Goal: Task Accomplishment & Management: Use online tool/utility

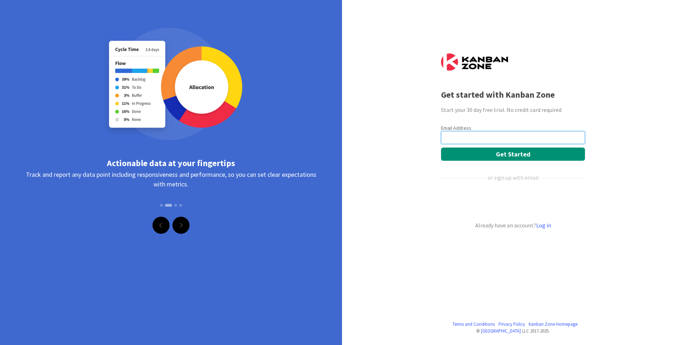
click at [494, 138] on input "email" at bounding box center [513, 137] width 144 height 13
type input "[EMAIL_ADDRESS][DOMAIN_NAME]"
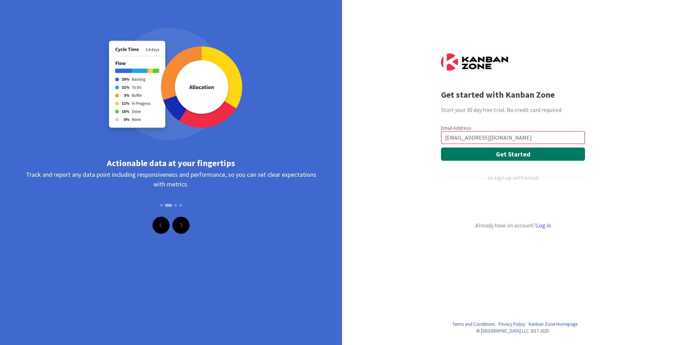
click at [516, 151] on button "Get Started" at bounding box center [513, 153] width 144 height 13
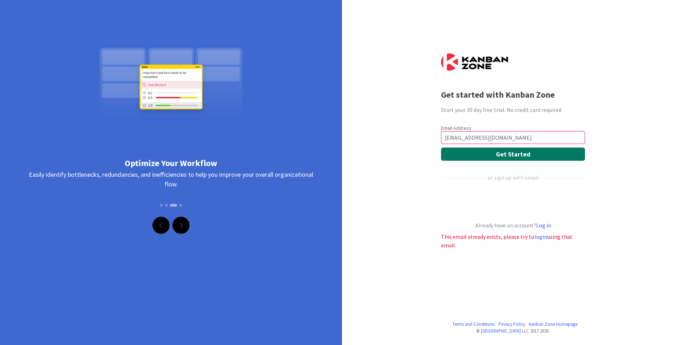
click at [508, 154] on button "Get Started" at bounding box center [513, 153] width 144 height 13
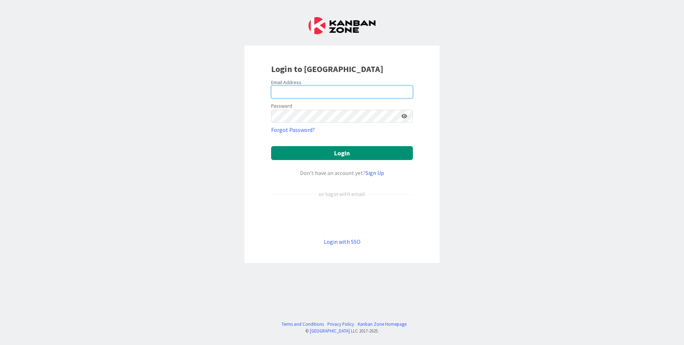
click at [289, 91] on input "email" at bounding box center [342, 91] width 142 height 13
type input "[EMAIL_ADDRESS][DOMAIN_NAME]"
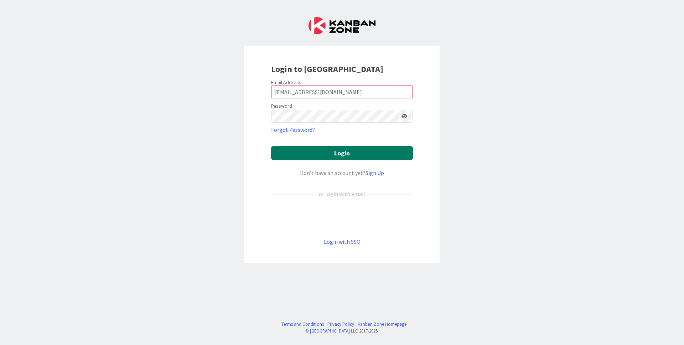
click at [358, 155] on button "Login" at bounding box center [342, 153] width 142 height 14
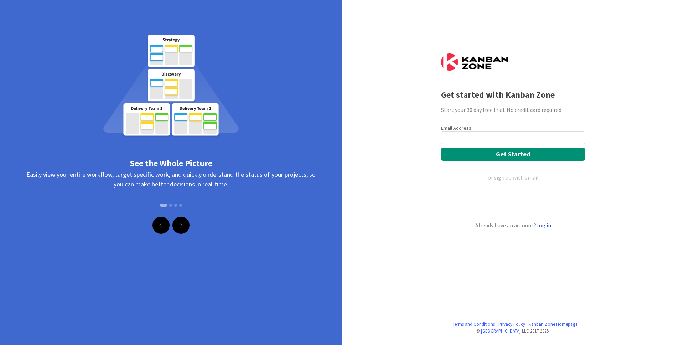
click at [546, 225] on link "Log in" at bounding box center [543, 225] width 15 height 7
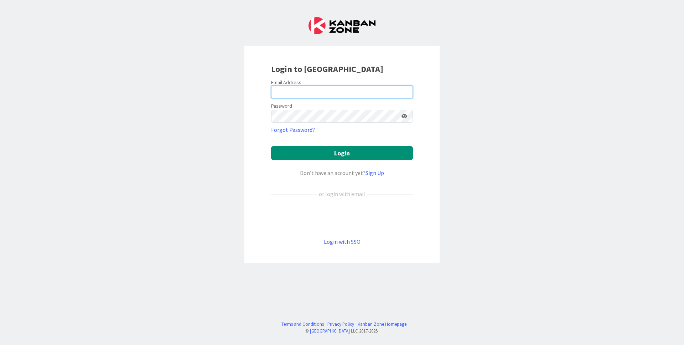
click at [285, 85] on div "Email Address" at bounding box center [342, 88] width 142 height 19
type input "allo@zelialefebvre.coach"
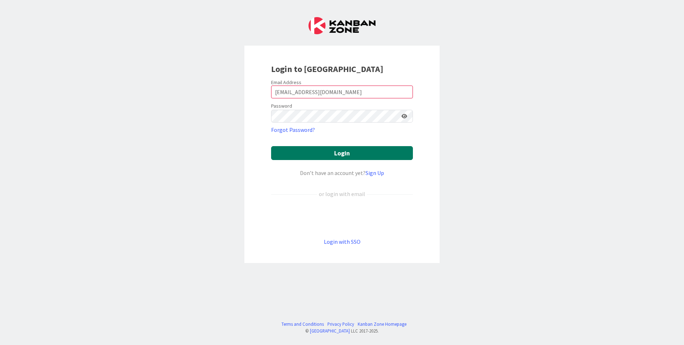
click at [356, 155] on button "Login" at bounding box center [342, 153] width 142 height 14
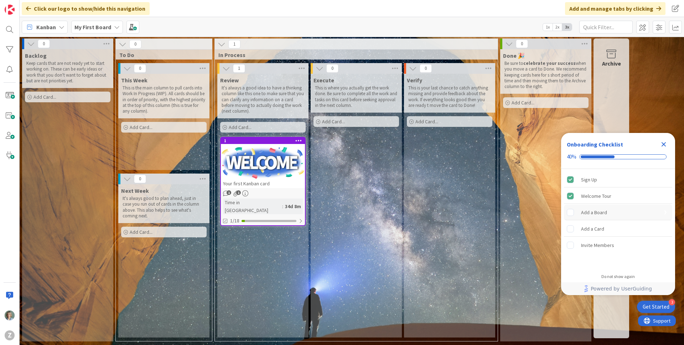
click at [586, 214] on div "Add a Board" at bounding box center [594, 212] width 26 height 9
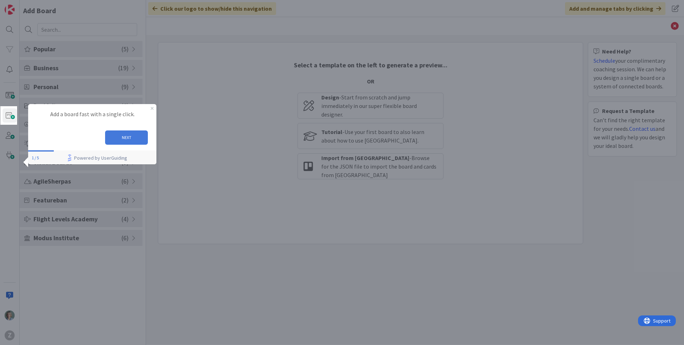
click at [131, 137] on button "NEXT" at bounding box center [126, 137] width 43 height 14
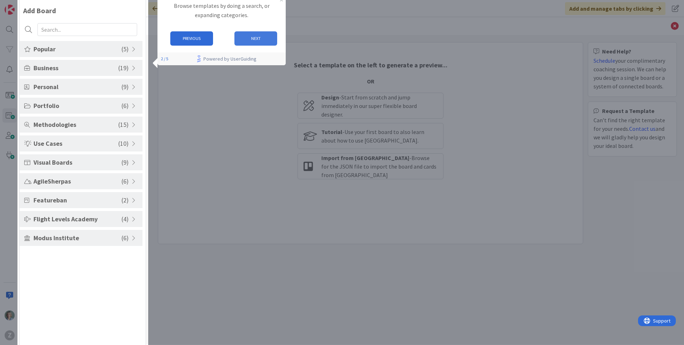
click at [272, 37] on button "NEXT" at bounding box center [255, 38] width 43 height 14
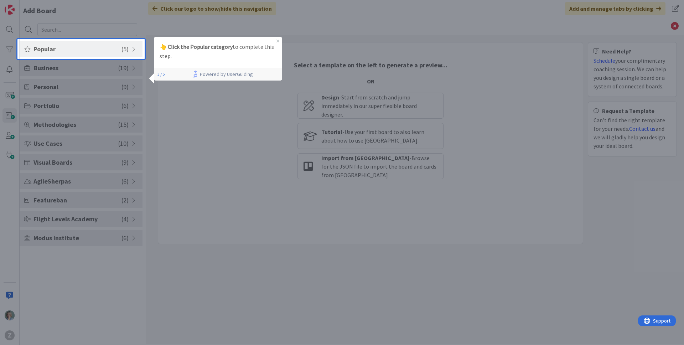
click at [104, 51] on span "Popular" at bounding box center [77, 49] width 88 height 10
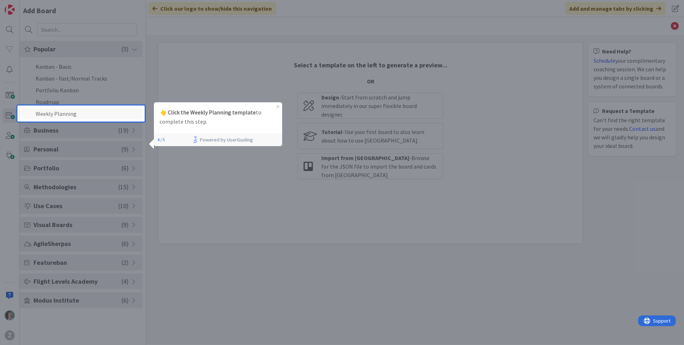
click at [87, 116] on li "Weekly Planning" at bounding box center [81, 114] width 123 height 12
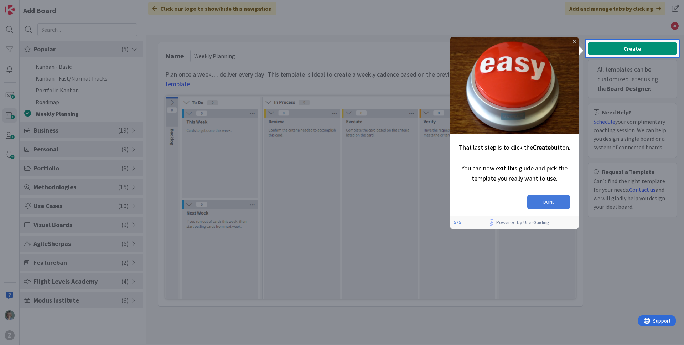
click at [551, 198] on button "DONE" at bounding box center [548, 202] width 43 height 14
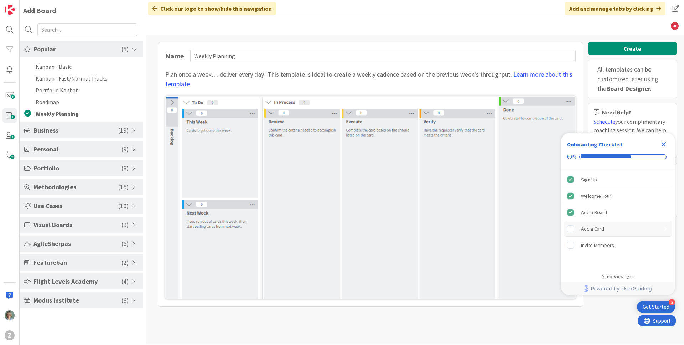
click at [604, 228] on div "Add a Card" at bounding box center [618, 229] width 108 height 16
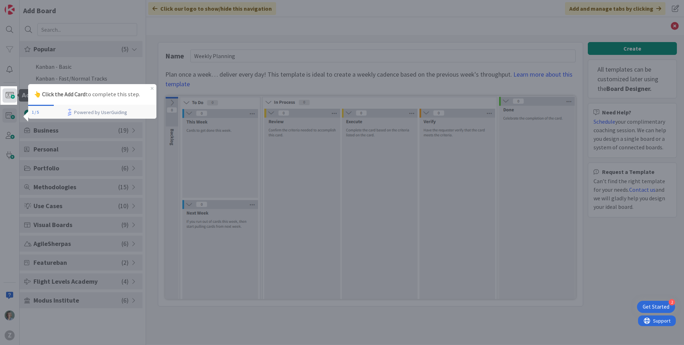
click at [10, 95] on span at bounding box center [9, 95] width 14 height 14
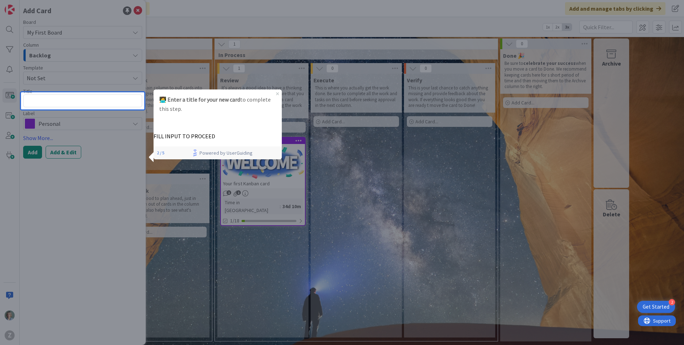
type textarea "x"
type textarea "l"
type textarea "x"
type textarea "lo"
type textarea "x"
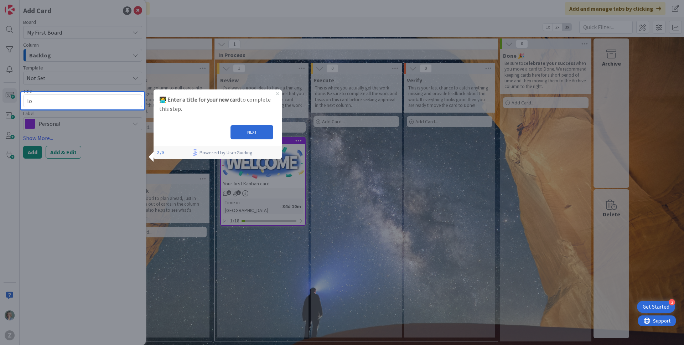
type textarea "lov"
type textarea "x"
type textarea "love"
click at [248, 129] on button "NEXT" at bounding box center [251, 132] width 43 height 14
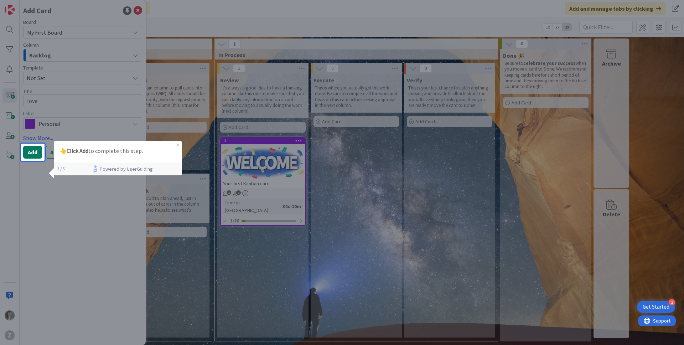
click at [31, 153] on button "Add" at bounding box center [32, 152] width 19 height 13
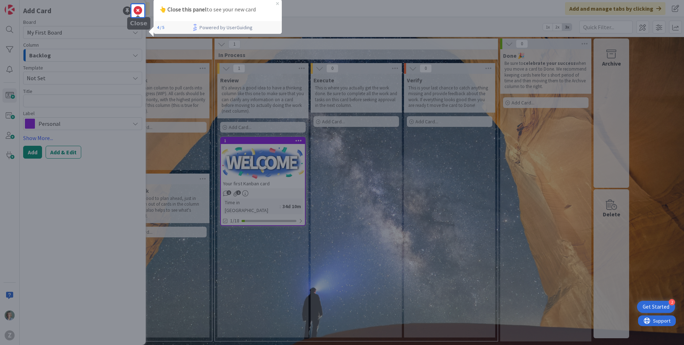
click at [136, 8] on icon at bounding box center [138, 10] width 9 height 9
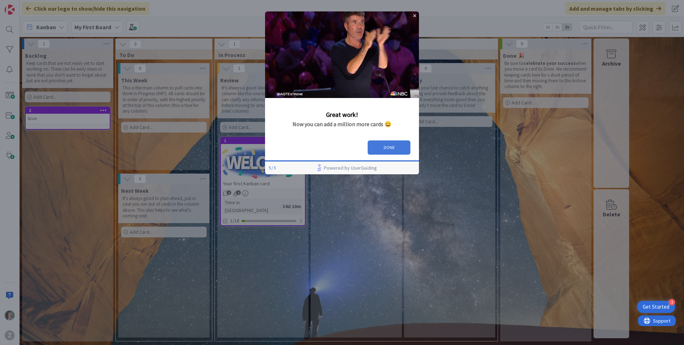
click at [397, 144] on button "DONE" at bounding box center [389, 147] width 43 height 14
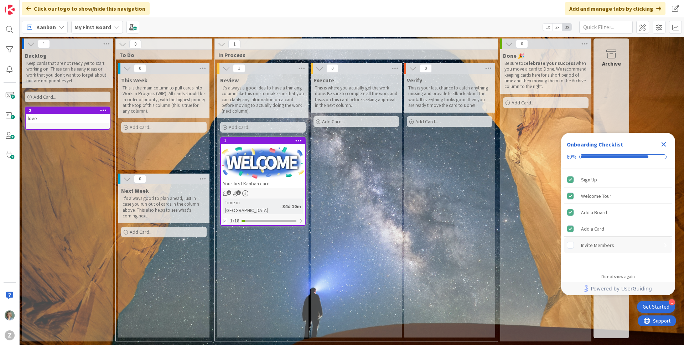
click at [605, 249] on div "Invite Members" at bounding box center [597, 245] width 33 height 9
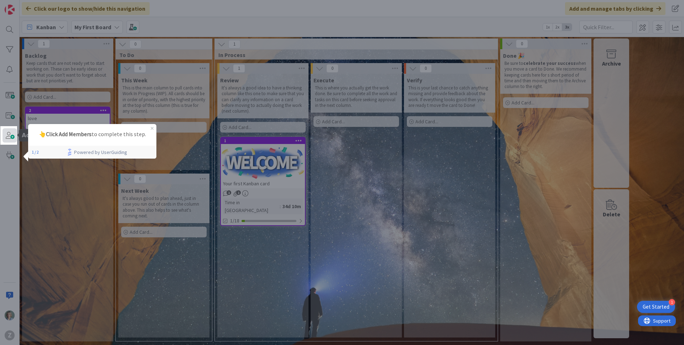
click at [12, 135] on span at bounding box center [9, 135] width 14 height 14
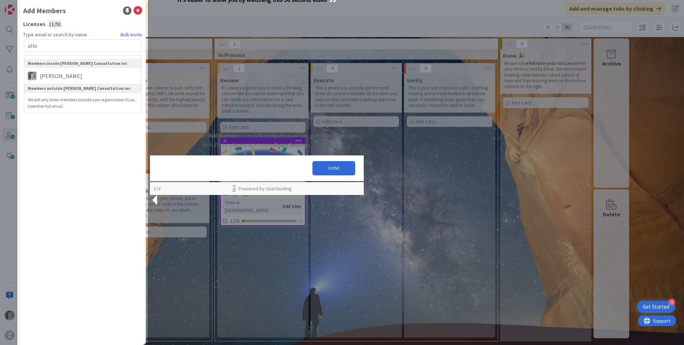
click at [61, 79] on p "Keep cards that are not ready yet to start working on. These can be early ideas…" at bounding box center [67, 72] width 83 height 23
type input "allo"
click at [324, 175] on button "DONE" at bounding box center [333, 168] width 43 height 14
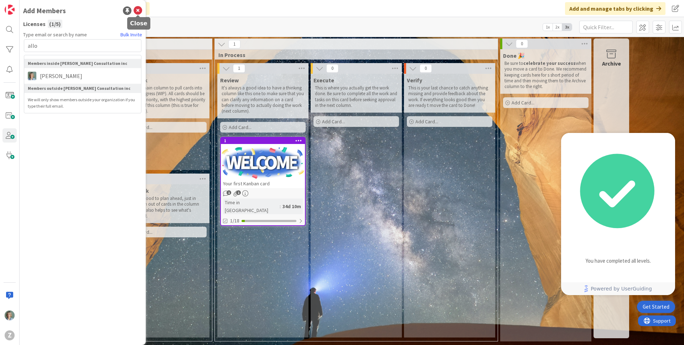
click at [140, 9] on icon at bounding box center [138, 10] width 9 height 9
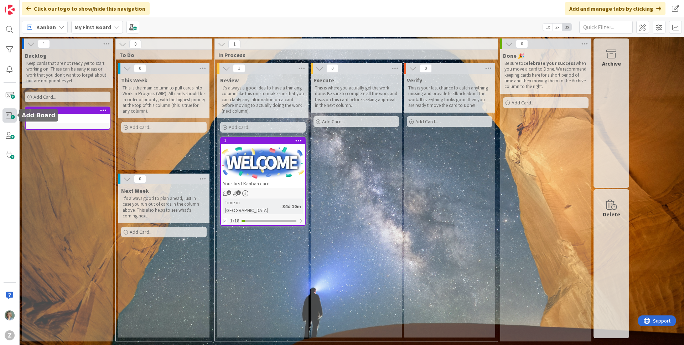
click at [11, 115] on span at bounding box center [9, 115] width 14 height 14
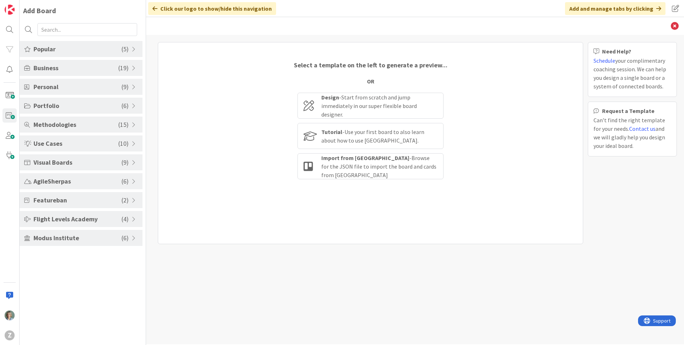
click at [135, 238] on span at bounding box center [134, 238] width 6 height 6
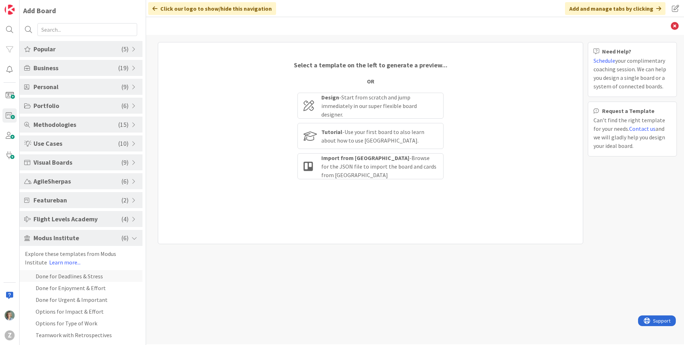
scroll to position [1, 0]
click at [117, 275] on li "Done for Deadlines & Stress" at bounding box center [81, 275] width 123 height 12
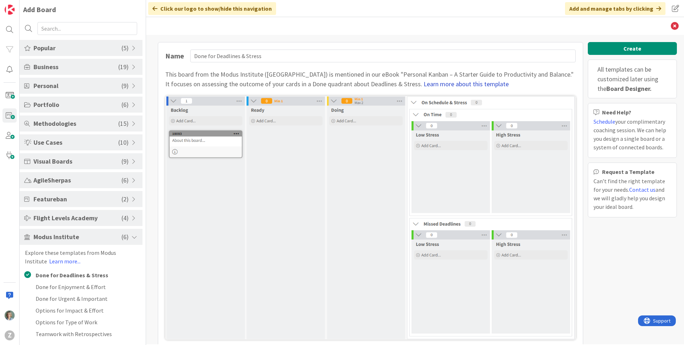
click at [424, 83] on link "Learn more about this template" at bounding box center [466, 84] width 85 height 8
click at [108, 332] on li "Teamwork with Retrospectives" at bounding box center [81, 334] width 123 height 12
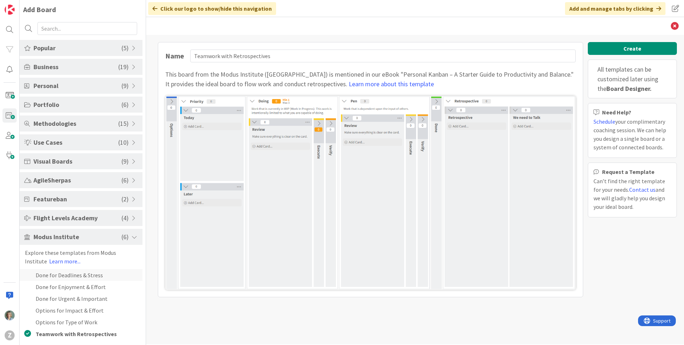
click at [100, 276] on li "Done for Deadlines & Stress" at bounding box center [81, 275] width 123 height 12
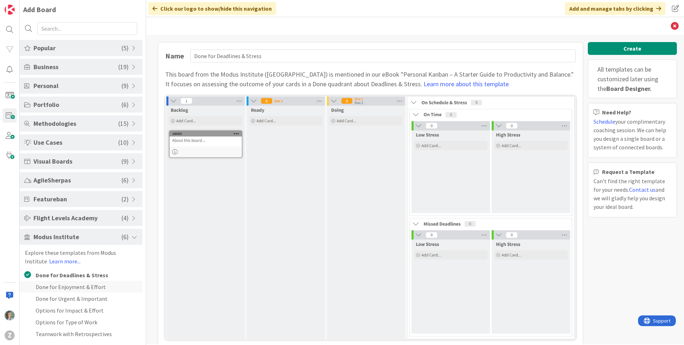
click at [103, 284] on li "Done for Enjoyment & Effort" at bounding box center [81, 287] width 123 height 12
click at [121, 297] on li "Done for Urgent & Important" at bounding box center [81, 298] width 123 height 12
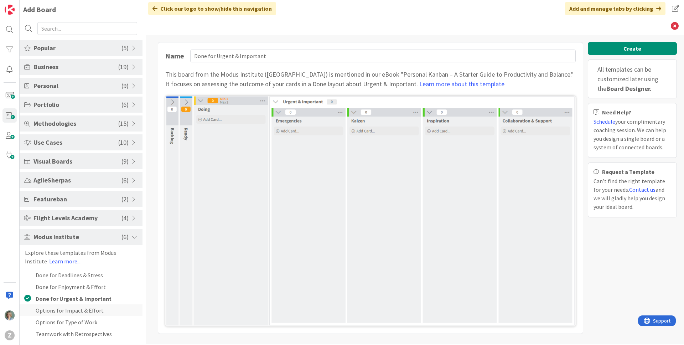
click at [120, 309] on li "Options for Impact & Effort" at bounding box center [81, 310] width 123 height 12
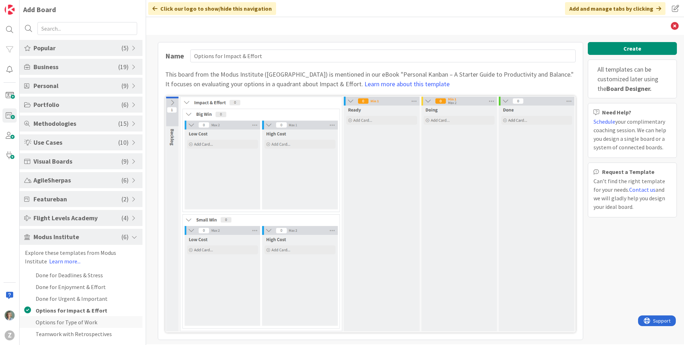
click at [115, 322] on li "Options for Type of Work" at bounding box center [81, 322] width 123 height 12
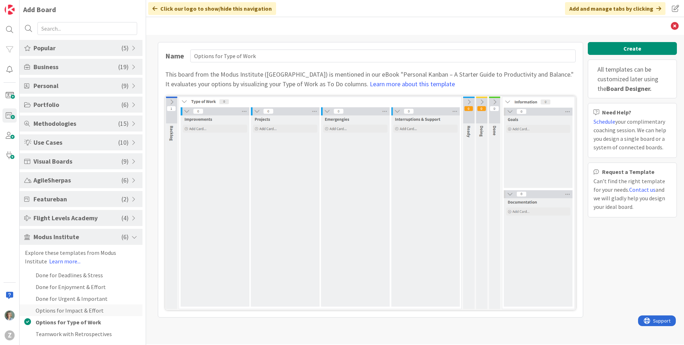
click at [114, 310] on li "Options for Impact & Effort" at bounding box center [81, 310] width 123 height 12
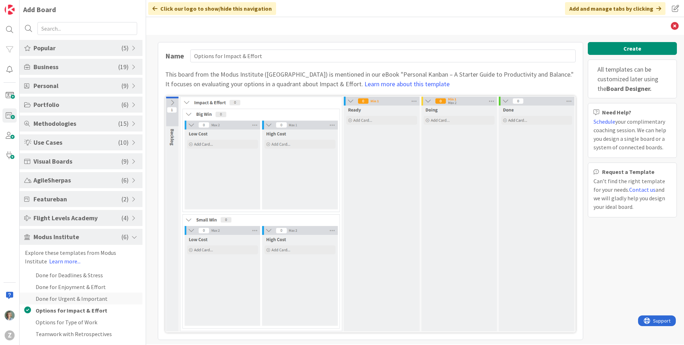
click at [116, 298] on li "Done for Urgent & Important" at bounding box center [81, 298] width 123 height 12
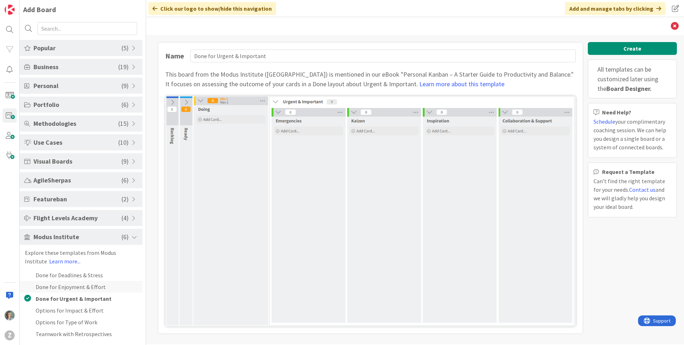
click at [115, 285] on li "Done for Enjoyment & Effort" at bounding box center [81, 287] width 123 height 12
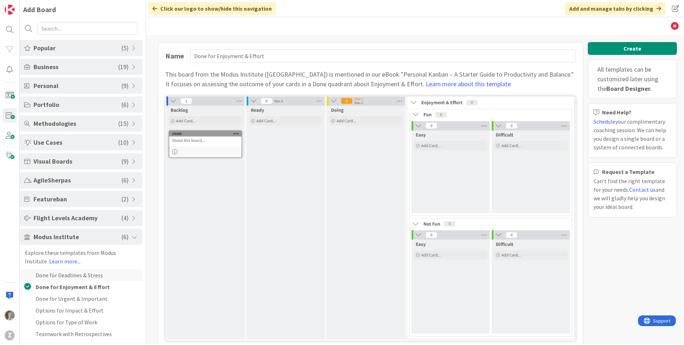
click at [115, 274] on li "Done for Deadlines & Stress" at bounding box center [81, 275] width 123 height 12
click at [103, 288] on li "Done for Enjoyment & Effort" at bounding box center [81, 287] width 123 height 12
click at [435, 83] on link "Learn more about this template" at bounding box center [468, 84] width 85 height 8
click at [76, 46] on span "Popular" at bounding box center [77, 48] width 88 height 10
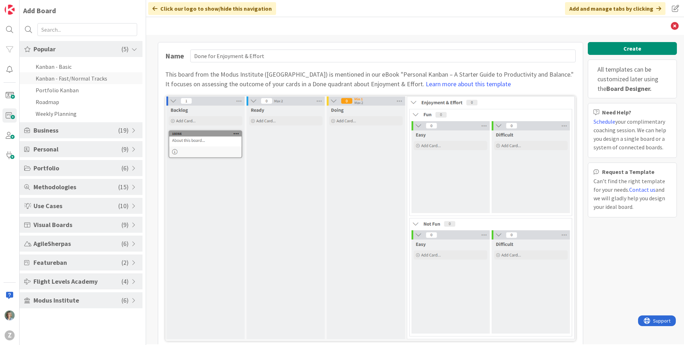
click at [91, 81] on li "Kanban - Fast/Normal Tracks" at bounding box center [81, 78] width 123 height 12
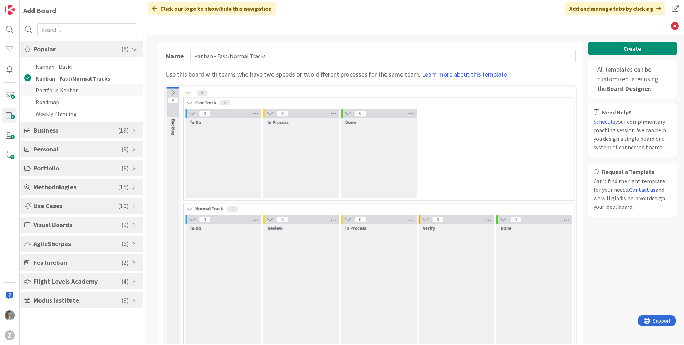
click at [55, 92] on li "Portfolio Kanban" at bounding box center [81, 90] width 123 height 12
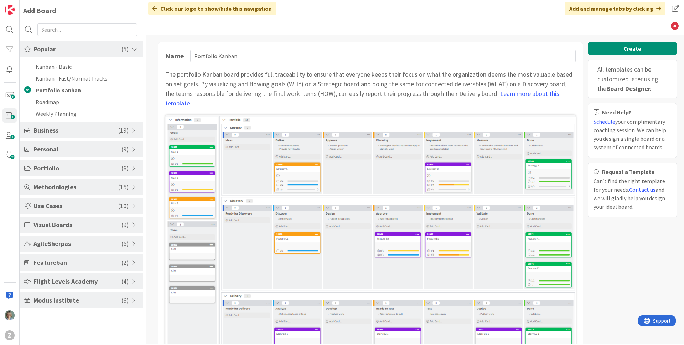
drag, startPoint x: 275, startPoint y: 85, endPoint x: 286, endPoint y: 84, distance: 10.7
click at [275, 85] on div "The portfolio Kanban board provides full traceability to ensure that everyone k…" at bounding box center [370, 88] width 410 height 38
drag, startPoint x: 333, startPoint y: 84, endPoint x: 339, endPoint y: 85, distance: 6.9
click at [333, 84] on div "The portfolio Kanban board provides full traceability to ensure that everyone k…" at bounding box center [370, 88] width 410 height 38
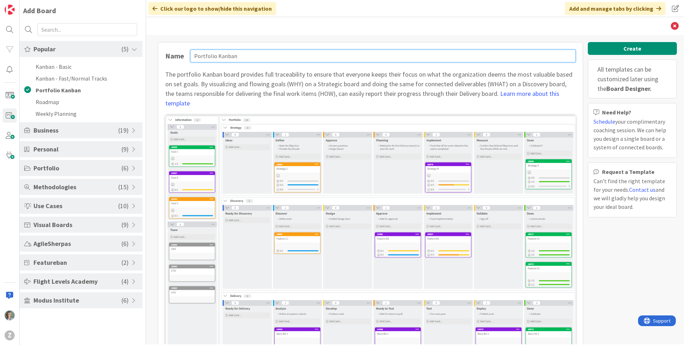
click at [241, 52] on input "Portfolio Kanban" at bounding box center [382, 56] width 385 height 13
drag, startPoint x: 229, startPoint y: 55, endPoint x: 187, endPoint y: 53, distance: 41.7
click at [187, 53] on div "Name Portfolio Kanban" at bounding box center [370, 56] width 410 height 13
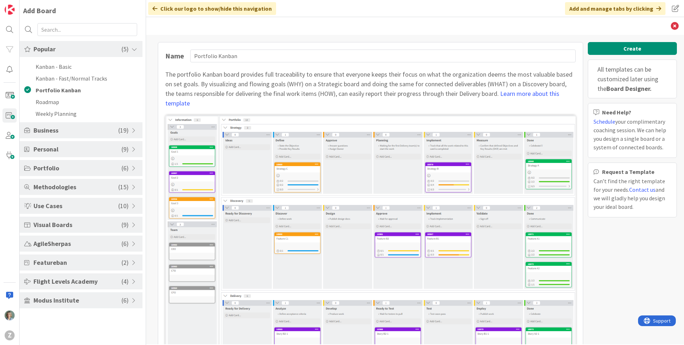
click at [311, 66] on div "Name Portfolio Kanban The portfolio Kanban board provides full traceability to …" at bounding box center [370, 229] width 425 height 375
click at [58, 103] on li "Roadmap" at bounding box center [81, 102] width 123 height 12
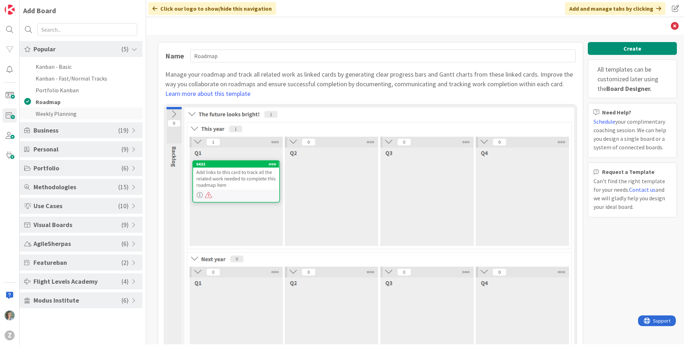
click at [55, 112] on li "Weekly Planning" at bounding box center [81, 114] width 123 height 12
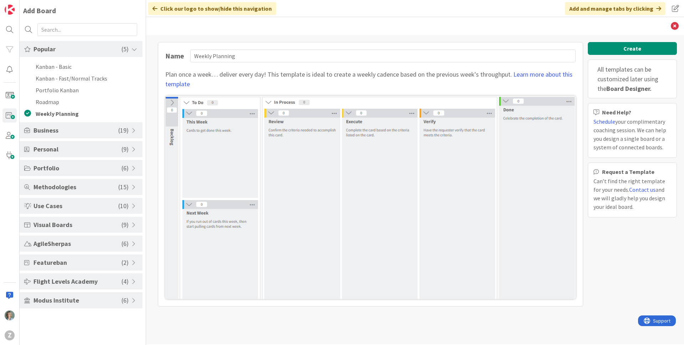
click at [59, 130] on span "Business" at bounding box center [75, 130] width 85 height 10
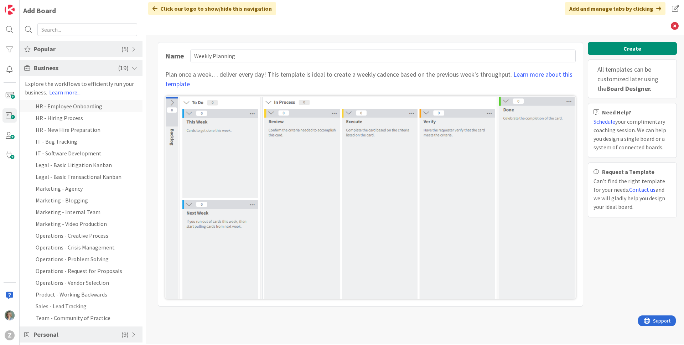
click at [94, 109] on li "HR - Employee Onboarding" at bounding box center [81, 106] width 123 height 12
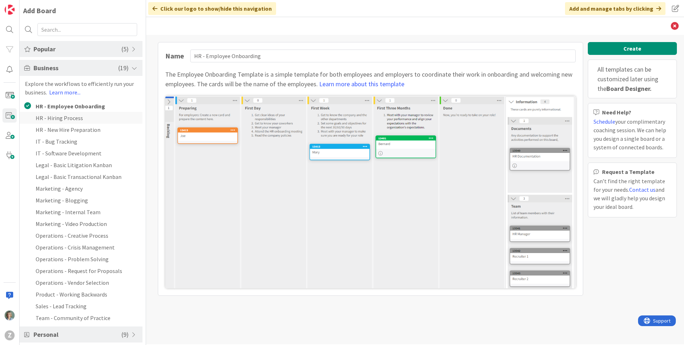
click at [75, 119] on li "HR - Hiring Process" at bounding box center [81, 118] width 123 height 12
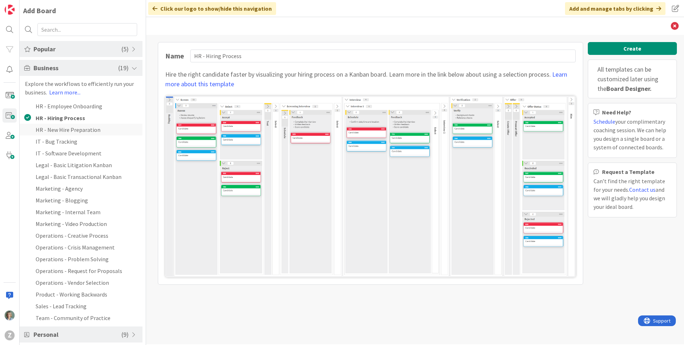
click at [74, 128] on li "HR - New Hire Preparation" at bounding box center [81, 130] width 123 height 12
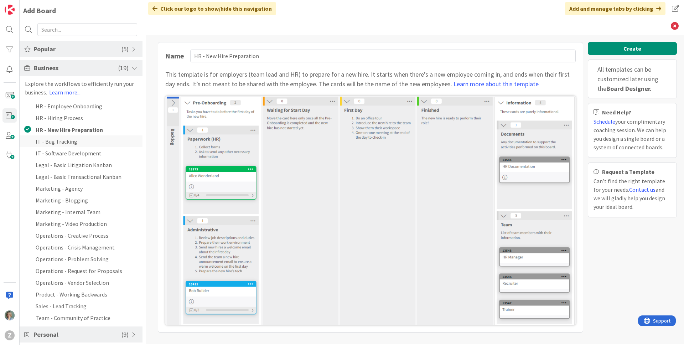
click at [71, 141] on li "IT - Bug Tracking" at bounding box center [81, 141] width 123 height 12
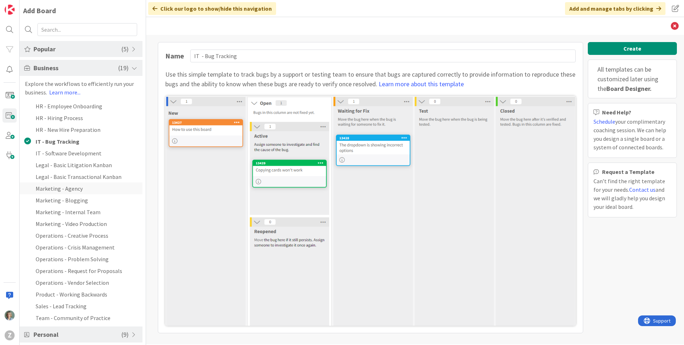
click at [85, 187] on li "Marketing - Agency" at bounding box center [81, 188] width 123 height 12
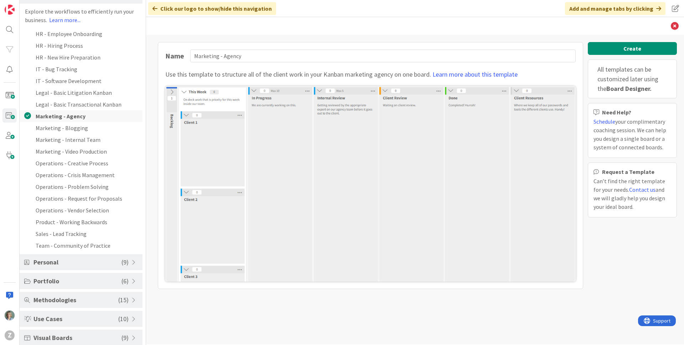
scroll to position [93, 0]
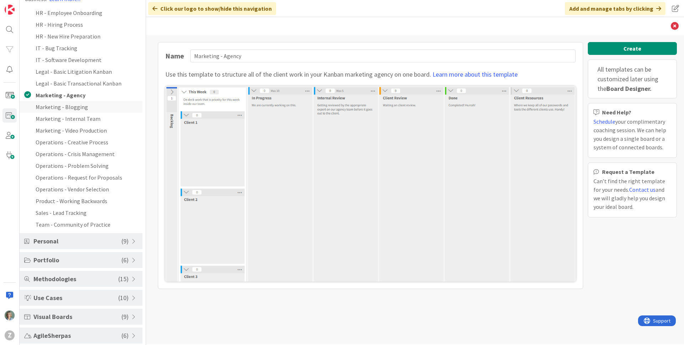
click at [92, 109] on li "Marketing - Blogging" at bounding box center [81, 107] width 123 height 12
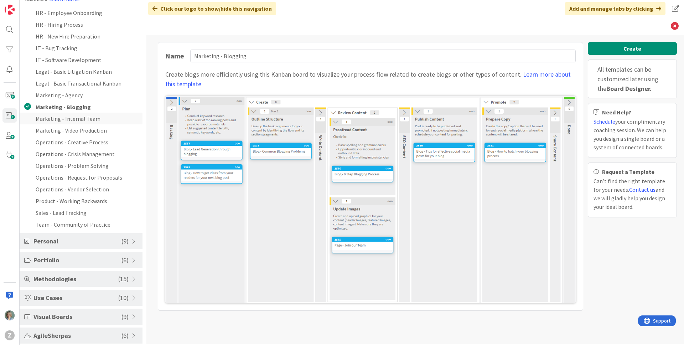
click at [93, 116] on li "Marketing - Internal Team" at bounding box center [81, 119] width 123 height 12
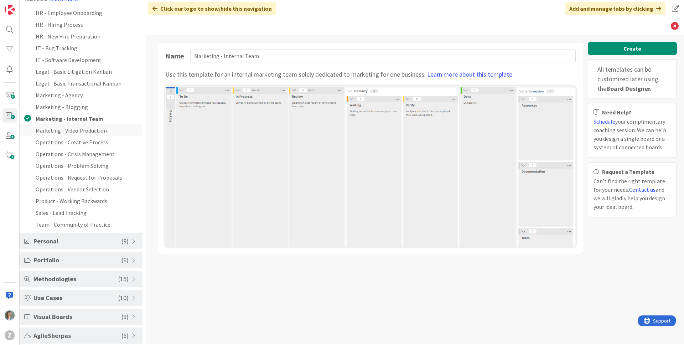
click at [93, 131] on li "Marketing - Video Production" at bounding box center [81, 130] width 123 height 12
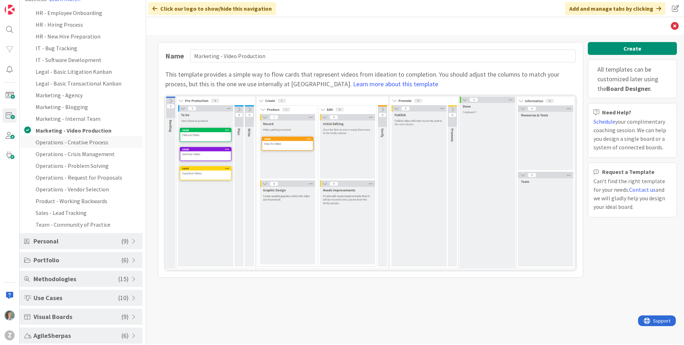
click at [96, 140] on li "Operations - Creative Process" at bounding box center [81, 142] width 123 height 12
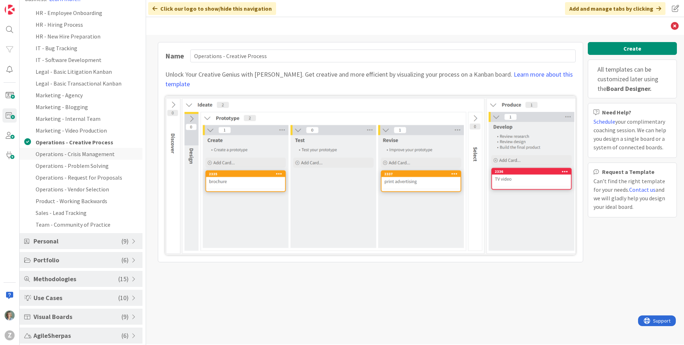
click at [98, 152] on li "Operations - Crisis Management" at bounding box center [81, 154] width 123 height 12
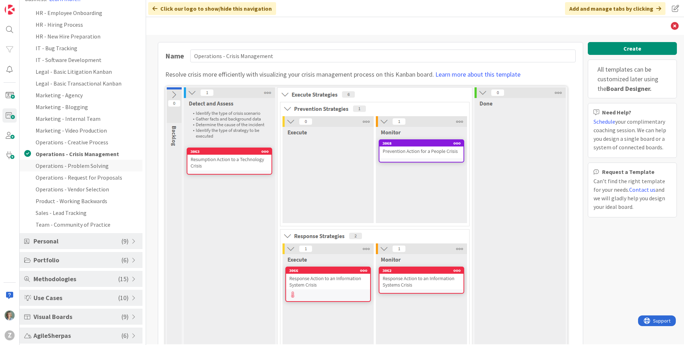
click at [100, 167] on li "Operations - Problem Solving" at bounding box center [81, 166] width 123 height 12
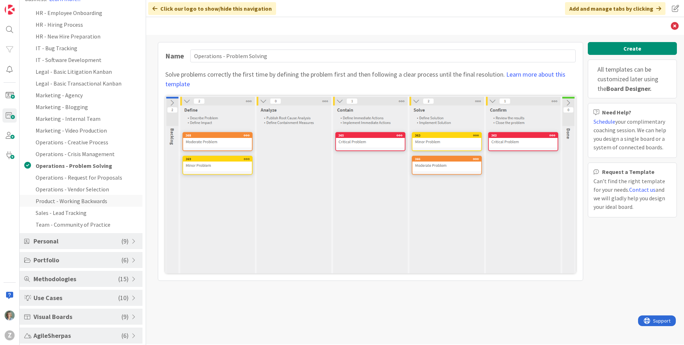
click at [100, 201] on li "Product - Working Backwards" at bounding box center [81, 201] width 123 height 12
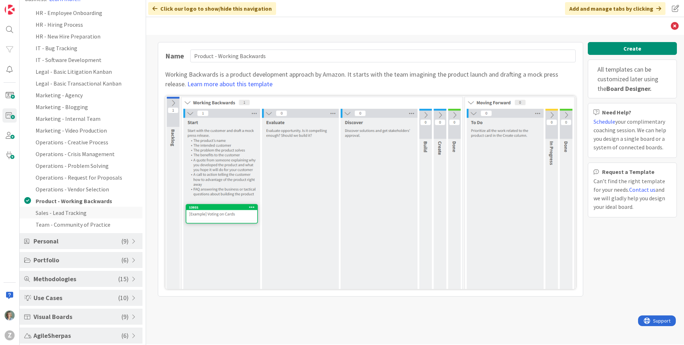
click at [95, 211] on li "Sales - Lead Tracking" at bounding box center [81, 213] width 123 height 12
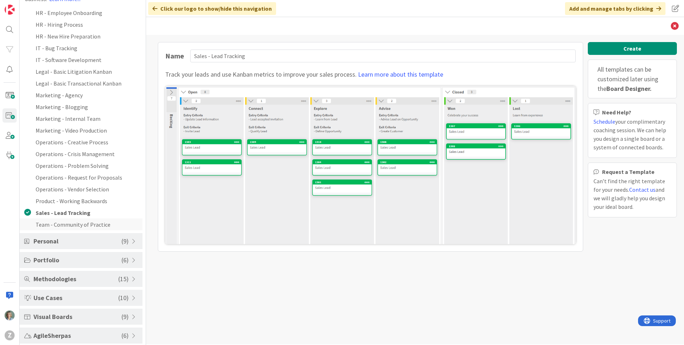
click at [63, 223] on li "Team - Community of Practice" at bounding box center [81, 224] width 123 height 12
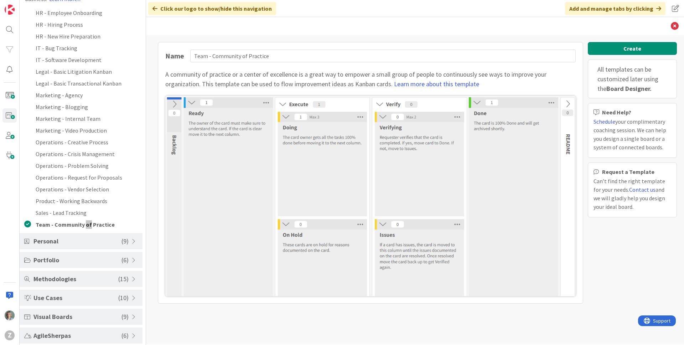
drag, startPoint x: 84, startPoint y: 225, endPoint x: 300, endPoint y: 244, distance: 217.1
click at [300, 244] on div "Z Add Board Popular ( 5 ) Kanban - Basic Kanban - Fast/Normal Tracks Portfolio …" at bounding box center [342, 172] width 684 height 345
click at [112, 241] on span "Personal" at bounding box center [77, 241] width 88 height 10
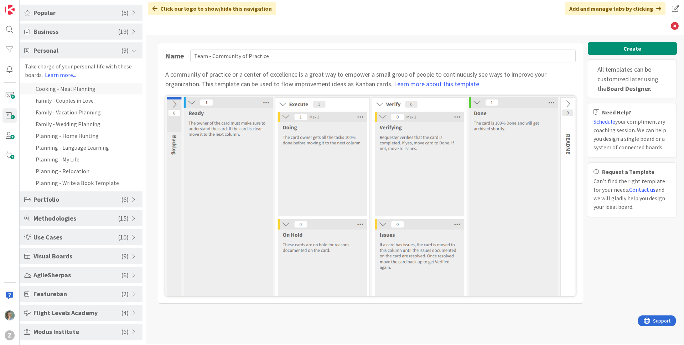
click at [83, 87] on li "Cooking - Meal Planning" at bounding box center [81, 89] width 123 height 12
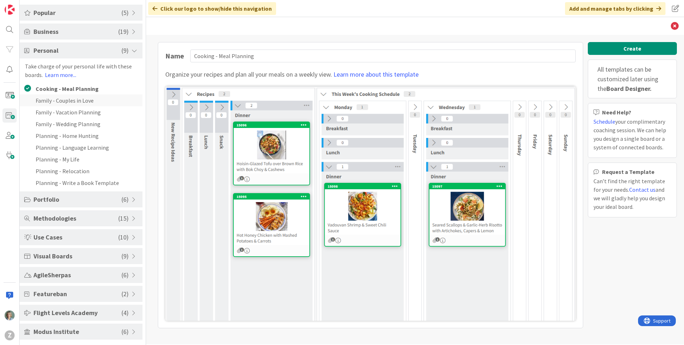
click at [89, 101] on li "Family - Couples in Love" at bounding box center [81, 100] width 123 height 12
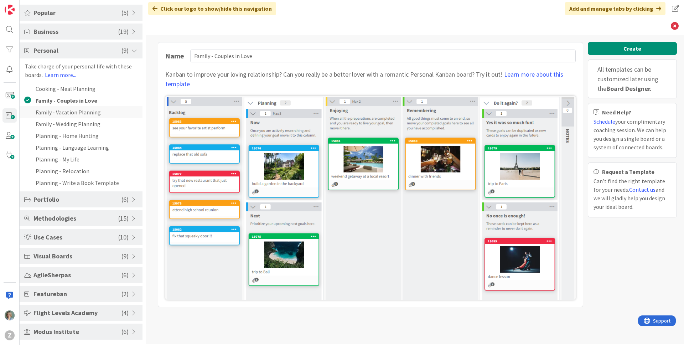
click at [86, 113] on li "Family - Vacation Planning" at bounding box center [81, 112] width 123 height 12
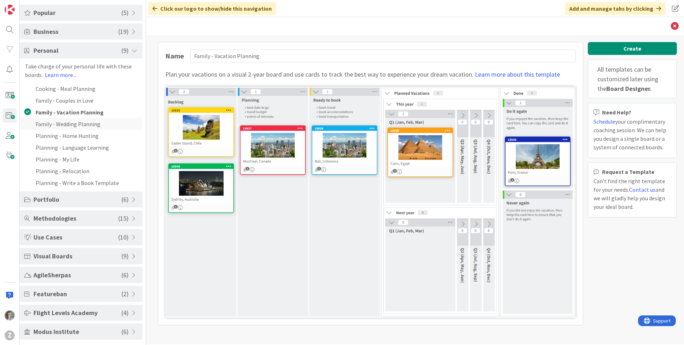
click at [87, 125] on li "Family - Wedding Planning" at bounding box center [81, 124] width 123 height 12
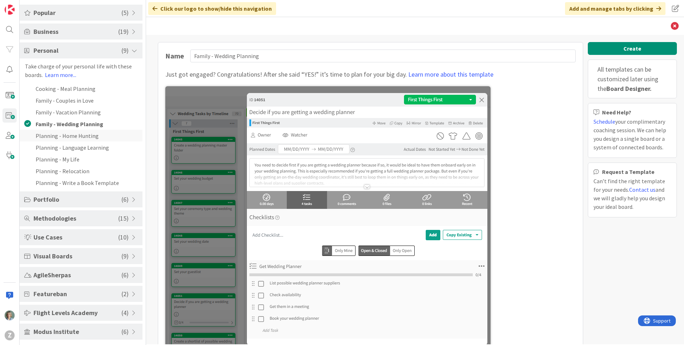
click at [90, 138] on li "Planning - Home Hunting" at bounding box center [81, 136] width 123 height 12
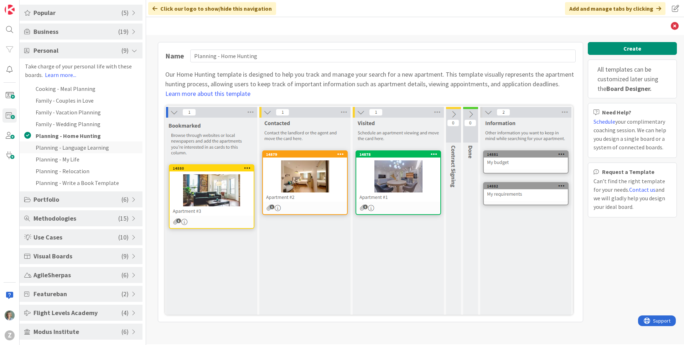
click at [91, 148] on li "Planning - Language Learning" at bounding box center [81, 147] width 123 height 12
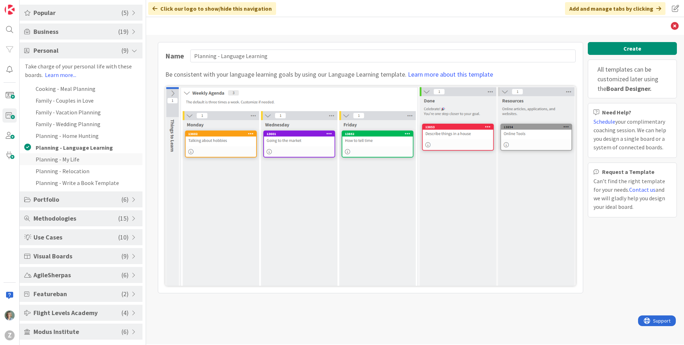
click at [92, 159] on li "Planning - My Life" at bounding box center [81, 159] width 123 height 12
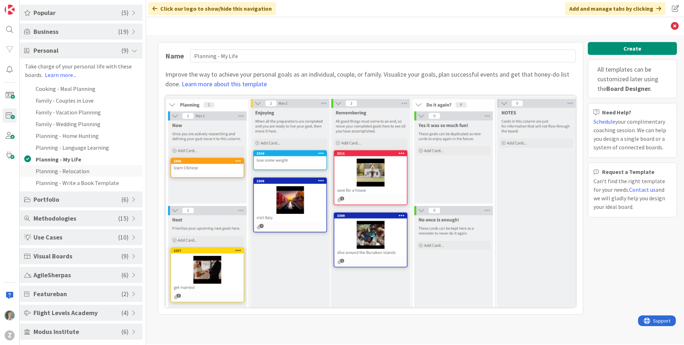
click at [86, 171] on li "Planning - Relocation" at bounding box center [81, 171] width 123 height 12
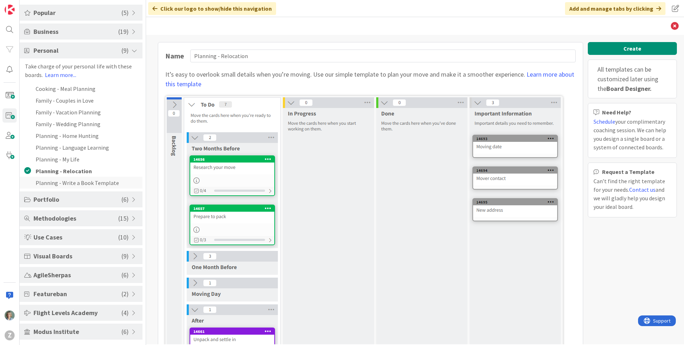
click at [88, 184] on li "Planning - Write a Book Template" at bounding box center [81, 183] width 123 height 12
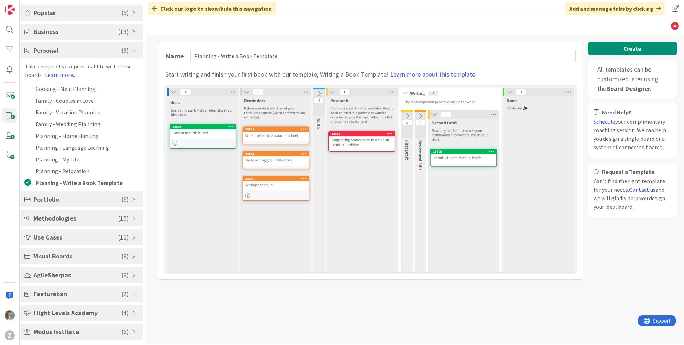
click at [93, 199] on span "Portfolio" at bounding box center [77, 199] width 88 height 10
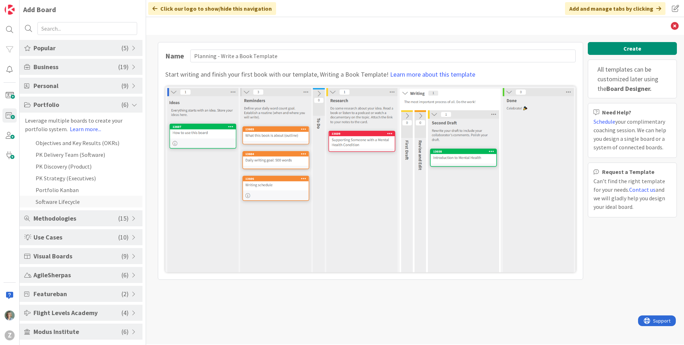
scroll to position [1, 0]
click at [95, 144] on li "Objectives and Key Results (OKRs)" at bounding box center [81, 143] width 123 height 12
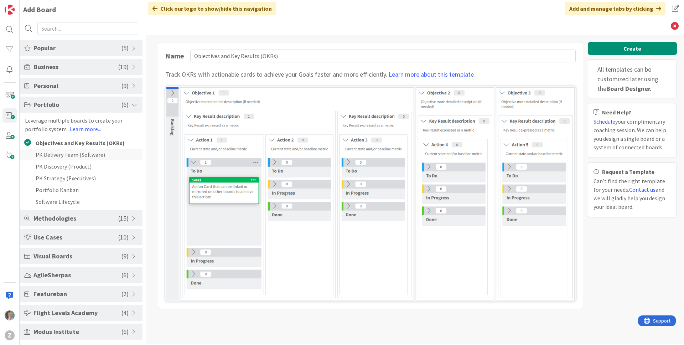
click at [85, 157] on li "PK Delivery Team (Software)" at bounding box center [81, 155] width 123 height 12
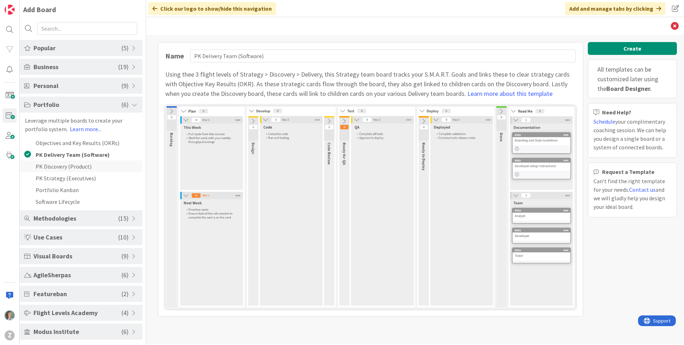
click at [83, 167] on li "PK Discovery (Product)" at bounding box center [81, 166] width 123 height 12
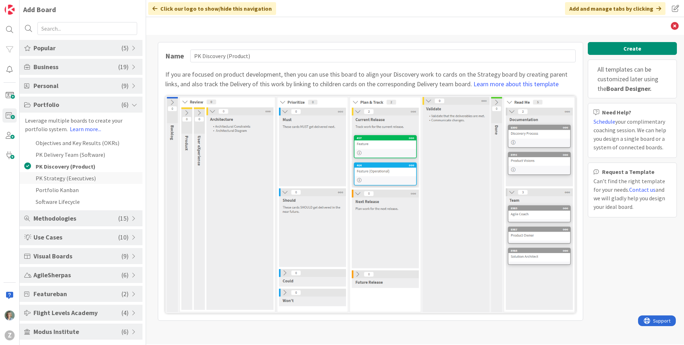
click at [81, 182] on li "PK Strategy (Executives)" at bounding box center [81, 178] width 123 height 12
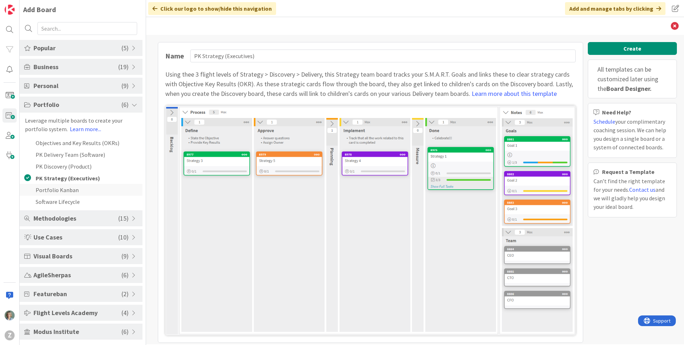
click at [78, 194] on li "Portfolio Kanban" at bounding box center [81, 190] width 123 height 12
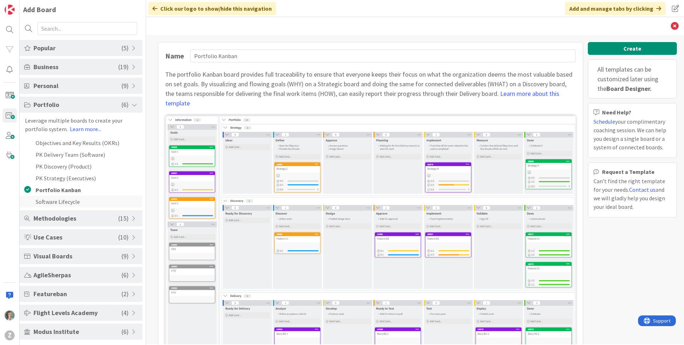
click at [77, 203] on li "Software Lifecycle" at bounding box center [81, 202] width 123 height 12
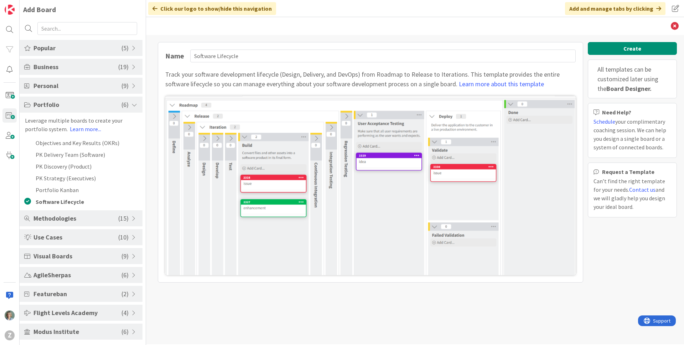
click at [92, 219] on span "Methodologies" at bounding box center [75, 218] width 85 height 10
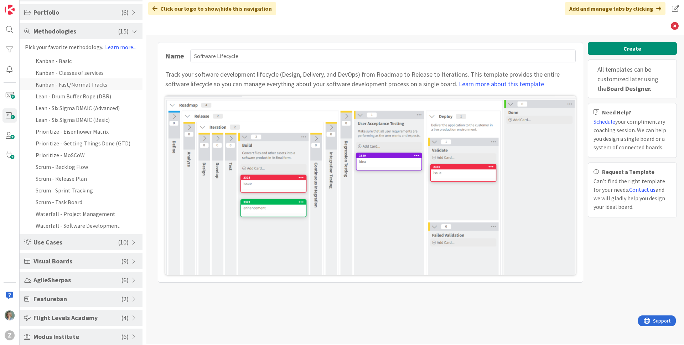
click at [86, 83] on li "Kanban - Fast/Normal Tracks" at bounding box center [81, 84] width 123 height 12
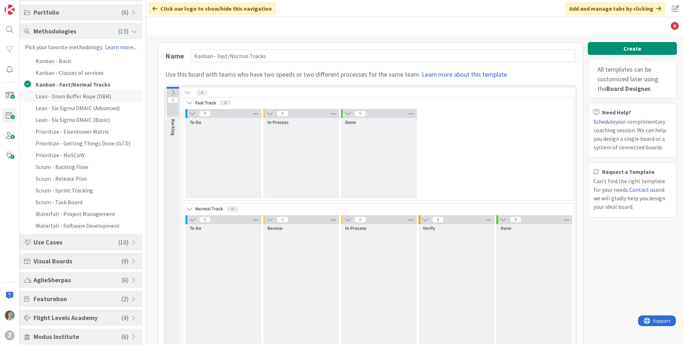
click at [86, 95] on li "Lean - Drum Buffer Rope (DBR)" at bounding box center [81, 96] width 123 height 12
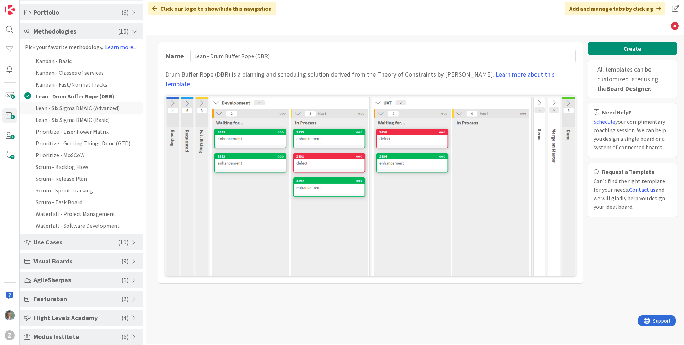
click at [87, 107] on li "Lean - Six Sigma DMAIC (Advanced)" at bounding box center [81, 108] width 123 height 12
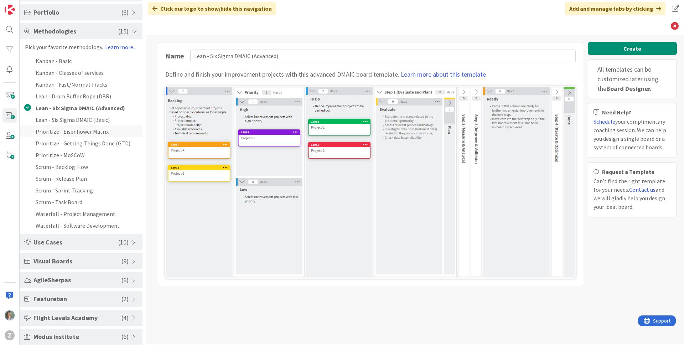
click at [88, 135] on li "Prioritize - Eisenhower Matrix" at bounding box center [81, 131] width 123 height 12
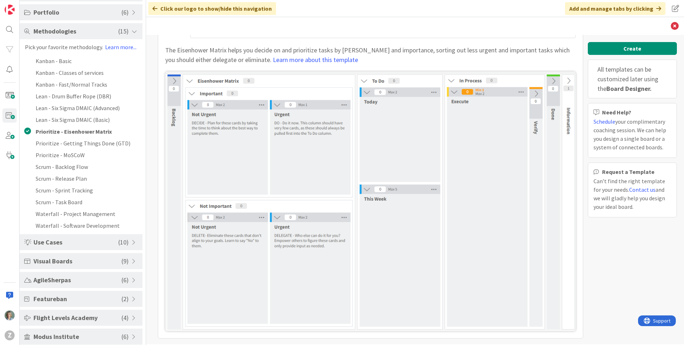
scroll to position [26, 0]
click at [113, 146] on li "Prioritize - Getting Things Done (GTD)" at bounding box center [81, 143] width 123 height 12
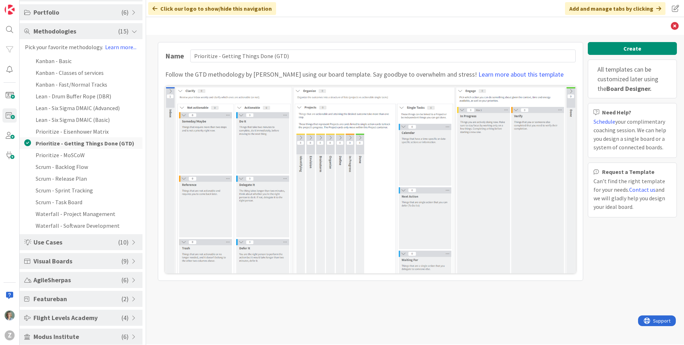
scroll to position [0, 0]
click at [82, 155] on li "Prioritize - MoSCoW" at bounding box center [81, 155] width 123 height 12
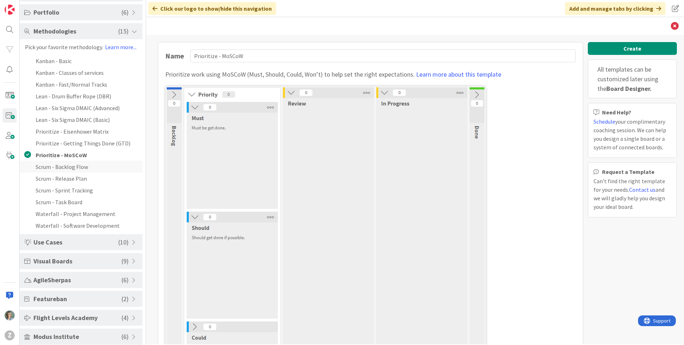
click at [82, 165] on li "Scrum - Backlog Flow" at bounding box center [81, 167] width 123 height 12
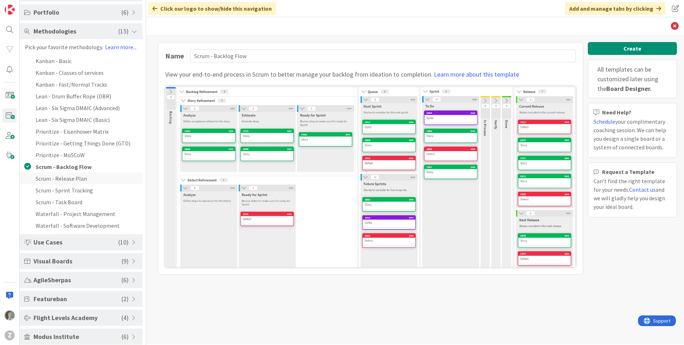
click at [79, 179] on li "Scrum - Release Plan" at bounding box center [81, 178] width 123 height 12
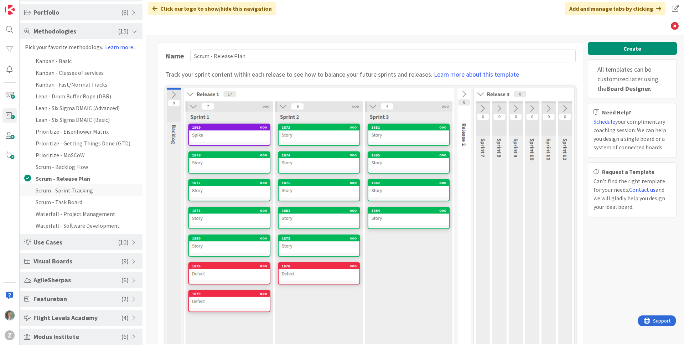
click at [80, 189] on li "Scrum - Sprint Tracking" at bounding box center [81, 190] width 123 height 12
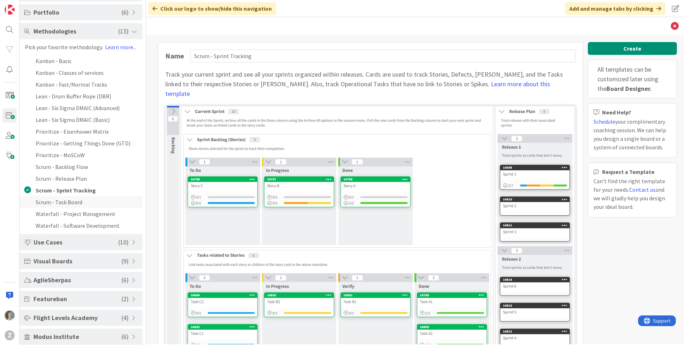
click at [81, 203] on li "Scrum - Task Board" at bounding box center [81, 202] width 123 height 12
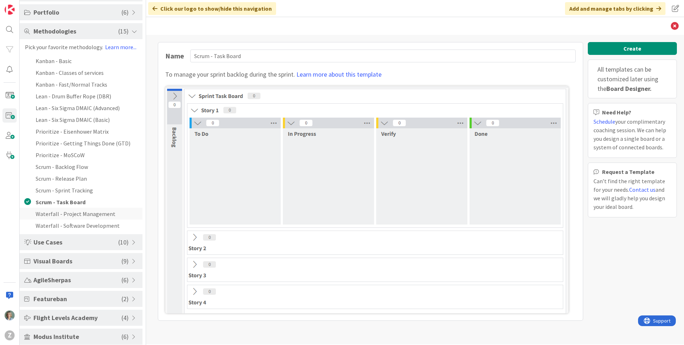
click at [82, 214] on li "Waterfall - Project Management" at bounding box center [81, 214] width 123 height 12
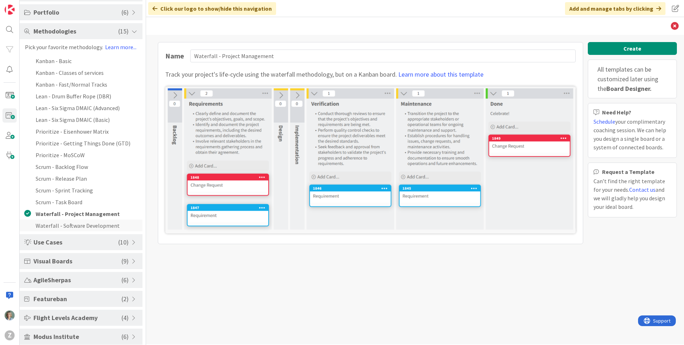
click at [82, 228] on li "Waterfall - Software Development" at bounding box center [81, 225] width 123 height 12
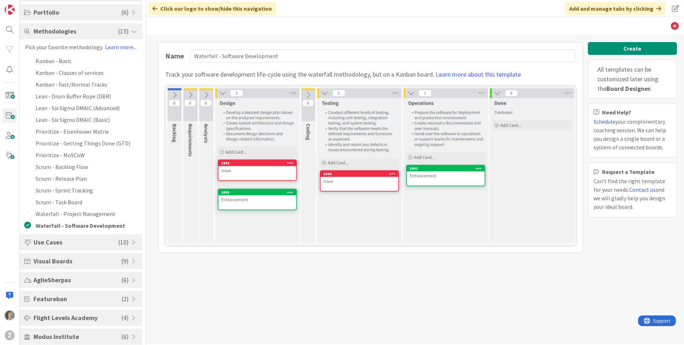
click at [76, 244] on span "Use Cases" at bounding box center [75, 242] width 85 height 10
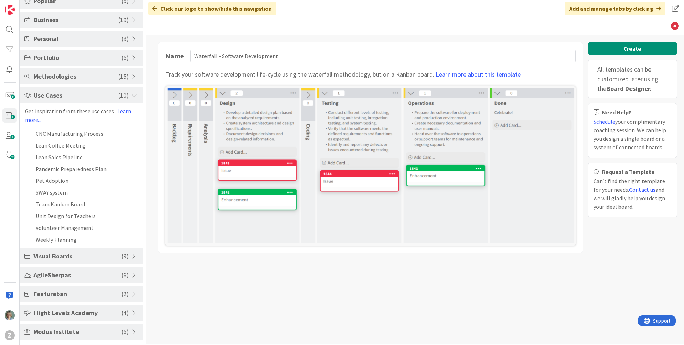
scroll to position [48, 0]
click at [103, 134] on li "CNC Manufacturing Process" at bounding box center [81, 134] width 123 height 12
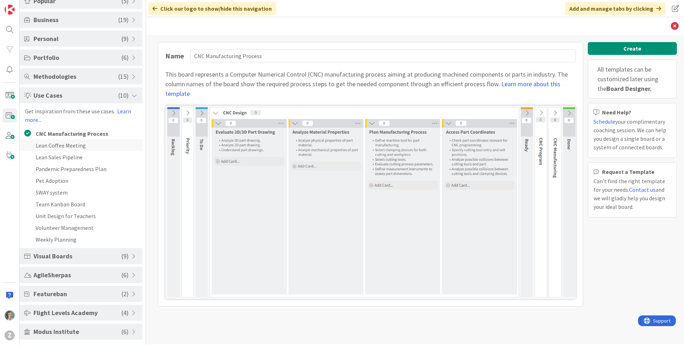
click at [83, 146] on li "Lean Coffee Meeting" at bounding box center [81, 145] width 123 height 12
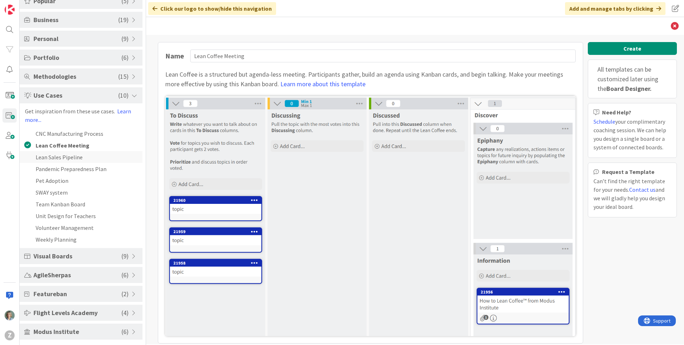
click at [84, 158] on li "Lean Sales Pipeline" at bounding box center [81, 157] width 123 height 12
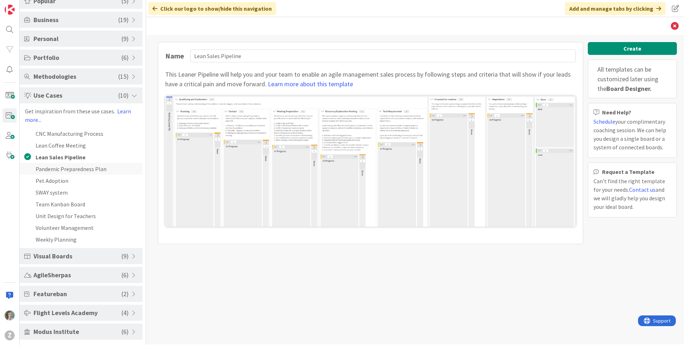
click at [86, 167] on li "Pandemic Preparedness Plan" at bounding box center [81, 169] width 123 height 12
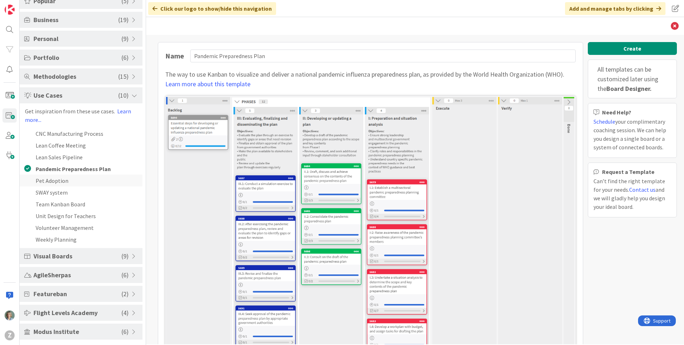
click at [71, 180] on li "Pet Adoption" at bounding box center [81, 181] width 123 height 12
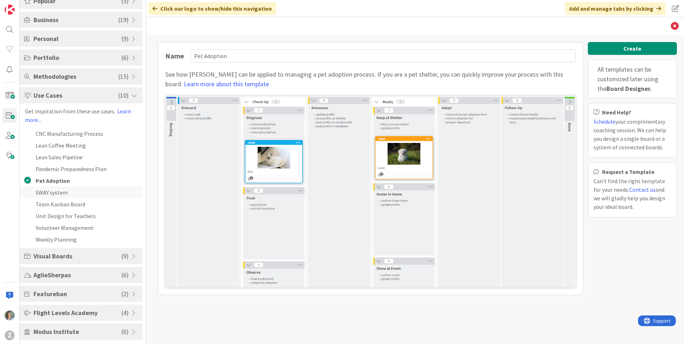
click at [73, 194] on li "SWAY system" at bounding box center [81, 192] width 123 height 12
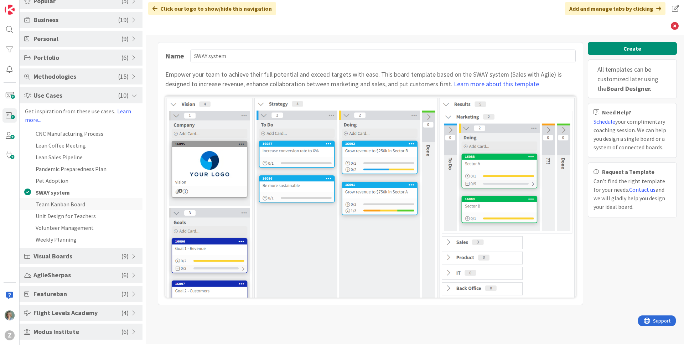
click at [83, 203] on li "Team Kanban Board" at bounding box center [81, 204] width 123 height 12
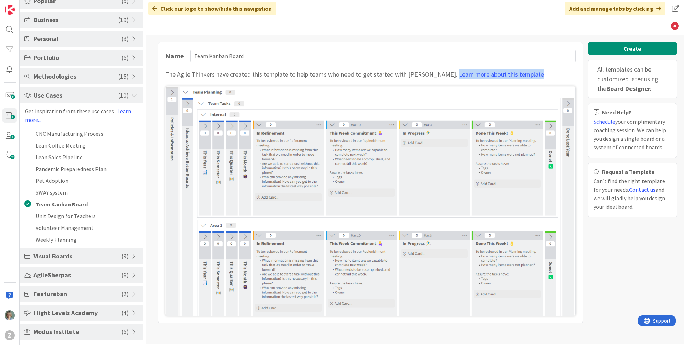
click at [561, 76] on div "The Agile Thinkers have created this template to help teams who need to get sta…" at bounding box center [370, 74] width 410 height 10
click at [99, 218] on li "Unit Design for Teachers" at bounding box center [81, 216] width 123 height 12
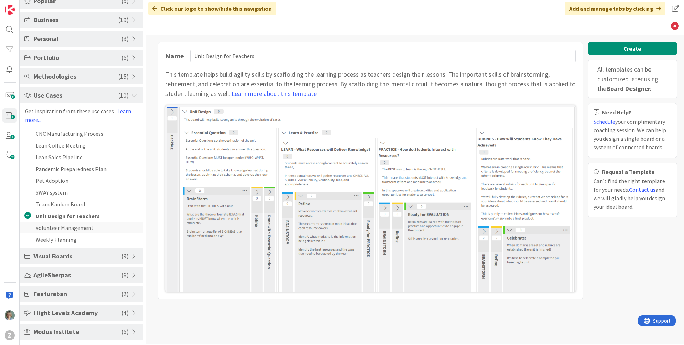
click at [97, 226] on li "Volunteer Management" at bounding box center [81, 228] width 123 height 12
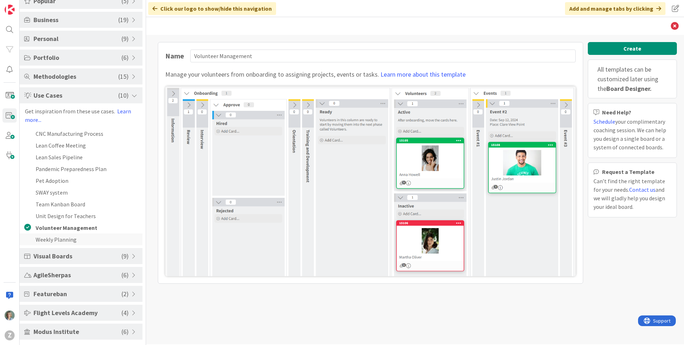
click at [92, 239] on li "Weekly Planning" at bounding box center [81, 239] width 123 height 12
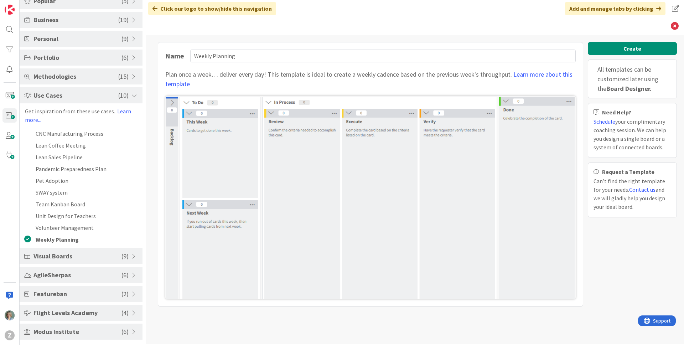
click at [79, 254] on span "Visual Boards" at bounding box center [77, 256] width 88 height 10
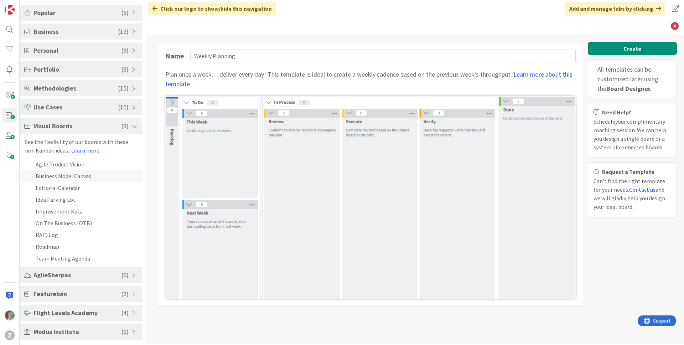
click at [55, 176] on li "Business Model Canvas" at bounding box center [81, 176] width 123 height 12
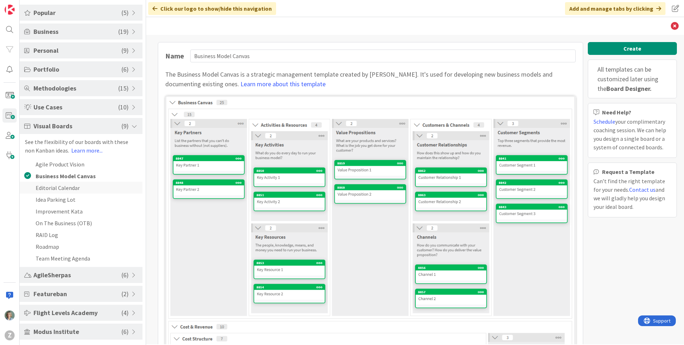
click at [56, 188] on li "Editorial Calendar" at bounding box center [81, 188] width 123 height 12
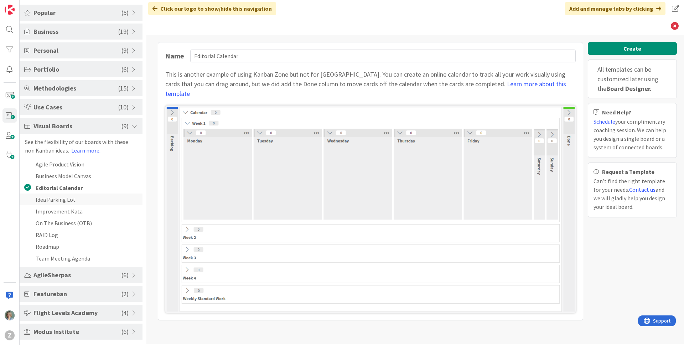
click at [56, 202] on li "Idea Parking Lot" at bounding box center [81, 199] width 123 height 12
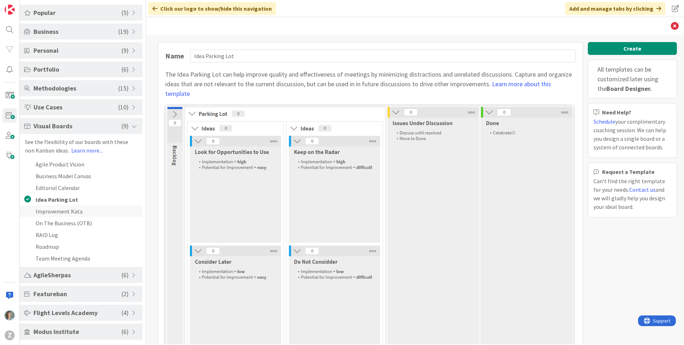
click at [58, 213] on li "Improvement Kata" at bounding box center [81, 211] width 123 height 12
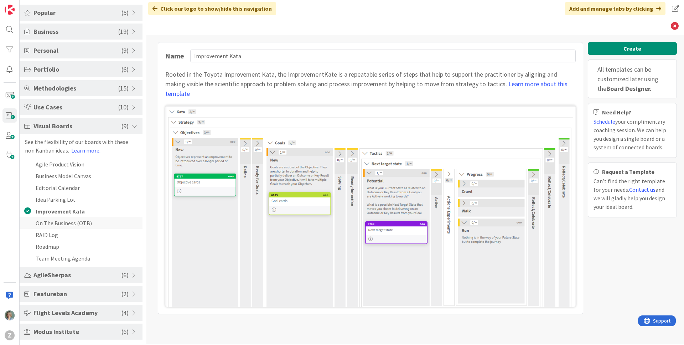
click at [60, 221] on li "On The Business (OTB)" at bounding box center [81, 223] width 123 height 12
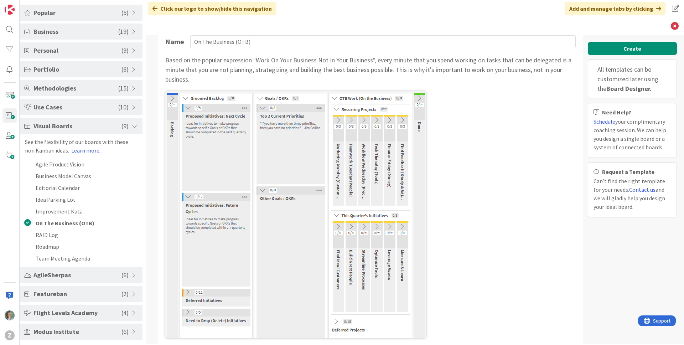
scroll to position [23, 0]
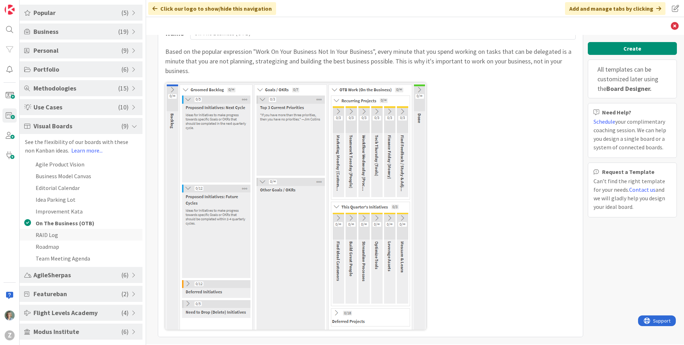
click at [58, 234] on li "RAID Log" at bounding box center [81, 235] width 123 height 12
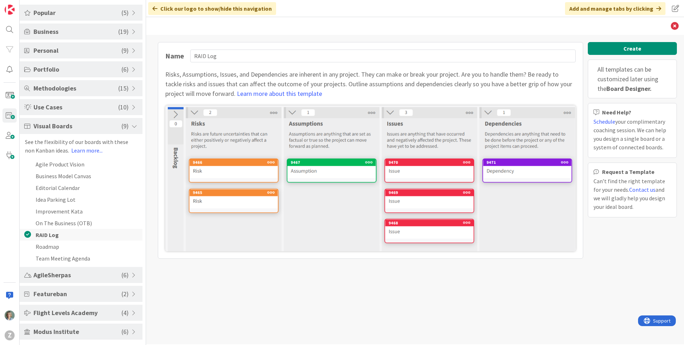
scroll to position [0, 0]
click at [62, 247] on li "Roadmap" at bounding box center [81, 246] width 123 height 12
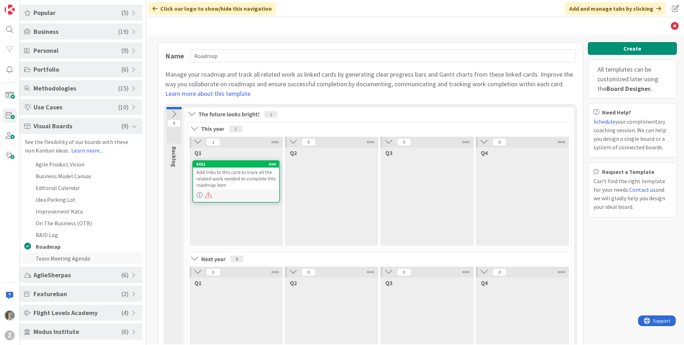
click at [67, 254] on li "Team Meeting Agenda" at bounding box center [81, 258] width 123 height 12
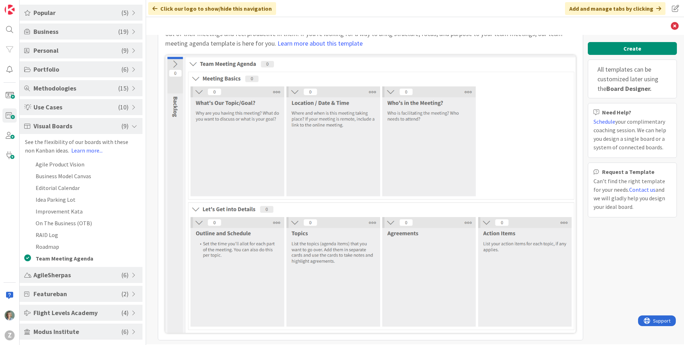
scroll to position [53, 0]
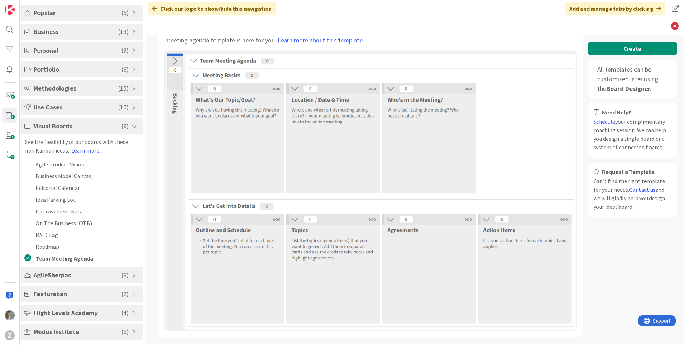
click at [106, 275] on span "AgileSherpas" at bounding box center [77, 275] width 88 height 10
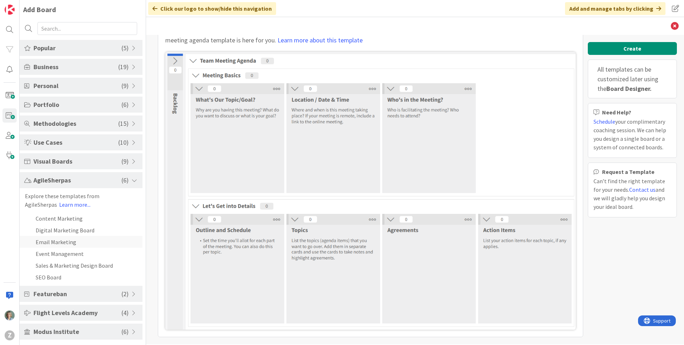
click at [76, 241] on li "Email Marketing" at bounding box center [81, 242] width 123 height 12
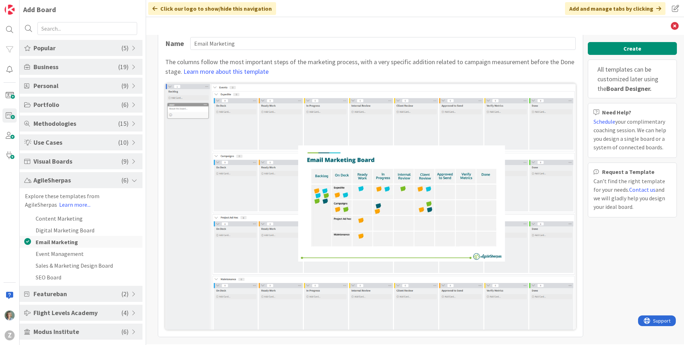
scroll to position [12, 0]
click at [84, 260] on li "Sales & Marketing Design Board" at bounding box center [81, 265] width 123 height 12
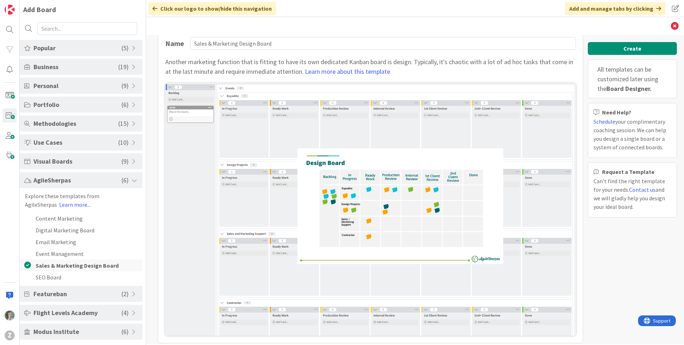
scroll to position [19, 0]
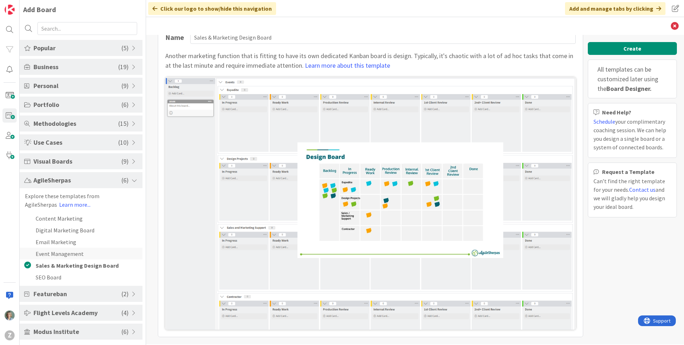
click at [80, 256] on li "Event Management" at bounding box center [81, 254] width 123 height 12
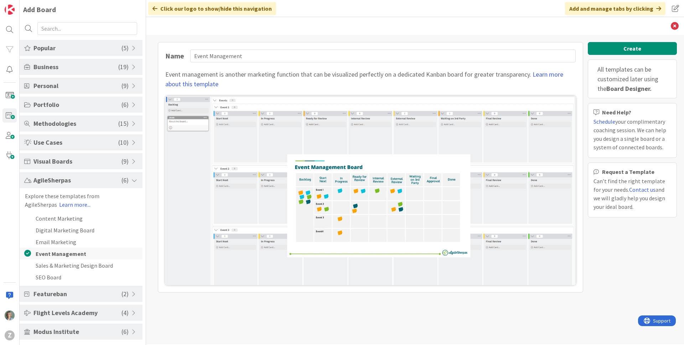
scroll to position [0, 0]
click at [73, 276] on li "SEO Board" at bounding box center [81, 277] width 123 height 12
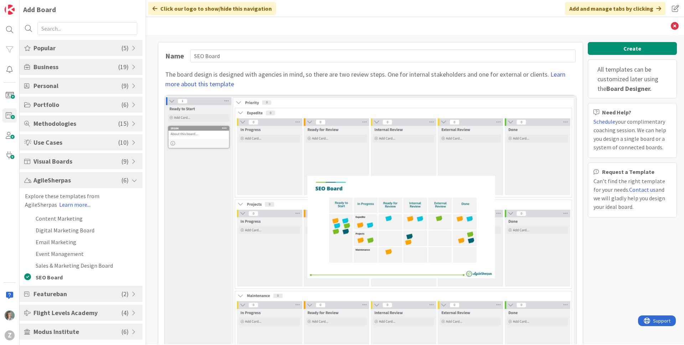
click at [97, 179] on span "AgileSherpas" at bounding box center [77, 180] width 88 height 10
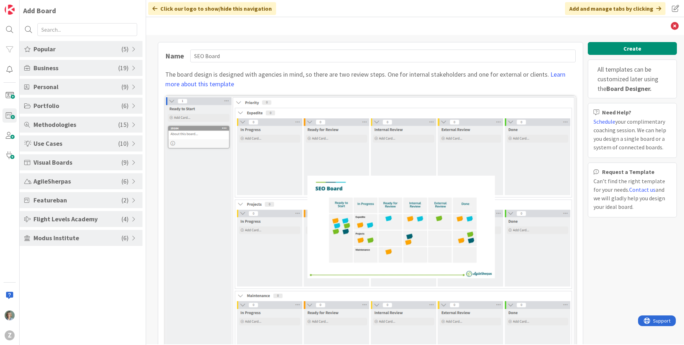
click at [89, 202] on span "Featureban" at bounding box center [77, 200] width 88 height 10
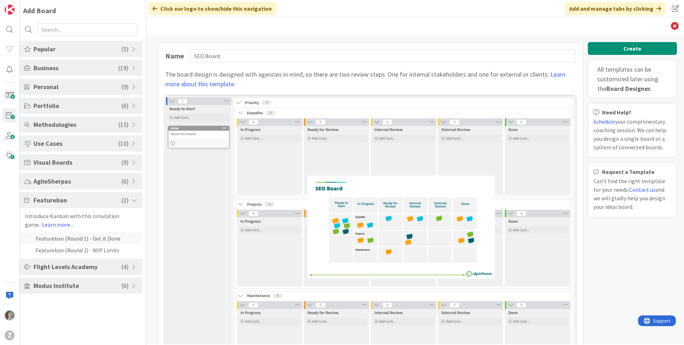
click at [82, 235] on li "Featureban (Round 1) - Get it Done" at bounding box center [81, 238] width 123 height 12
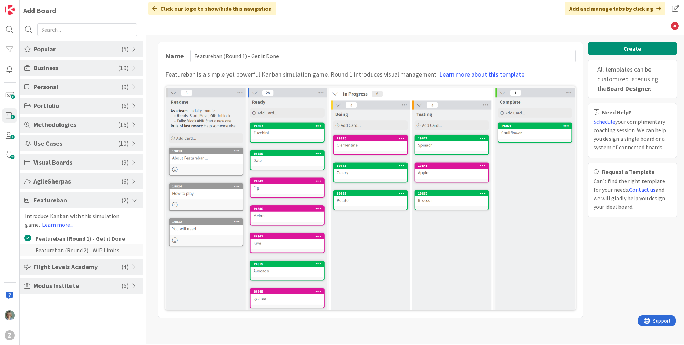
click at [83, 252] on li "Featureban (Round 2) - WIP Limits" at bounding box center [81, 250] width 123 height 12
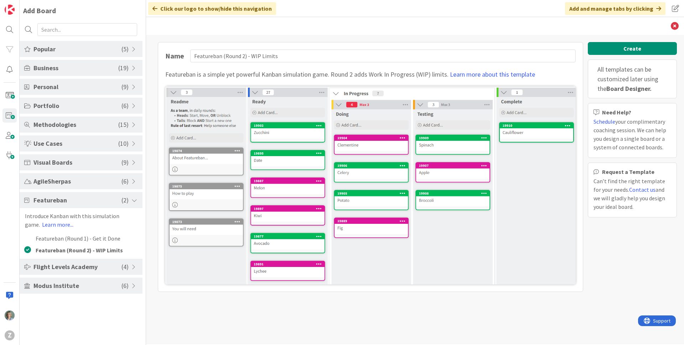
click at [81, 269] on span "Flight Levels Academy" at bounding box center [77, 267] width 88 height 10
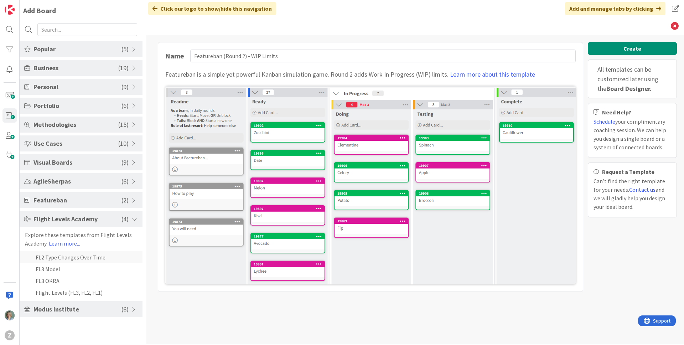
click at [81, 260] on li "FL2 Type Changes Over Time" at bounding box center [81, 257] width 123 height 12
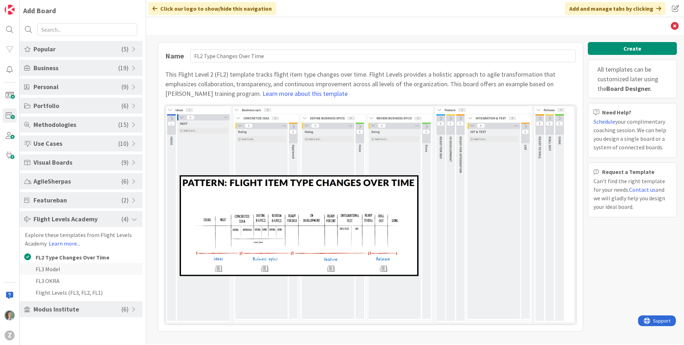
click at [79, 270] on li "FL3 Model" at bounding box center [81, 269] width 123 height 12
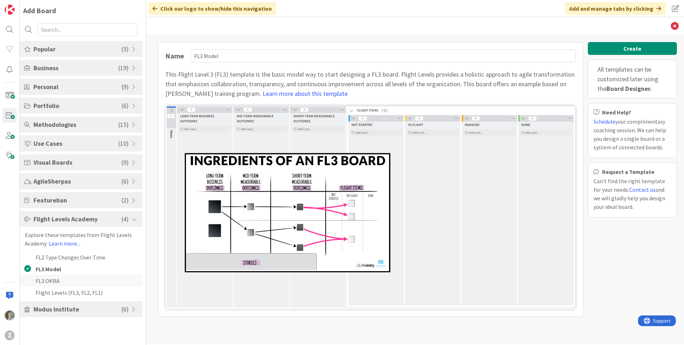
click at [79, 281] on li "FL3 OKRA" at bounding box center [81, 281] width 123 height 12
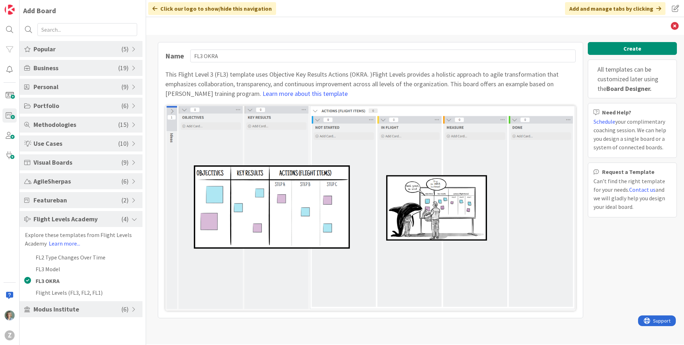
click at [78, 299] on div "Popular ( 5 ) Kanban - Basic Kanban - Fast/Normal Tracks Portfolio Kanban Roadm…" at bounding box center [81, 179] width 123 height 276
click at [79, 294] on li "Flight Levels (FL3, FL2, FL1)" at bounding box center [81, 292] width 123 height 12
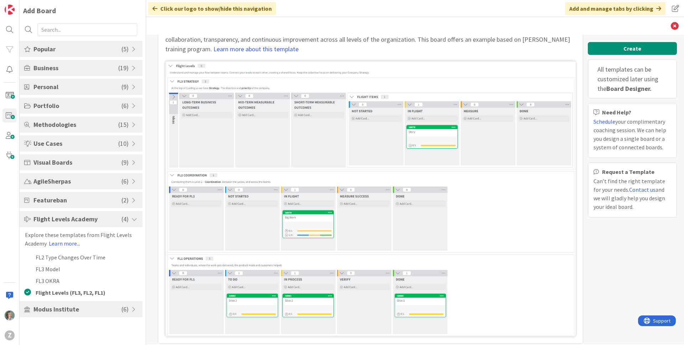
scroll to position [51, 0]
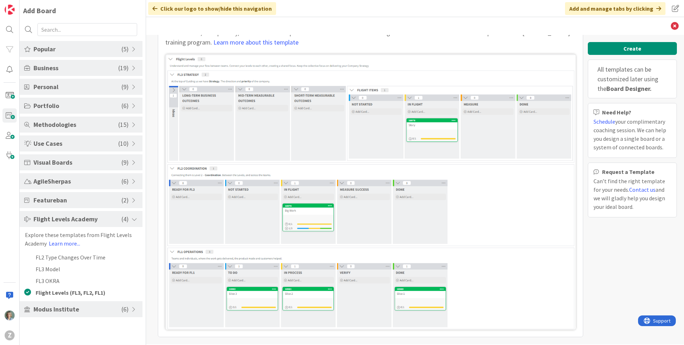
click at [86, 313] on span "Modus Institute" at bounding box center [77, 309] width 88 height 10
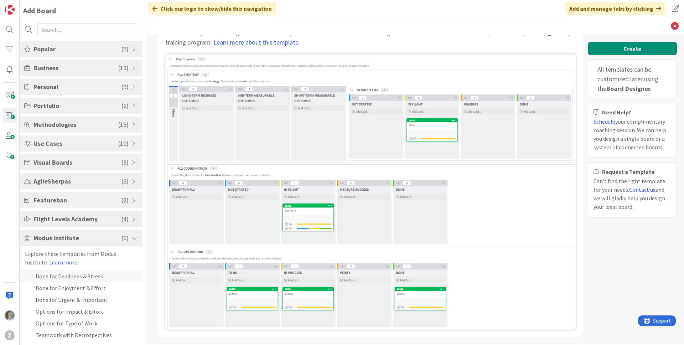
click at [84, 279] on li "Done for Deadlines & Stress" at bounding box center [81, 276] width 123 height 12
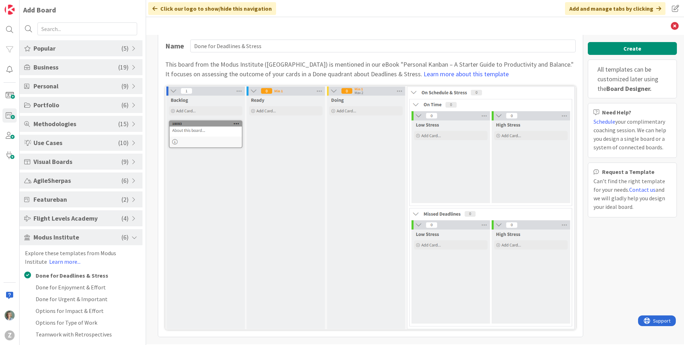
scroll to position [1, 0]
click at [106, 337] on li "Teamwork with Retrospectives" at bounding box center [81, 334] width 123 height 12
type input "Teamwork with Retrospectives"
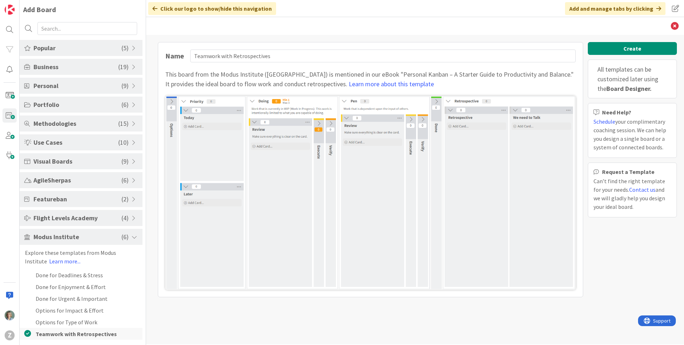
scroll to position [0, 0]
click at [83, 238] on span "Modus Institute" at bounding box center [77, 237] width 88 height 10
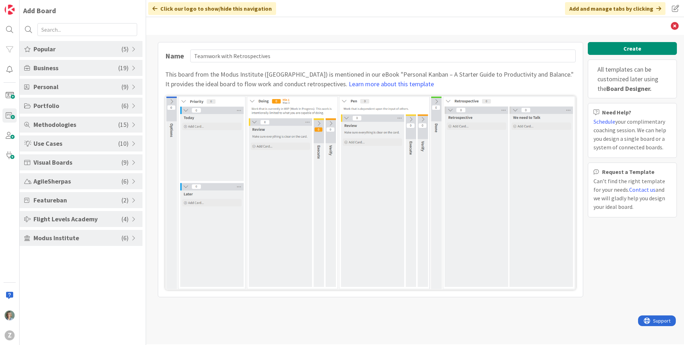
click at [86, 45] on span "Popular" at bounding box center [77, 49] width 88 height 10
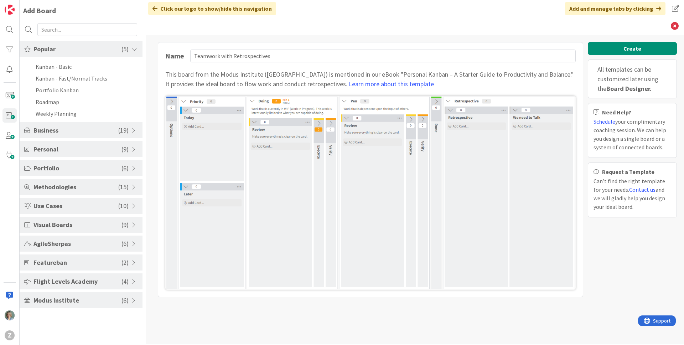
click at [86, 45] on span "Popular" at bounding box center [77, 49] width 88 height 10
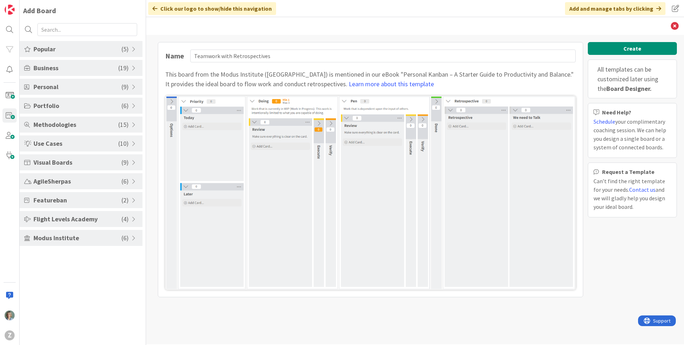
click at [133, 143] on span at bounding box center [134, 144] width 6 height 6
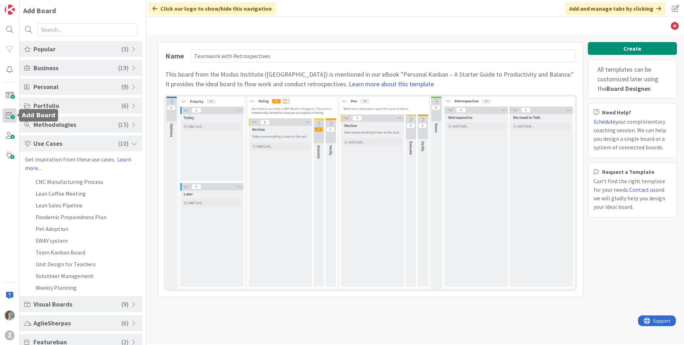
click at [13, 116] on span at bounding box center [9, 115] width 14 height 14
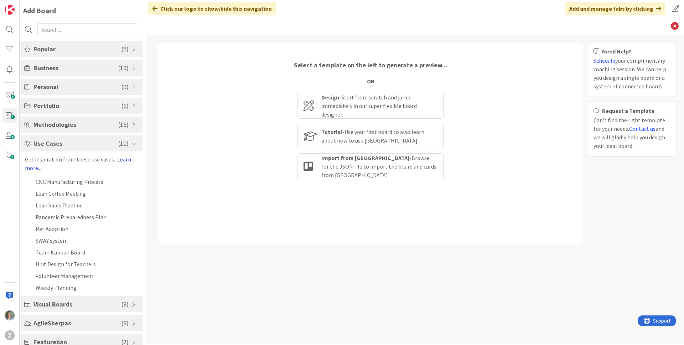
click at [121, 160] on link "Learn more..." at bounding box center [78, 164] width 106 height 16
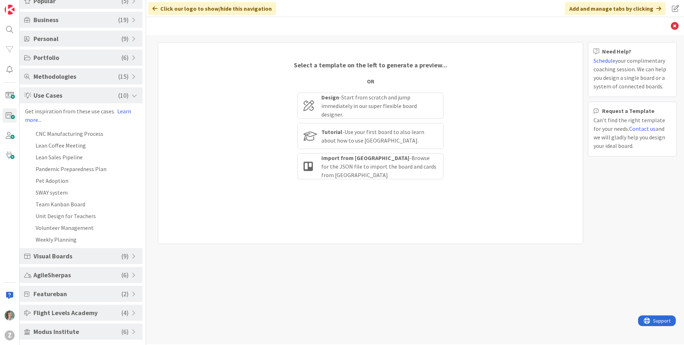
click at [134, 257] on span at bounding box center [134, 256] width 6 height 6
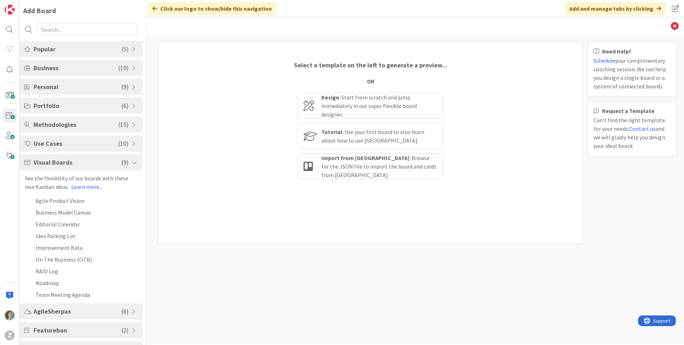
click at [132, 161] on span at bounding box center [134, 163] width 6 height 6
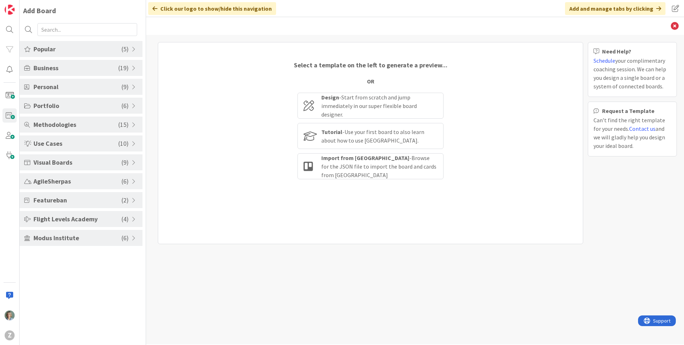
click at [68, 239] on span "Modus Institute" at bounding box center [77, 238] width 88 height 10
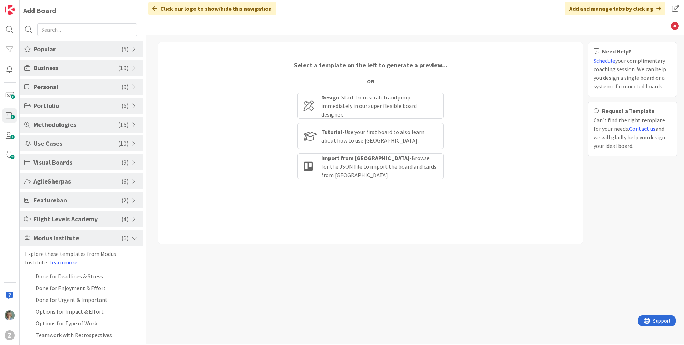
scroll to position [1, 0]
click at [81, 237] on span "Modus Institute" at bounding box center [77, 237] width 88 height 10
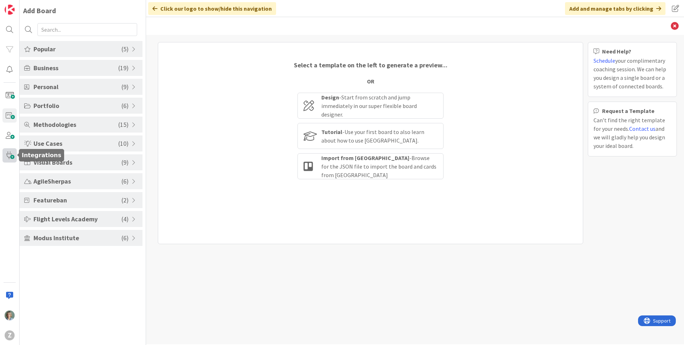
click at [11, 154] on span at bounding box center [9, 155] width 14 height 14
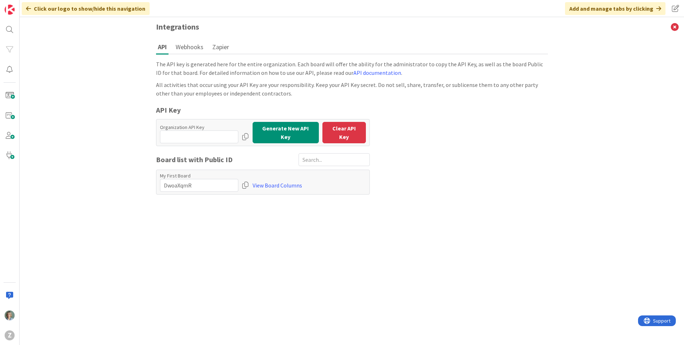
drag, startPoint x: 192, startPoint y: 47, endPoint x: 201, endPoint y: 47, distance: 9.3
click at [192, 47] on button "Webhooks" at bounding box center [189, 46] width 31 height 13
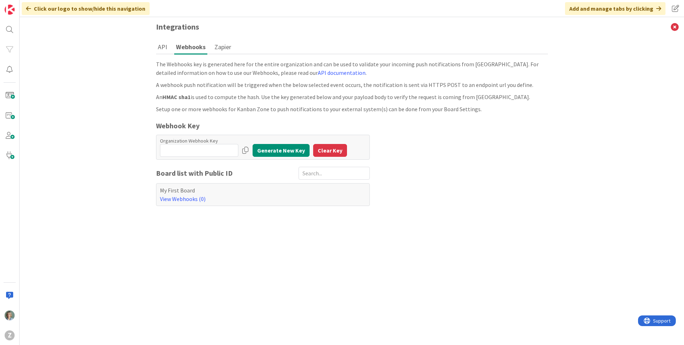
click at [223, 47] on button "Zapier" at bounding box center [223, 46] width 20 height 13
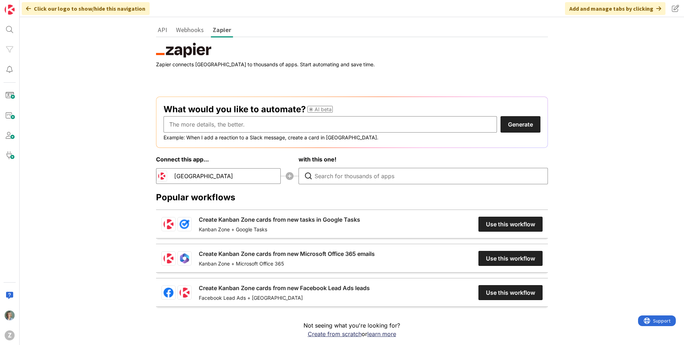
scroll to position [17, 0]
click at [28, 9] on icon at bounding box center [28, 9] width 5 height 6
click at [10, 95] on span at bounding box center [9, 95] width 14 height 14
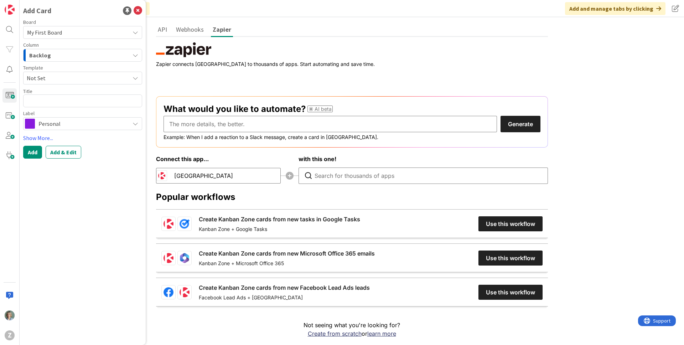
click at [120, 196] on div "Add Card Board My First Board Column Backlog Template Not Set Title 0 / 128 Lab…" at bounding box center [83, 172] width 126 height 345
click at [137, 32] on icon at bounding box center [136, 33] width 6 height 6
click at [296, 17] on h3 "Integrations" at bounding box center [352, 10] width 406 height 20
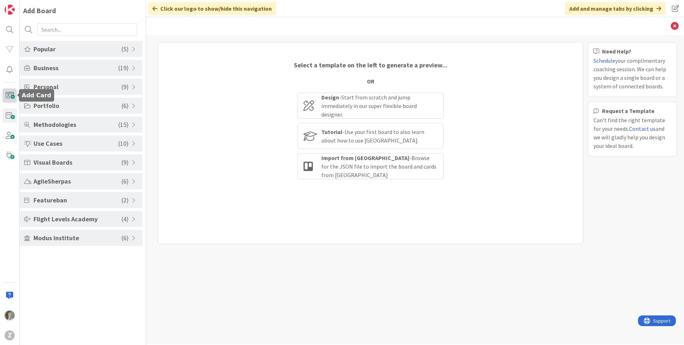
click at [7, 96] on span at bounding box center [9, 95] width 14 height 14
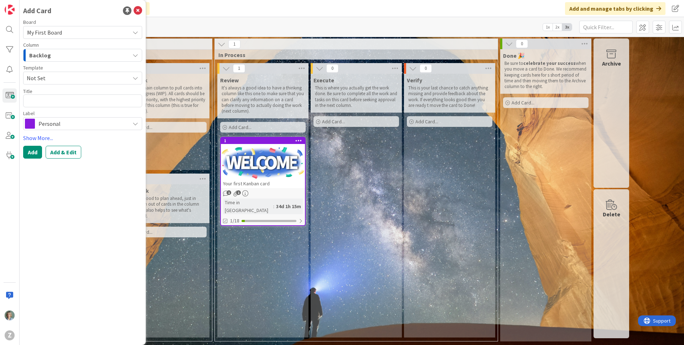
click at [133, 33] on icon at bounding box center [136, 33] width 6 height 6
click at [62, 55] on div "Backlog" at bounding box center [78, 55] width 102 height 11
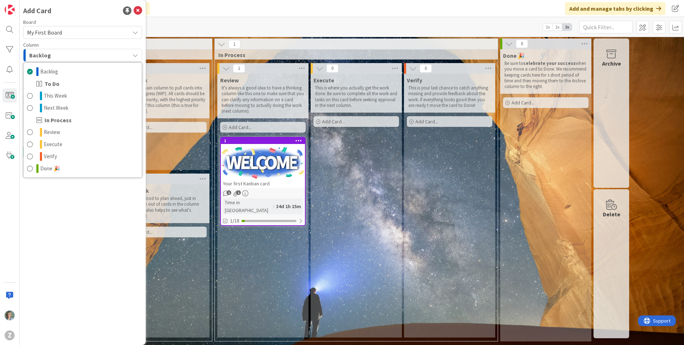
click at [62, 55] on div "Backlog" at bounding box center [78, 55] width 102 height 11
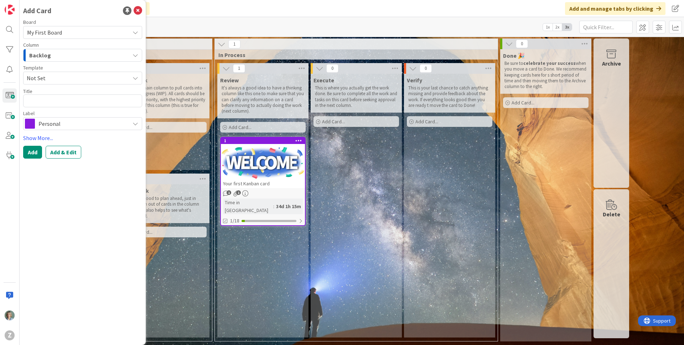
click at [56, 79] on span "Not Set" at bounding box center [76, 77] width 98 height 9
click at [73, 214] on div "Add Card Board My First Board My First Board Column Backlog Backlog To Do This …" at bounding box center [83, 172] width 126 height 345
click at [62, 98] on textarea at bounding box center [82, 100] width 119 height 13
click at [76, 126] on span "Personal" at bounding box center [82, 124] width 88 height 10
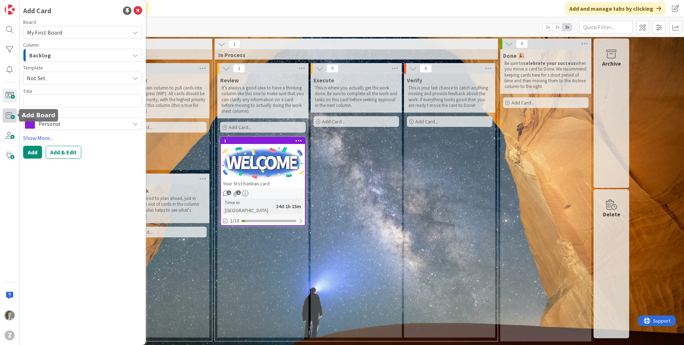
click at [11, 114] on span at bounding box center [9, 115] width 14 height 14
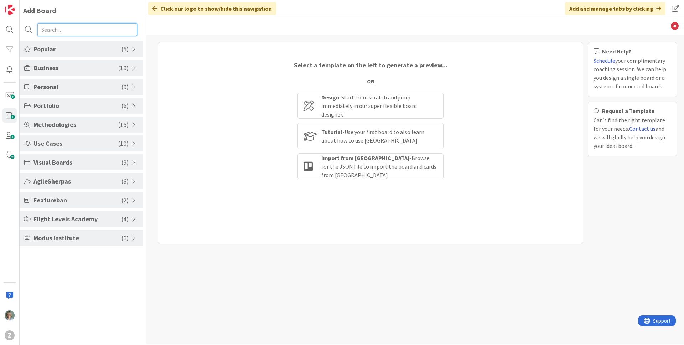
click at [57, 32] on input "text" at bounding box center [87, 29] width 100 height 13
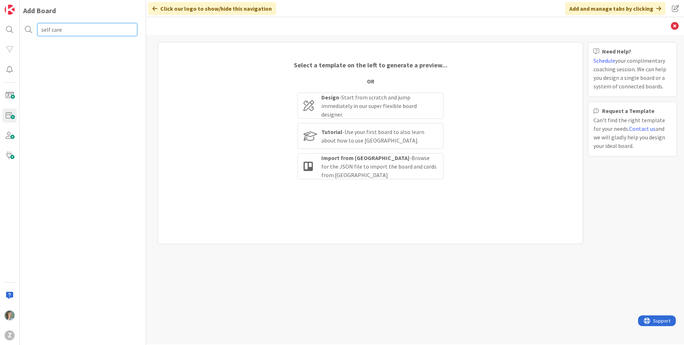
type input "self care"
click at [10, 28] on div at bounding box center [9, 29] width 14 height 14
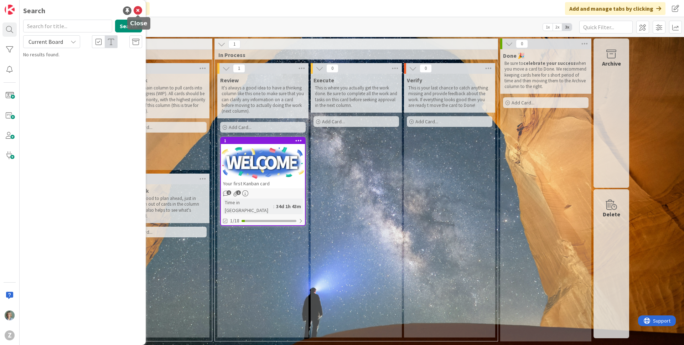
click at [139, 10] on icon at bounding box center [138, 10] width 9 height 9
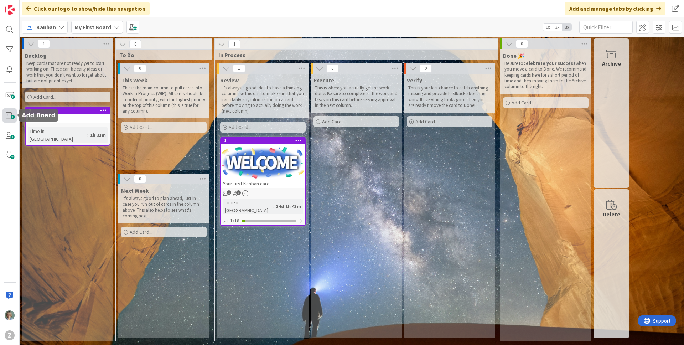
click at [7, 115] on span at bounding box center [9, 115] width 14 height 14
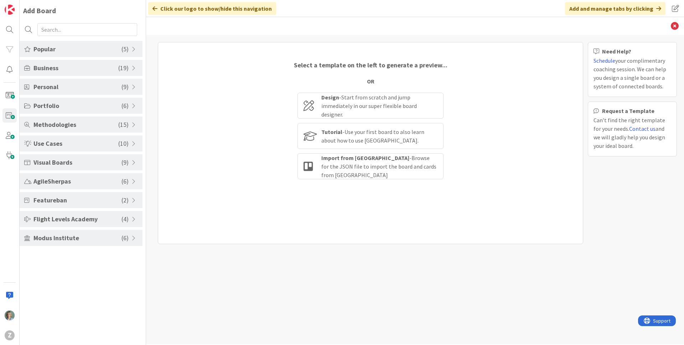
click at [111, 69] on span "Business" at bounding box center [75, 68] width 85 height 10
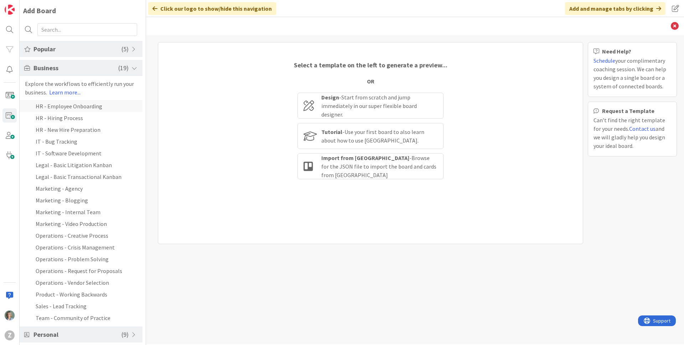
click at [98, 108] on li "HR - Employee Onboarding" at bounding box center [81, 106] width 123 height 12
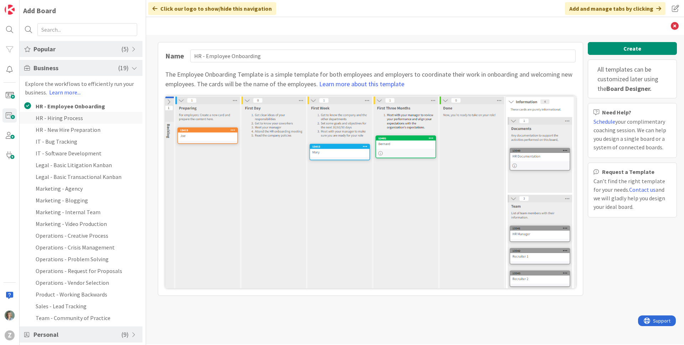
click at [101, 119] on li "HR - Hiring Process" at bounding box center [81, 118] width 123 height 12
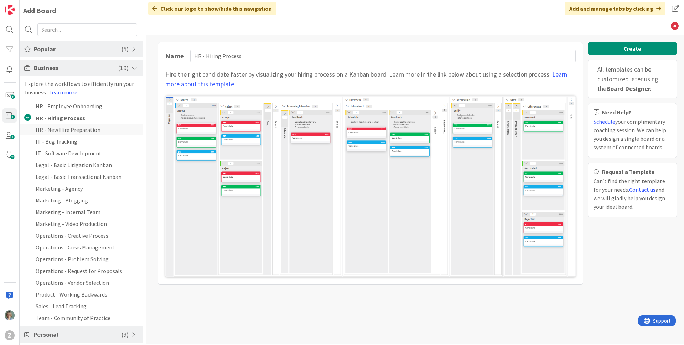
click at [104, 128] on li "HR - New Hire Preparation" at bounding box center [81, 130] width 123 height 12
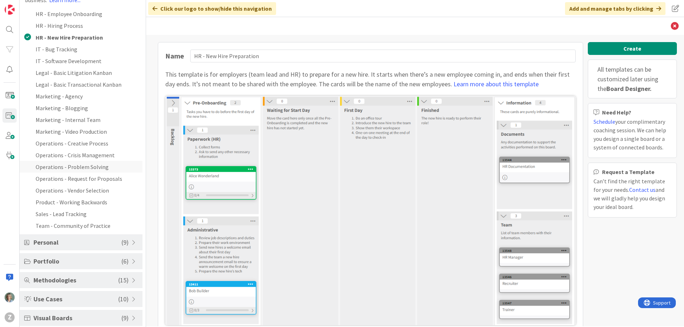
scroll to position [95, 0]
click at [75, 93] on li "Marketing - Agency" at bounding box center [81, 94] width 123 height 12
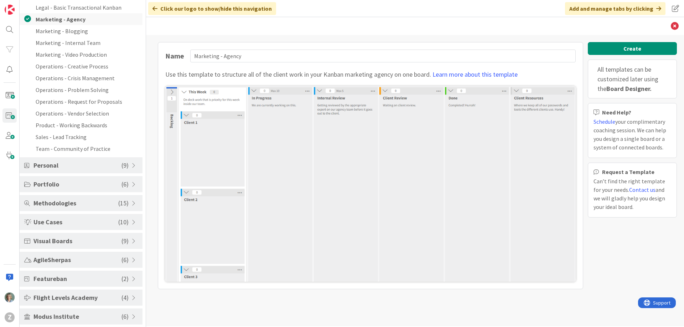
scroll to position [172, 0]
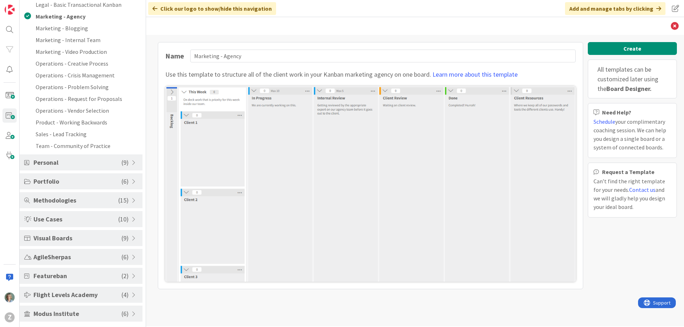
click at [107, 183] on span "Portfolio" at bounding box center [77, 181] width 88 height 10
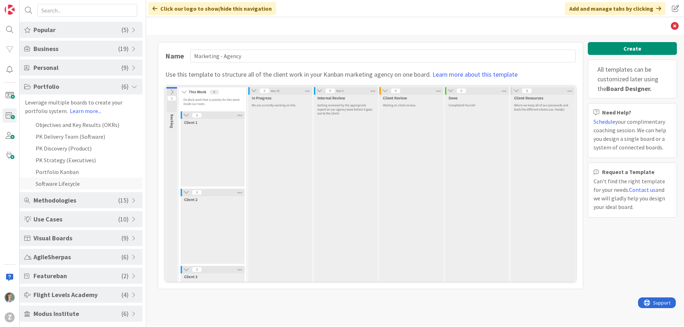
scroll to position [19, 0]
click at [105, 221] on span "Use Cases" at bounding box center [75, 219] width 85 height 10
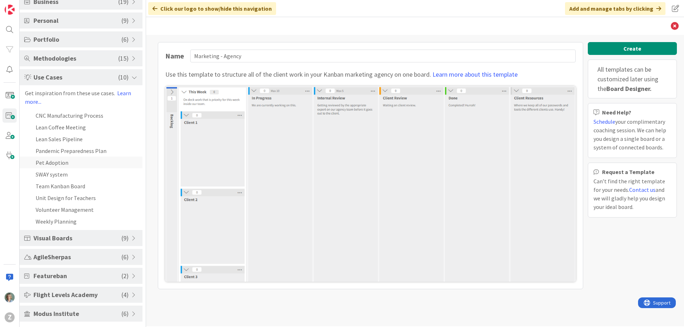
click at [63, 163] on li "Pet Adoption" at bounding box center [81, 162] width 123 height 12
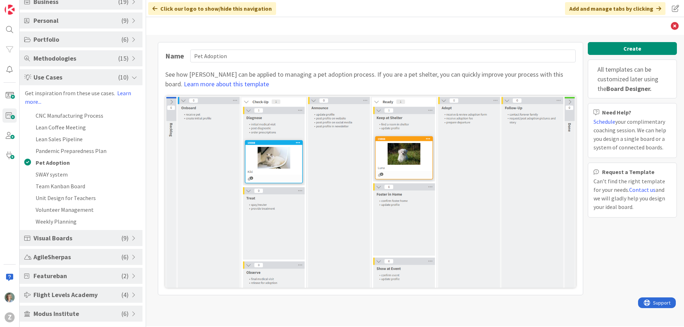
click at [64, 255] on span "AgileSherpas" at bounding box center [77, 257] width 88 height 10
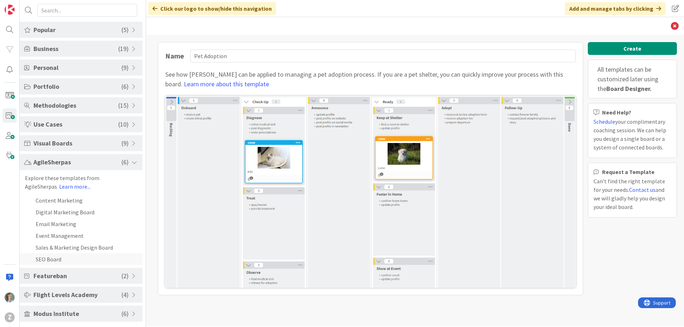
scroll to position [19, 0]
click at [106, 197] on li "Content Marketing" at bounding box center [81, 200] width 123 height 12
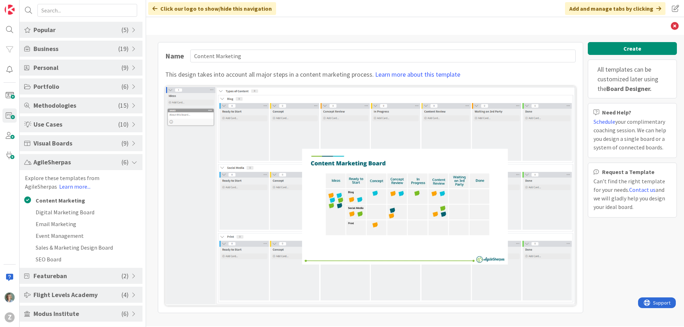
click at [83, 315] on span "Modus Institute" at bounding box center [77, 313] width 88 height 10
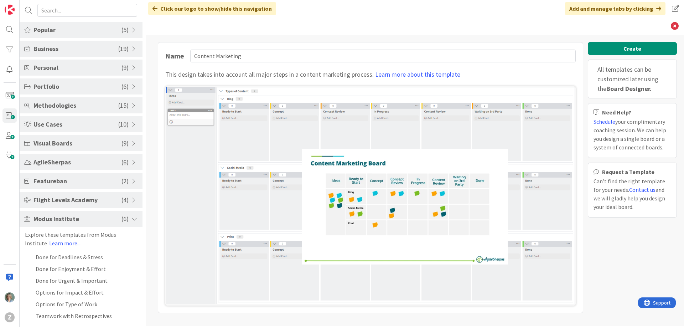
click at [67, 141] on span "Visual Boards" at bounding box center [77, 143] width 88 height 10
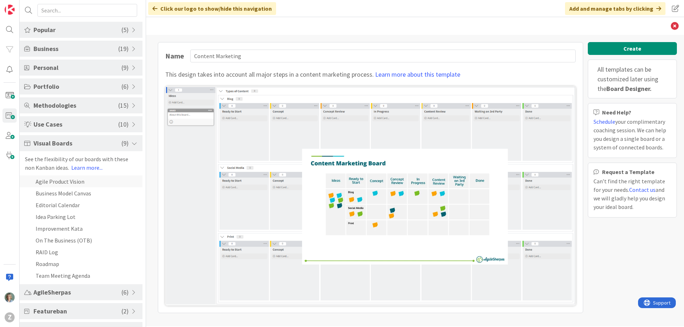
scroll to position [55, 0]
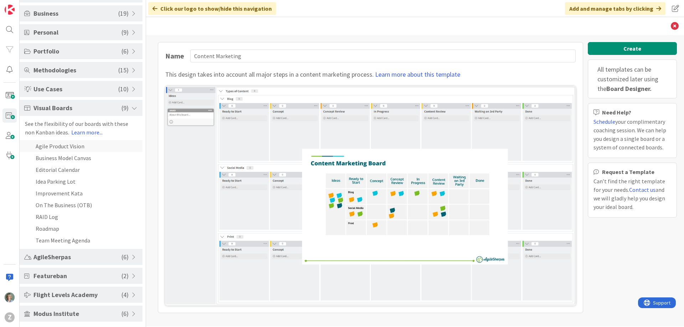
click at [103, 147] on li "Agile Product Vision" at bounding box center [81, 146] width 123 height 12
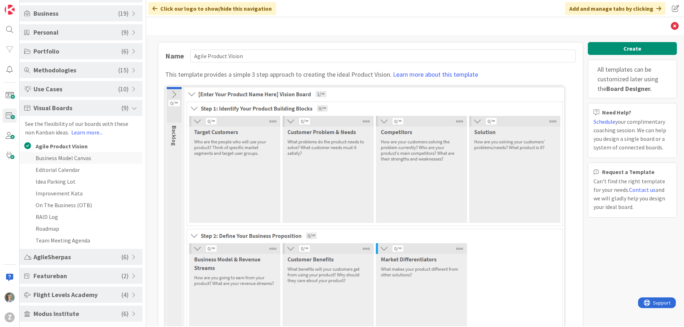
click at [100, 160] on li "Business Model Canvas" at bounding box center [81, 158] width 123 height 12
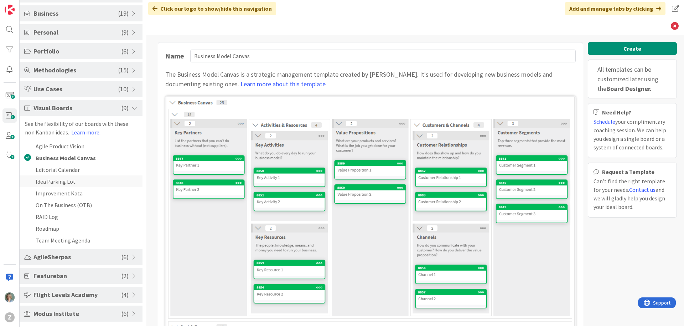
click at [81, 182] on li "Idea Parking Lot" at bounding box center [81, 181] width 123 height 12
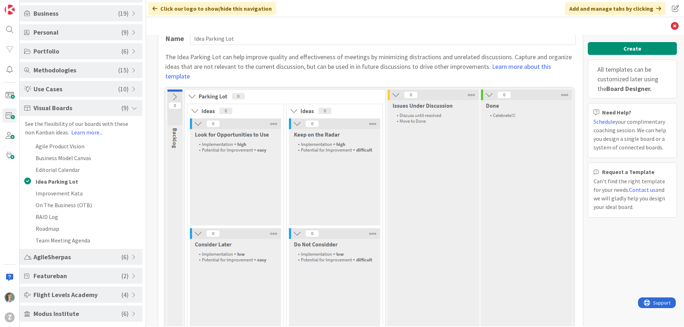
scroll to position [0, 0]
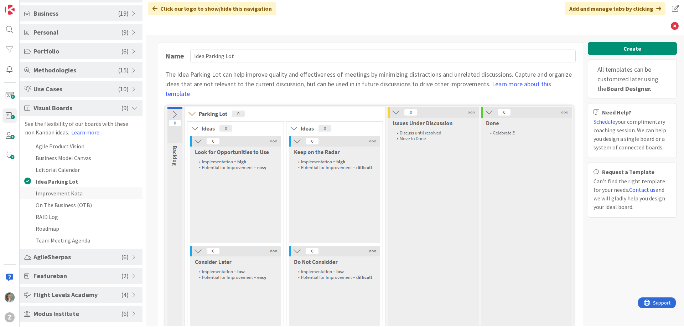
click at [73, 195] on li "Improvement Kata" at bounding box center [81, 193] width 123 height 12
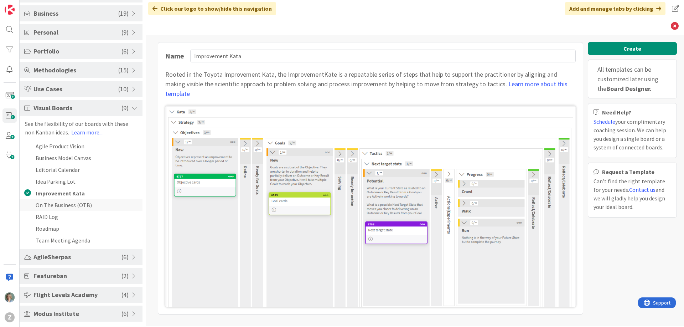
click at [71, 207] on li "On The Business (OTB)" at bounding box center [81, 205] width 123 height 12
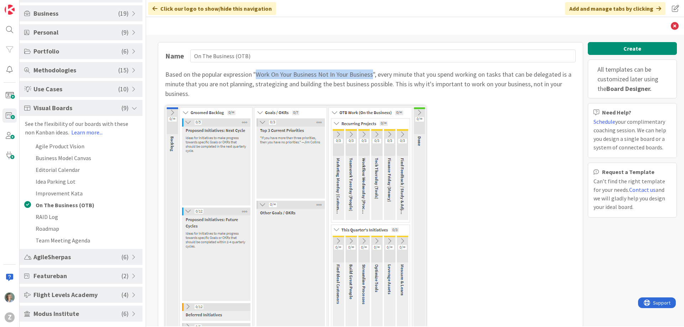
drag, startPoint x: 374, startPoint y: 76, endPoint x: 256, endPoint y: 73, distance: 117.2
click at [256, 73] on div "Based on the popular expression "Work On Your Business Not In Your Business", e…" at bounding box center [370, 83] width 410 height 29
copy div "Work On Your Business Not In Your Business"
click at [79, 107] on span "Visual Boards" at bounding box center [77, 108] width 88 height 10
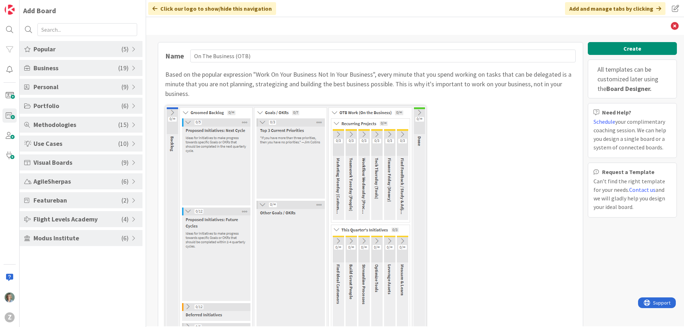
click at [88, 47] on span "Popular" at bounding box center [77, 49] width 88 height 10
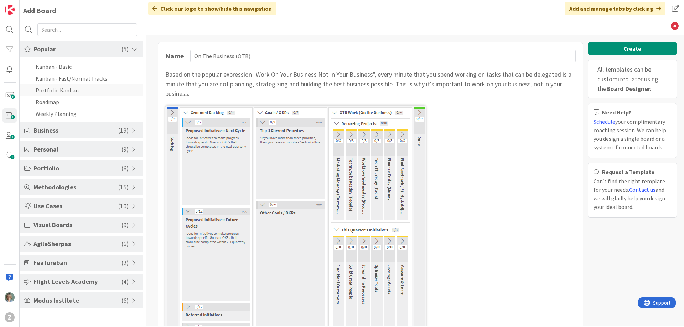
click at [87, 91] on li "Portfolio Kanban" at bounding box center [81, 90] width 123 height 12
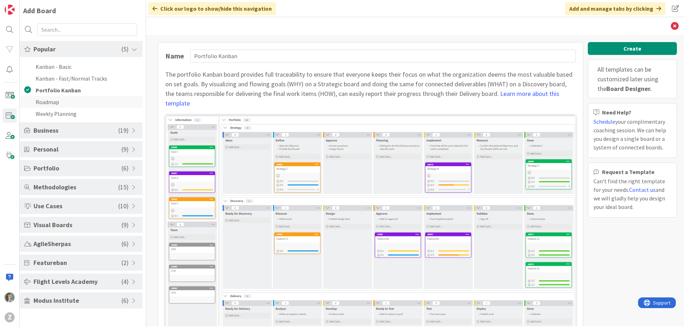
click at [71, 103] on li "Roadmap" at bounding box center [81, 102] width 123 height 12
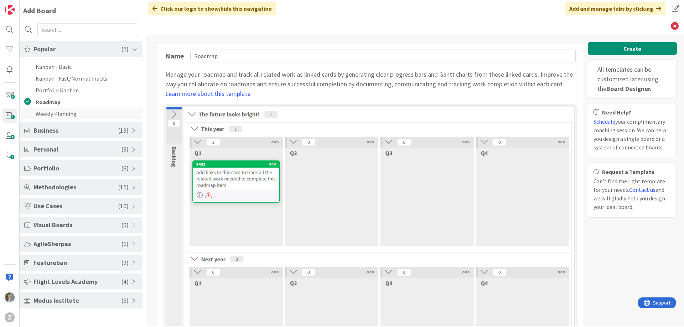
click at [68, 115] on li "Weekly Planning" at bounding box center [81, 114] width 123 height 12
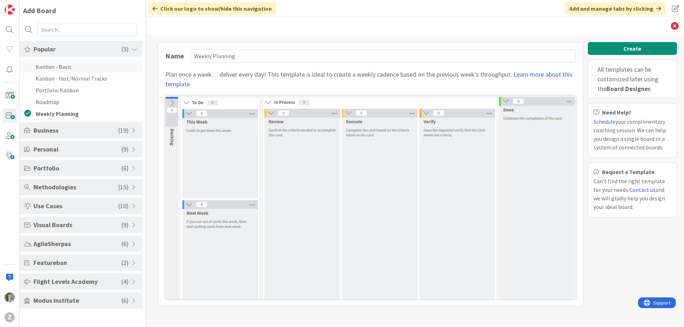
click at [61, 67] on li "Kanban - Basic" at bounding box center [81, 67] width 123 height 12
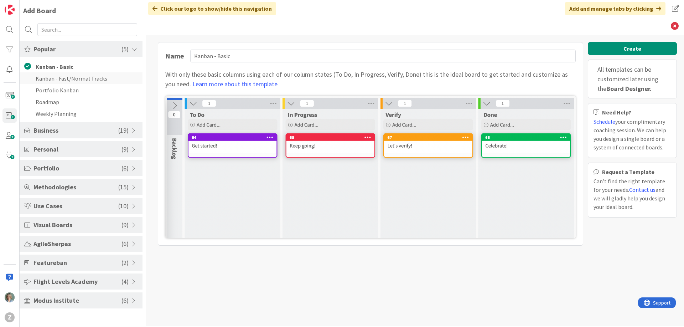
click at [61, 78] on li "Kanban - Fast/Normal Tracks" at bounding box center [81, 78] width 123 height 12
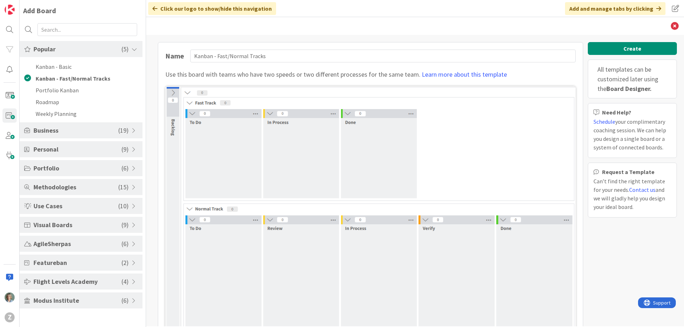
click at [85, 49] on span "Popular" at bounding box center [77, 49] width 88 height 10
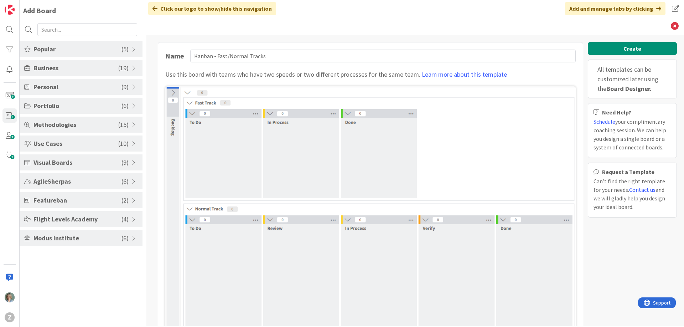
click at [76, 70] on span "Business" at bounding box center [75, 68] width 85 height 10
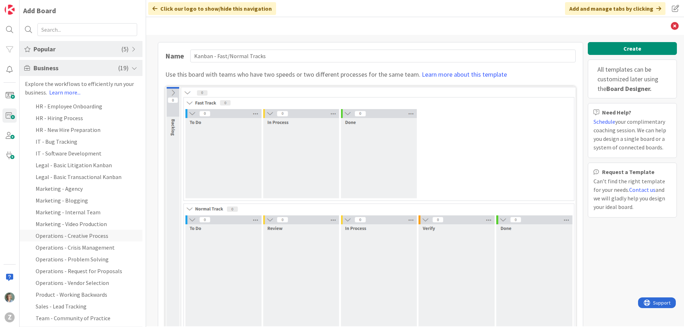
click at [82, 235] on li "Operations - Creative Process" at bounding box center [81, 235] width 123 height 12
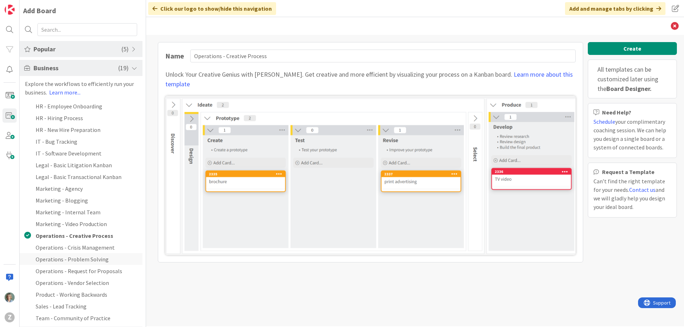
click at [83, 260] on li "Operations - Problem Solving" at bounding box center [81, 259] width 123 height 12
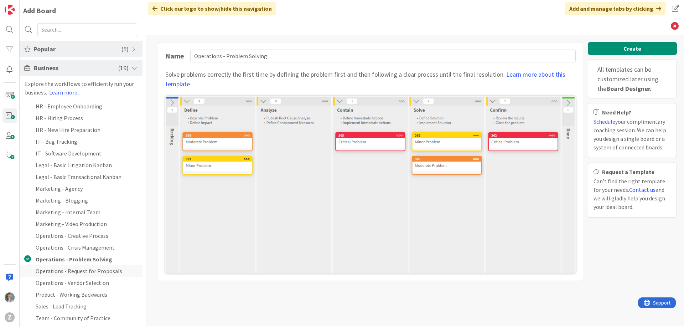
click at [84, 274] on li "Operations - Request for Proposals" at bounding box center [81, 271] width 123 height 12
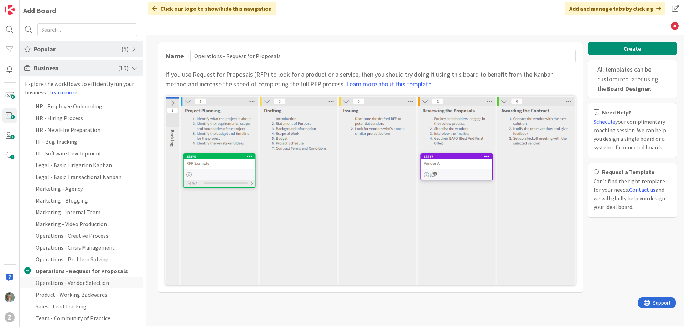
click at [85, 284] on li "Operations - Vendor Selection" at bounding box center [81, 282] width 123 height 12
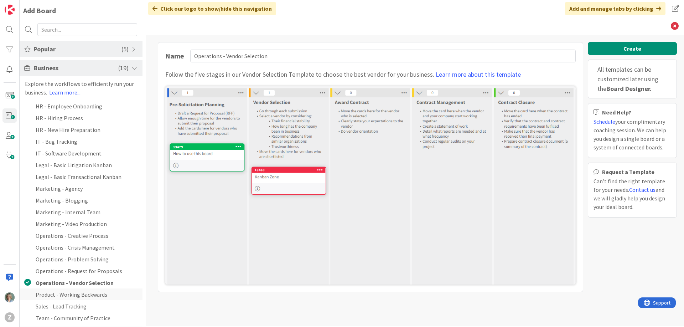
click at [84, 295] on li "Product - Working Backwards" at bounding box center [81, 294] width 123 height 12
type input "Product - Working Backwards"
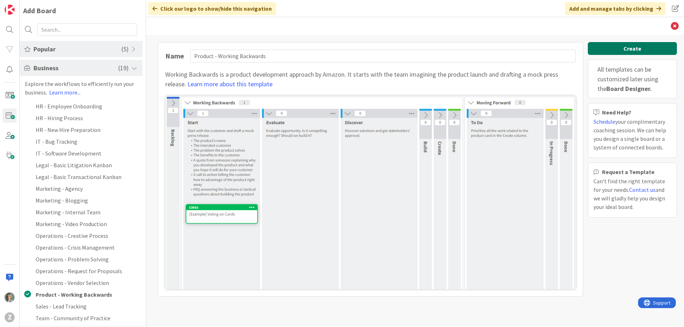
click at [597, 49] on button "Create" at bounding box center [632, 48] width 89 height 13
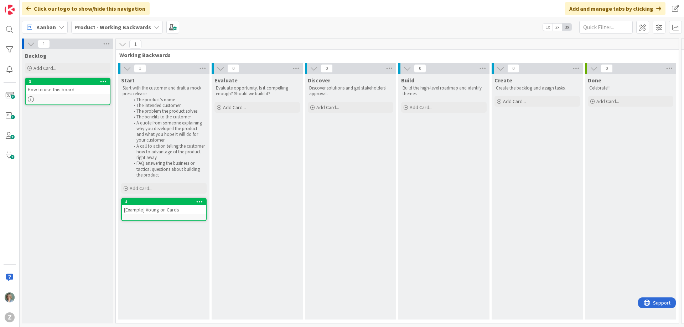
click at [29, 8] on icon at bounding box center [28, 9] width 5 height 6
click at [8, 6] on img at bounding box center [10, 10] width 10 height 10
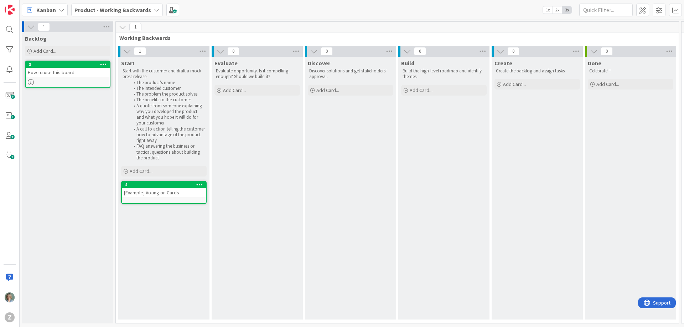
click at [154, 9] on icon at bounding box center [157, 10] width 6 height 6
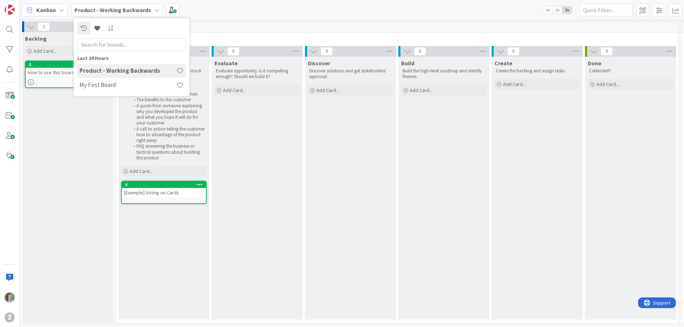
click at [154, 9] on icon at bounding box center [157, 10] width 6 height 6
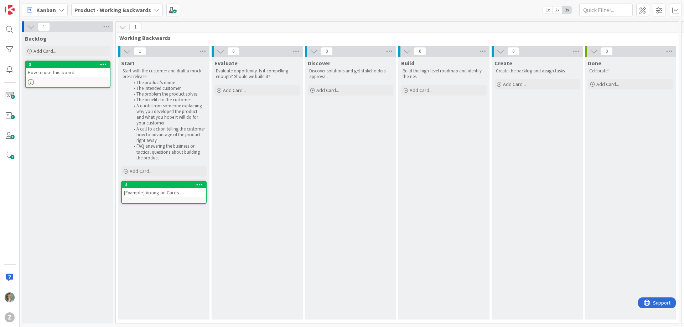
click at [64, 8] on div "Kanban" at bounding box center [45, 10] width 46 height 13
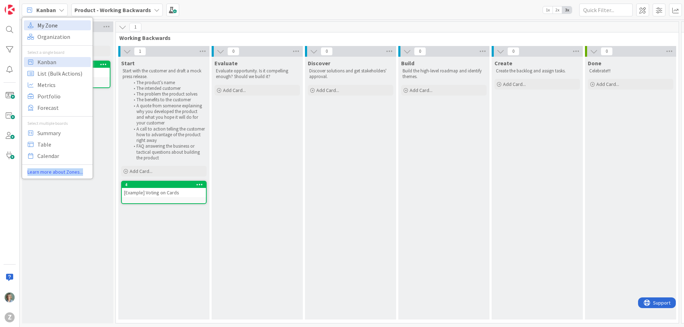
click at [62, 26] on span "My Zone" at bounding box center [62, 25] width 51 height 11
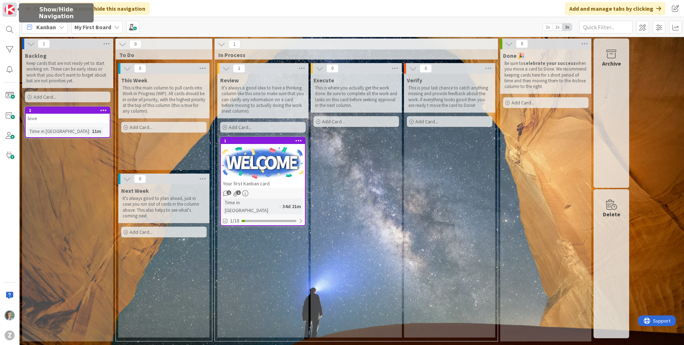
click at [9, 9] on img at bounding box center [10, 10] width 10 height 10
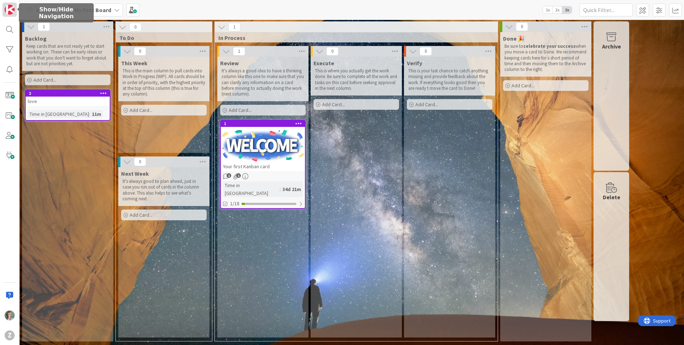
click at [9, 9] on img at bounding box center [10, 10] width 10 height 10
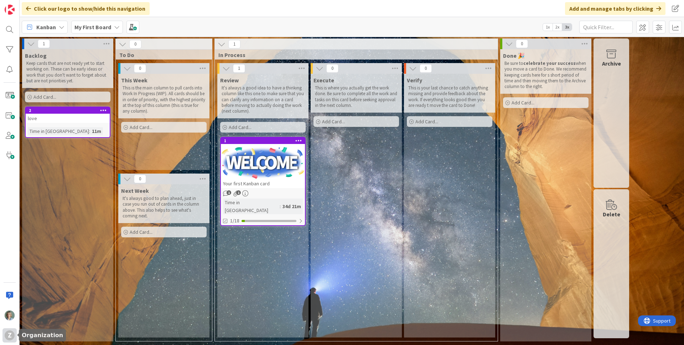
click at [8, 337] on div "Z" at bounding box center [10, 335] width 10 height 10
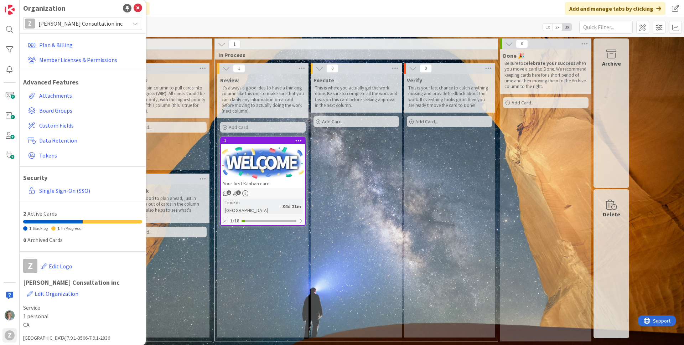
scroll to position [5, 0]
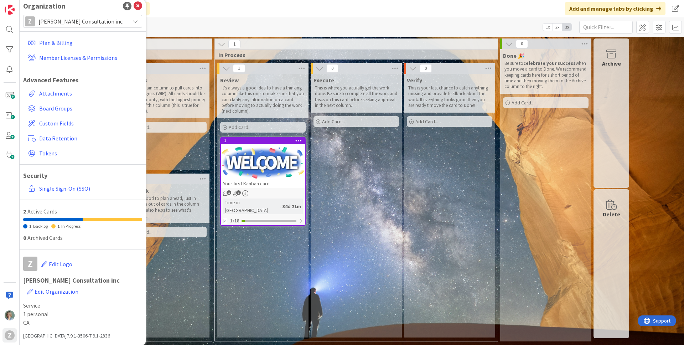
click at [135, 22] on icon at bounding box center [136, 22] width 6 height 6
click at [64, 41] on link "Plan & Billing" at bounding box center [83, 42] width 117 height 13
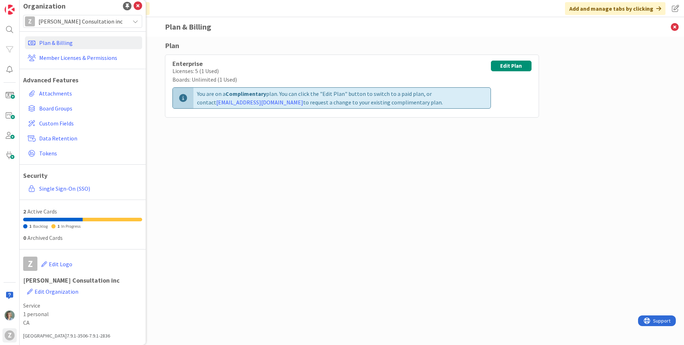
click at [526, 156] on div "Plan Enterprise Licenses: 5 (1 Used) Boards: Unlimited (1 Used) You are on a Co…" at bounding box center [352, 183] width 374 height 287
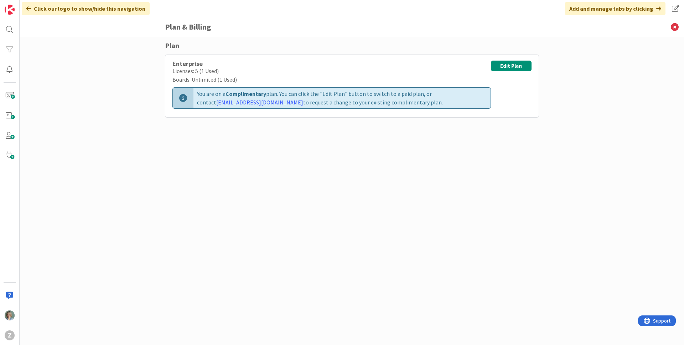
click at [393, 167] on div "Plan Enterprise Licenses: 5 (1 Used) Boards: Unlimited (1 Used) You are on a Co…" at bounding box center [352, 183] width 374 height 287
click at [384, 157] on div "Plan Enterprise Licenses: 5 (1 Used) Boards: Unlimited (1 Used) You are on a Co…" at bounding box center [352, 183] width 374 height 287
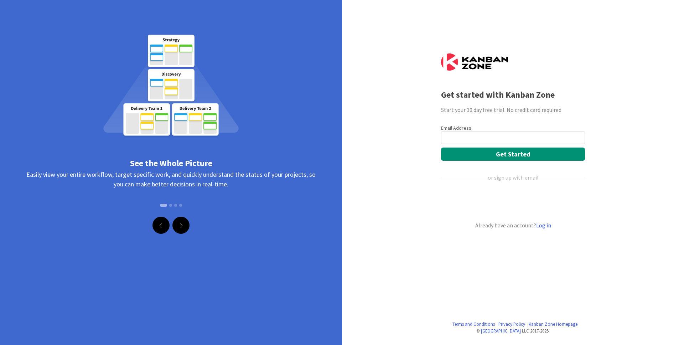
click at [179, 222] on link "Next" at bounding box center [180, 225] width 17 height 17
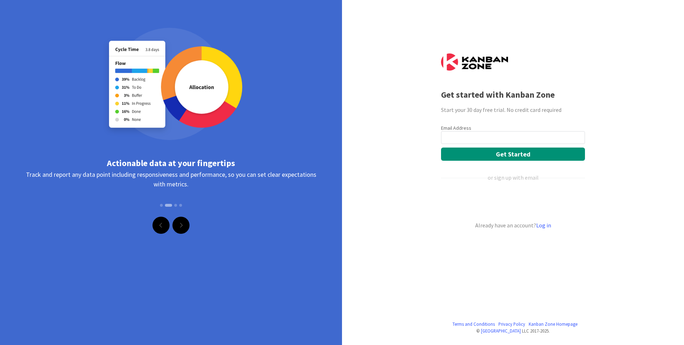
click at [163, 225] on link "Previous" at bounding box center [160, 225] width 17 height 17
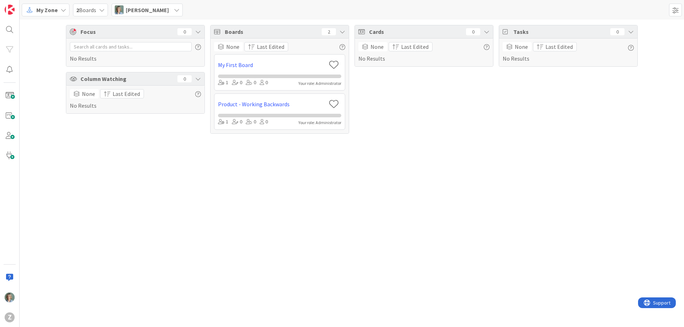
click at [101, 10] on icon at bounding box center [102, 10] width 6 height 6
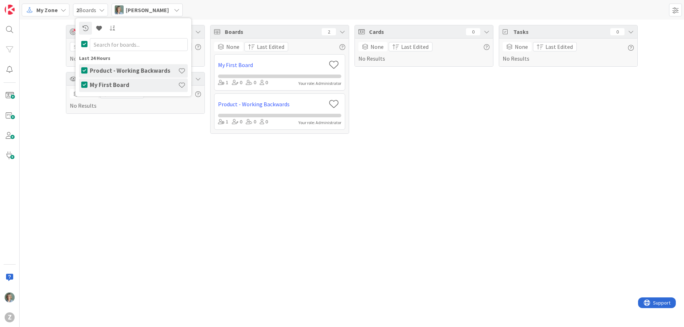
click at [101, 10] on icon at bounding box center [102, 10] width 6 height 6
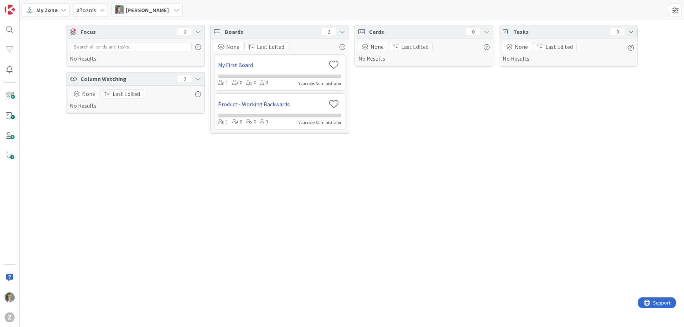
click at [174, 8] on icon at bounding box center [177, 10] width 6 height 6
click at [64, 10] on icon at bounding box center [64, 10] width 6 height 6
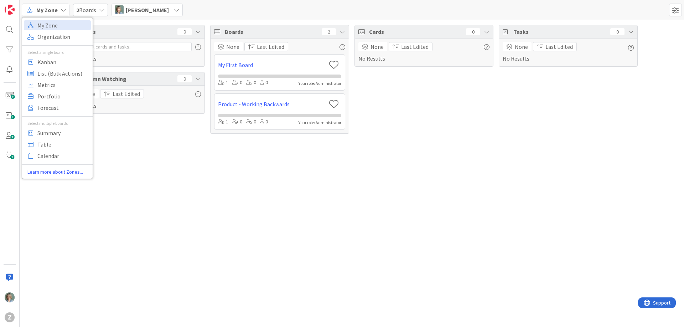
click at [64, 10] on icon at bounding box center [64, 10] width 6 height 6
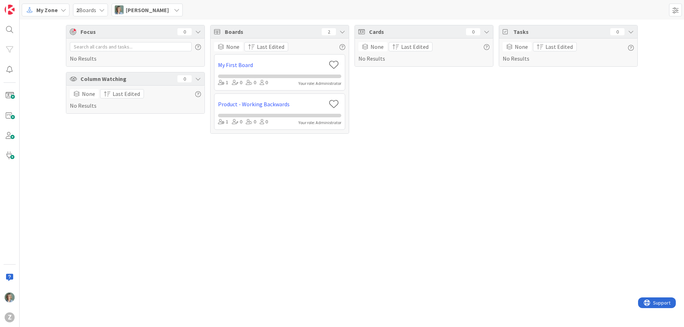
click at [100, 11] on icon at bounding box center [102, 10] width 6 height 6
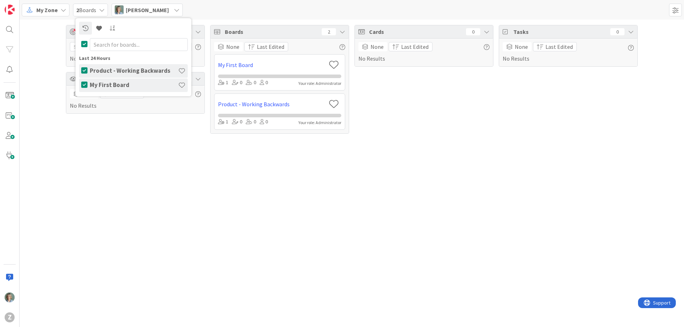
click at [100, 11] on icon at bounding box center [102, 10] width 6 height 6
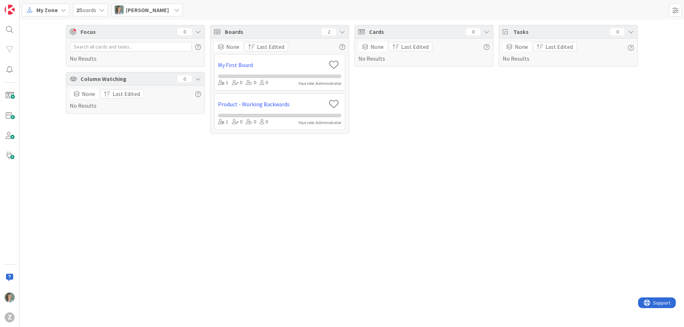
click at [142, 168] on div "Focus 0 No Results Column Watching 0 None Last Edited No Results Boards 2 None …" at bounding box center [352, 173] width 664 height 307
click at [9, 116] on span at bounding box center [9, 115] width 14 height 14
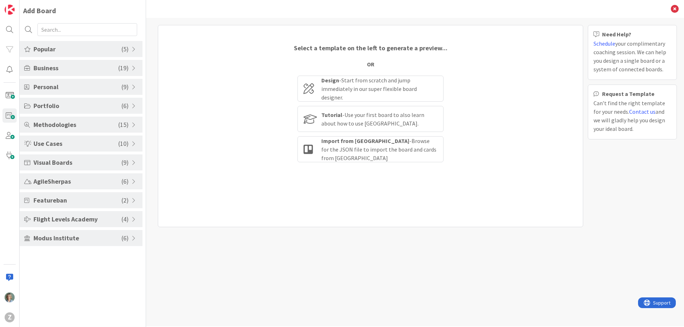
click at [109, 162] on span "Visual Boards" at bounding box center [77, 162] width 88 height 10
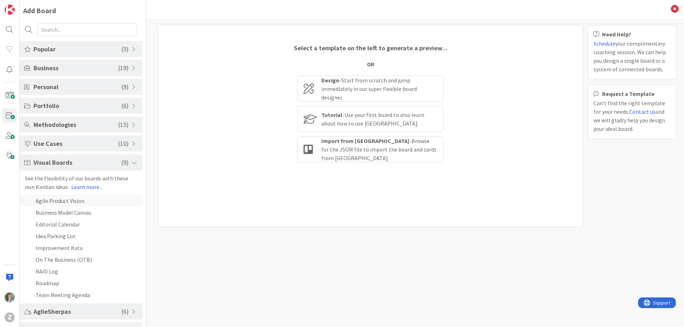
click at [79, 201] on li "Agile Product Vision" at bounding box center [81, 200] width 123 height 12
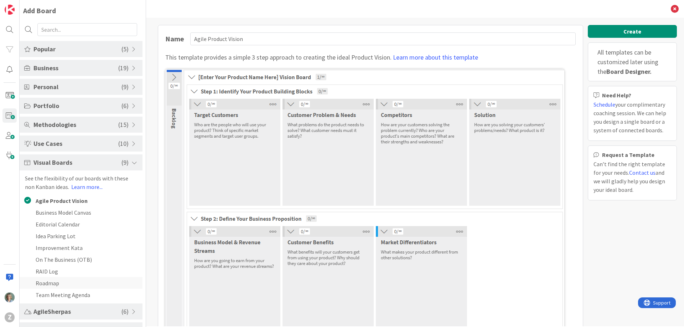
click at [77, 285] on li "Roadmap" at bounding box center [81, 283] width 123 height 12
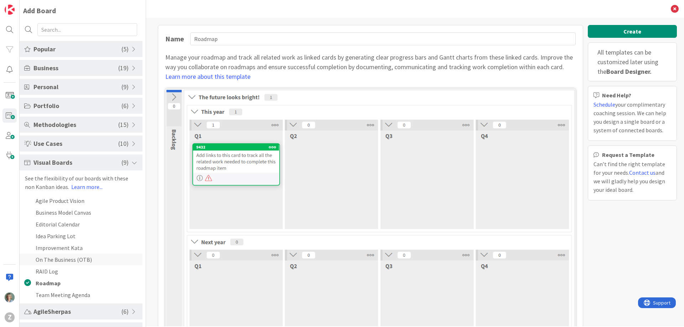
click at [77, 259] on li "On The Business (OTB)" at bounding box center [81, 259] width 123 height 12
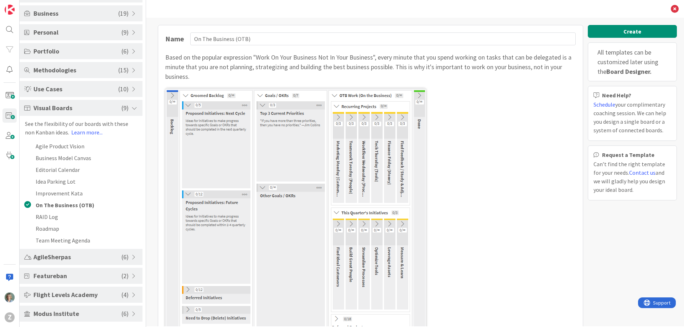
click at [79, 255] on span "AgileSherpas" at bounding box center [77, 257] width 88 height 10
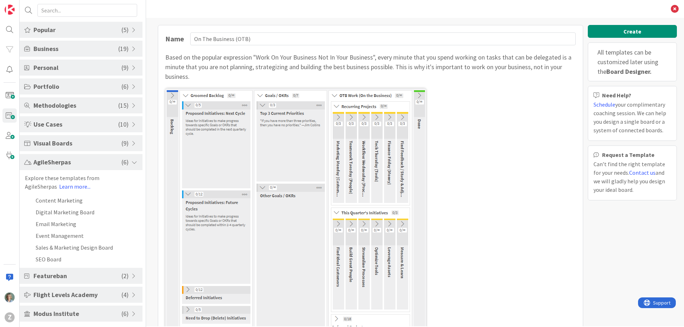
click at [79, 277] on span "Featureban" at bounding box center [77, 276] width 88 height 10
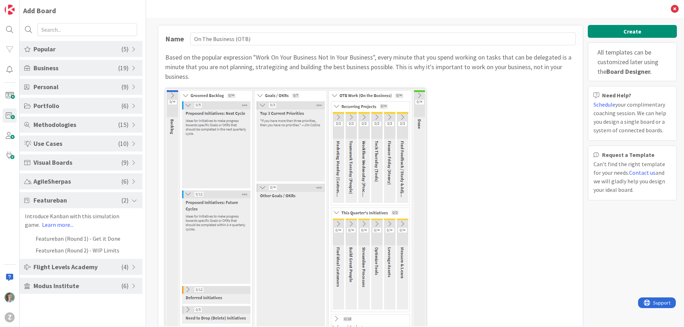
click at [90, 201] on span "Featureban" at bounding box center [77, 200] width 88 height 10
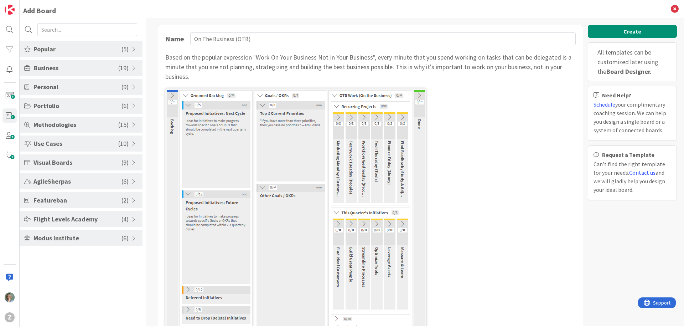
click at [77, 125] on span "Methodologies" at bounding box center [75, 125] width 85 height 10
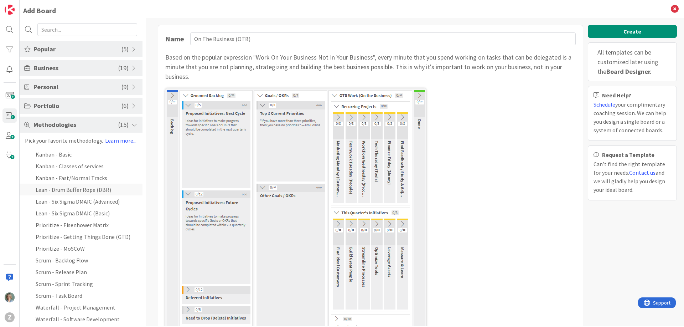
click at [110, 191] on li "Lean - Drum Buffer Rope (DBR)" at bounding box center [81, 189] width 123 height 12
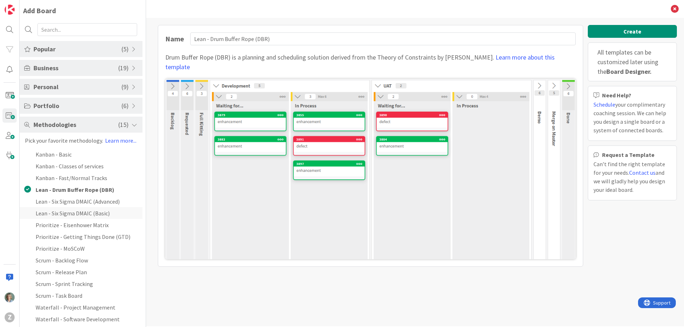
click at [112, 215] on li "Lean - Six Sigma DMAIC (Basic)" at bounding box center [81, 213] width 123 height 12
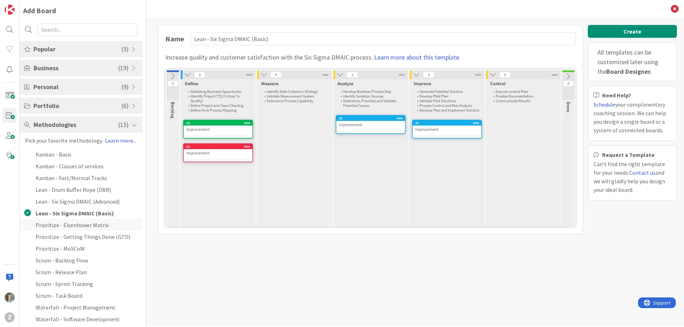
click at [105, 223] on li "Prioritize - Eisenhower Matrix" at bounding box center [81, 225] width 123 height 12
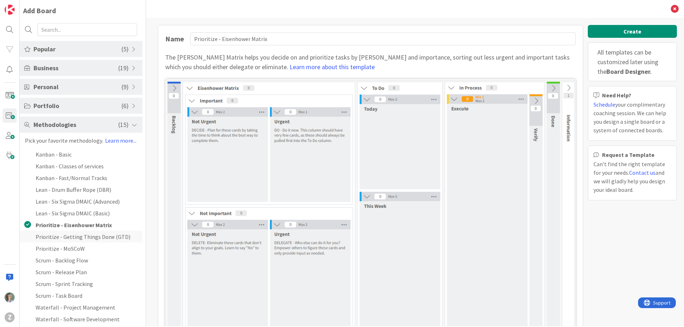
click at [107, 235] on li "Prioritize - Getting Things Done (GTD)" at bounding box center [81, 236] width 123 height 12
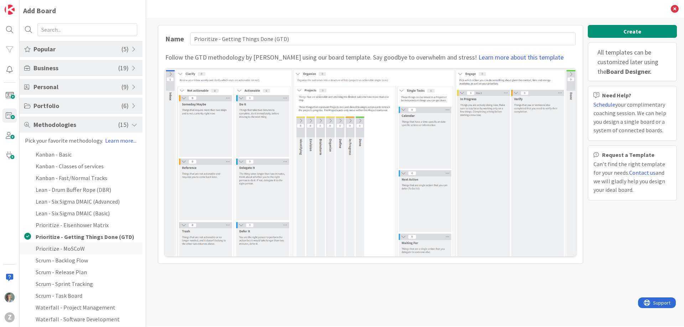
click at [102, 249] on li "Prioritize - MoSCoW" at bounding box center [81, 248] width 123 height 12
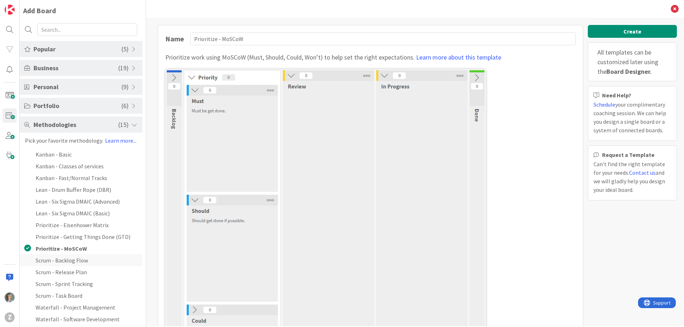
click at [101, 259] on li "Scrum - Backlog Flow" at bounding box center [81, 260] width 123 height 12
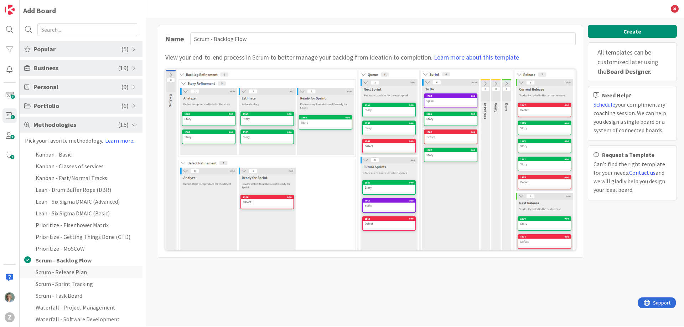
click at [101, 271] on li "Scrum - Release Plan" at bounding box center [81, 272] width 123 height 12
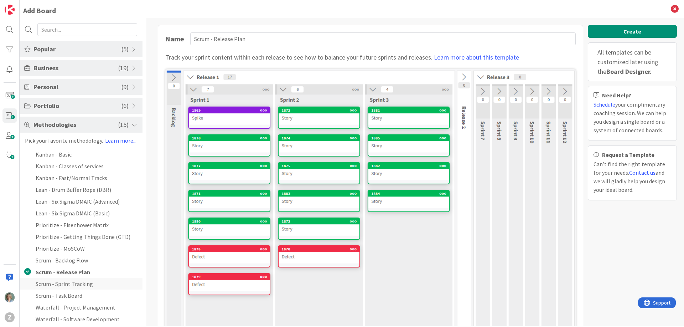
click at [100, 283] on li "Scrum - Sprint Tracking" at bounding box center [81, 283] width 123 height 12
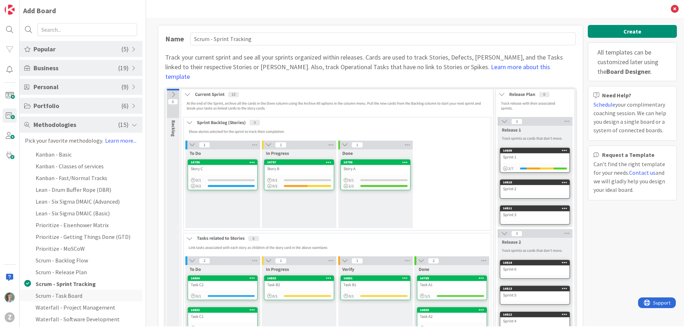
click at [95, 295] on li "Scrum - Task Board" at bounding box center [81, 295] width 123 height 12
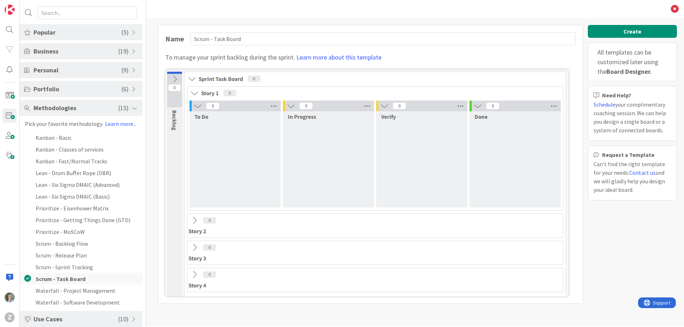
scroll to position [18, 0]
click at [102, 286] on li "Waterfall - Project Management" at bounding box center [81, 289] width 123 height 12
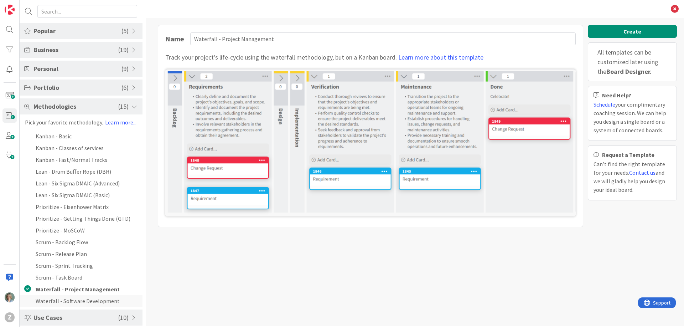
click at [103, 297] on li "Waterfall - Software Development" at bounding box center [81, 301] width 123 height 12
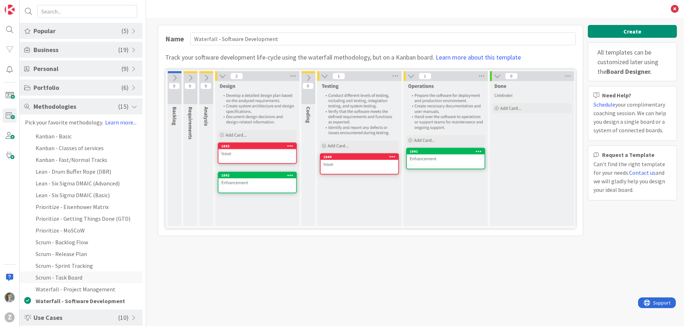
click at [86, 278] on li "Scrum - Task Board" at bounding box center [81, 277] width 123 height 12
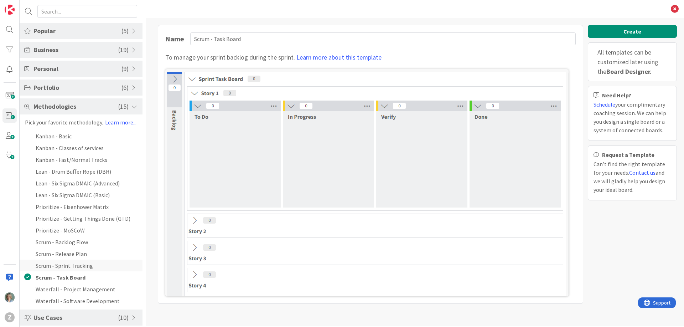
click at [84, 265] on li "Scrum - Sprint Tracking" at bounding box center [81, 265] width 123 height 12
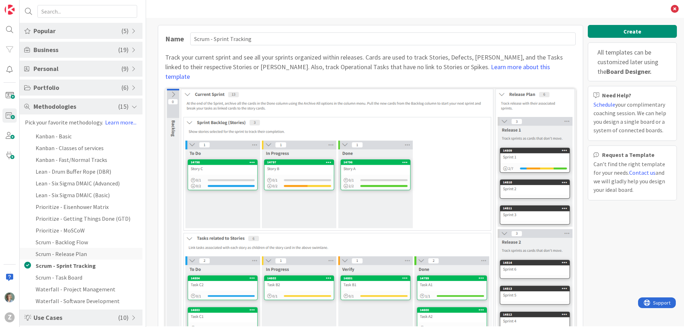
click at [84, 253] on li "Scrum - Release Plan" at bounding box center [81, 254] width 123 height 12
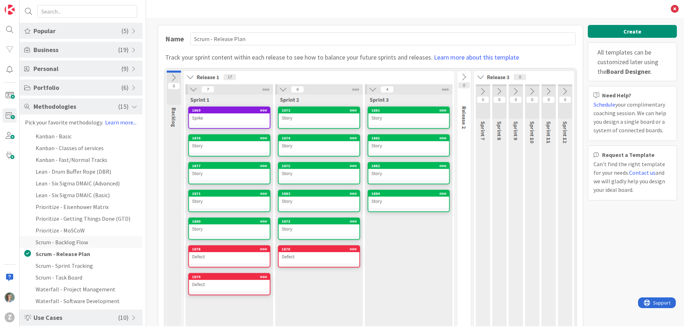
click at [84, 240] on li "Scrum - Backlog Flow" at bounding box center [81, 242] width 123 height 12
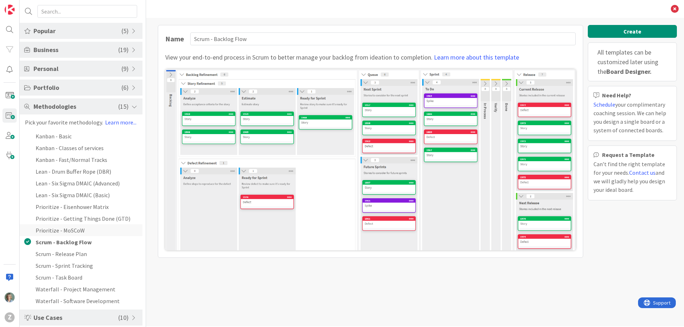
click at [83, 230] on li "Prioritize - MoSCoW" at bounding box center [81, 230] width 123 height 12
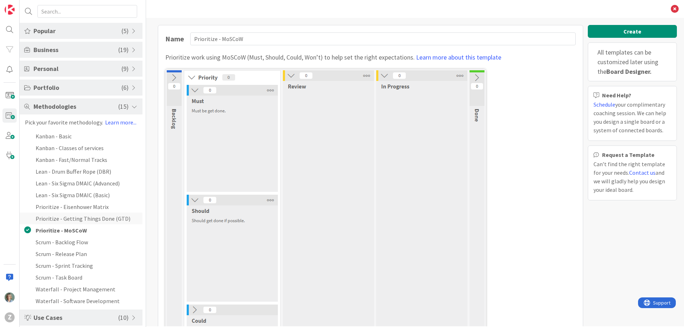
click at [83, 218] on li "Prioritize - Getting Things Done (GTD)" at bounding box center [81, 218] width 123 height 12
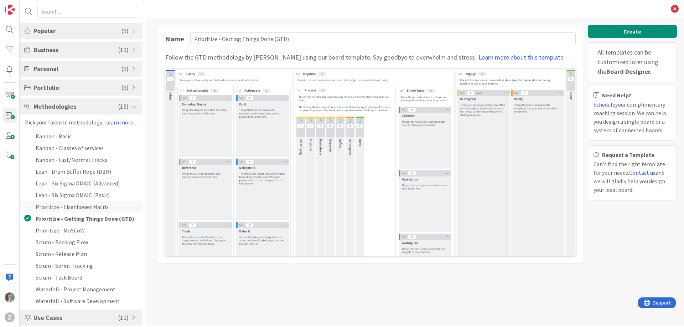
click at [85, 205] on li "Prioritize - Eisenhower Matrix" at bounding box center [81, 207] width 123 height 12
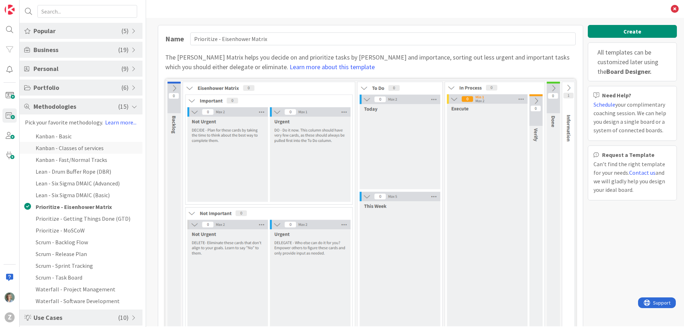
click at [98, 149] on li "Kanban - Classes of services" at bounding box center [81, 148] width 123 height 12
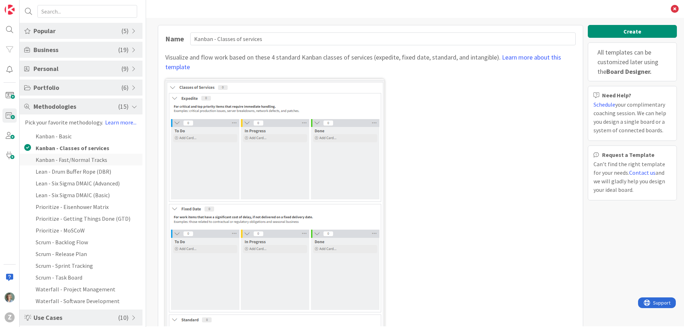
click at [98, 162] on li "Kanban - Fast/Normal Tracks" at bounding box center [81, 160] width 123 height 12
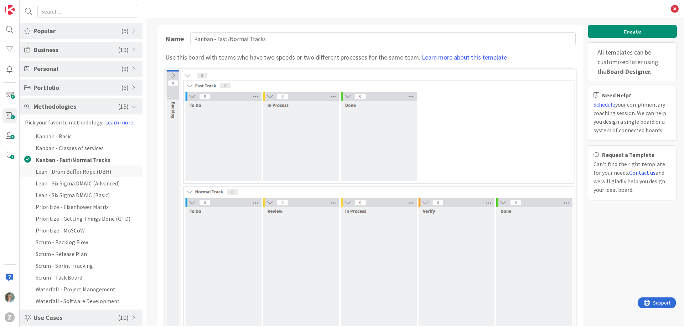
click at [100, 173] on li "Lean - Drum Buffer Rope (DBR)" at bounding box center [81, 171] width 123 height 12
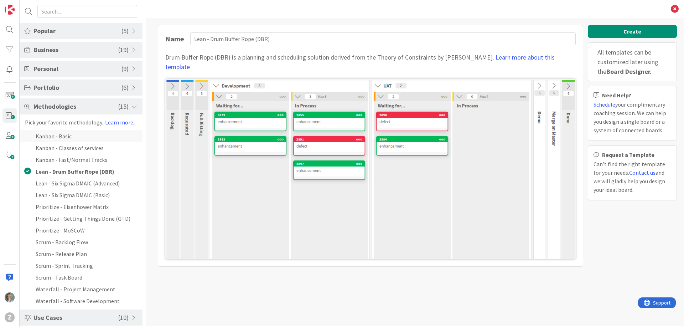
click at [88, 132] on li "Kanban - Basic" at bounding box center [81, 136] width 123 height 12
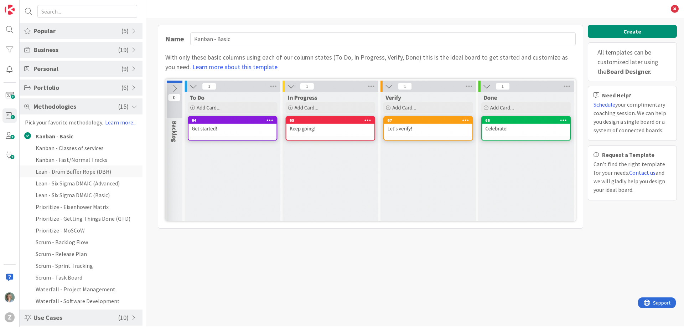
click at [96, 168] on li "Lean - Drum Buffer Rope (DBR)" at bounding box center [81, 171] width 123 height 12
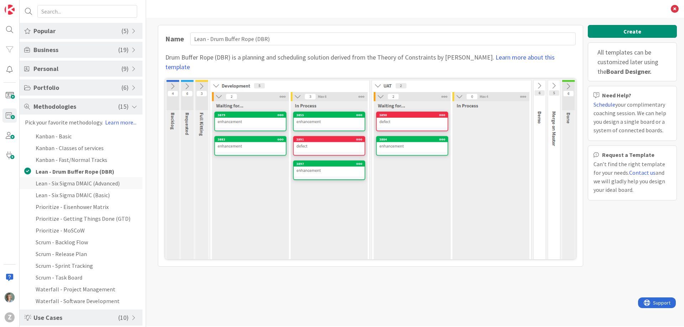
click at [99, 181] on li "Lean - Six Sigma DMAIC (Advanced)" at bounding box center [81, 183] width 123 height 12
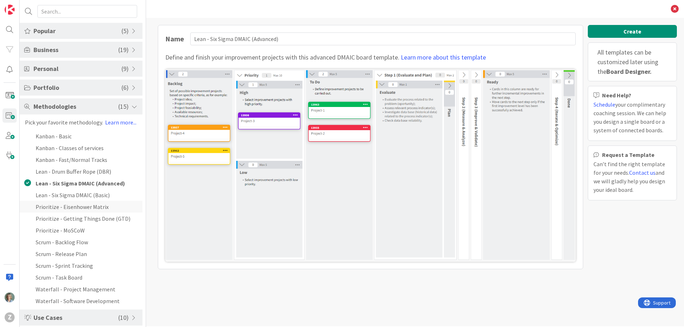
click at [99, 205] on li "Prioritize - Eisenhower Matrix" at bounding box center [81, 207] width 123 height 12
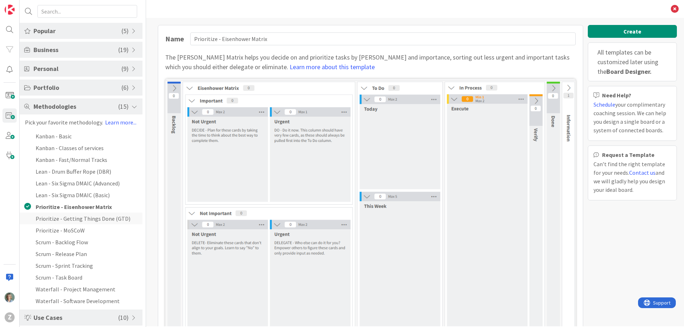
click at [103, 218] on li "Prioritize - Getting Things Done (GTD)" at bounding box center [81, 218] width 123 height 12
type input "Prioritize - Getting Things Done (GTD)"
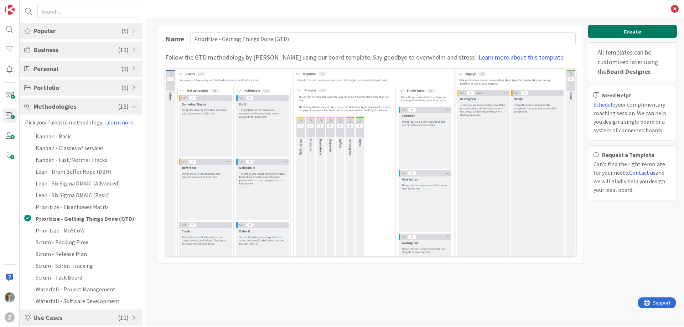
click at [634, 31] on button "Create" at bounding box center [632, 31] width 89 height 13
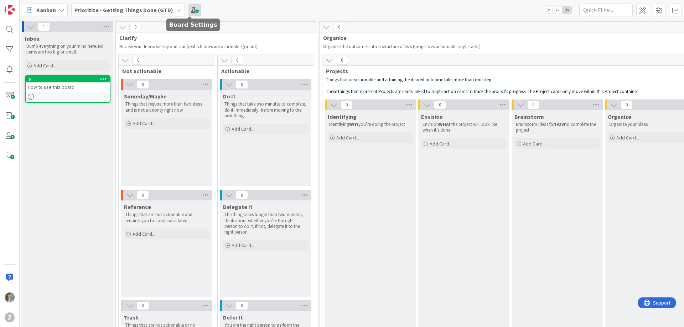
click at [188, 10] on span at bounding box center [194, 10] width 13 height 13
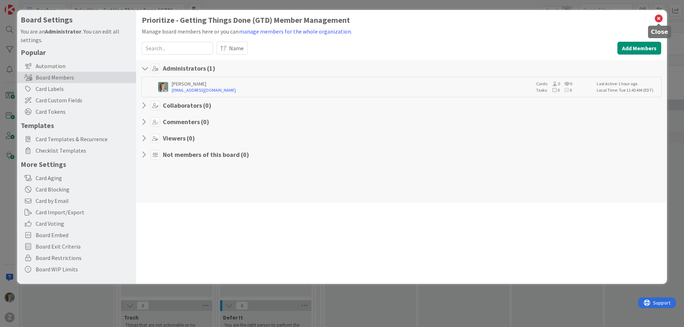
click at [659, 18] on icon at bounding box center [658, 19] width 9 height 10
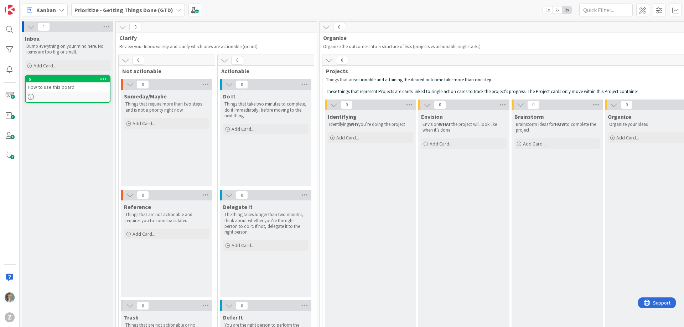
click at [119, 9] on b "Prioritize - Getting Things Done (GTD)" at bounding box center [123, 9] width 99 height 7
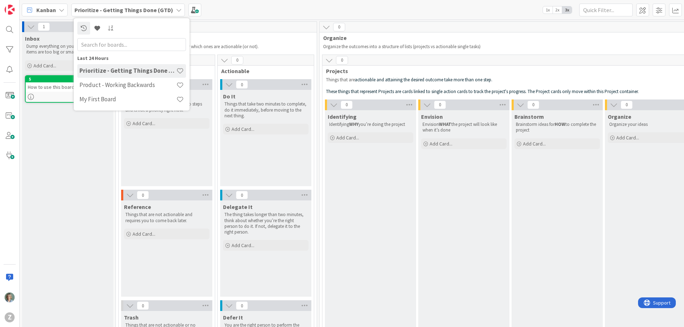
click at [237, 18] on div "Kanban Prioritize - Getting Things Done (GTD) Last 24 Hours Prioritize - Gettin…" at bounding box center [352, 10] width 664 height 20
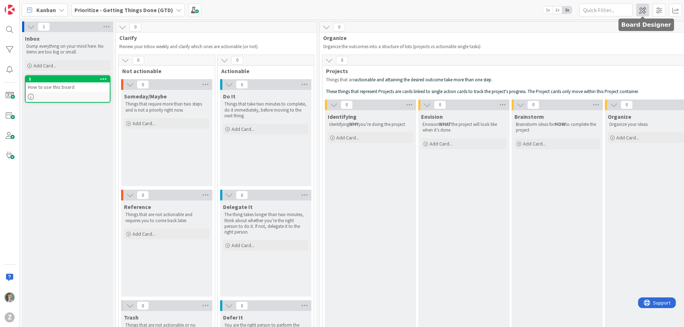
click at [644, 13] on span at bounding box center [642, 10] width 13 height 13
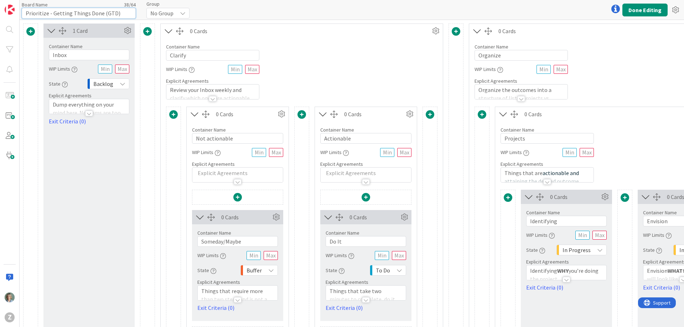
click at [95, 10] on input "Prioritize - Getting Things Done (GTD)" at bounding box center [79, 13] width 114 height 11
drag, startPoint x: 100, startPoint y: 14, endPoint x: 24, endPoint y: 14, distance: 76.2
click at [24, 14] on input "Prioritize - Getting Things Done (GTD)" at bounding box center [79, 13] width 114 height 11
drag, startPoint x: 35, startPoint y: 16, endPoint x: 43, endPoint y: 16, distance: 8.2
click at [35, 16] on input "Prioritize - Getting Things Done (GTD)" at bounding box center [79, 13] width 114 height 11
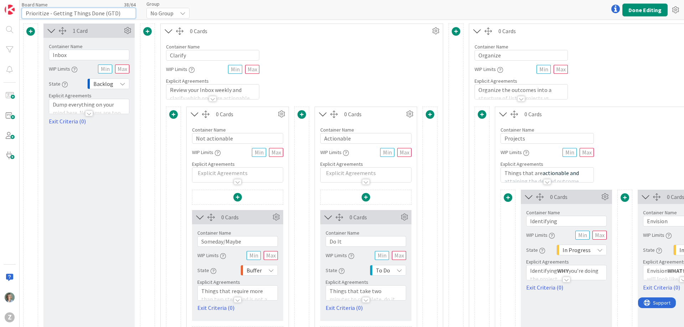
drag, startPoint x: 47, startPoint y: 14, endPoint x: 23, endPoint y: 14, distance: 24.2
click at [23, 14] on input "Prioritize - Getting Things Done (GTD)" at bounding box center [79, 13] width 114 height 11
click at [31, 13] on input "Priorisation - Getting Things Done (GTD)" at bounding box center [79, 13] width 114 height 11
click at [39, 11] on input "Priorisation - Getting Things Done (GTD)" at bounding box center [79, 13] width 114 height 11
drag, startPoint x: 53, startPoint y: 14, endPoint x: 24, endPoint y: 13, distance: 29.6
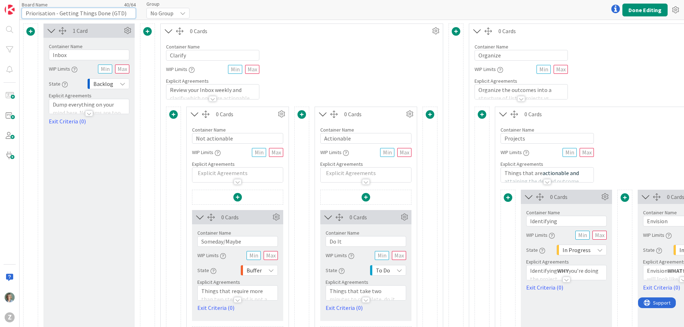
click at [24, 13] on input "Priorisation - Getting Things Done (GTD)" at bounding box center [79, 13] width 114 height 11
type input "Priorisation - Getting Things Done (GTD)"
click at [64, 12] on input "Priorisation - Getting Things Done (GTD)" at bounding box center [79, 13] width 114 height 11
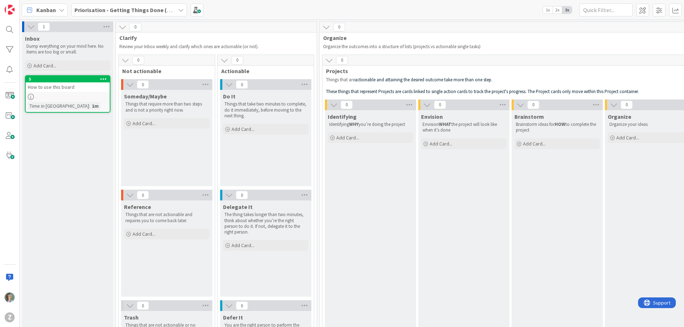
click at [150, 14] on span "Priorisation - Getting Things Done (GTD)" at bounding box center [124, 10] width 101 height 9
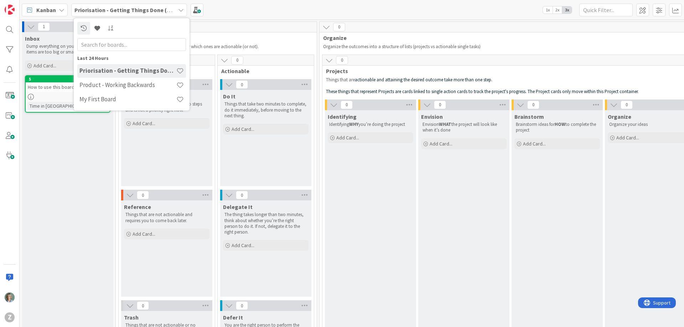
click at [231, 13] on div "Kanban Priorisation - Getting Things Done (GTD) Last 24 Hours Priorisation - Ge…" at bounding box center [352, 10] width 664 height 20
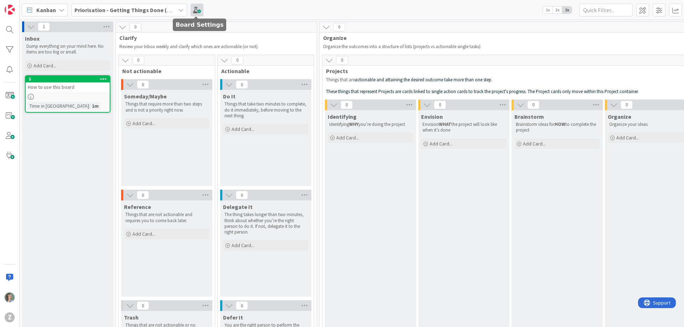
click at [195, 9] on span at bounding box center [197, 10] width 13 height 13
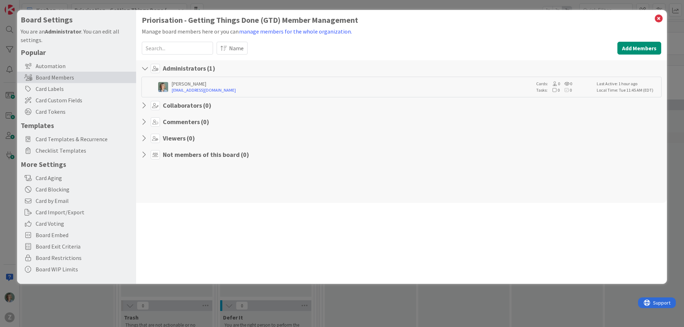
click at [217, 24] on h1 "Priorisation - Getting Things Done (GTD) Member Management" at bounding box center [401, 20] width 519 height 9
click at [311, 27] on button "manage members for the whole organization." at bounding box center [296, 31] width 114 height 9
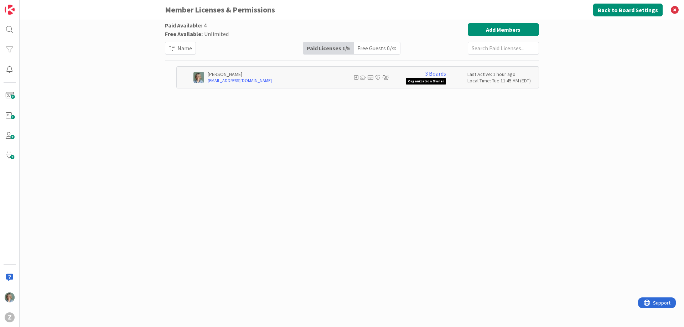
click at [123, 84] on div "Paid Available: 4 Free Available: Unlimited Name Paid Licenses 1 / 5 Free Guest…" at bounding box center [352, 173] width 664 height 307
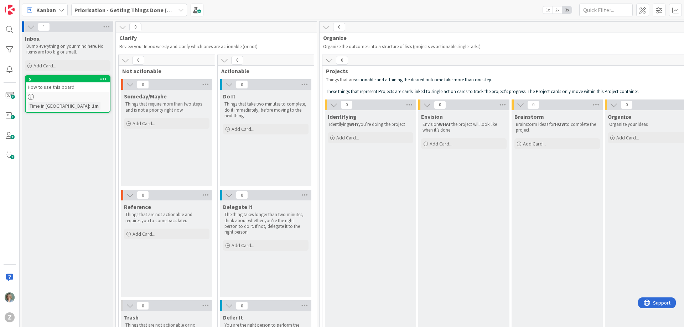
click at [118, 8] on b "Priorisation - Getting Things Done (GTD)" at bounding box center [126, 9] width 105 height 7
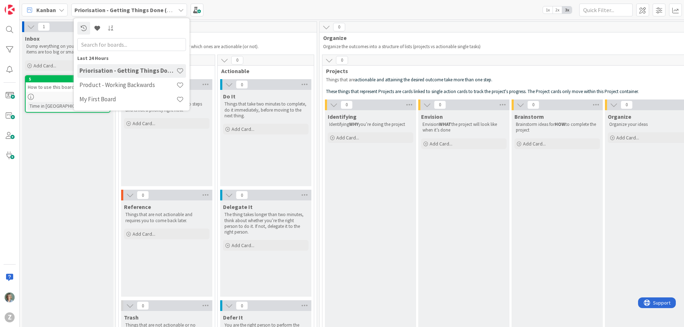
drag, startPoint x: 249, startPoint y: 22, endPoint x: 224, endPoint y: 22, distance: 25.6
click at [249, 22] on div "0" at bounding box center [216, 27] width 201 height 11
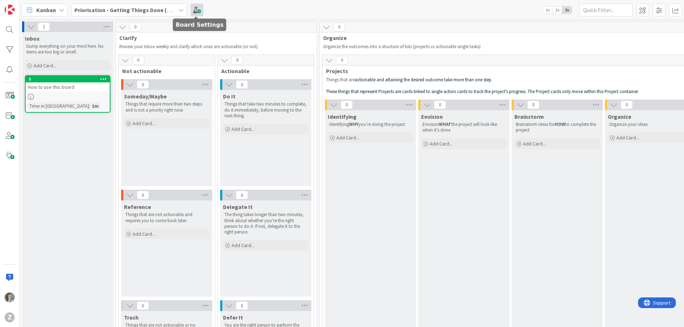
click at [196, 12] on span at bounding box center [197, 10] width 13 height 13
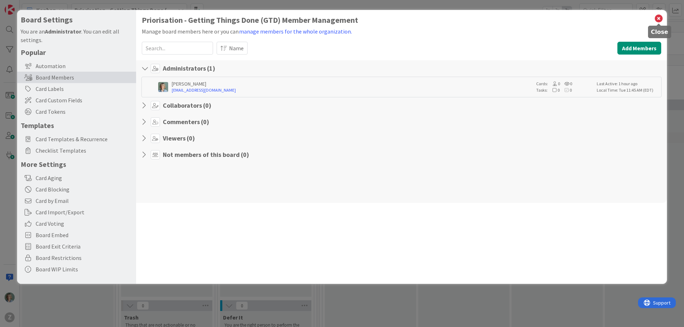
click at [663, 17] on icon at bounding box center [658, 19] width 9 height 10
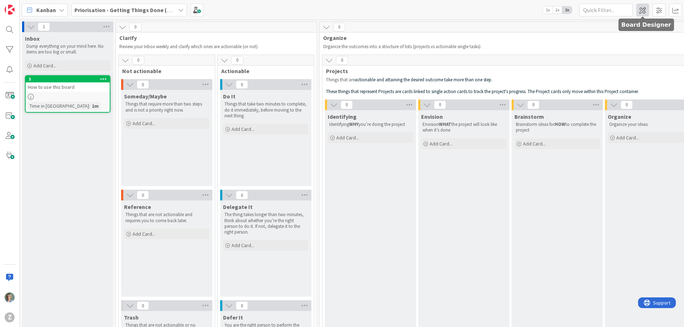
click at [644, 9] on span at bounding box center [642, 10] width 13 height 13
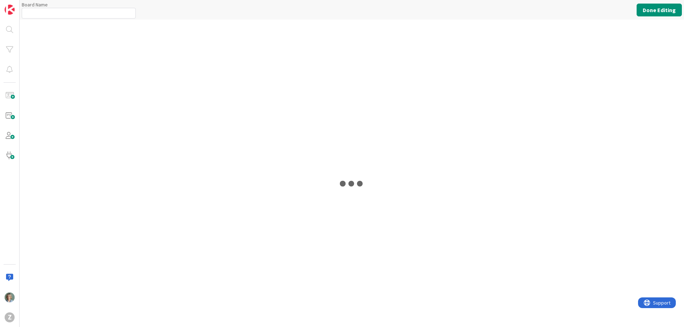
type input "Priorisation - Getting Things Done (GTD)"
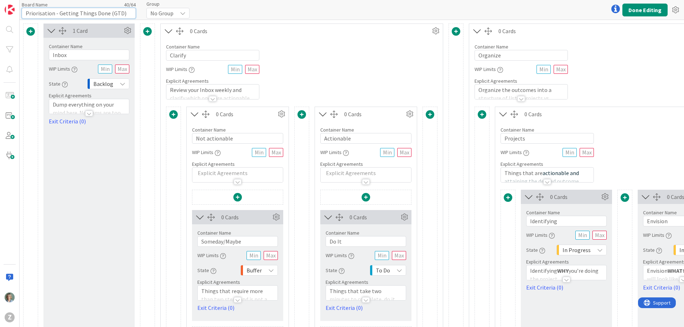
click at [95, 14] on input "Priorisation - Getting Things Done (GTD)" at bounding box center [79, 13] width 114 height 11
drag, startPoint x: 129, startPoint y: 14, endPoint x: 0, endPoint y: 12, distance: 129.0
click at [0, 12] on div "Z Board Name 40 / 64 Priorisation - Getting Things Done (GTD) Group No Group Do…" at bounding box center [342, 163] width 684 height 327
click at [655, 10] on button "Done Editing" at bounding box center [644, 10] width 45 height 13
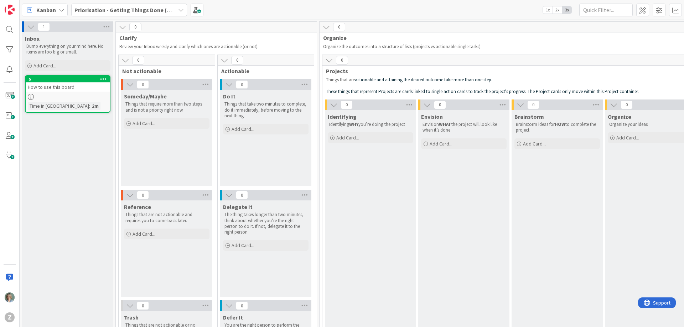
click at [621, 118] on span "Organize" at bounding box center [620, 116] width 24 height 7
click at [123, 27] on icon at bounding box center [123, 26] width 8 height 8
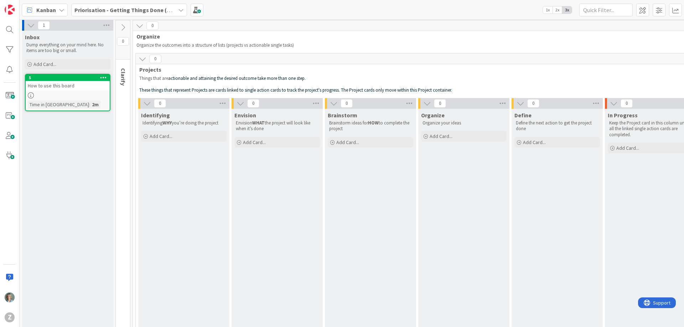
click at [124, 25] on icon at bounding box center [123, 28] width 8 height 8
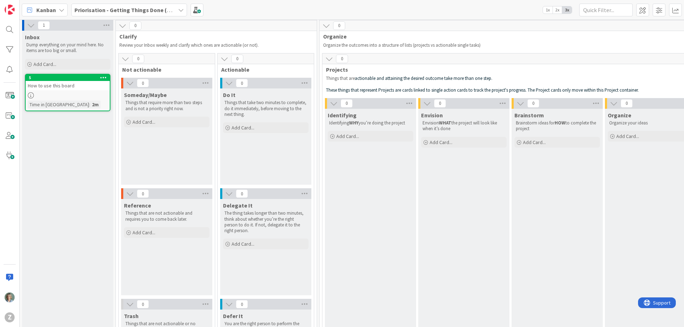
click at [121, 27] on icon at bounding box center [123, 26] width 8 height 8
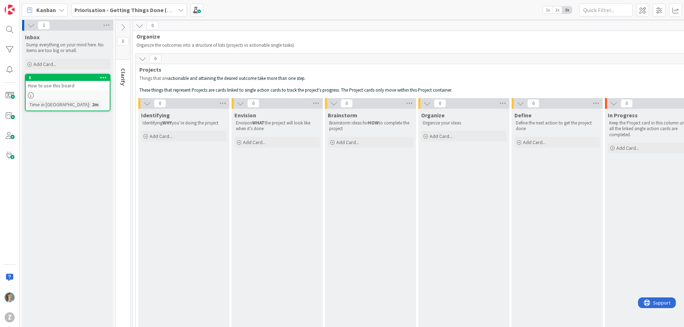
click at [264, 4] on div "Kanban Priorisation - Getting Things Done (GTD) 1x 2x 3x" at bounding box center [352, 10] width 664 height 20
click at [121, 26] on icon at bounding box center [123, 28] width 8 height 8
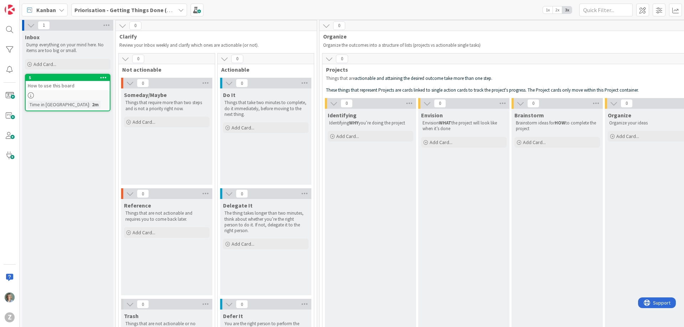
click at [179, 10] on icon at bounding box center [181, 10] width 6 height 6
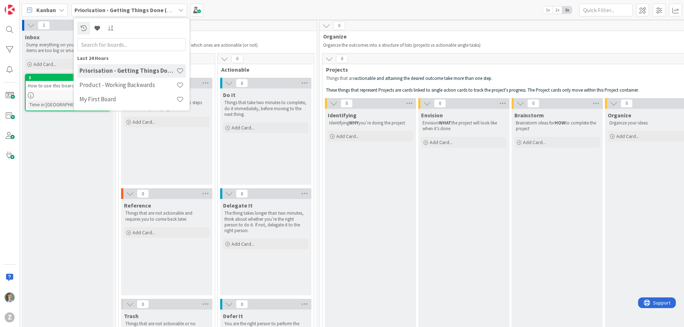
click at [307, 10] on div "Kanban Priorisation - Getting Things Done (GTD) Last 24 Hours Priorisation - Ge…" at bounding box center [352, 10] width 664 height 20
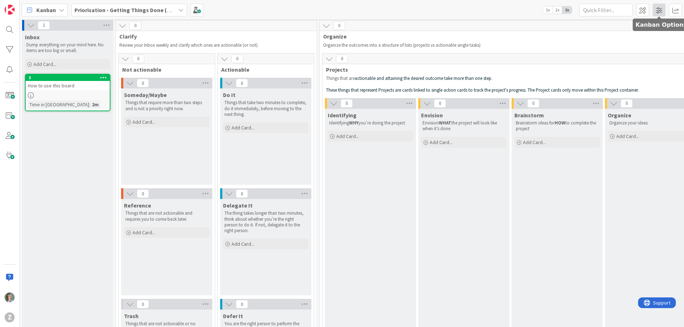
click at [659, 10] on span at bounding box center [659, 10] width 13 height 13
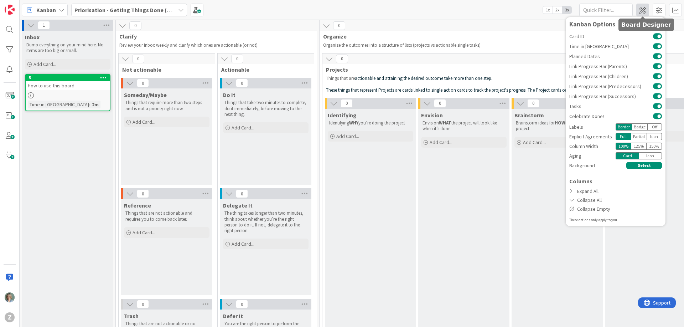
click at [641, 10] on span at bounding box center [642, 10] width 13 height 13
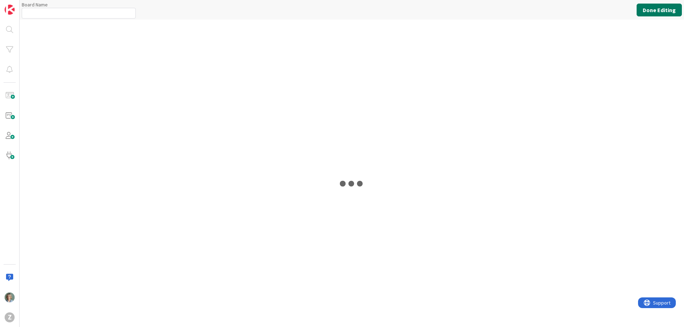
type input "Priorisation - Getting Things Done (GTD)"
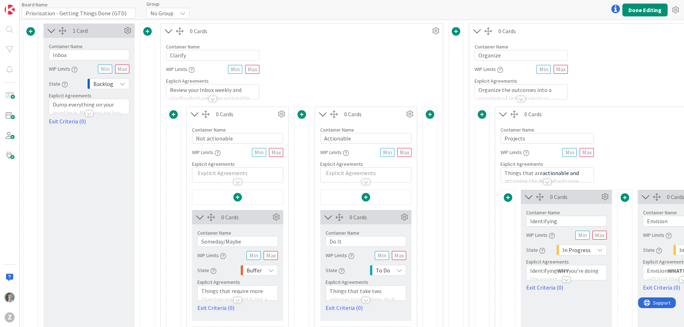
click at [182, 15] on icon at bounding box center [183, 13] width 6 height 6
click at [580, 15] on div "Board Name 40 / 64 Priorisation - Getting Things Done (GTD) Group No Group No G…" at bounding box center [352, 10] width 664 height 20
click at [271, 3] on div "Board Name 40 / 64 Priorisation - Getting Things Done (GTD) Group No Group No G…" at bounding box center [352, 10] width 664 height 20
click at [7, 9] on img at bounding box center [10, 10] width 10 height 10
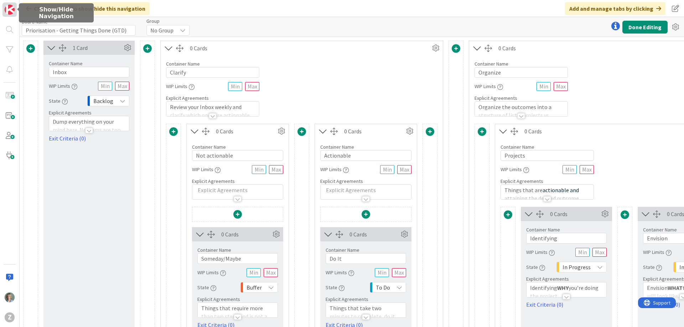
click at [5, 10] on img at bounding box center [10, 10] width 10 height 10
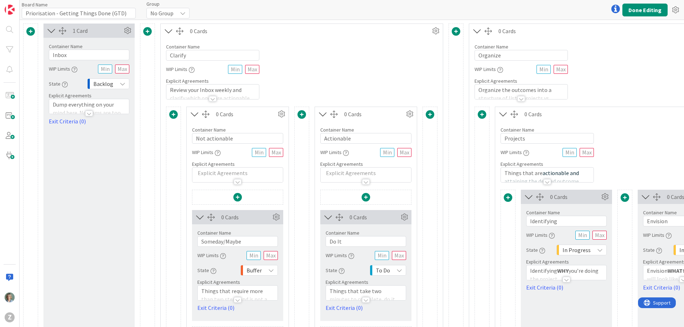
click at [54, 30] on icon at bounding box center [52, 30] width 12 height 9
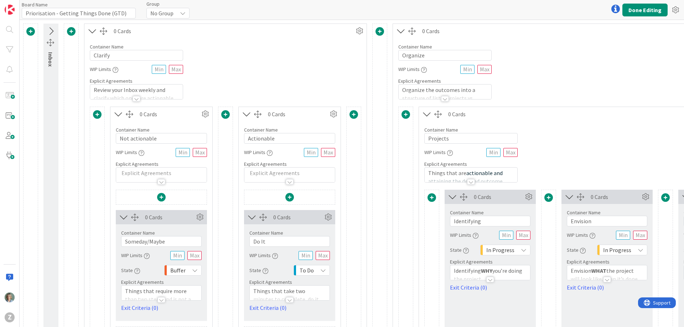
click at [254, 3] on div "Board Name 40 / 64 Priorisation - Getting Things Done (GTD) Group No Group No G…" at bounding box center [352, 10] width 664 height 20
click at [675, 7] on icon at bounding box center [675, 10] width 13 height 13
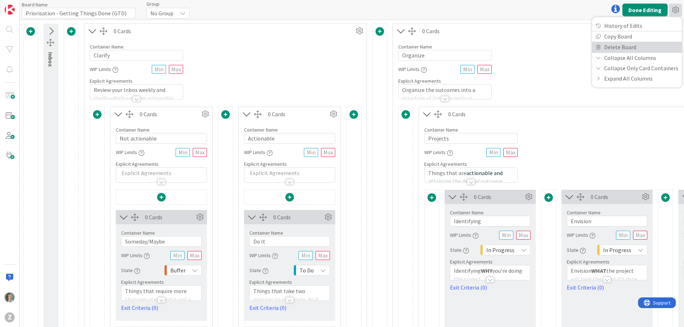
click at [625, 44] on link "Delete Board" at bounding box center [637, 47] width 90 height 10
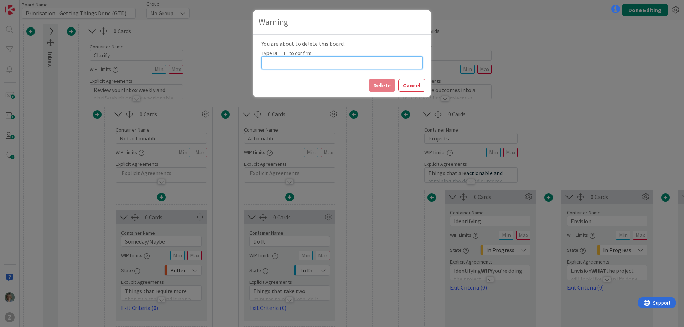
click at [306, 65] on input at bounding box center [341, 62] width 161 height 13
type input "DELETE"
drag, startPoint x: 388, startPoint y: 81, endPoint x: 372, endPoint y: 78, distance: 15.6
click at [388, 81] on button "Delete" at bounding box center [382, 85] width 27 height 13
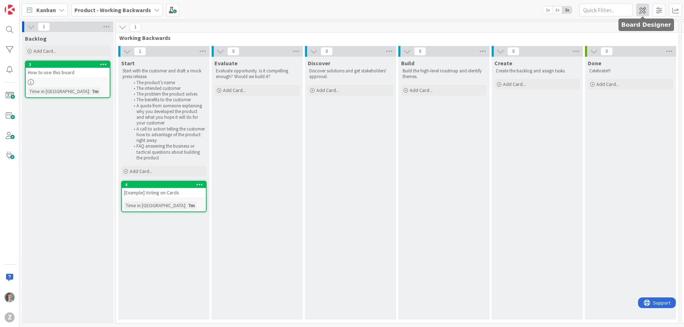
click at [644, 9] on span at bounding box center [642, 10] width 13 height 13
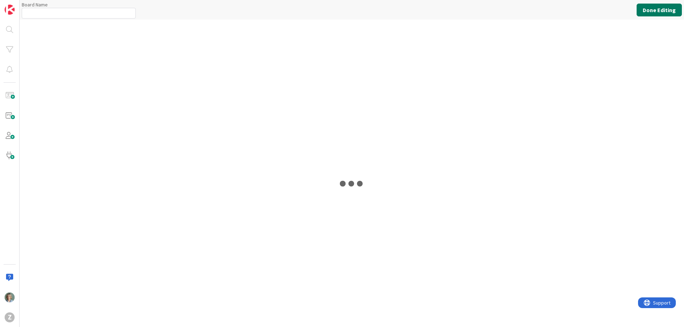
type input "Product - Working Backwards"
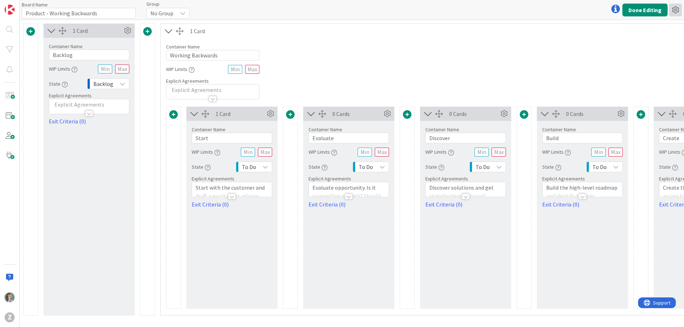
click at [679, 8] on icon at bounding box center [675, 10] width 13 height 13
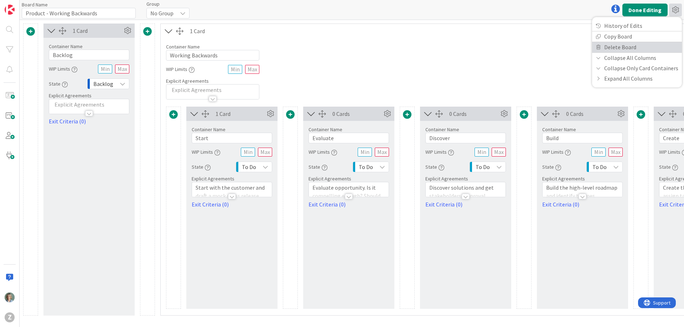
click at [616, 46] on link "Delete Board" at bounding box center [637, 47] width 90 height 10
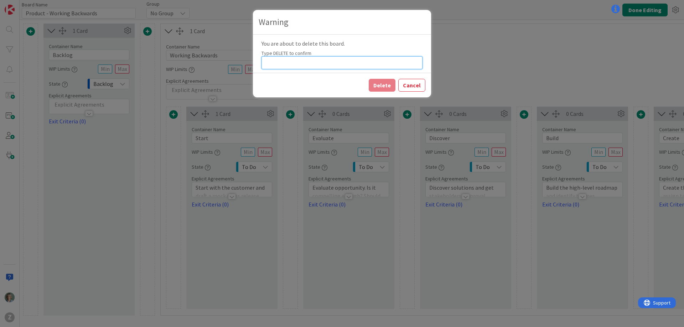
click at [273, 59] on input at bounding box center [341, 62] width 161 height 13
drag, startPoint x: 289, startPoint y: 52, endPoint x: 273, endPoint y: 54, distance: 15.8
click at [273, 54] on label "Type DELETE to confirm" at bounding box center [286, 53] width 50 height 6
copy label "DELETE"
click at [275, 65] on input at bounding box center [341, 62] width 161 height 13
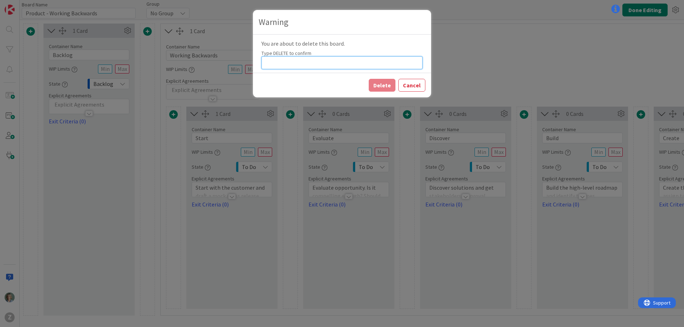
paste input "DELETE"
type input "DELETE"
click at [379, 86] on button "Delete" at bounding box center [382, 85] width 27 height 13
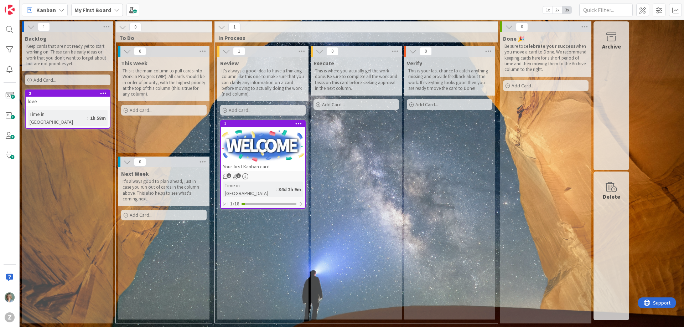
click at [118, 9] on icon at bounding box center [117, 10] width 6 height 6
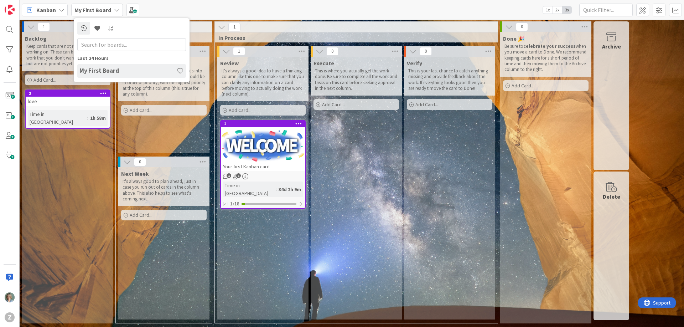
click at [117, 10] on icon at bounding box center [117, 10] width 6 height 6
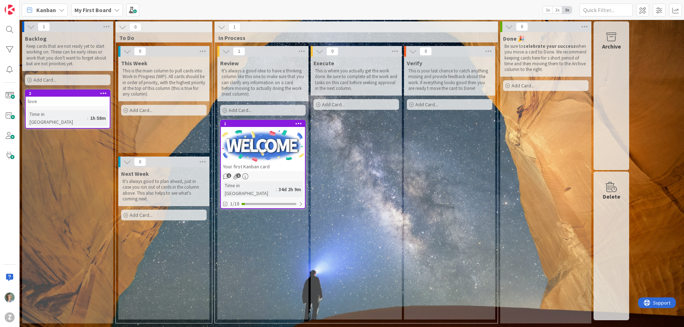
click at [102, 9] on b "My First Board" at bounding box center [92, 9] width 37 height 7
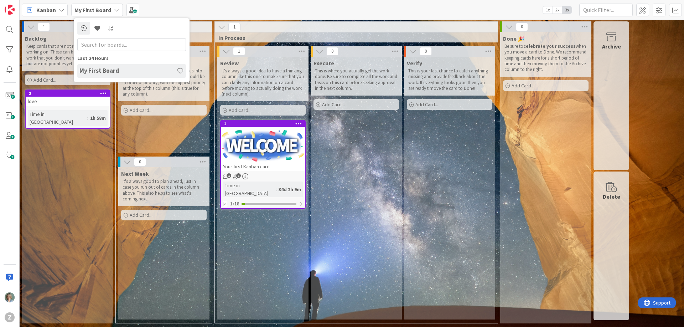
click at [61, 10] on icon at bounding box center [62, 10] width 6 height 6
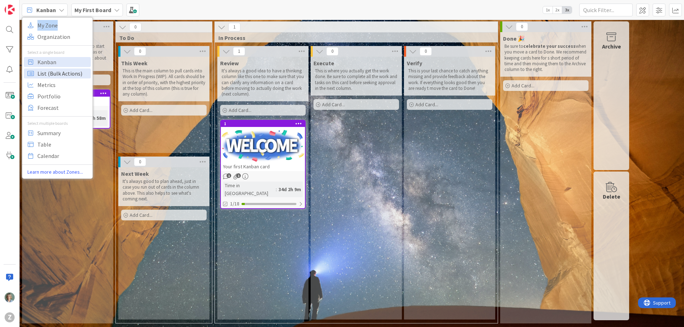
click at [73, 74] on span "List (Bulk Actions)" at bounding box center [62, 73] width 51 height 11
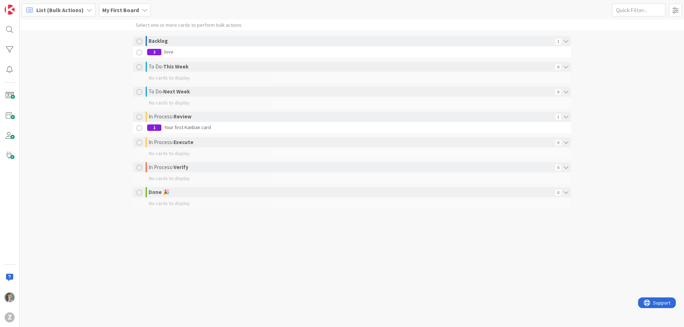
click at [81, 10] on span "List (Bulk Actions)" at bounding box center [59, 10] width 47 height 9
click at [56, 88] on span "Metrics" at bounding box center [62, 84] width 51 height 11
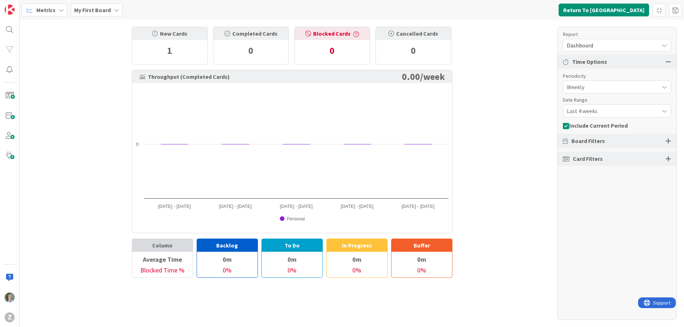
click at [60, 7] on icon at bounding box center [61, 10] width 6 height 6
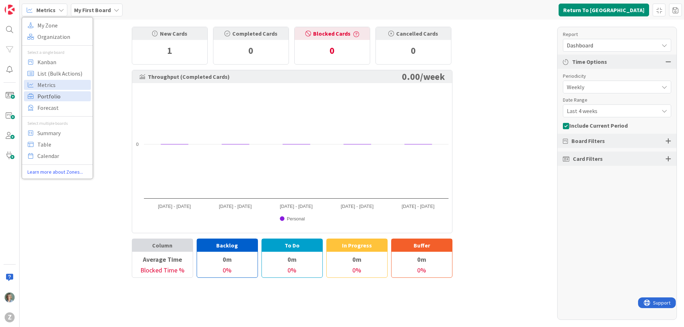
click at [57, 100] on span "Portfolio" at bounding box center [62, 96] width 51 height 11
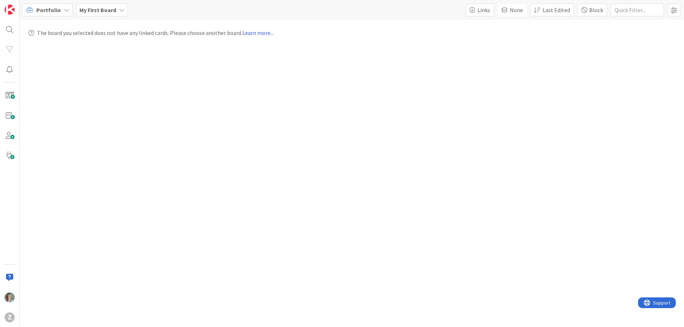
click at [64, 9] on icon at bounding box center [67, 10] width 6 height 6
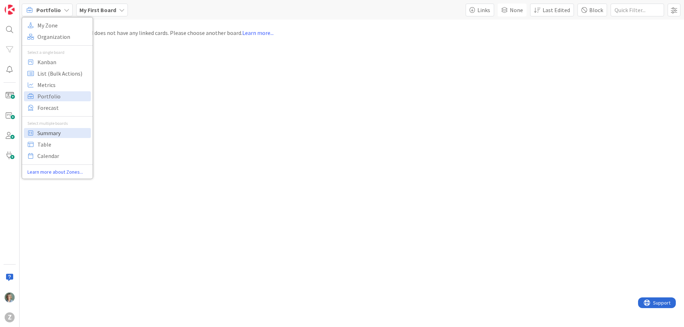
click at [52, 134] on span "Summary" at bounding box center [62, 133] width 51 height 11
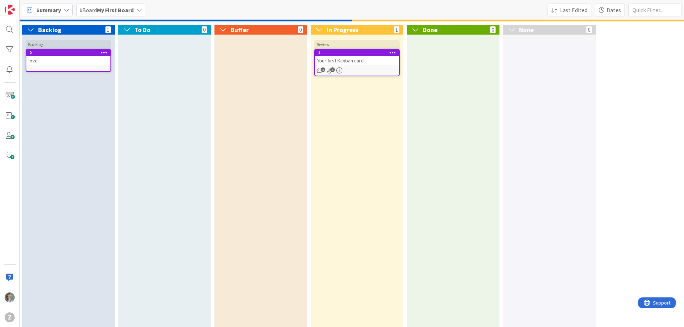
click at [62, 7] on div "Summary" at bounding box center [47, 10] width 51 height 13
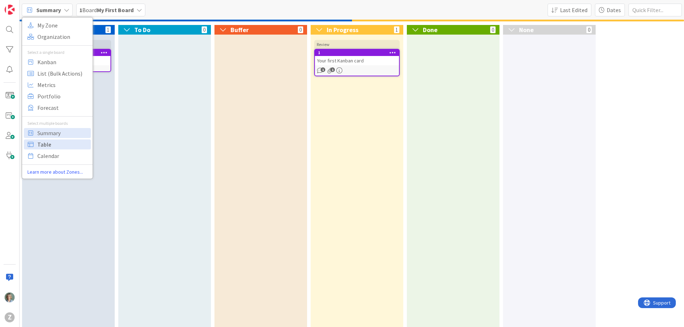
click at [47, 142] on span "Table" at bounding box center [62, 144] width 51 height 11
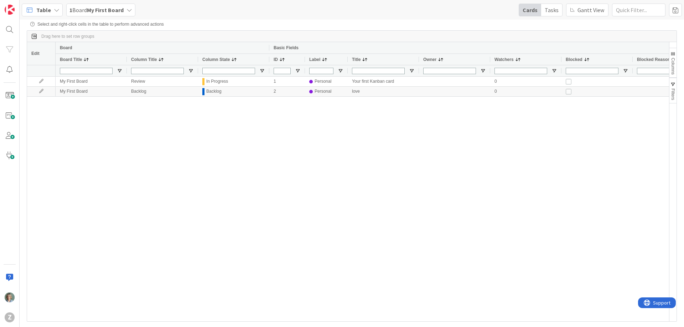
click at [56, 10] on icon at bounding box center [57, 10] width 6 height 6
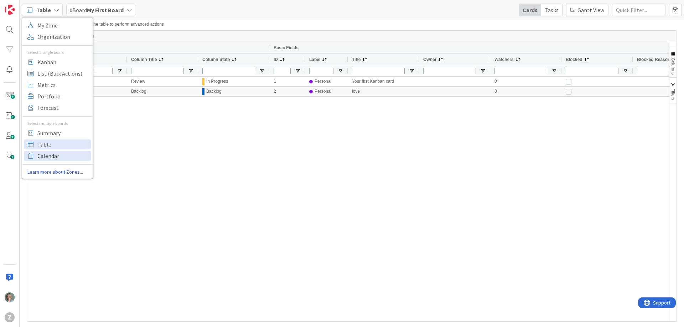
click at [48, 153] on span "Calendar" at bounding box center [62, 155] width 51 height 11
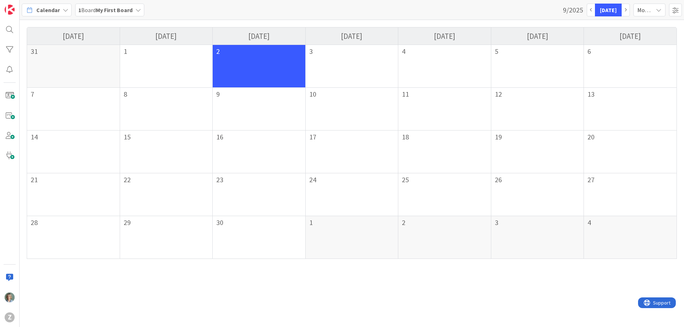
click at [63, 11] on icon at bounding box center [66, 10] width 6 height 6
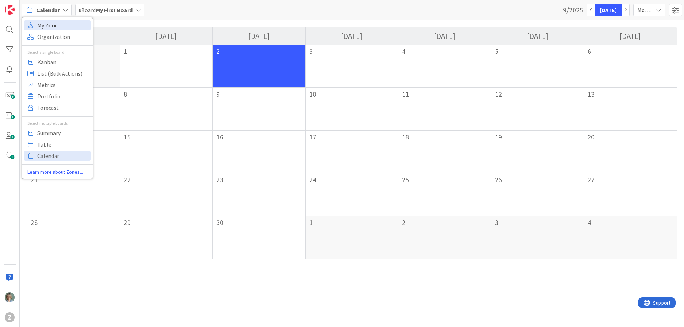
click at [57, 22] on span "My Zone" at bounding box center [62, 25] width 51 height 11
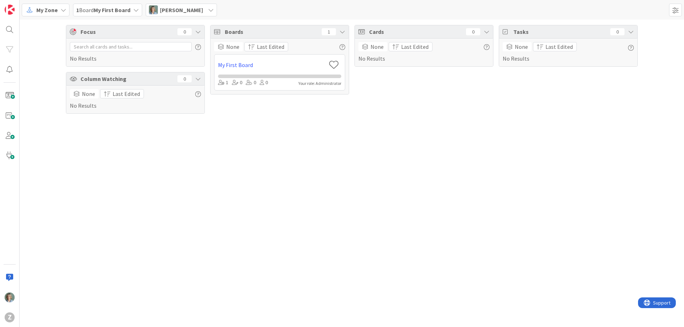
click at [62, 9] on icon at bounding box center [64, 10] width 6 height 6
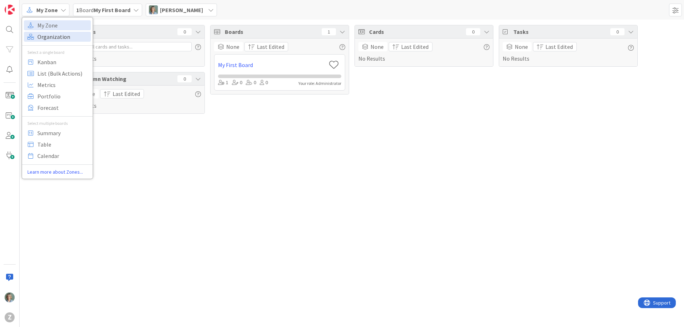
click at [56, 35] on span "Organization" at bounding box center [62, 36] width 51 height 11
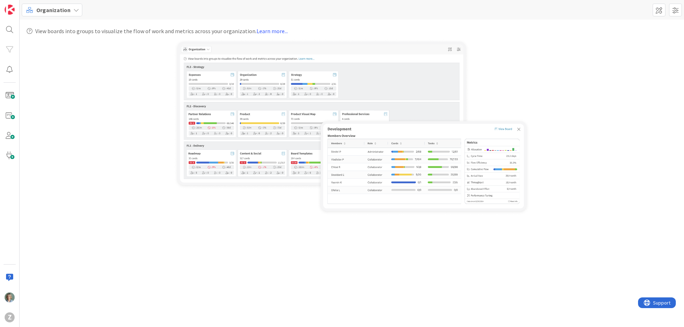
click at [74, 10] on icon at bounding box center [76, 10] width 6 height 6
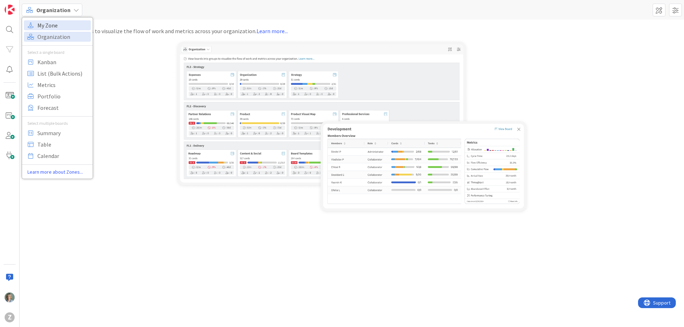
click at [49, 23] on span "My Zone" at bounding box center [62, 25] width 51 height 11
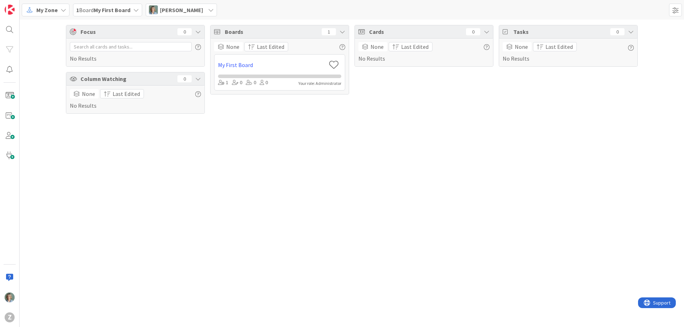
click at [61, 9] on icon at bounding box center [64, 10] width 6 height 6
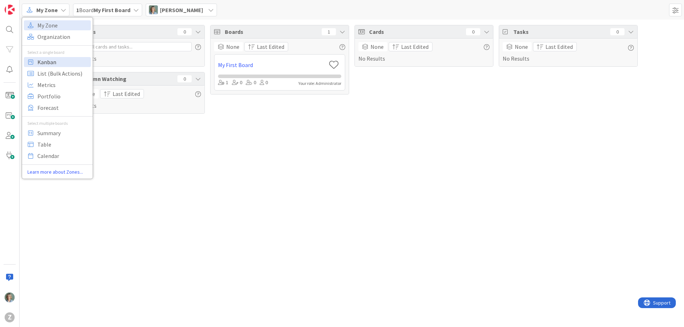
click at [40, 66] on span "Kanban" at bounding box center [62, 62] width 51 height 11
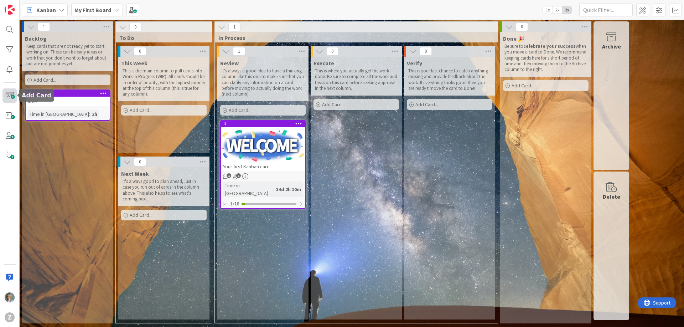
click at [11, 95] on span at bounding box center [9, 95] width 14 height 14
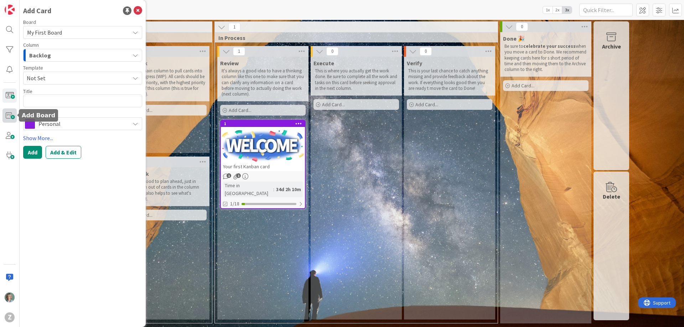
click at [9, 116] on span at bounding box center [9, 115] width 14 height 14
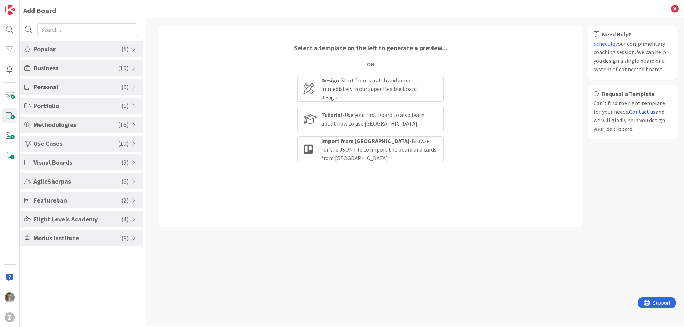
click at [66, 87] on span "Personal" at bounding box center [77, 87] width 88 height 10
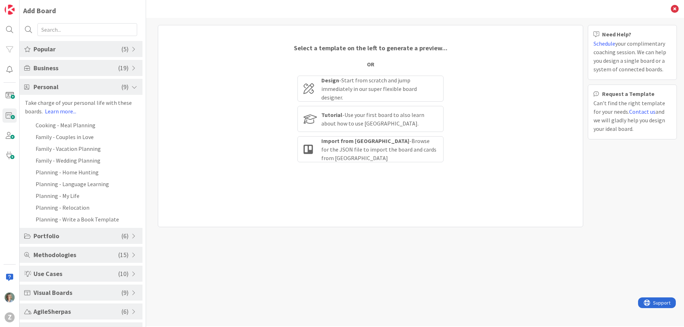
click at [66, 87] on span "Personal" at bounding box center [77, 87] width 88 height 10
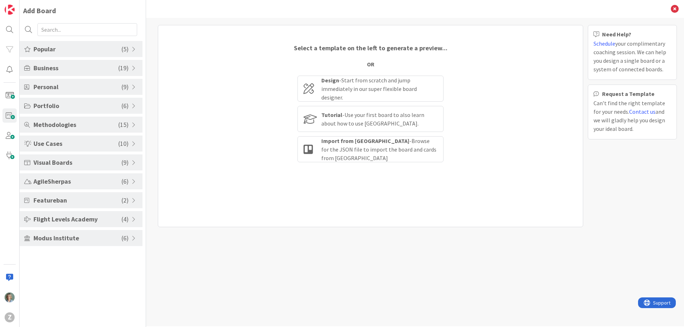
click at [69, 48] on span "Popular" at bounding box center [77, 49] width 88 height 10
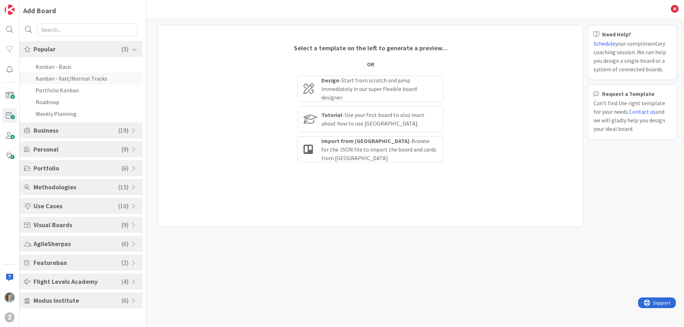
click at [71, 80] on li "Kanban - Fast/Normal Tracks" at bounding box center [81, 78] width 123 height 12
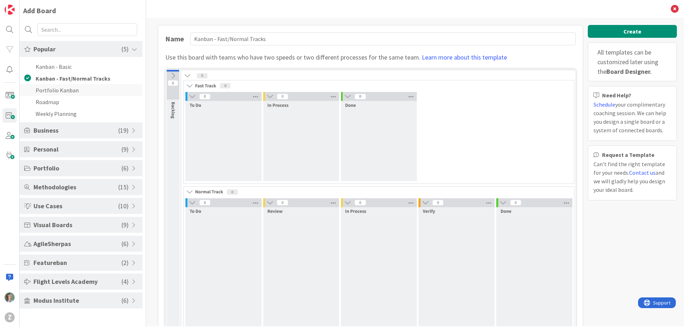
click at [81, 90] on li "Portfolio Kanban" at bounding box center [81, 90] width 123 height 12
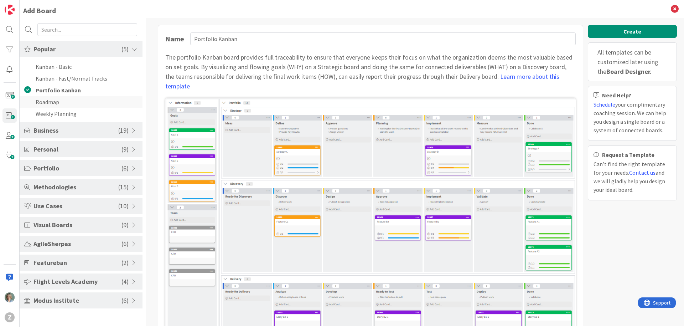
click at [83, 105] on li "Roadmap" at bounding box center [81, 102] width 123 height 12
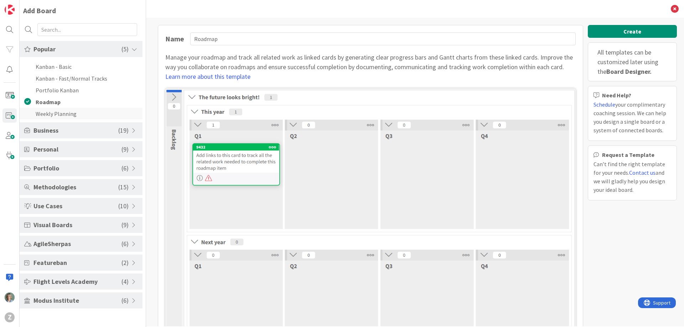
click at [84, 117] on li "Weekly Planning" at bounding box center [81, 114] width 123 height 12
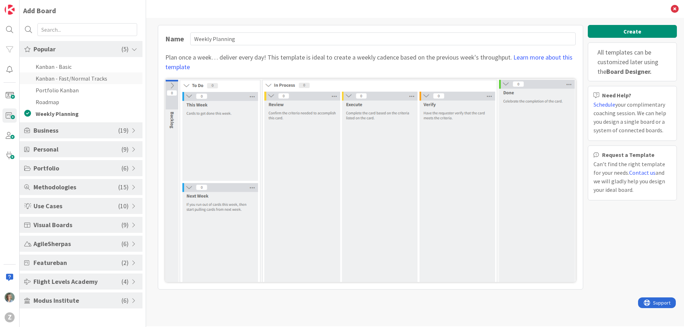
click at [86, 77] on li "Kanban - Fast/Normal Tracks" at bounding box center [81, 78] width 123 height 12
type input "Kanban - Fast/Normal Tracks"
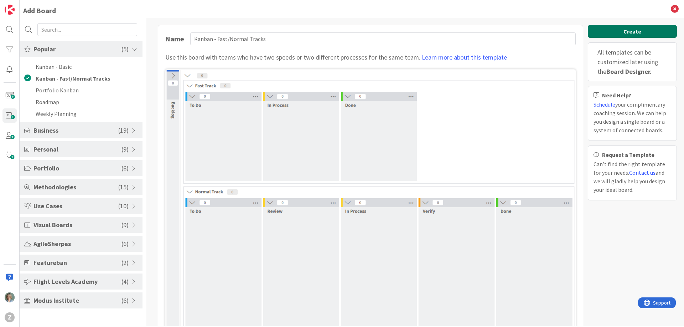
click at [629, 32] on button "Create" at bounding box center [632, 31] width 89 height 13
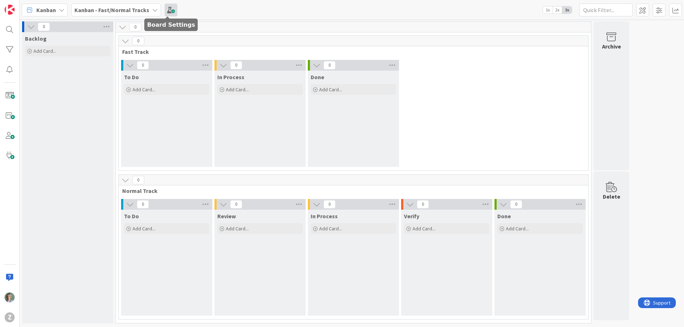
click at [171, 11] on span at bounding box center [171, 10] width 13 height 13
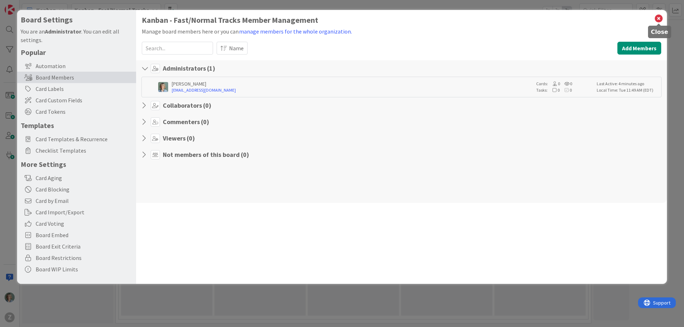
click at [658, 16] on icon at bounding box center [658, 19] width 9 height 10
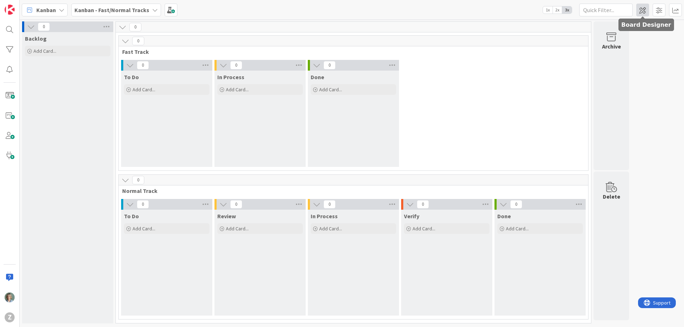
click at [645, 12] on span at bounding box center [642, 10] width 13 height 13
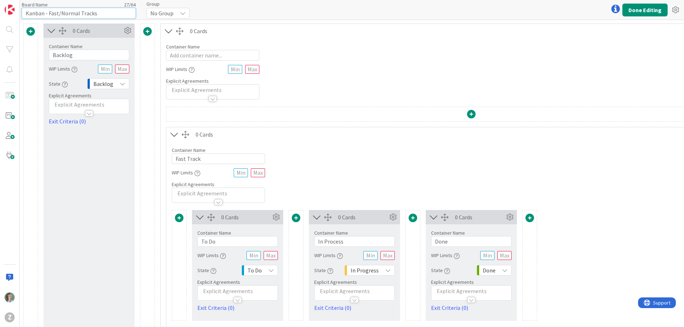
click at [35, 11] on input "Kanban - Fast/Normal Tracks" at bounding box center [79, 13] width 114 height 11
click at [79, 9] on input "Kanban - Fast/Normal Tracks" at bounding box center [79, 13] width 114 height 11
drag, startPoint x: 103, startPoint y: 13, endPoint x: 22, endPoint y: 11, distance: 81.6
click at [22, 11] on input "Kanban - Fast/Normal Tracks" at bounding box center [79, 13] width 114 height 11
type input "SREPE"
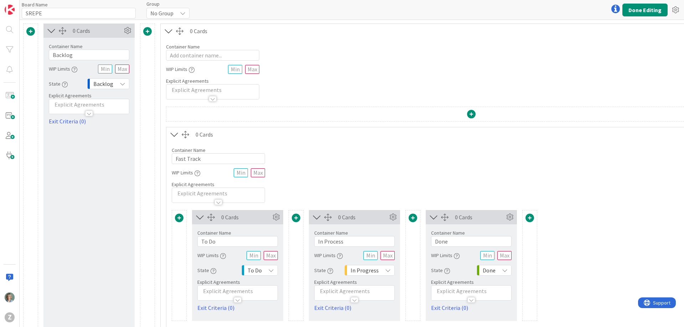
click at [239, 14] on div "Board Name 6 / 64 SREPE Group No Group Done Editing" at bounding box center [352, 10] width 664 height 20
drag, startPoint x: 73, startPoint y: 57, endPoint x: 82, endPoint y: 54, distance: 8.9
click at [73, 57] on input "Backlog" at bounding box center [89, 55] width 81 height 11
drag, startPoint x: 83, startPoint y: 56, endPoint x: 48, endPoint y: 55, distance: 35.3
click at [48, 55] on div "Container Name 7 / 64 Backlog WIP Limits State Backlog Explicit Agreements Exit…" at bounding box center [88, 82] width 91 height 88
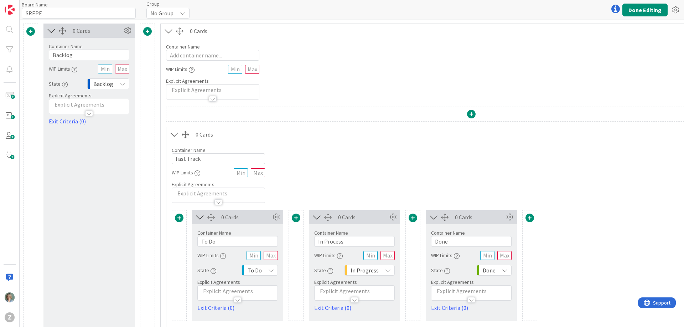
click at [114, 104] on p at bounding box center [89, 104] width 73 height 8
click at [107, 188] on div "0 Cards Container Name 7 / 64 Backlog WIP Limits State Backlog Explicit Agreeme…" at bounding box center [88, 299] width 91 height 551
click at [645, 9] on button "Done Editing" at bounding box center [644, 10] width 45 height 13
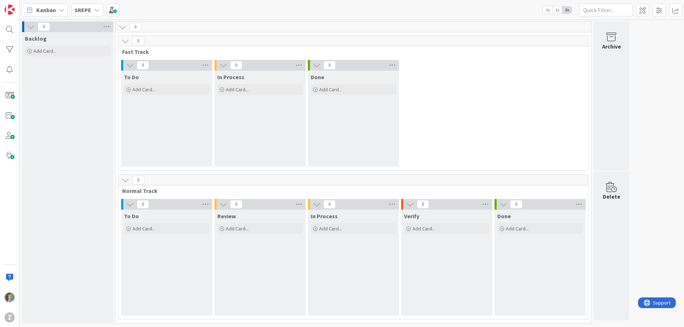
click at [134, 51] on span "Fast Track" at bounding box center [350, 51] width 457 height 7
click at [141, 53] on span "Fast Track" at bounding box center [350, 51] width 457 height 7
click at [646, 11] on span at bounding box center [642, 10] width 13 height 13
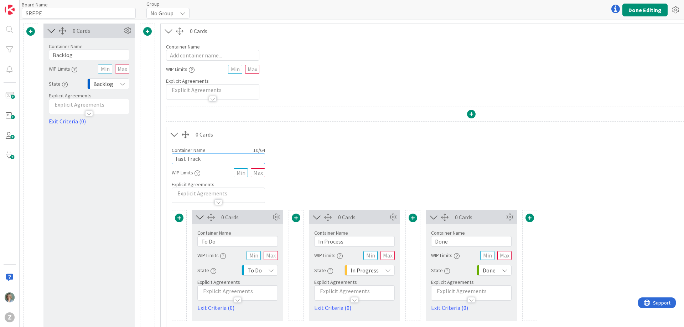
click at [200, 157] on input "Fast Track" at bounding box center [218, 158] width 93 height 11
drag, startPoint x: 215, startPoint y: 159, endPoint x: 168, endPoint y: 157, distance: 46.3
click at [168, 157] on div "Container Name 10 / 64 Fast Track WIP Limits Explicit Agreements" at bounding box center [471, 171] width 610 height 61
paste input "Voie rapide"
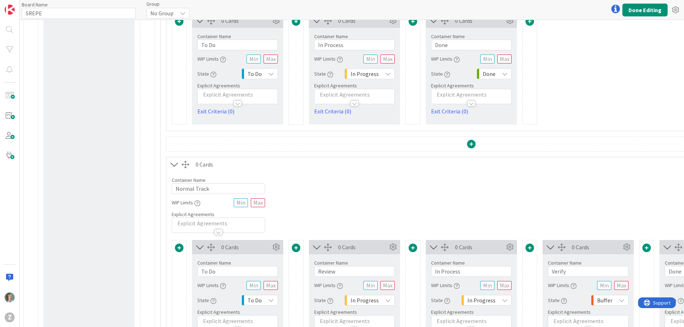
scroll to position [217, 0]
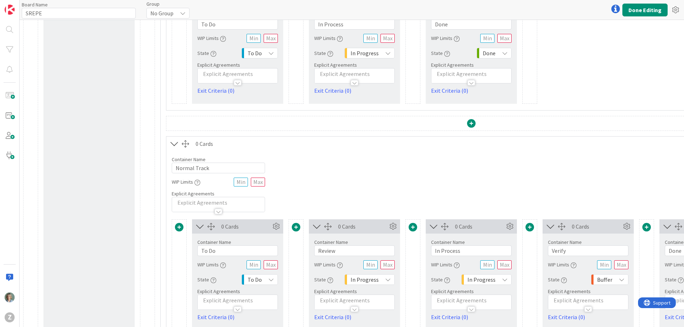
type input "Voie rapide"
drag, startPoint x: 219, startPoint y: 168, endPoint x: 166, endPoint y: 165, distance: 52.8
click at [166, 165] on div "Container Name 12 / 64 Normal Track WIP Limits Explicit Agreements" at bounding box center [471, 181] width 610 height 61
paste input "Voie standard"
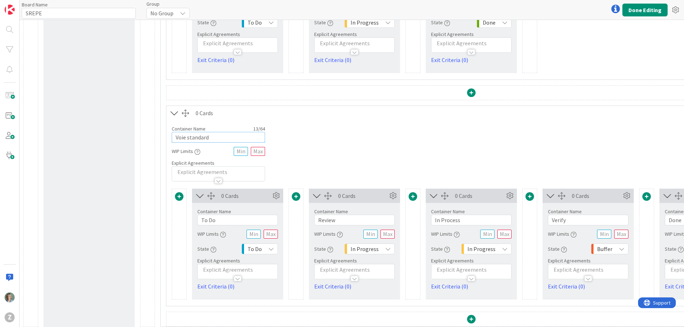
scroll to position [251, 0]
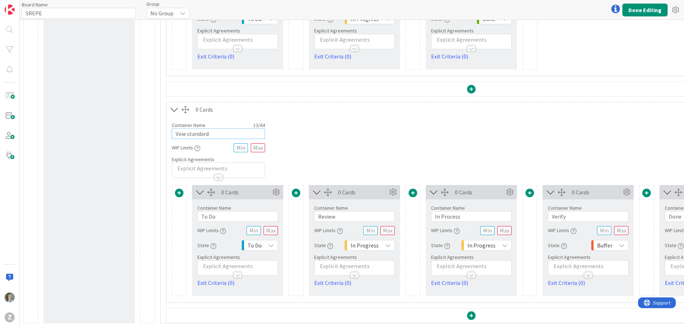
type input "Voie standard"
click at [217, 217] on input "To Do" at bounding box center [237, 216] width 81 height 11
click at [206, 217] on input "To Doux" at bounding box center [237, 216] width 81 height 11
type input "Tout Doux"
drag, startPoint x: 354, startPoint y: 212, endPoint x: 346, endPoint y: 213, distance: 7.6
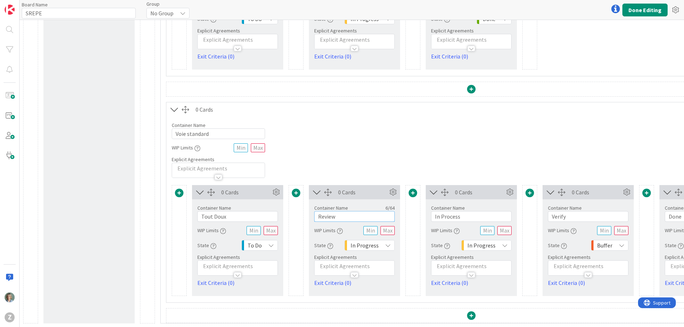
click at [346, 213] on input "Review" at bounding box center [354, 216] width 81 height 11
drag, startPoint x: 451, startPoint y: 216, endPoint x: 426, endPoint y: 216, distance: 24.9
click at [426, 216] on div "Container Name 10 / 64 In Process WIP Limits State In Progress Explicit Agreeme…" at bounding box center [471, 243] width 91 height 88
click at [442, 216] on input "Enn cours" at bounding box center [471, 216] width 81 height 11
type input "En cours"
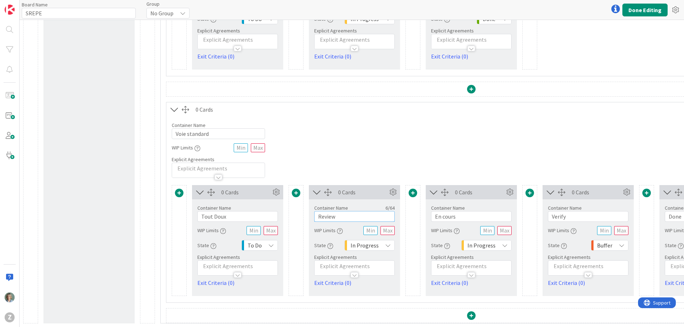
drag, startPoint x: 344, startPoint y: 218, endPoint x: 301, endPoint y: 219, distance: 43.5
click at [301, 219] on div "0 Cards Container Name 9 / 64 Tout Doux WIP Limits State To Do Explicit Agreeme…" at bounding box center [471, 240] width 599 height 111
type input "En revue"
drag, startPoint x: 573, startPoint y: 218, endPoint x: 543, endPoint y: 218, distance: 29.6
click at [543, 218] on div "Container Name 6 / 64 Verify WIP Limits State Buffer Explicit Agreements Exit C…" at bounding box center [588, 243] width 91 height 88
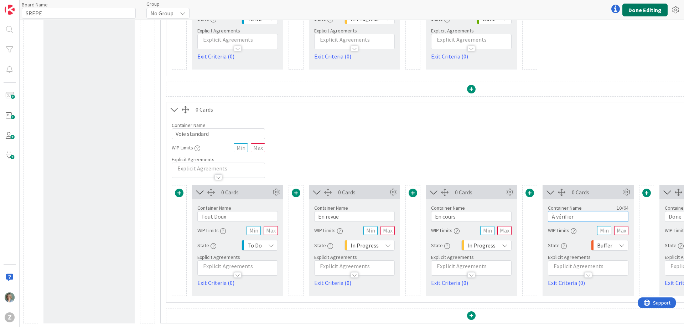
type input "À vérifier"
click at [647, 11] on button "Done Editing" at bounding box center [644, 10] width 45 height 13
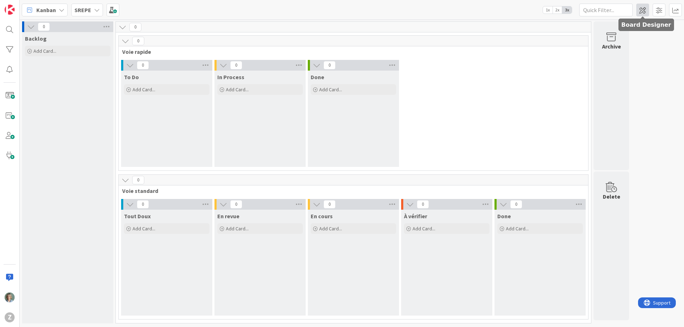
click at [643, 11] on span at bounding box center [642, 10] width 13 height 13
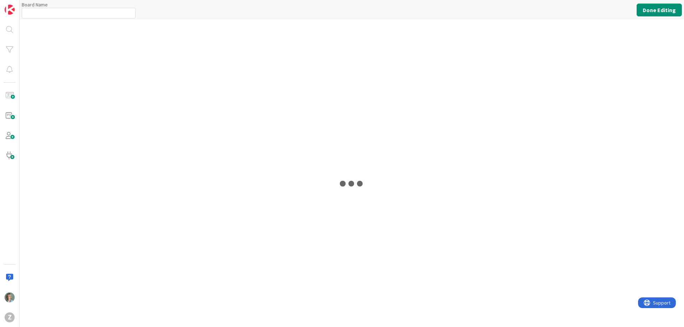
type input "SREPE"
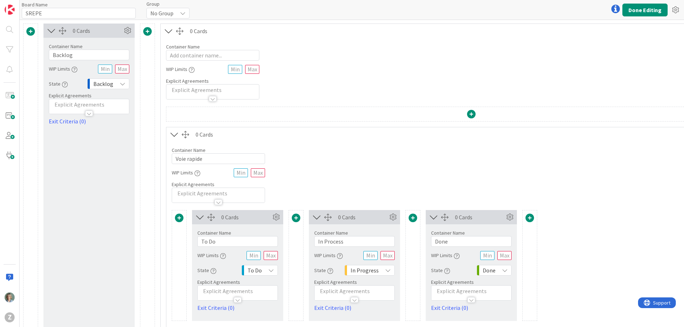
click at [173, 135] on icon at bounding box center [174, 134] width 12 height 9
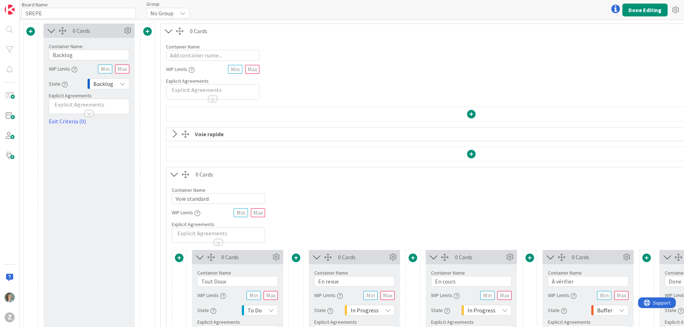
click at [166, 30] on icon at bounding box center [169, 30] width 12 height 9
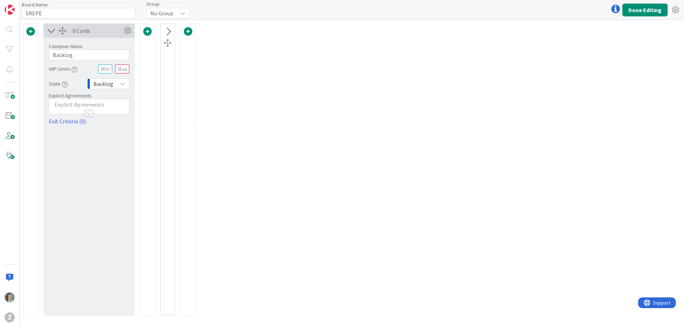
click at [54, 30] on icon at bounding box center [52, 30] width 12 height 9
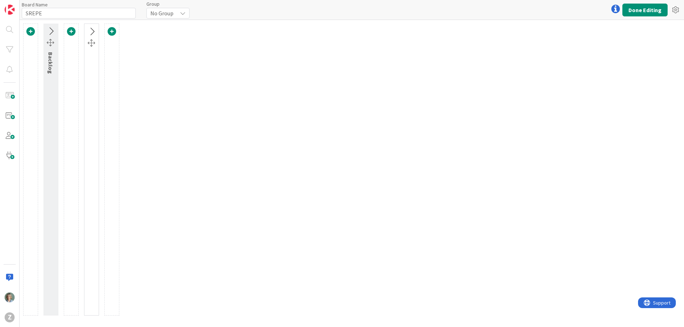
click at [54, 30] on icon at bounding box center [51, 31] width 12 height 9
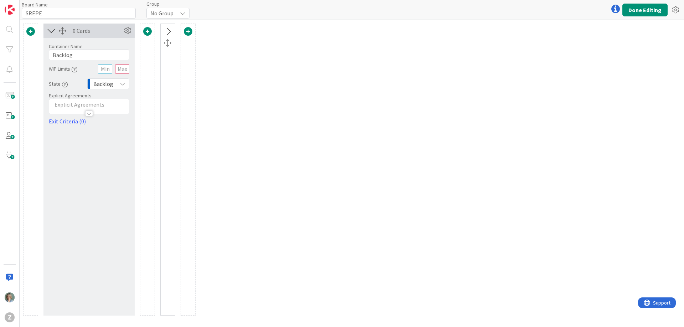
click at [169, 30] on icon at bounding box center [168, 31] width 12 height 9
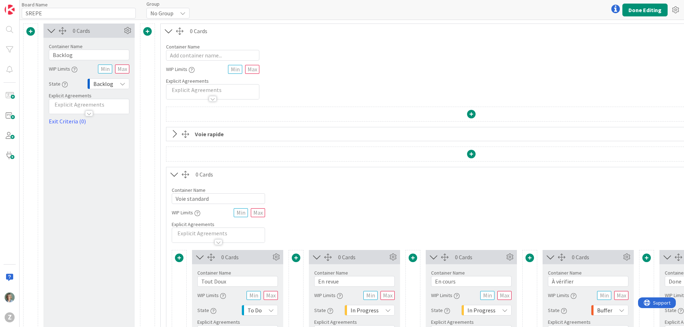
click at [172, 131] on icon at bounding box center [174, 133] width 12 height 9
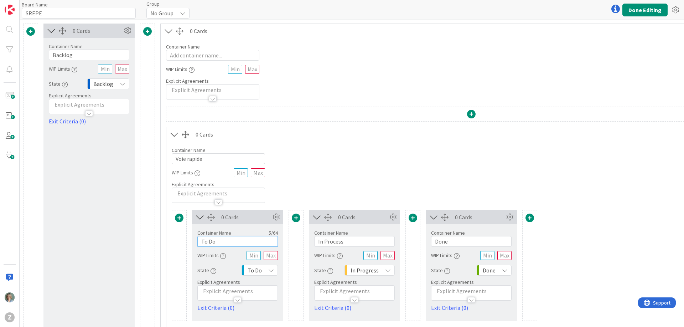
drag, startPoint x: 216, startPoint y: 240, endPoint x: 224, endPoint y: 246, distance: 10.5
click at [216, 240] on input "To Do" at bounding box center [237, 241] width 81 height 11
drag, startPoint x: 206, startPoint y: 241, endPoint x: 236, endPoint y: 264, distance: 38.0
click at [206, 241] on input "To Doux" at bounding box center [237, 241] width 81 height 11
type input "Tout Doux"
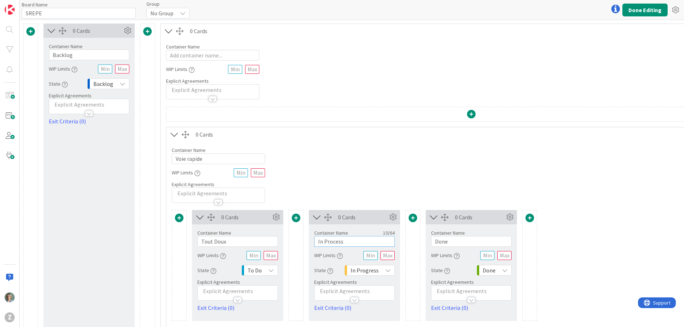
drag, startPoint x: 350, startPoint y: 242, endPoint x: 295, endPoint y: 237, distance: 55.8
click at [295, 237] on div "0 Cards Container Name 9 / 64 Tout Doux WIP Limits State To Do Explicit Agreeme…" at bounding box center [471, 265] width 599 height 111
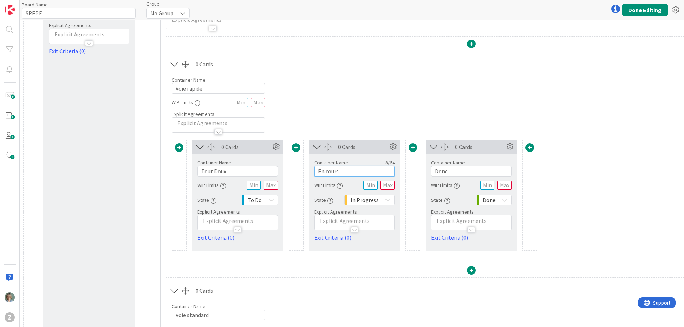
scroll to position [91, 0]
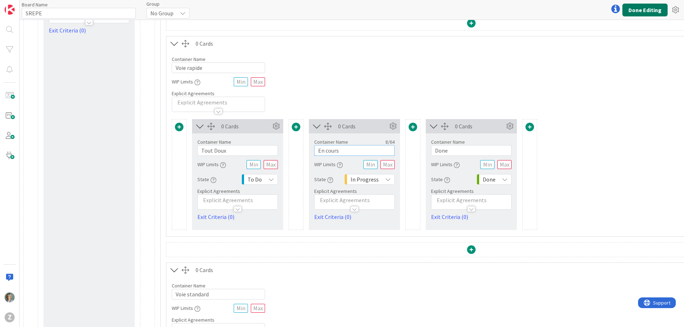
type input "En cours"
click at [654, 10] on button "Done Editing" at bounding box center [644, 10] width 45 height 13
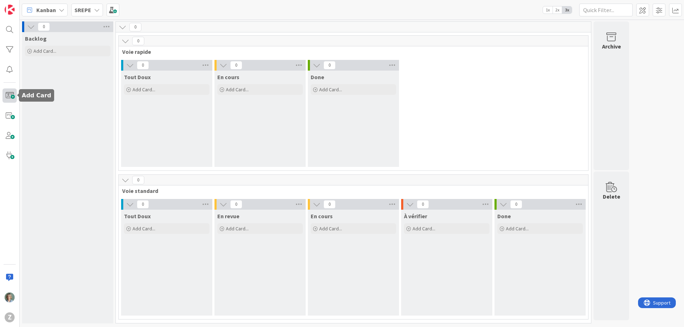
click at [7, 92] on span at bounding box center [9, 95] width 14 height 14
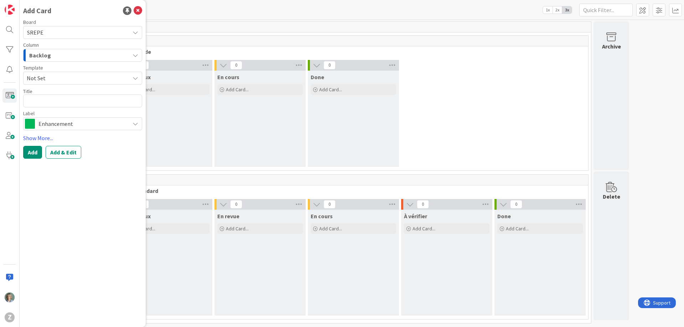
type textarea "x"
type textarea "A"
type textarea "x"
type textarea "At"
type textarea "x"
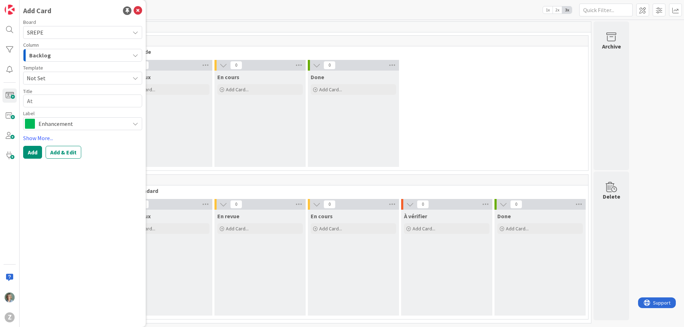
type textarea "Ate"
type textarea "x"
type textarea "Atel"
type textarea "x"
type textarea "Ateli"
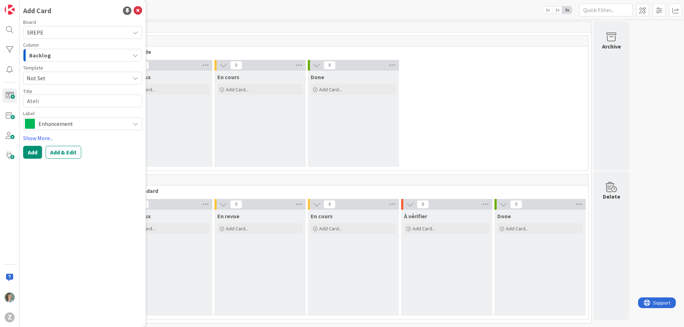
type textarea "x"
type textarea "Atelie"
type textarea "x"
type textarea "Atelier"
type textarea "x"
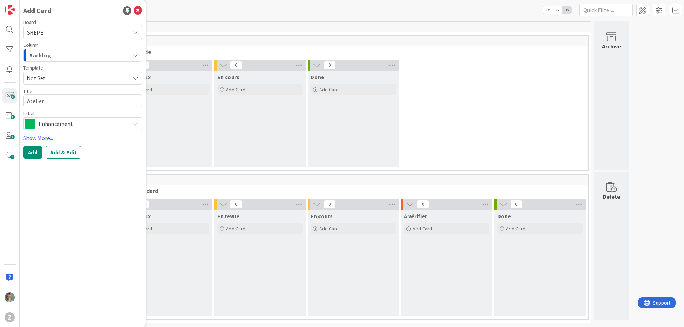
type textarea "Atelier"
type textarea "x"
type textarea "Atelier K"
type textarea "x"
type textarea "Atelier Ka"
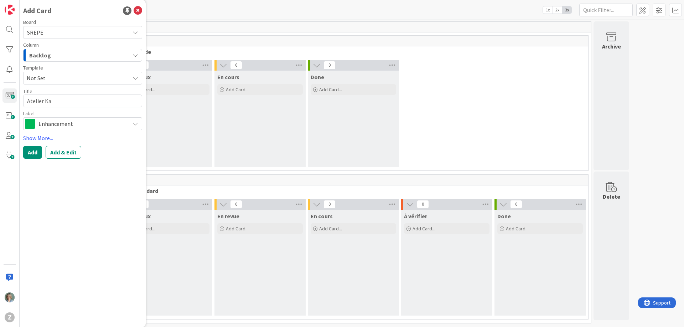
type textarea "x"
type textarea "Atelier Kan"
type textarea "x"
type textarea "Atelier Kanb"
type textarea "x"
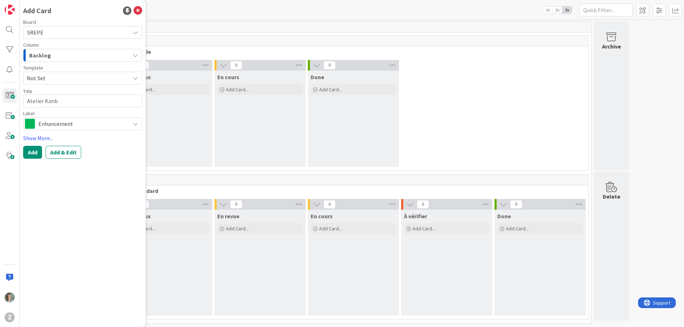
type textarea "Atelier Kanba"
type textarea "x"
type textarea "Atelier Kanban"
click at [93, 76] on span "Not Set" at bounding box center [76, 77] width 98 height 9
click at [73, 78] on span "Not Set" at bounding box center [76, 77] width 98 height 9
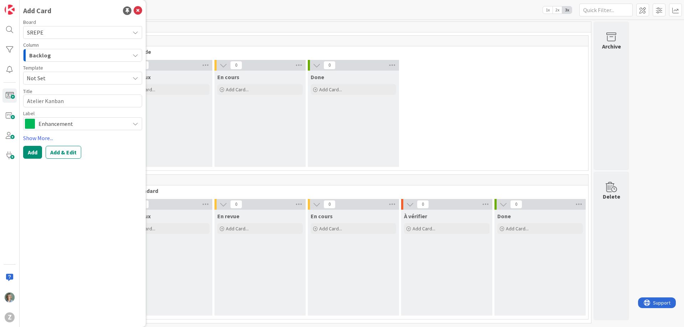
click at [81, 77] on span "Not Set" at bounding box center [76, 77] width 98 height 9
click at [66, 111] on link "Add Card Templates" at bounding box center [49, 110] width 50 height 13
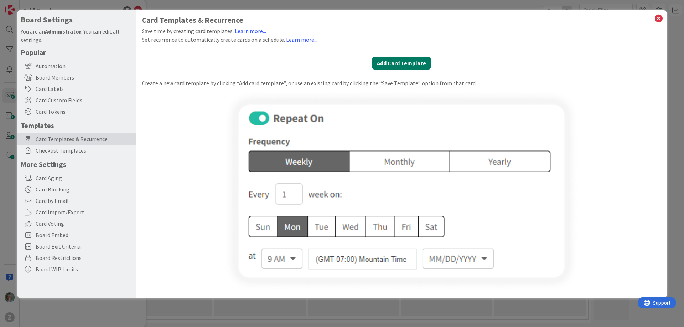
click at [394, 62] on button "Add Card Template" at bounding box center [401, 63] width 58 height 13
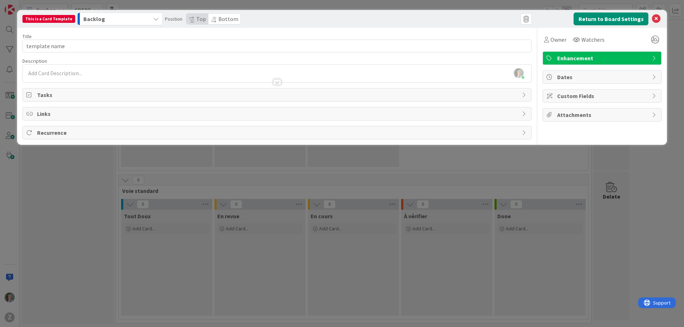
click at [153, 18] on icon "button" at bounding box center [156, 19] width 6 height 6
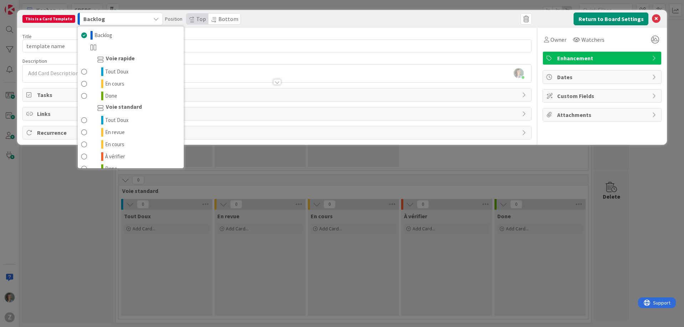
click at [153, 18] on icon "button" at bounding box center [156, 19] width 6 height 6
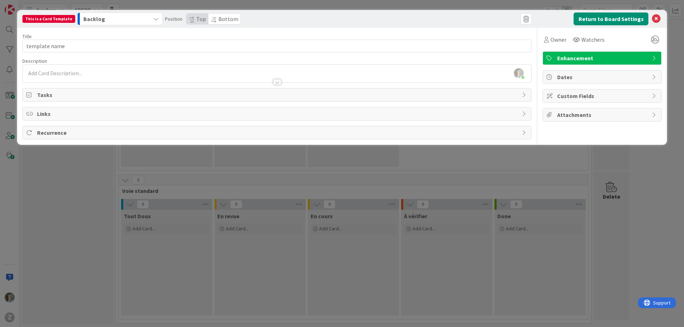
click at [73, 78] on div at bounding box center [277, 78] width 508 height 7
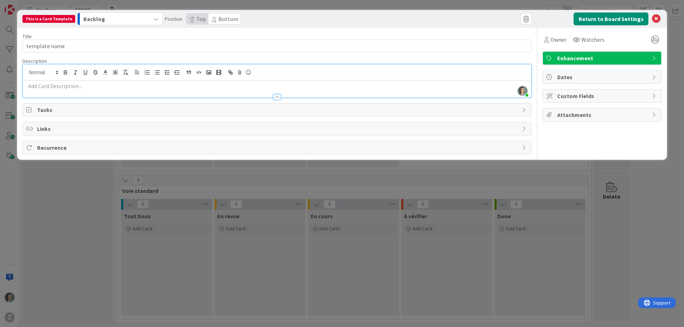
click at [654, 57] on icon at bounding box center [655, 58] width 6 height 6
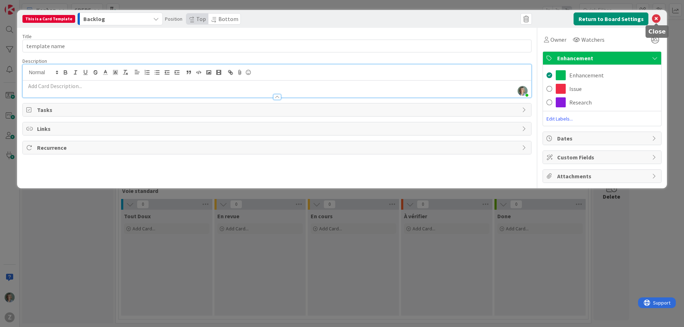
click at [657, 19] on icon at bounding box center [656, 19] width 9 height 9
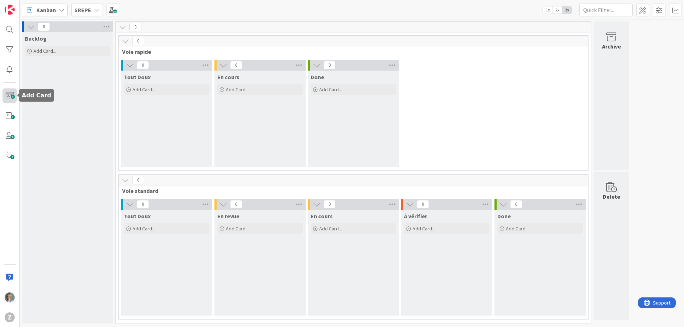
click at [7, 96] on span at bounding box center [9, 95] width 14 height 14
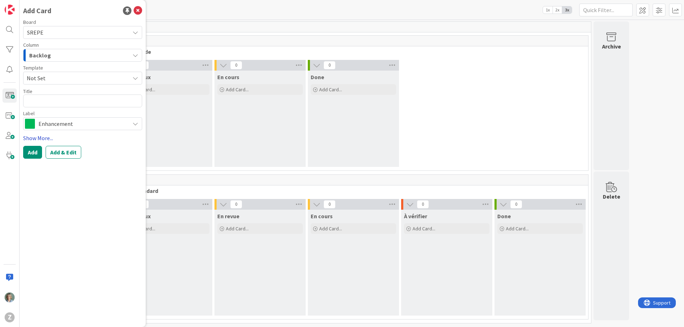
click at [38, 137] on link "Show More..." at bounding box center [82, 138] width 119 height 9
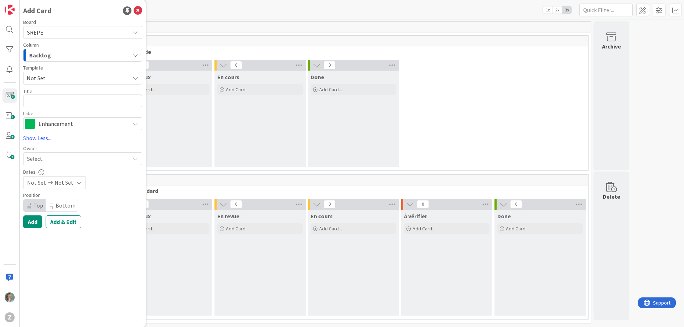
click at [50, 155] on div "Select..." at bounding box center [78, 158] width 103 height 9
click at [50, 194] on link "Zélia Lefebvre" at bounding box center [83, 192] width 118 height 14
click at [60, 99] on textarea at bounding box center [82, 100] width 119 height 13
type textarea "x"
type textarea "A"
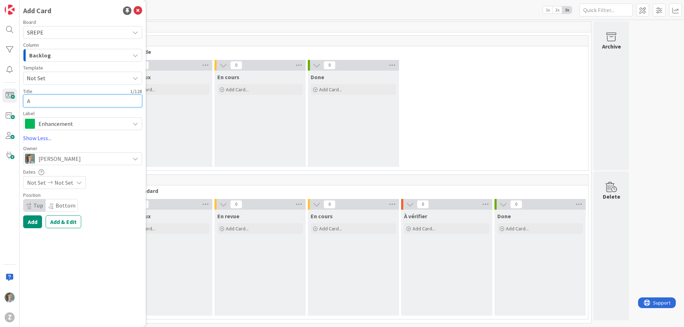
type textarea "x"
type textarea "At"
type textarea "x"
type textarea "Ate"
type textarea "x"
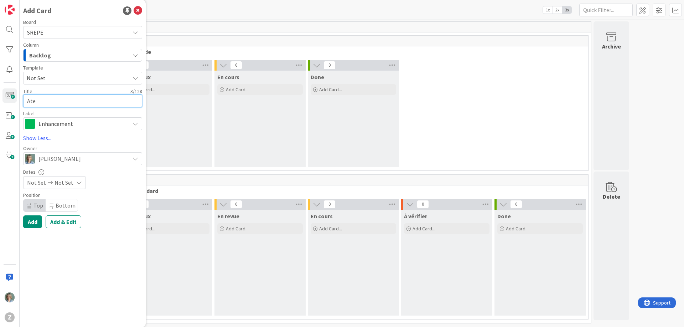
type textarea "Atel"
type textarea "x"
type textarea "Ateli"
type textarea "x"
type textarea "Atelie"
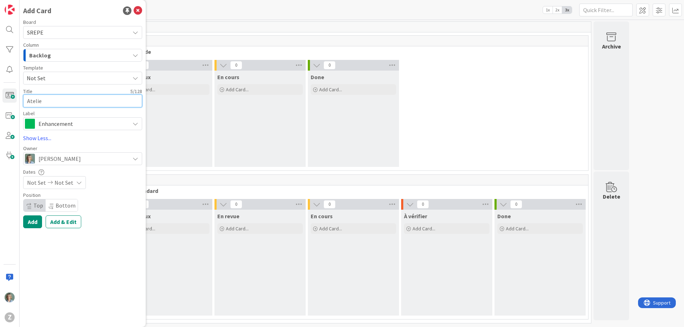
type textarea "x"
type textarea "Atelier"
type textarea "x"
type textarea "Atelier"
type textarea "x"
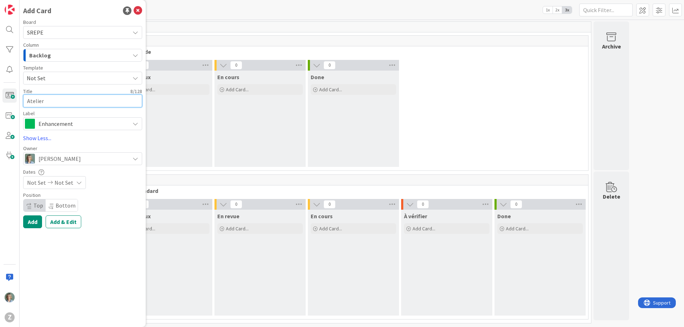
type textarea "Atelier M"
type textarea "x"
type textarea "Atelier MP"
type textarea "x"
type textarea "Atelier MPO"
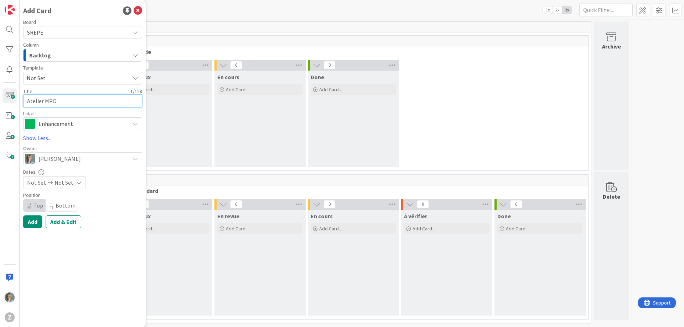
type textarea "x"
type textarea "Atelier MPO"
type textarea "x"
type textarea "Atelier MPO -"
type textarea "x"
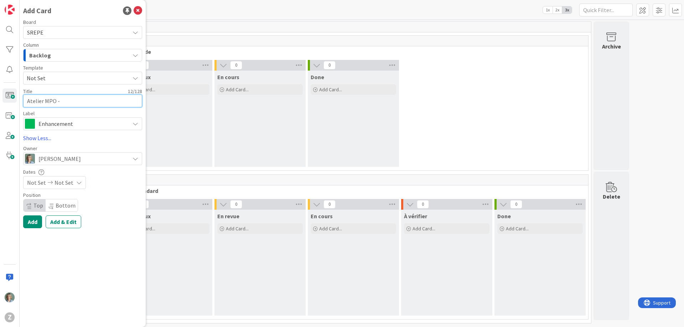
type textarea "Atelier MPO -"
type textarea "x"
type textarea "Atelier MPO - D"
type textarea "x"
type textarea "Atelier MPO - DI"
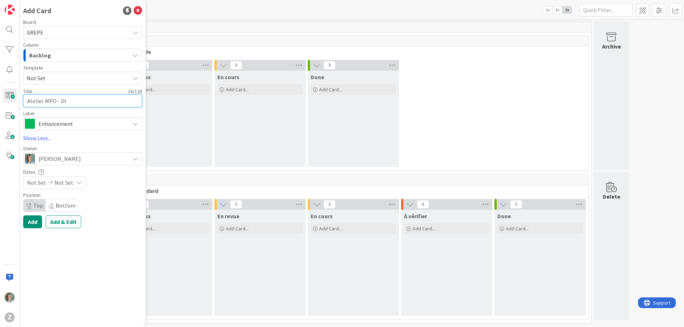
type textarea "x"
type textarea "Atelier MPO - DIT"
click at [94, 53] on div "Backlog" at bounding box center [78, 55] width 102 height 11
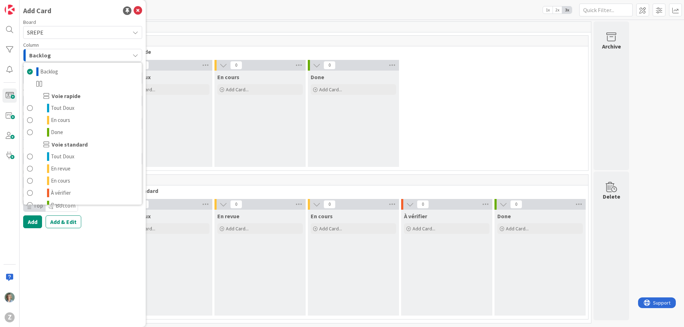
click at [82, 54] on div "Backlog" at bounding box center [78, 55] width 102 height 11
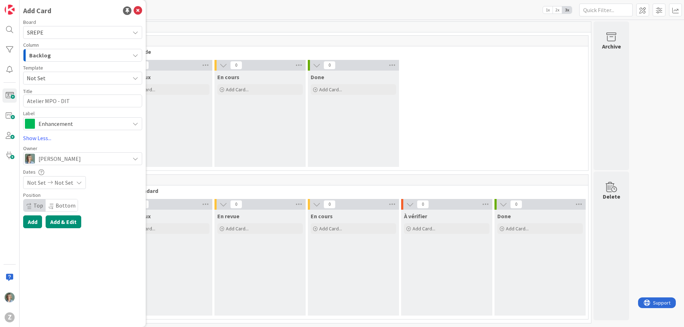
click at [53, 221] on button "Add & Edit" at bounding box center [64, 221] width 36 height 13
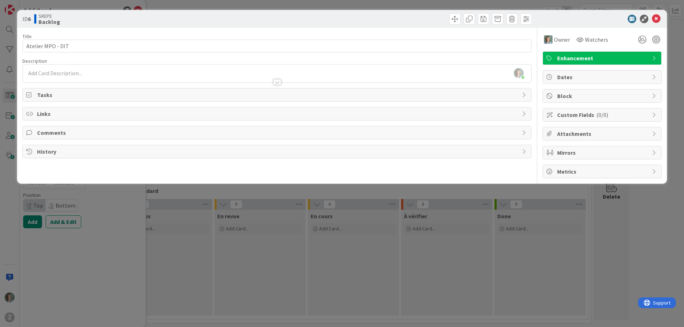
click at [59, 73] on div "Zélia Lefebvre just joined" at bounding box center [277, 73] width 508 height 18
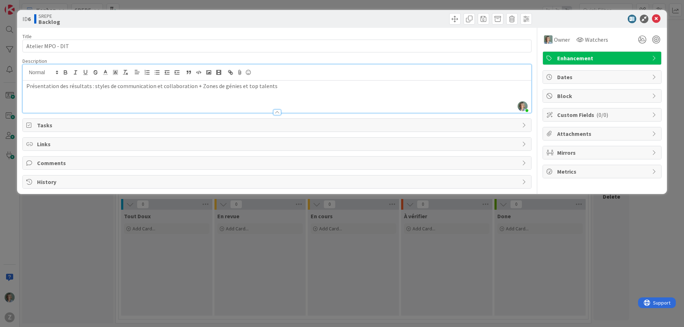
click at [27, 86] on p "Présentation des résultats : styles de communication et collaboration + Zones d…" at bounding box center [276, 86] width 501 height 8
click at [285, 83] on p "Présentation des résultats : styles de communication et collaboration + Zones d…" at bounding box center [276, 86] width 501 height 8
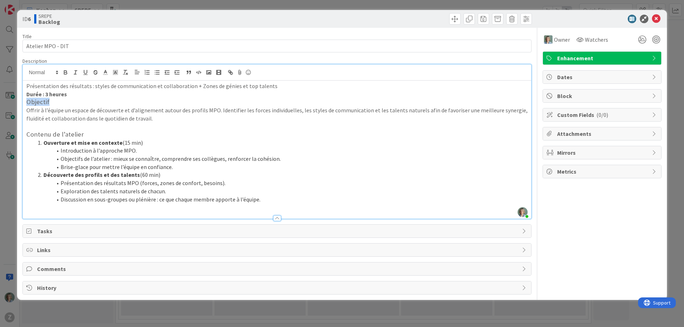
drag, startPoint x: 51, startPoint y: 103, endPoint x: 24, endPoint y: 103, distance: 27.4
click at [24, 103] on div "Présentation des résultats : styles de communication et collaboration + Zones d…" at bounding box center [277, 150] width 508 height 138
click at [42, 110] on p "Offrir à l’équipe un espace de découverte et d’alignement autour des profils MP…" at bounding box center [276, 114] width 501 height 16
drag, startPoint x: 82, startPoint y: 136, endPoint x: 26, endPoint y: 132, distance: 56.4
click at [26, 133] on h3 "Contenu de l’atelier" at bounding box center [276, 134] width 501 height 8
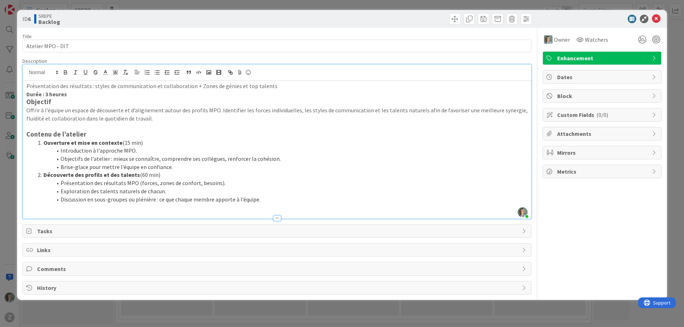
click at [65, 104] on h3 "Objectif" at bounding box center [276, 102] width 501 height 8
click at [74, 95] on p "Durée : 3 heures" at bounding box center [276, 94] width 501 height 8
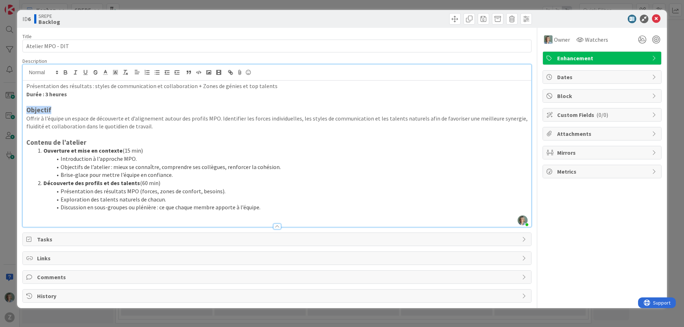
drag, startPoint x: 54, startPoint y: 112, endPoint x: 23, endPoint y: 109, distance: 31.1
click at [23, 109] on div "Présentation des résultats : styles de communication et collaboration + Zones d…" at bounding box center [277, 154] width 508 height 146
click at [267, 208] on li "Discussion en sous-groupes ou plénière : ce que chaque membre apporte à l’équip…" at bounding box center [281, 207] width 493 height 8
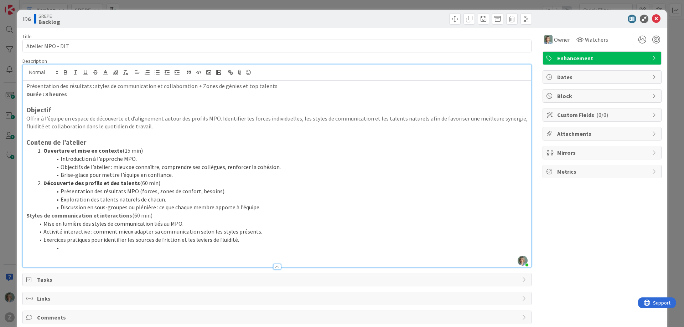
click at [27, 216] on strong "Styles de communication et interactions" at bounding box center [79, 215] width 106 height 7
click at [249, 224] on li "Mise en lumière des styles de communication liés au MPO." at bounding box center [281, 223] width 493 height 8
click at [284, 227] on li "Mise en lumière des styles de communication liés au MPO." at bounding box center [281, 223] width 493 height 8
click at [236, 250] on li at bounding box center [281, 248] width 493 height 8
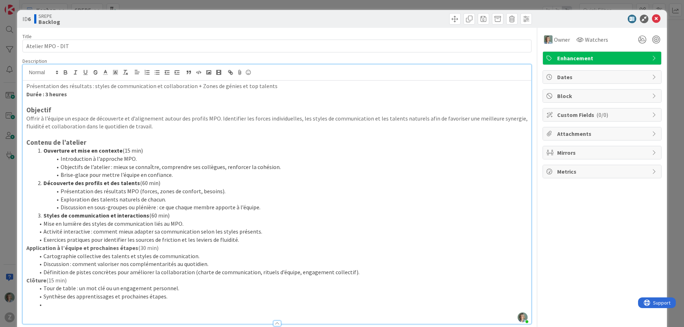
click at [26, 248] on strong "Application à l’équipe et prochaines étapes" at bounding box center [82, 247] width 112 height 7
click at [243, 240] on li "Exercices pratiques pour identifier les sources de friction et les leviers de f…" at bounding box center [281, 239] width 493 height 8
click at [43, 224] on span at bounding box center [43, 223] width 0 height 8
click at [43, 233] on span at bounding box center [43, 231] width 0 height 8
click at [43, 239] on span at bounding box center [43, 239] width 0 height 8
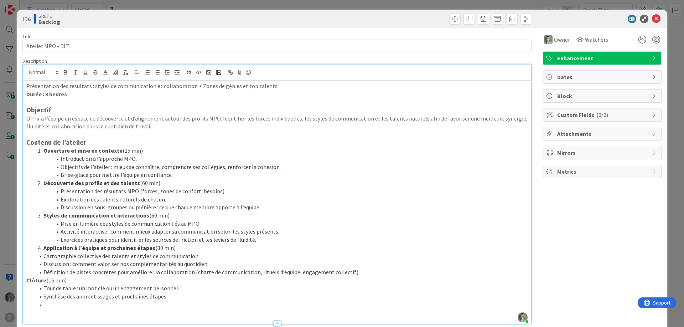
drag, startPoint x: 39, startPoint y: 256, endPoint x: 42, endPoint y: 262, distance: 6.1
click at [43, 256] on span at bounding box center [43, 256] width 0 height 8
click at [43, 263] on span at bounding box center [43, 264] width 0 height 8
click at [43, 271] on span at bounding box center [43, 272] width 0 height 8
click at [43, 290] on span at bounding box center [43, 288] width 0 height 8
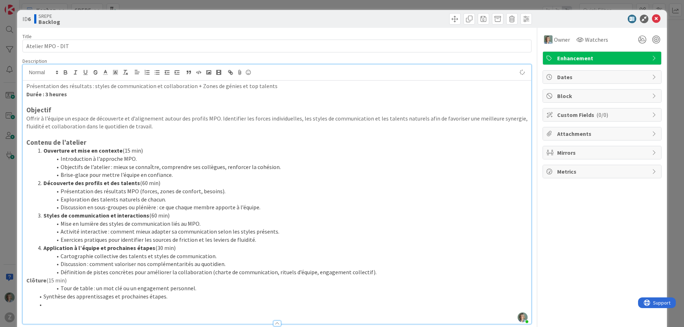
drag, startPoint x: 38, startPoint y: 295, endPoint x: 40, endPoint y: 299, distance: 3.7
click at [43, 295] on span at bounding box center [43, 296] width 0 height 8
click at [76, 307] on li at bounding box center [281, 304] width 493 height 8
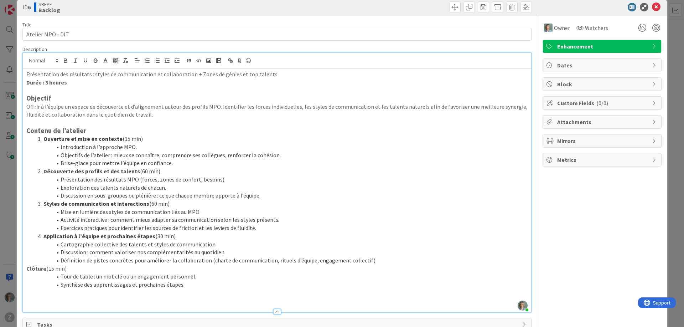
scroll to position [21, 0]
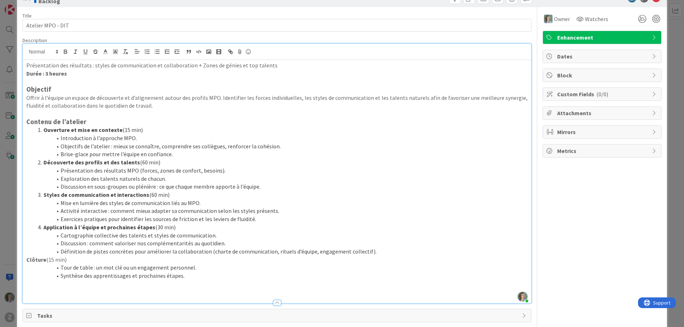
click at [26, 261] on strong "Clôture" at bounding box center [36, 259] width 20 height 7
drag, startPoint x: 46, startPoint y: 275, endPoint x: 42, endPoint y: 272, distance: 5.3
click at [46, 275] on li "Synthèse des apprentissages et prochaines étapes." at bounding box center [281, 275] width 493 height 8
click at [26, 259] on strong "5.Clôture" at bounding box center [38, 259] width 24 height 7
click at [156, 272] on li "Synthèse des apprentissages et prochaines étapes." at bounding box center [281, 275] width 493 height 8
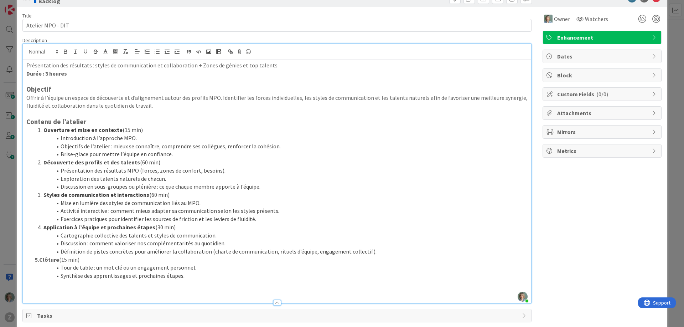
click at [190, 177] on li "Exploration des talents naturels de chacun." at bounding box center [281, 179] width 493 height 8
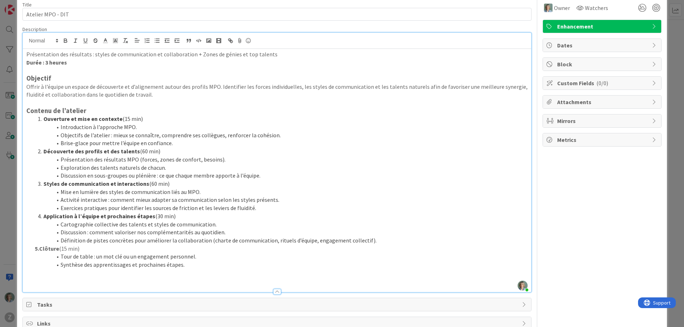
scroll to position [0, 0]
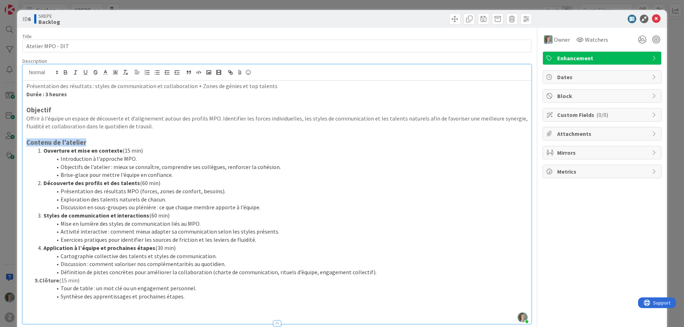
drag, startPoint x: 97, startPoint y: 140, endPoint x: 25, endPoint y: 140, distance: 71.6
click at [25, 140] on div "Présentation des résultats : styles de communication et collaboration + Zones d…" at bounding box center [277, 202] width 508 height 243
click at [57, 69] on icon at bounding box center [57, 72] width 6 height 6
click at [49, 108] on span at bounding box center [43, 106] width 28 height 13
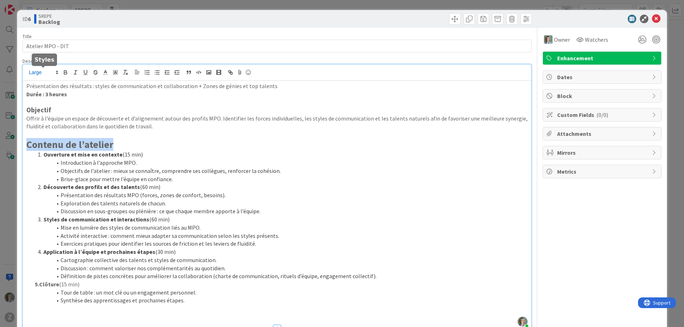
click at [56, 69] on icon at bounding box center [57, 72] width 6 height 6
click at [44, 96] on span at bounding box center [43, 94] width 28 height 11
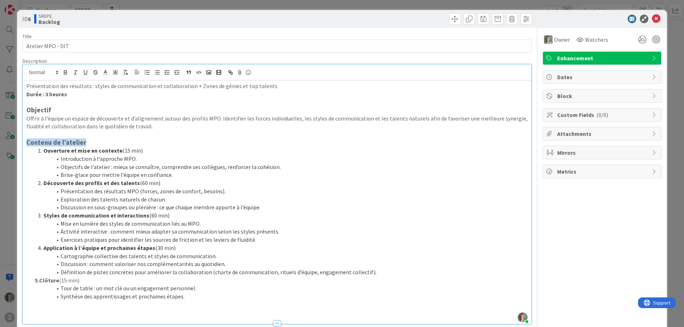
click at [654, 57] on icon at bounding box center [655, 58] width 6 height 6
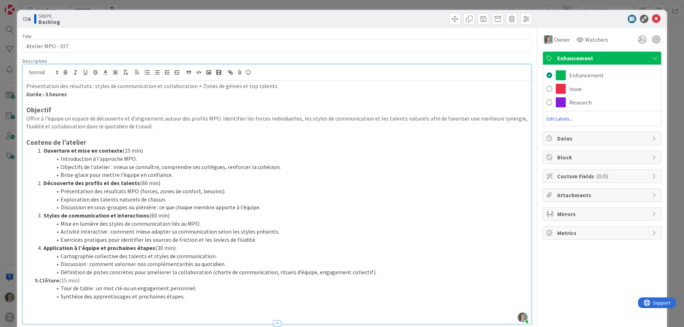
click at [567, 117] on span "Edit Labels..." at bounding box center [602, 118] width 118 height 7
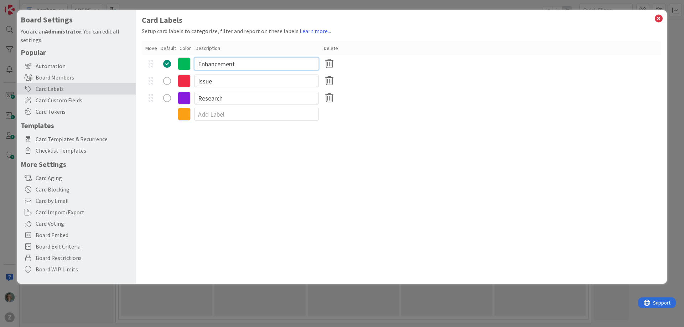
drag, startPoint x: 214, startPoint y: 62, endPoint x: 233, endPoint y: 65, distance: 19.4
click at [214, 62] on input "Enhancement" at bounding box center [256, 63] width 125 height 13
drag, startPoint x: 248, startPoint y: 63, endPoint x: 195, endPoint y: 63, distance: 52.7
click at [196, 63] on input "Enhancement" at bounding box center [256, 63] width 125 height 13
click at [214, 63] on input "Santé Équipe" at bounding box center [256, 63] width 125 height 13
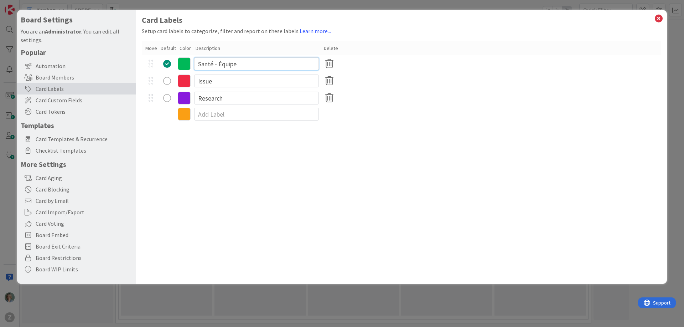
click at [270, 68] on input "Santé - Équipe" at bounding box center [256, 63] width 125 height 13
type input "Santé - Équipe"
drag, startPoint x: 230, startPoint y: 158, endPoint x: 232, endPoint y: 146, distance: 11.8
click at [230, 157] on div "Card Labels Setup card labels to categorize, filter and report on these labels.…" at bounding box center [401, 147] width 531 height 274
drag, startPoint x: 198, startPoint y: 79, endPoint x: 193, endPoint y: 78, distance: 5.4
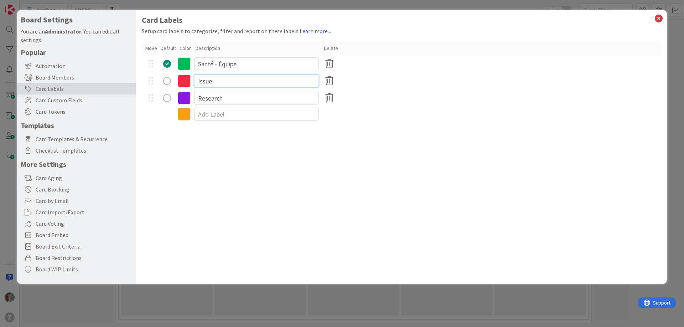
click at [193, 78] on div "Issue" at bounding box center [401, 80] width 519 height 17
click at [224, 97] on input "Research" at bounding box center [256, 98] width 125 height 13
drag, startPoint x: 222, startPoint y: 100, endPoint x: 187, endPoint y: 98, distance: 35.0
click at [187, 98] on div "Research" at bounding box center [401, 97] width 519 height 17
click at [407, 94] on div at bounding box center [401, 97] width 519 height 17
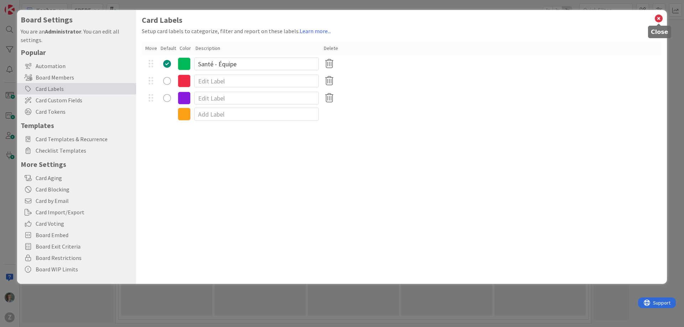
click at [662, 17] on icon at bounding box center [658, 19] width 9 height 10
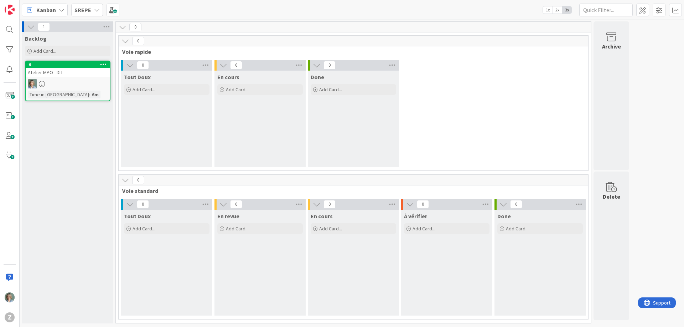
click at [89, 78] on link "6 Atelier MPO - DIT Time in Column : 6m" at bounding box center [67, 81] width 85 height 41
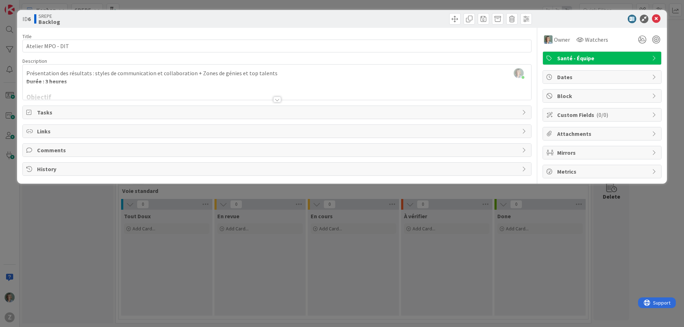
click at [601, 76] on span "Dates" at bounding box center [602, 77] width 91 height 9
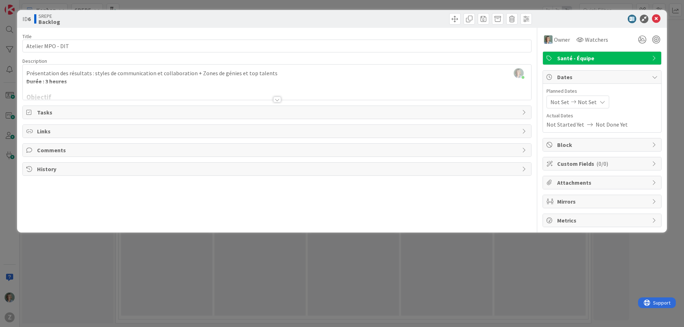
click at [602, 101] on icon at bounding box center [603, 102] width 6 height 6
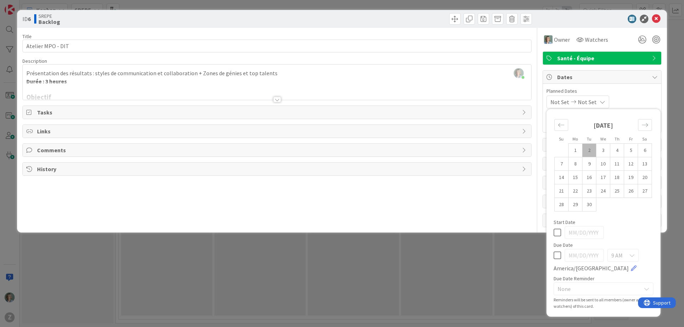
click at [602, 101] on icon at bounding box center [603, 102] width 6 height 6
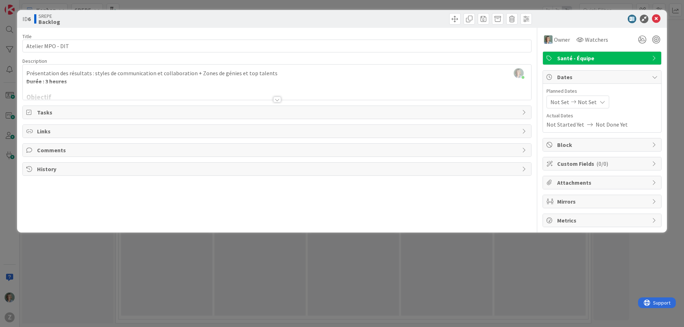
click at [655, 76] on icon at bounding box center [655, 77] width 6 height 6
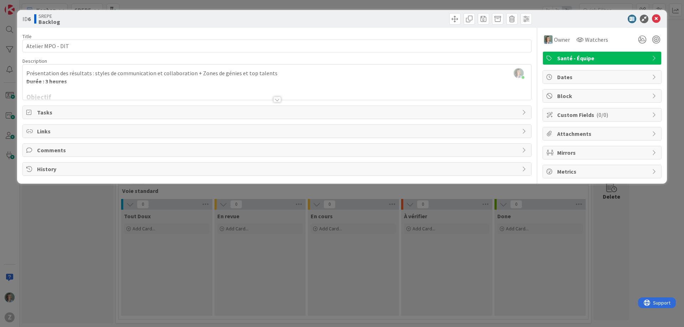
click at [597, 116] on span "( 0/0 )" at bounding box center [602, 114] width 12 height 7
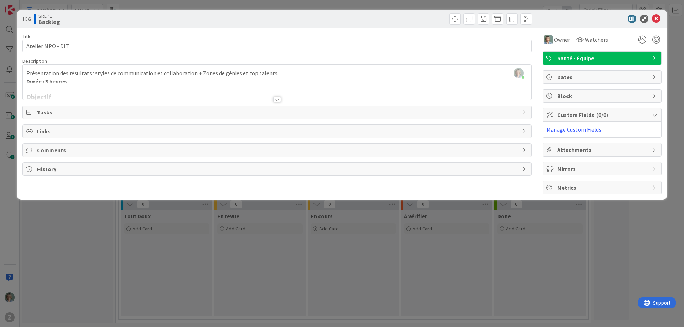
click at [597, 116] on span "( 0/0 )" at bounding box center [602, 114] width 12 height 7
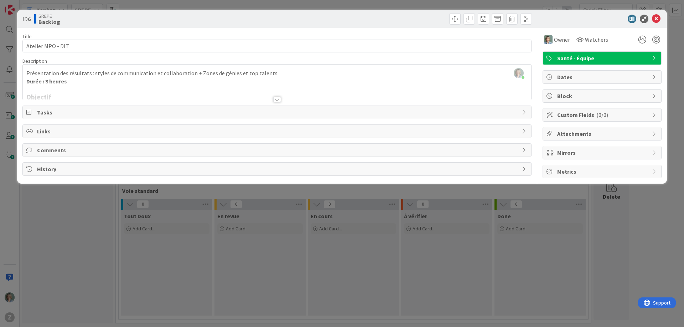
click at [648, 151] on span "Mirrors" at bounding box center [602, 152] width 91 height 9
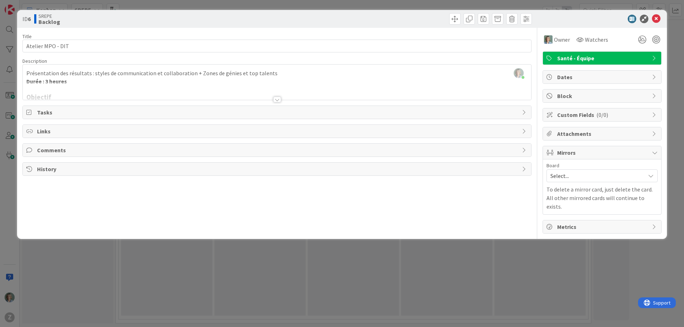
click at [619, 173] on span "Select..." at bounding box center [595, 176] width 91 height 10
click at [603, 23] on div "ID 6 SREPE Backlog" at bounding box center [342, 19] width 650 height 18
click at [84, 109] on span "Tasks" at bounding box center [277, 112] width 481 height 9
click at [51, 129] on button "Add Checklist" at bounding box center [51, 129] width 50 height 13
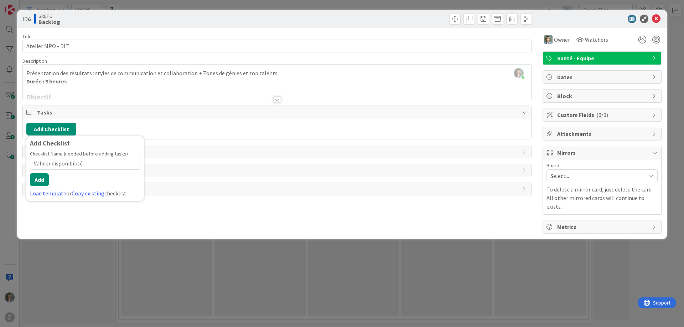
type input "Valider disponibilités"
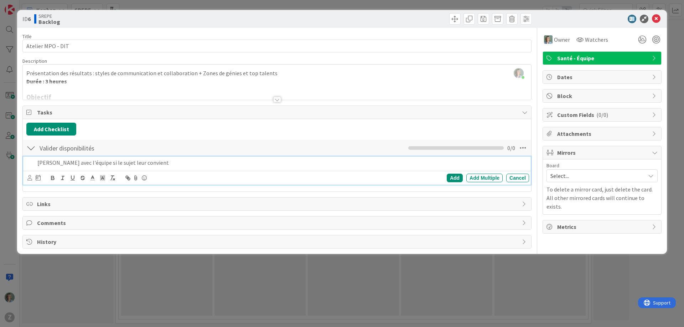
click at [96, 161] on p "Valider avec l'équipe si le sujet leur convient" at bounding box center [281, 163] width 489 height 8
click at [112, 163] on p "Valider avec l'équipe si les sujet leur convient" at bounding box center [281, 163] width 489 height 8
click at [452, 179] on div "Add" at bounding box center [455, 177] width 16 height 9
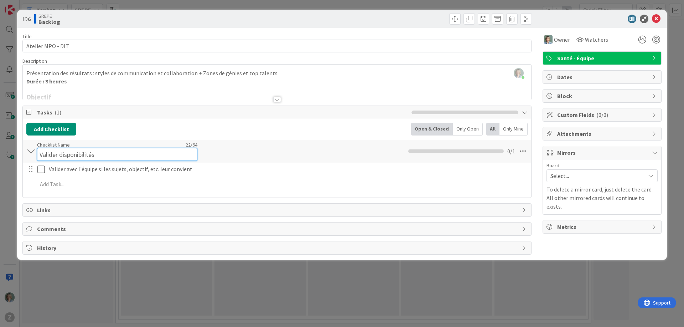
click at [49, 150] on input "Valider disponibilités" at bounding box center [117, 154] width 160 height 13
click at [75, 154] on input "Valider disponibilités" at bounding box center [117, 154] width 160 height 13
drag, startPoint x: 109, startPoint y: 155, endPoint x: 36, endPoint y: 153, distance: 73.4
click at [36, 153] on div "Valider disponibilités Checklist Name 22 / 64 Valider disponibilités 0 / 1" at bounding box center [277, 151] width 508 height 23
type input "À faire"
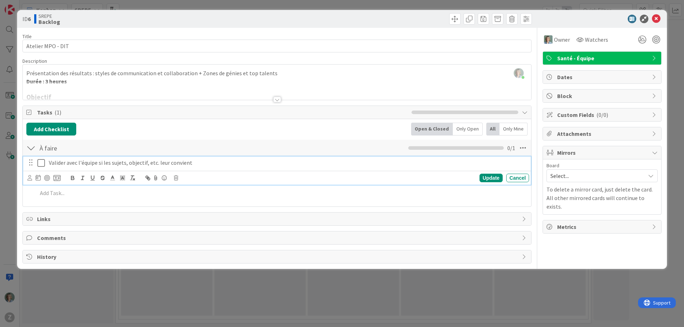
click at [209, 157] on div "À faire Checklist Name 7 / 64 À faire 0 / 1 Valider avec l'équipe si les sujets…" at bounding box center [277, 171] width 508 height 64
click at [220, 162] on p "Valider avec l'équipe si les sujets, objectif, etc. leur convient" at bounding box center [287, 163] width 477 height 8
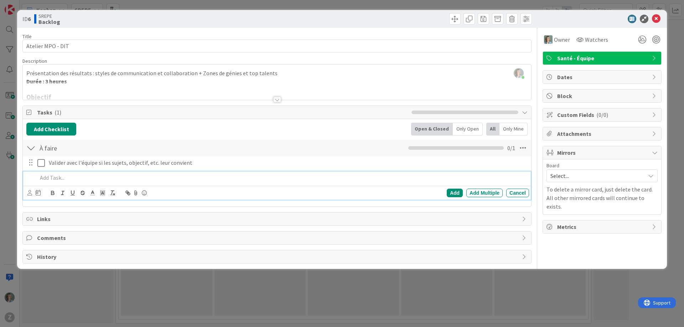
click at [57, 176] on p at bounding box center [281, 177] width 489 height 8
click at [452, 192] on div "Add" at bounding box center [455, 192] width 16 height 9
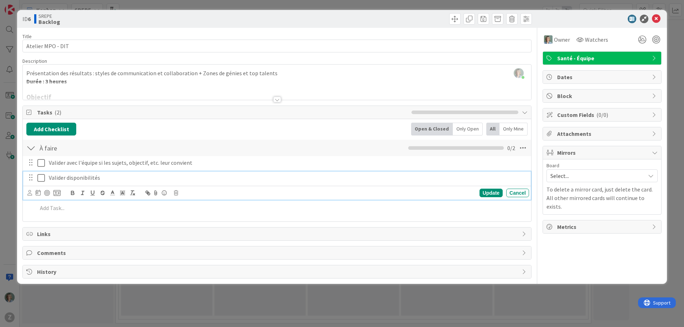
click at [107, 179] on p "Valider disponibilités" at bounding box center [287, 177] width 477 height 8
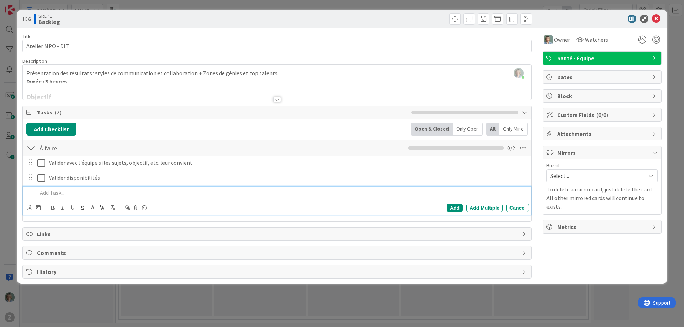
click at [45, 193] on p at bounding box center [281, 192] width 489 height 8
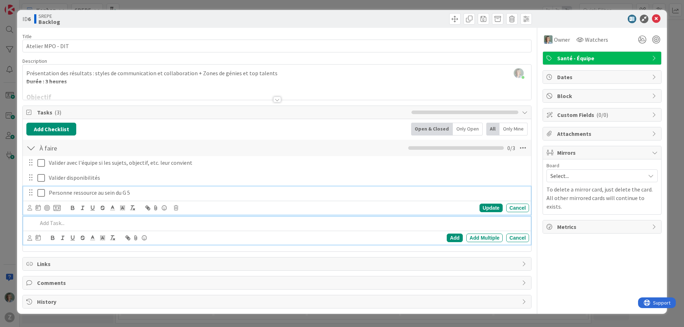
click at [137, 192] on p "Personne ressource au sein du G 5" at bounding box center [287, 192] width 477 height 8
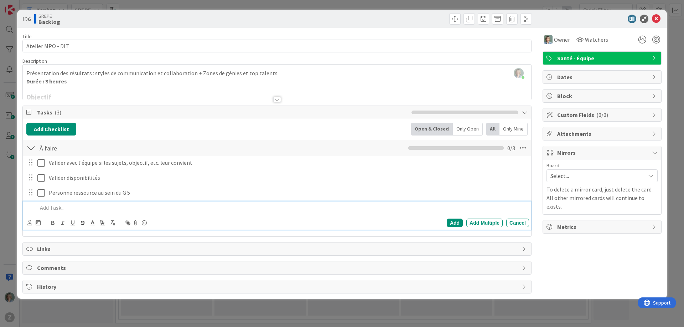
click at [72, 204] on p at bounding box center [281, 207] width 489 height 8
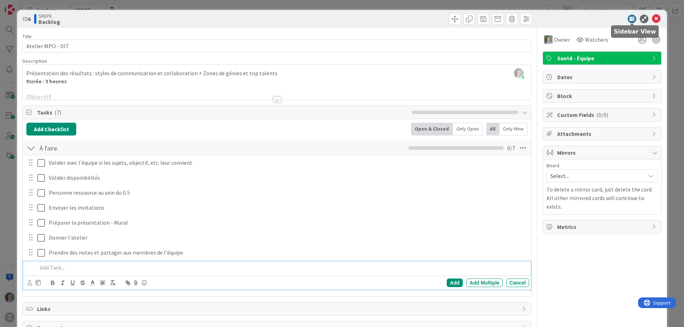
click at [633, 19] on icon at bounding box center [632, 19] width 9 height 9
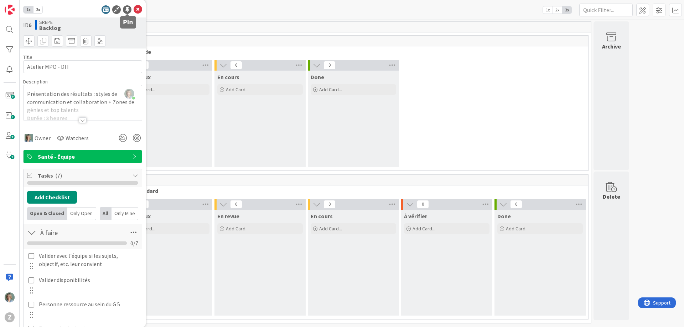
click at [125, 8] on div at bounding box center [127, 9] width 9 height 9
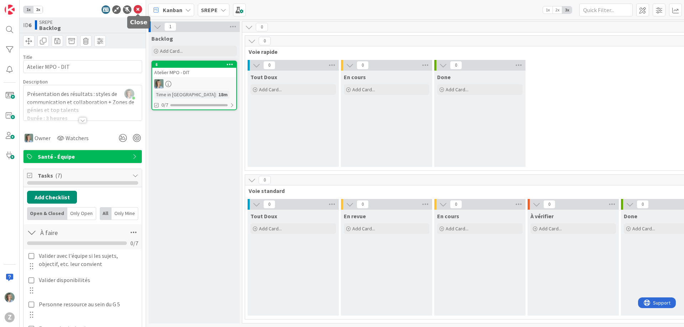
click at [137, 10] on icon at bounding box center [138, 9] width 9 height 9
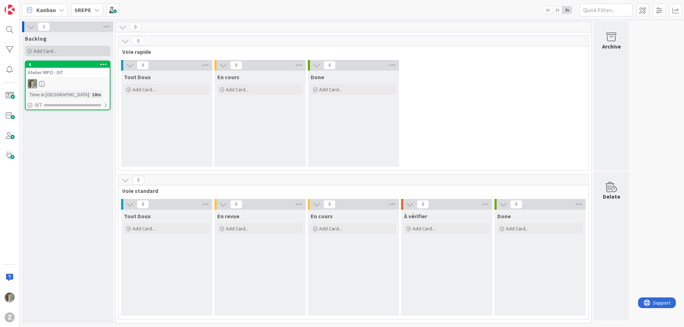
click at [43, 48] on span "Add Card..." at bounding box center [44, 51] width 23 height 6
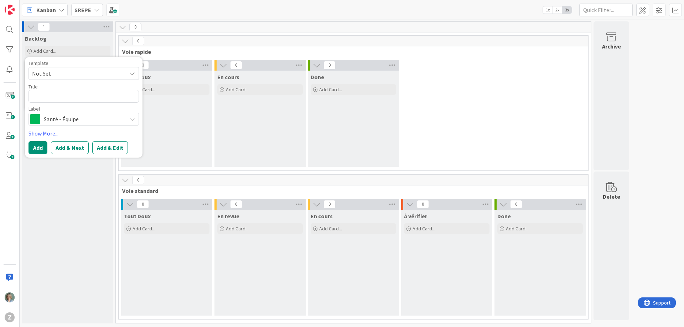
type textarea "x"
type textarea "I"
type textarea "x"
type textarea "In"
type textarea "x"
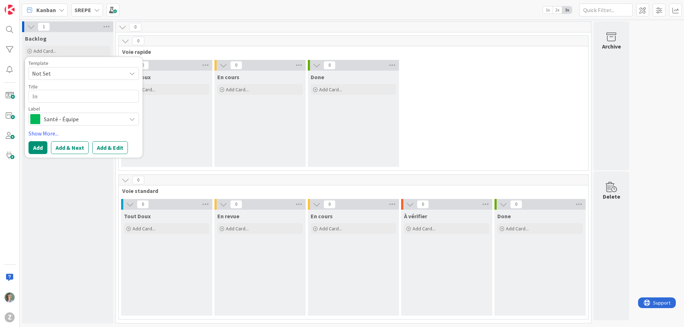
type textarea "Ini"
type textarea "x"
type textarea "Init"
type textarea "x"
type textarea "Initi"
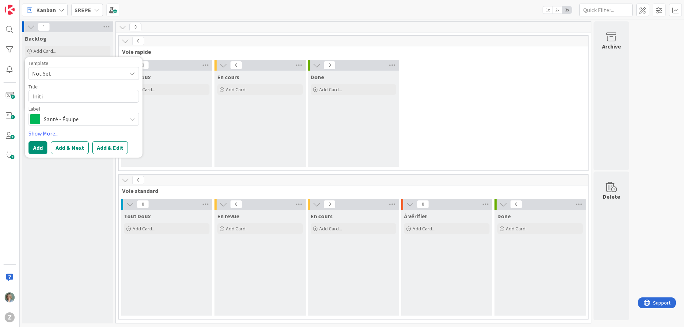
type textarea "x"
type textarea "Initia"
type textarea "x"
type textarea "Initiat"
type textarea "x"
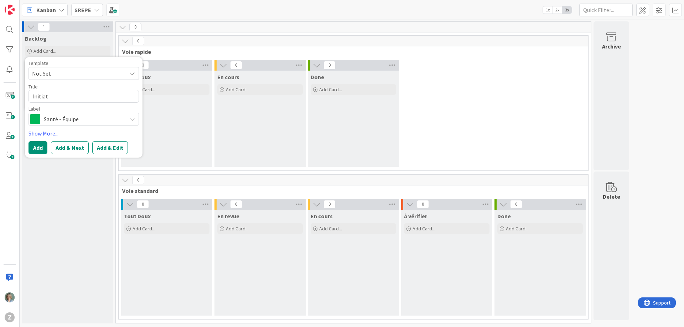
type textarea "Initiati"
type textarea "x"
type textarea "Initiatio"
type textarea "x"
type textarea "Initiation"
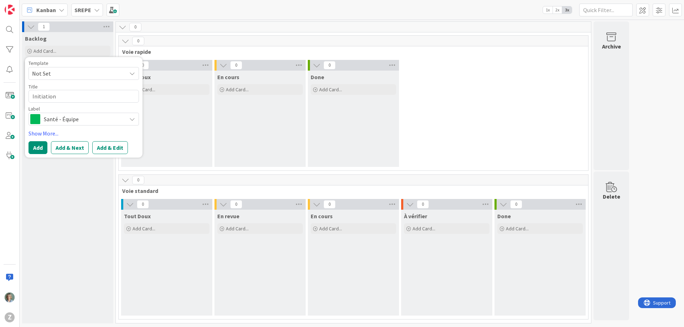
type textarea "x"
type textarea "Initiation"
type textarea "x"
type textarea "Initiation a"
type textarea "x"
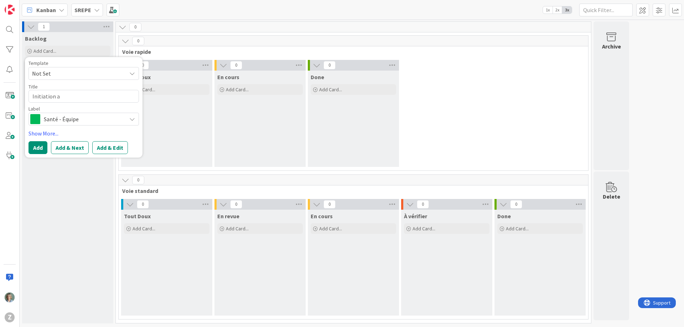
type textarea "Initiation au"
type textarea "x"
type textarea "Initiation au"
type textarea "x"
type textarea "Initiation au K"
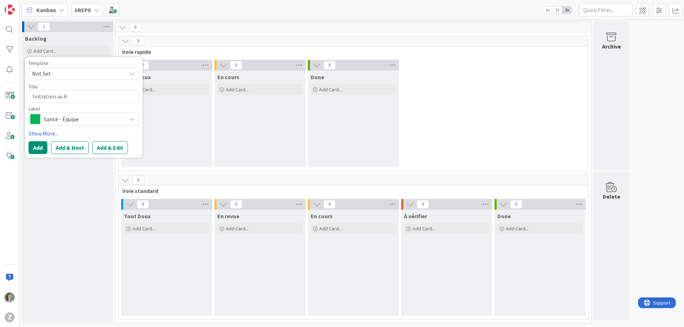
type textarea "x"
type textarea "Initiation au Ka"
type textarea "x"
type textarea "Initiation au Kan"
type textarea "x"
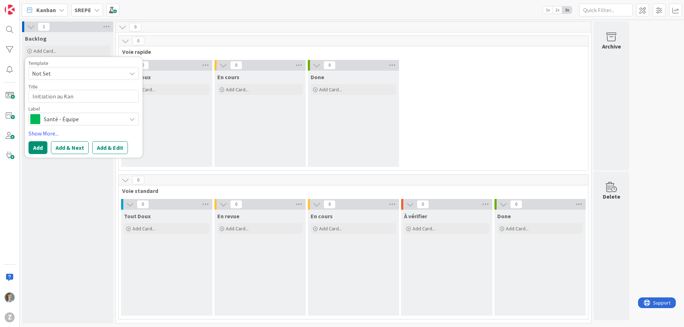
type textarea "Initiation au Kanb"
type textarea "x"
type textarea "Initiation au Kanba"
type textarea "x"
type textarea "Initiation au Kanban"
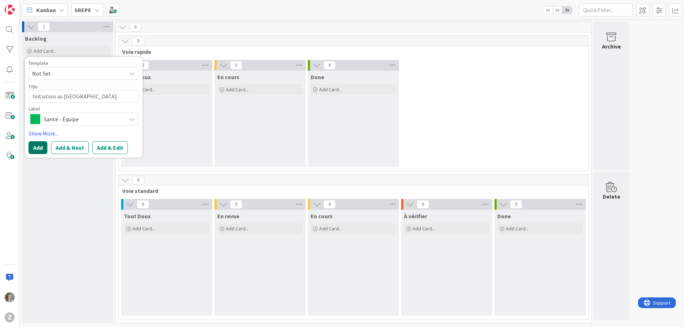
click at [37, 147] on button "Add" at bounding box center [37, 147] width 19 height 13
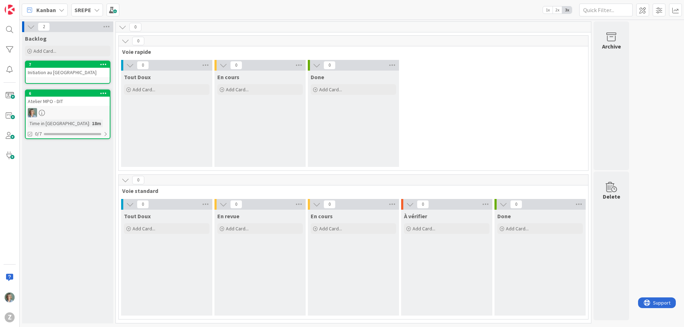
click at [69, 72] on div "Initiation au Kanban" at bounding box center [68, 72] width 84 height 9
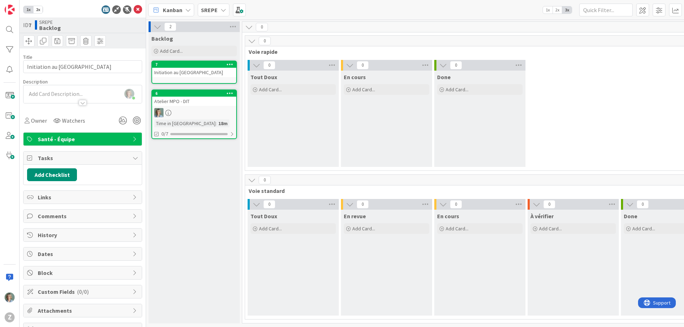
click at [53, 93] on div "Zélia Lefebvre just joined" at bounding box center [83, 94] width 118 height 18
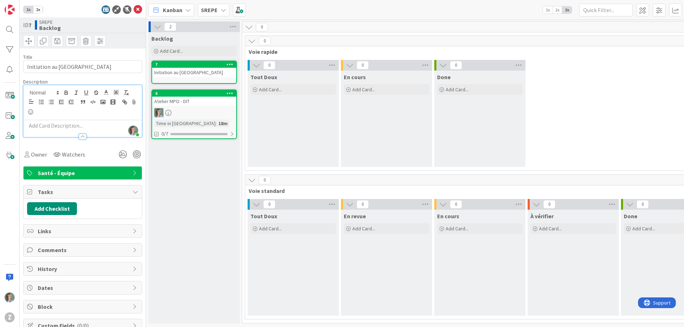
click at [122, 215] on div "Add Checklist" at bounding box center [83, 208] width 118 height 20
click at [24, 23] on span "ID 7" at bounding box center [27, 25] width 8 height 9
drag, startPoint x: 34, startPoint y: 31, endPoint x: 57, endPoint y: 30, distance: 22.5
click at [34, 31] on div "ID 7 SREPE Backlog" at bounding box center [83, 32] width 126 height 31
click at [140, 8] on icon at bounding box center [138, 9] width 9 height 9
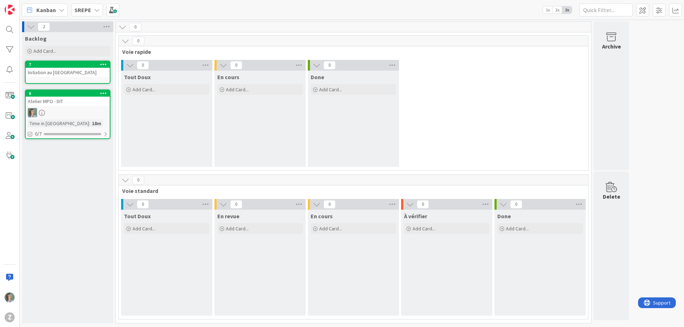
click at [69, 71] on div "Initiation au Kanban" at bounding box center [68, 72] width 84 height 9
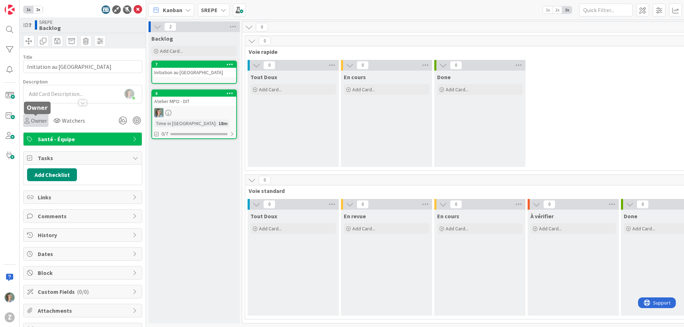
click at [42, 120] on span "Owner" at bounding box center [39, 120] width 16 height 9
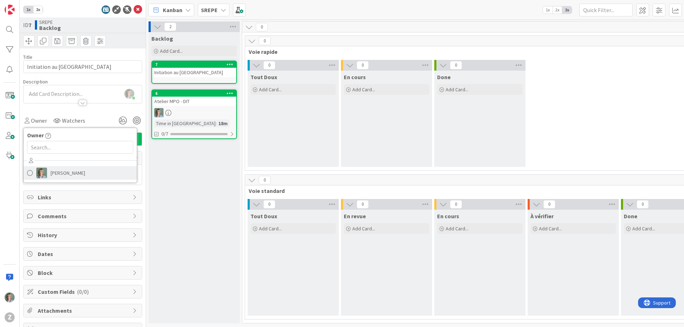
click at [49, 173] on link "Zélia Lefebvre" at bounding box center [80, 173] width 113 height 14
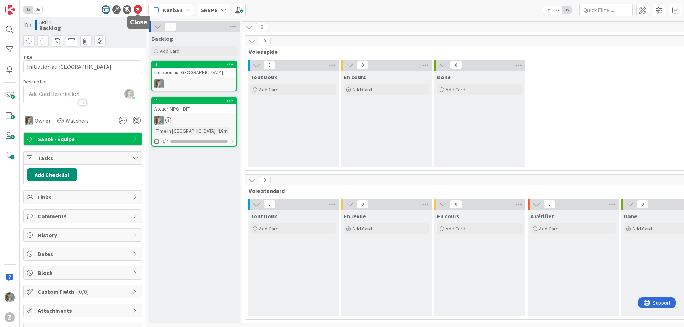
click at [138, 10] on icon at bounding box center [138, 9] width 9 height 9
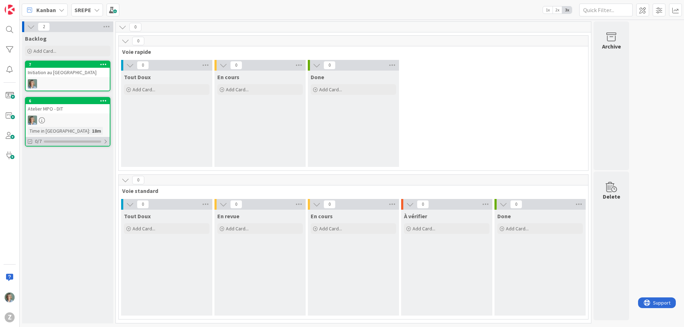
click at [106, 142] on div at bounding box center [105, 142] width 4 height 6
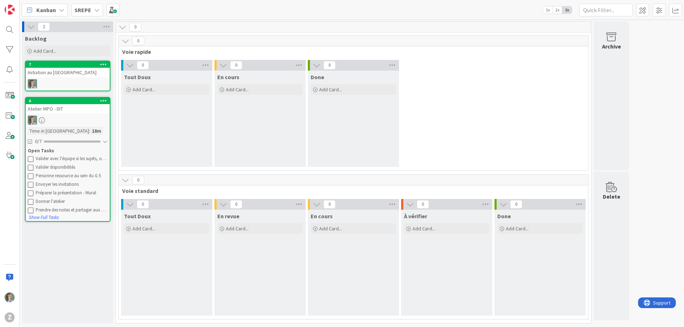
click at [49, 230] on div "Backlog Add Card... Template Not Set Title 0 / 128 Label Santé - Équipe Show Mo…" at bounding box center [67, 177] width 91 height 291
click at [63, 229] on div "Backlog Add Card... Template Not Set Title 0 / 128 Label Santé - Équipe Show Mo…" at bounding box center [67, 177] width 91 height 291
click at [92, 98] on div "6" at bounding box center [68, 101] width 84 height 6
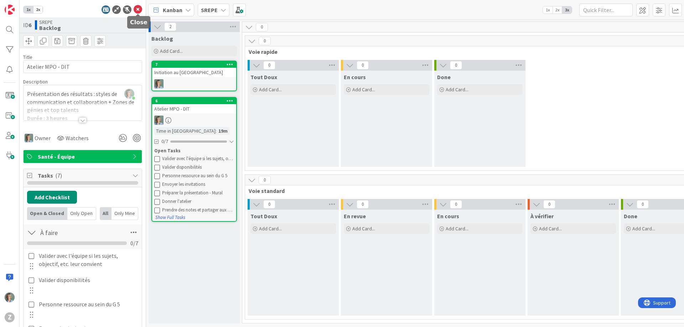
click at [138, 11] on icon at bounding box center [138, 9] width 9 height 9
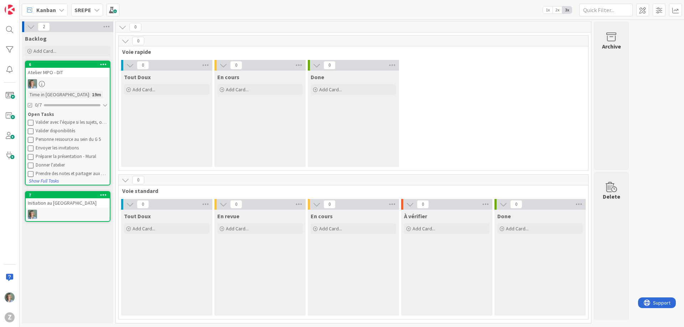
drag, startPoint x: 77, startPoint y: 98, endPoint x: 590, endPoint y: 1, distance: 521.7
click at [69, 49] on div "Add Card..." at bounding box center [67, 51] width 85 height 11
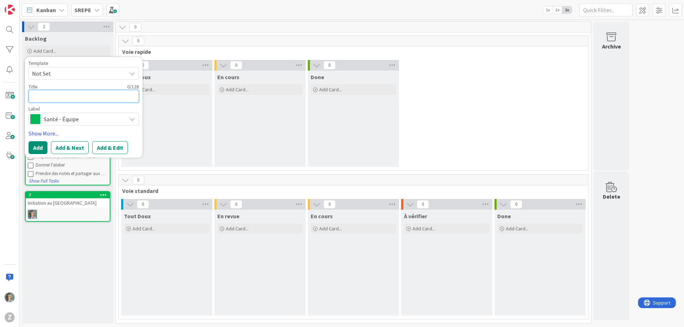
type textarea "x"
type textarea "V"
type textarea "x"
type textarea "Vi"
type textarea "x"
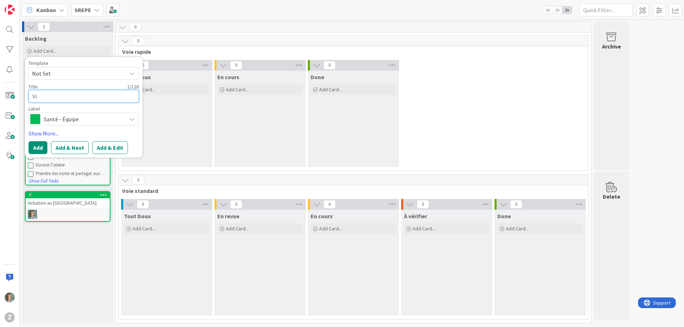
type textarea "Vis"
type textarea "x"
type textarea "Visi"
type textarea "x"
type textarea "Visio"
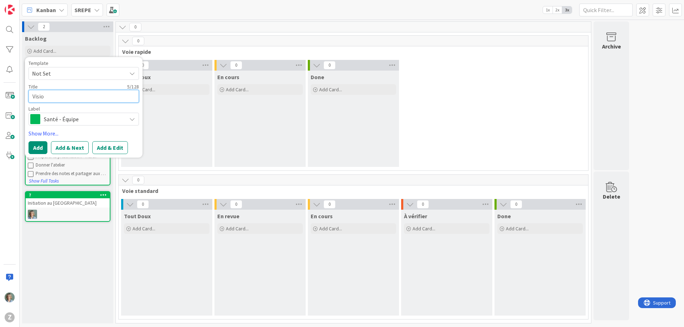
type textarea "x"
type textarea "Vision"
type textarea "x"
type textarea "Vision"
type textarea "x"
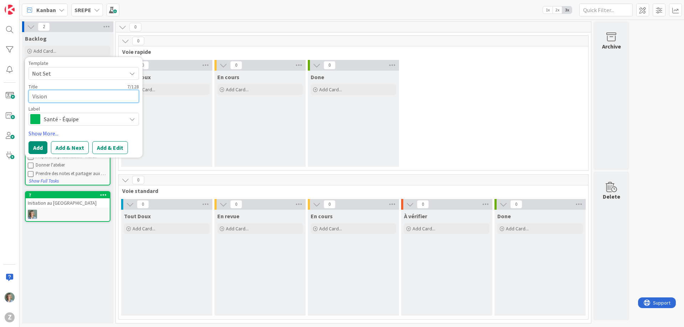
type textarea "Vision e"
type textarea "x"
type textarea "Vision et"
type textarea "x"
type textarea "Vision et"
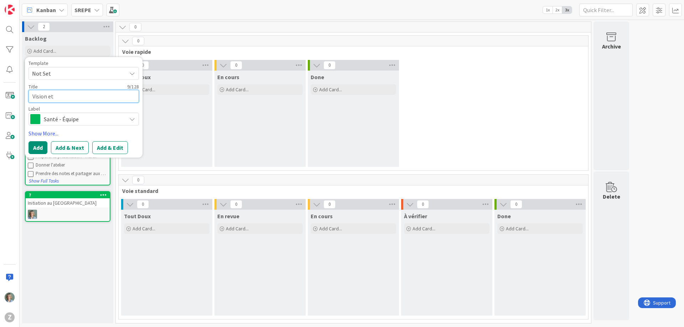
type textarea "x"
type textarea "Vision et p"
type textarea "x"
type textarea "Vision et pr"
type textarea "x"
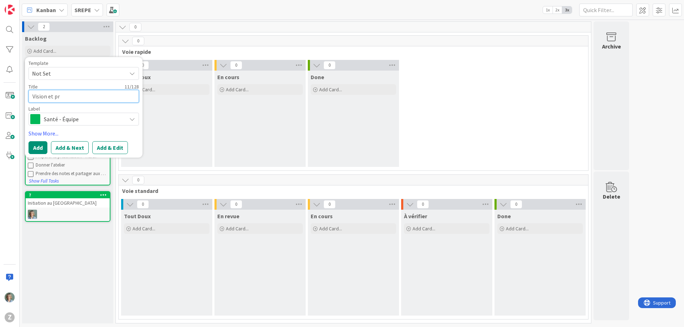
type textarea "Vision et pri"
type textarea "x"
type textarea "Vision et prio"
type textarea "x"
type textarea "Vision et prior"
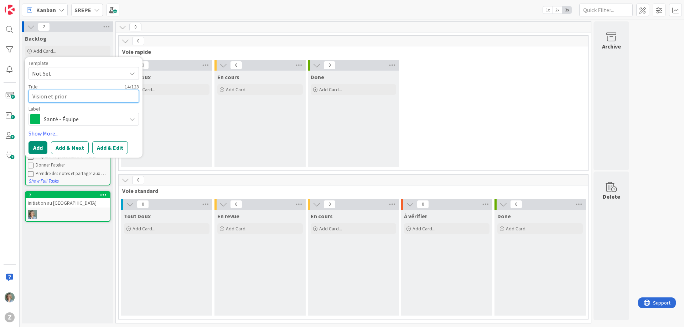
type textarea "x"
type textarea "Vision et priori"
type textarea "x"
type textarea "Vision et priorit"
type textarea "x"
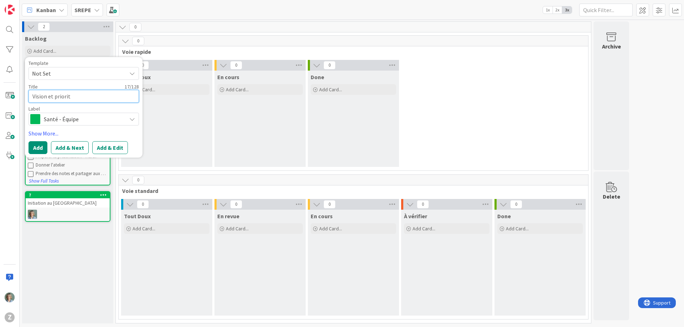
type textarea "Vision et priorité"
type textarea "x"
type textarea "Vision et priorités"
type textarea "x"
type textarea "Vision et priorités"
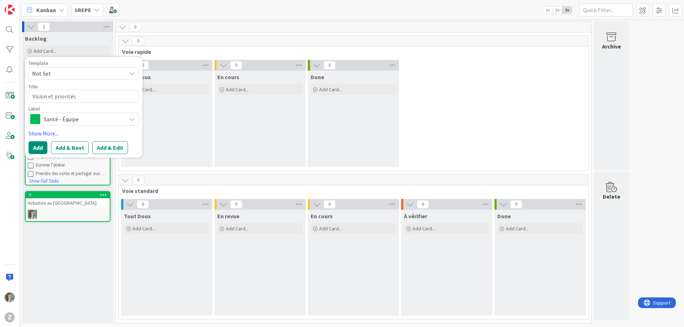
click at [113, 120] on span "Santé - Équipe" at bounding box center [83, 119] width 79 height 10
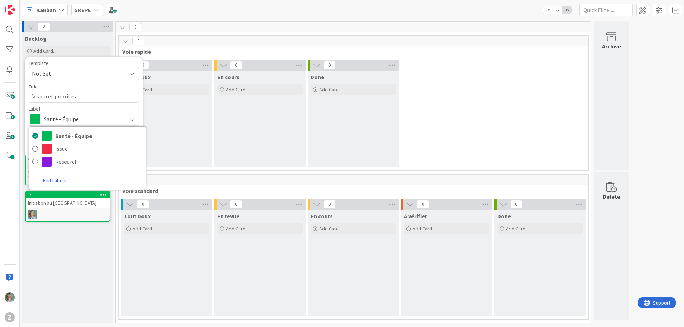
click at [52, 179] on link "Edit Labels..." at bounding box center [56, 180] width 55 height 13
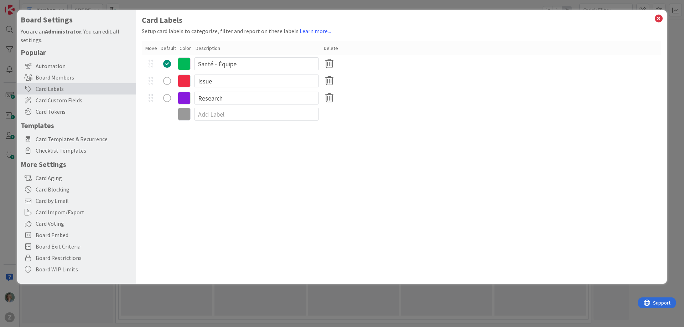
type textarea "x"
drag, startPoint x: 229, startPoint y: 80, endPoint x: 196, endPoint y: 82, distance: 32.5
click at [196, 82] on input "Issue" at bounding box center [256, 80] width 125 height 13
type input "Stratégique"
click at [659, 19] on icon at bounding box center [658, 19] width 9 height 10
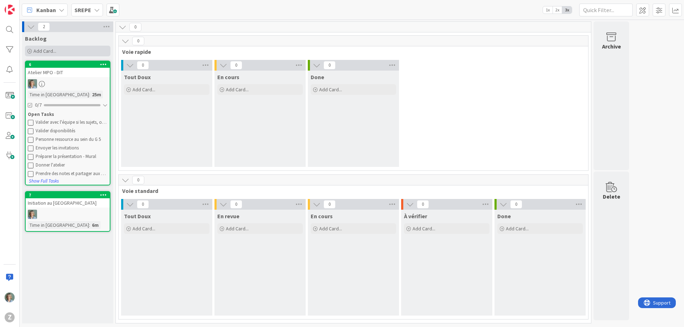
click at [51, 51] on span "Add Card..." at bounding box center [44, 51] width 23 height 6
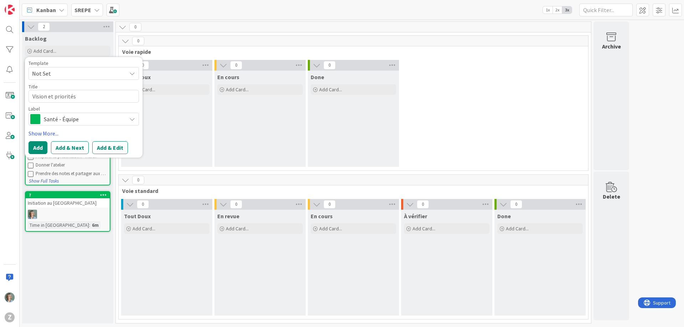
click at [71, 119] on span "Santé - Équipe" at bounding box center [83, 119] width 79 height 10
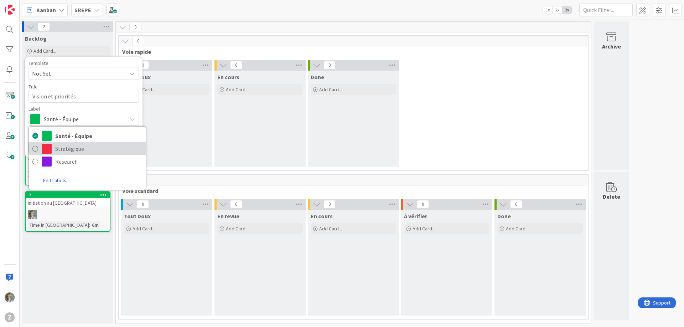
click at [64, 149] on span "Stratégique" at bounding box center [98, 148] width 87 height 11
type textarea "x"
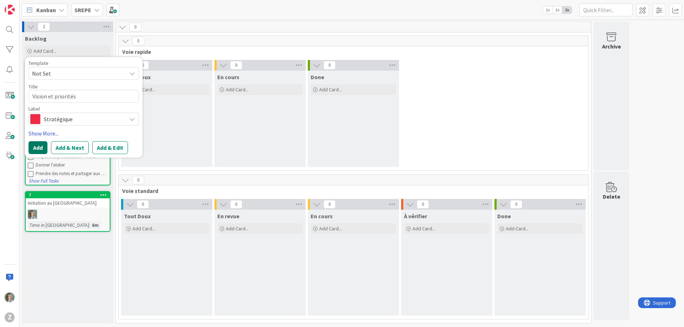
click at [37, 147] on button "Add" at bounding box center [37, 147] width 19 height 13
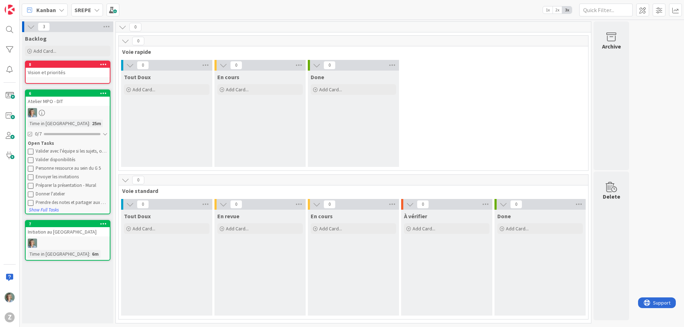
click at [57, 73] on div "Vision et priorités" at bounding box center [68, 72] width 84 height 9
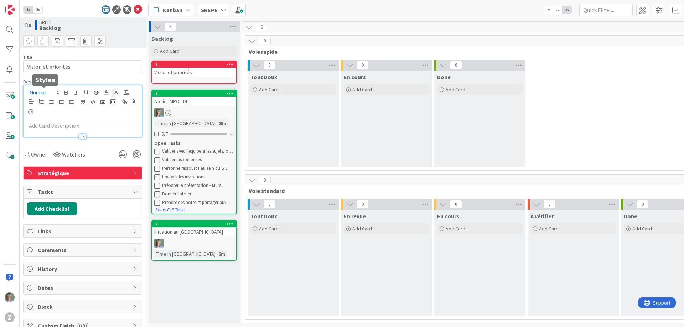
click at [39, 93] on div at bounding box center [83, 111] width 118 height 52
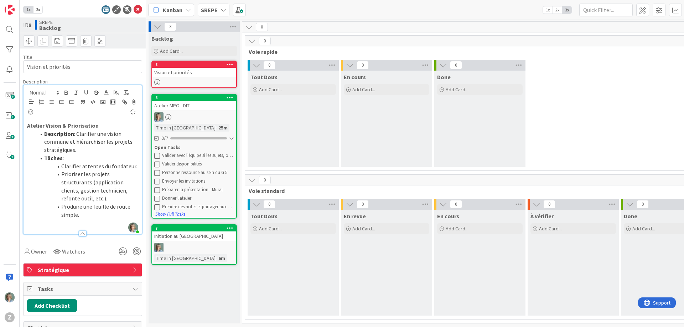
click at [75, 126] on strong "Atelier Vision & Priorisation" at bounding box center [63, 125] width 72 height 7
drag, startPoint x: 44, startPoint y: 126, endPoint x: 22, endPoint y: 123, distance: 22.3
click at [22, 123] on div "1x 2x ID 8 SREPE Backlog Title 20 / 128 Vision et priorités Description Zélia L…" at bounding box center [83, 163] width 126 height 327
click at [43, 133] on li "Description : Clarifier une vision commune et hiérarchiser les projets stratégi…" at bounding box center [87, 142] width 103 height 24
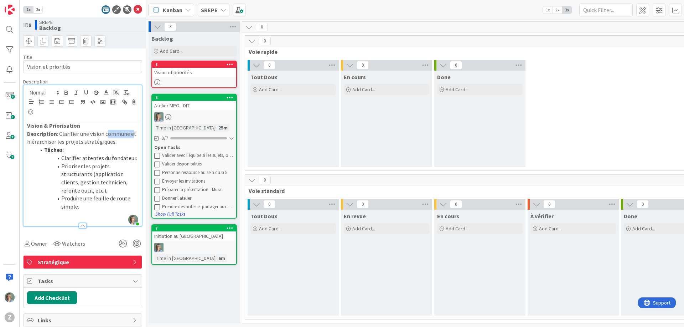
drag, startPoint x: 130, startPoint y: 135, endPoint x: 105, endPoint y: 134, distance: 25.3
click at [105, 134] on p "Description : Clarifier une vision commune et hiérarchiser les projets stratégi…" at bounding box center [82, 138] width 111 height 16
drag, startPoint x: 131, startPoint y: 134, endPoint x: 107, endPoint y: 133, distance: 23.6
click at [107, 133] on p "Description : Clarifier une vision stratégique et hiérarchiser les projets stra…" at bounding box center [82, 138] width 111 height 16
click at [126, 147] on li "Tâches :" at bounding box center [87, 150] width 103 height 8
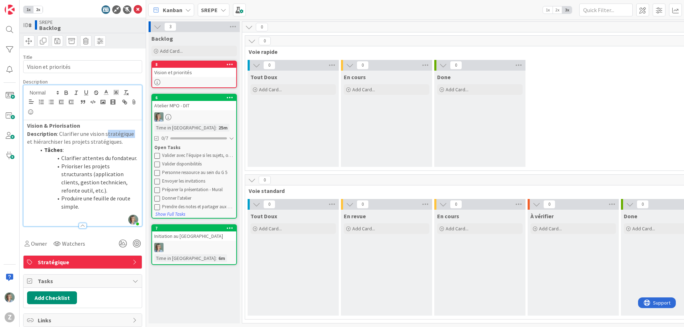
drag, startPoint x: 105, startPoint y: 134, endPoint x: 131, endPoint y: 135, distance: 26.1
click at [131, 135] on p "Description : Clarifier une vision stratégique et hiérarchiser les projets stra…" at bounding box center [82, 138] width 111 height 16
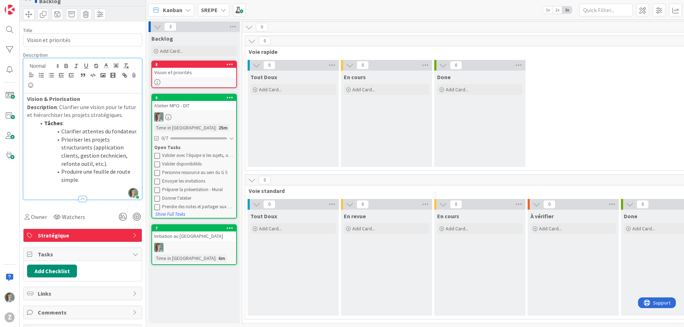
scroll to position [31, 0]
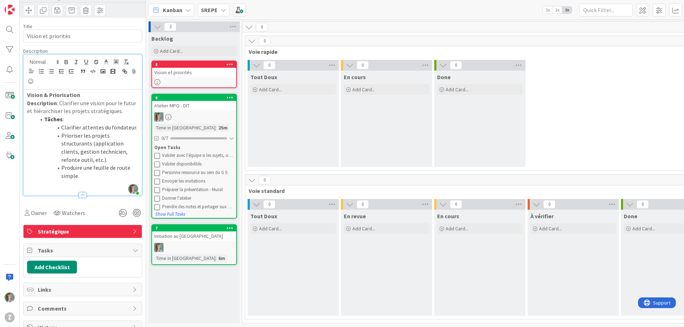
click at [44, 119] on strong "Tâches" at bounding box center [53, 118] width 19 height 7
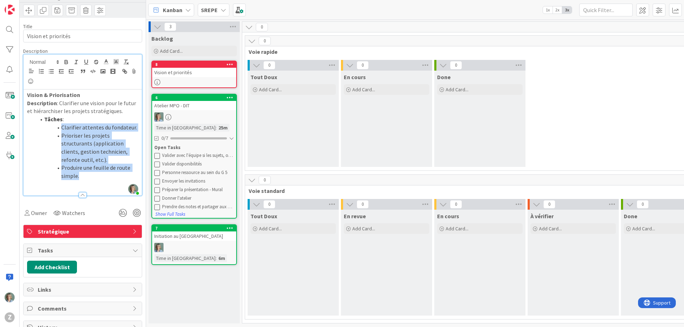
drag, startPoint x: 81, startPoint y: 163, endPoint x: 55, endPoint y: 129, distance: 43.2
click at [55, 129] on ol "Tâches : Clarifier attentes du fondateur. Prioriser les projets structurants (a…" at bounding box center [82, 147] width 111 height 65
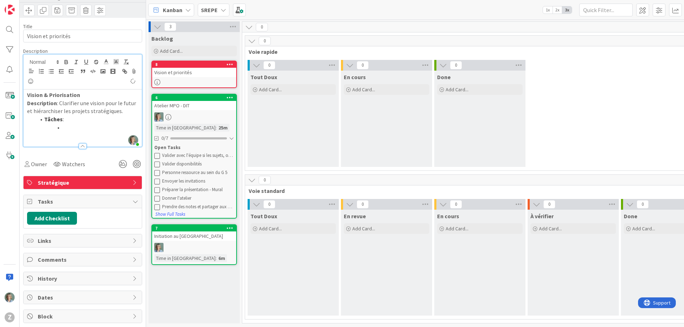
drag, startPoint x: 80, startPoint y: 124, endPoint x: 37, endPoint y: 120, distance: 43.0
click at [37, 120] on ol "Tâches :" at bounding box center [82, 123] width 111 height 16
drag, startPoint x: 59, startPoint y: 125, endPoint x: 32, endPoint y: 121, distance: 28.1
click at [32, 121] on div "Vision & Priorisation Description : Clarifier une vision pour le futur et hiéra…" at bounding box center [83, 117] width 118 height 57
drag, startPoint x: 66, startPoint y: 127, endPoint x: 25, endPoint y: 120, distance: 41.6
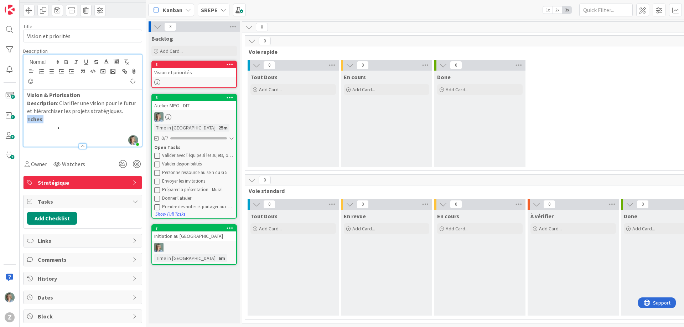
click at [27, 120] on div "Vision & Priorisation Description : Clarifier une vision pour le futur et hiéra…" at bounding box center [83, 117] width 118 height 57
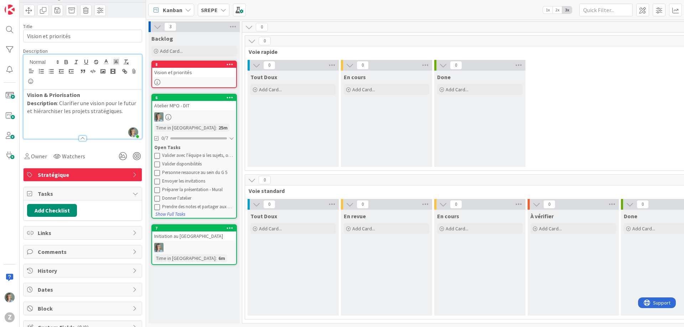
click at [28, 94] on strong "Vision & Priorisation" at bounding box center [53, 94] width 53 height 7
drag, startPoint x: 41, startPoint y: 124, endPoint x: 60, endPoint y: 115, distance: 21.5
click at [41, 124] on p at bounding box center [82, 127] width 111 height 8
click at [26, 104] on div "Vision & Priorisation Description : Clarifier une vision pour le futur et hiéra…" at bounding box center [83, 113] width 118 height 49
click at [62, 120] on p at bounding box center [82, 119] width 111 height 8
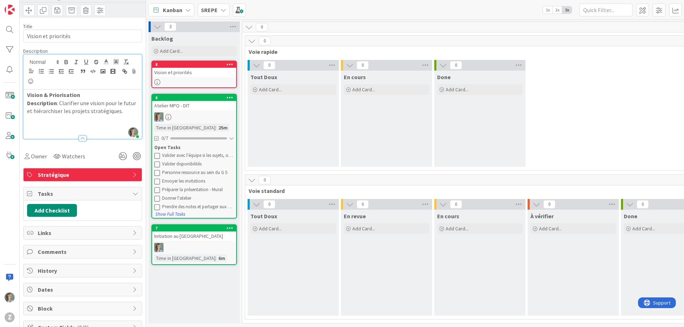
click at [104, 145] on div "Owner Watchers" at bounding box center [82, 153] width 119 height 18
click at [40, 156] on span "Owner" at bounding box center [39, 156] width 16 height 9
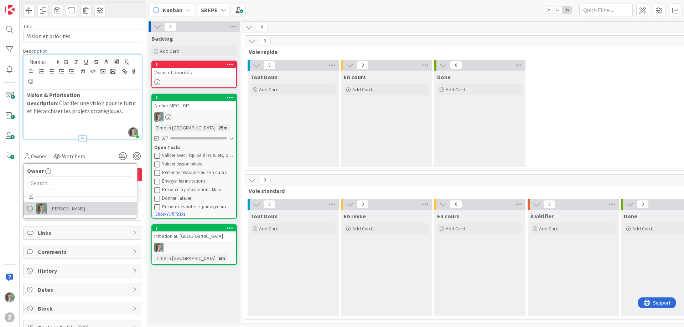
drag, startPoint x: 53, startPoint y: 208, endPoint x: 60, endPoint y: 199, distance: 11.4
click at [53, 208] on span "Zélia Lefebvre" at bounding box center [68, 208] width 35 height 11
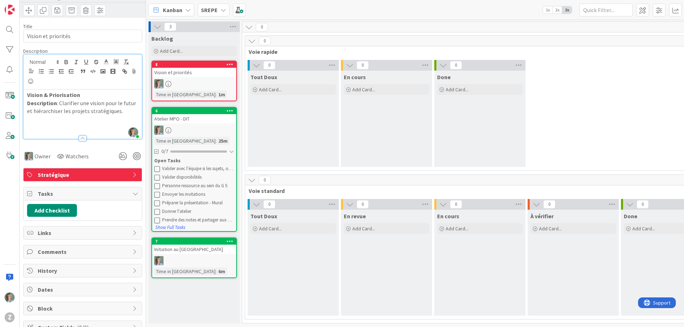
click at [107, 148] on div "Owner Owner Remove Set as Watcher Zélia Lefebvre Watchers" at bounding box center [82, 153] width 119 height 18
click at [100, 38] on input "Vision et priorités" at bounding box center [82, 36] width 119 height 13
click at [316, 32] on div "0" at bounding box center [479, 29] width 475 height 14
click at [499, 24] on div "0" at bounding box center [479, 27] width 475 height 11
click at [608, 102] on div "0 Tout Doux Add Card... 0 En cours Add Card... 0 Done Add Card..." at bounding box center [480, 115] width 467 height 110
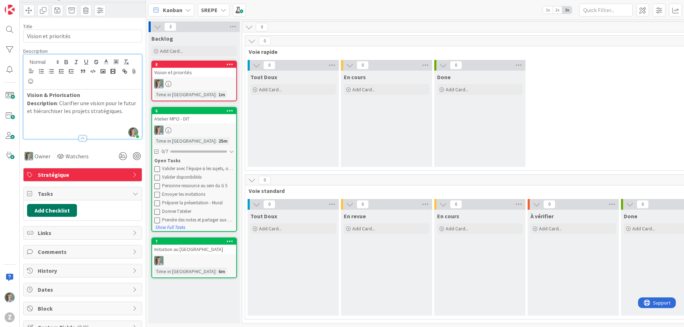
click at [61, 211] on button "Add Checklist" at bounding box center [52, 210] width 50 height 13
type input "Clarifier attentes du fondateur. Prioriser les projets structura"
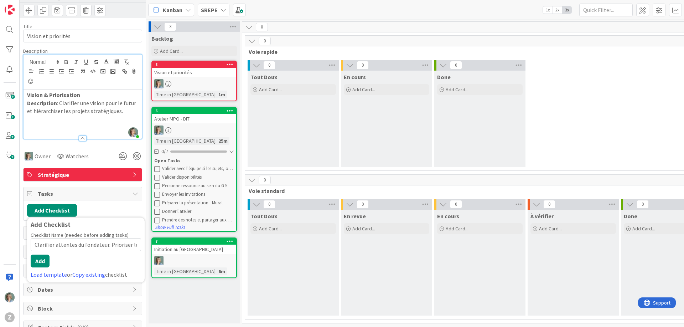
scroll to position [0, 40]
click at [85, 247] on input "Clarifier attentes du fondateur. Prioriser les projets structura" at bounding box center [86, 244] width 110 height 13
click at [31, 11] on span at bounding box center [28, 10] width 11 height 11
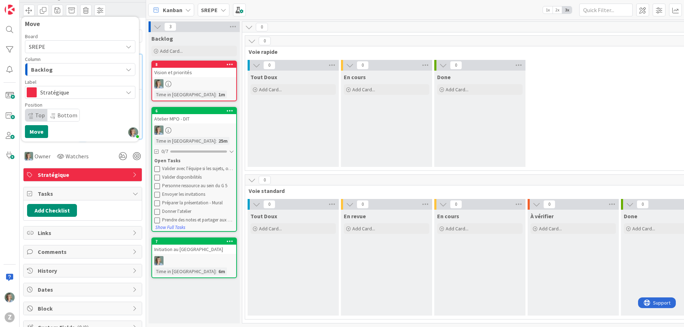
click at [119, 12] on div "Move Board SREPE Column Backlog Label Stratégique Position Top Bottom Move" at bounding box center [83, 9] width 126 height 14
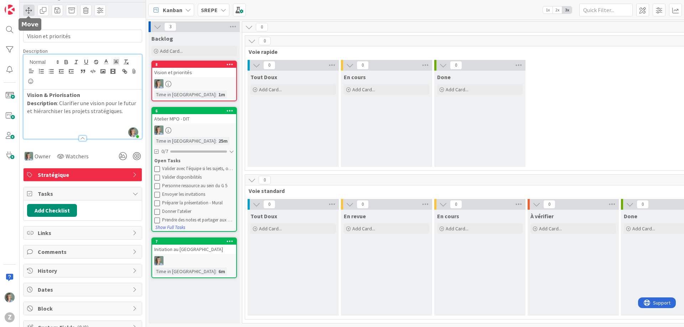
click at [29, 8] on span at bounding box center [28, 10] width 11 height 11
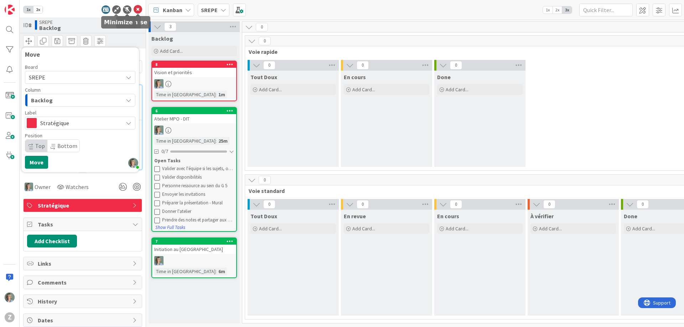
click at [114, 8] on icon at bounding box center [116, 9] width 9 height 9
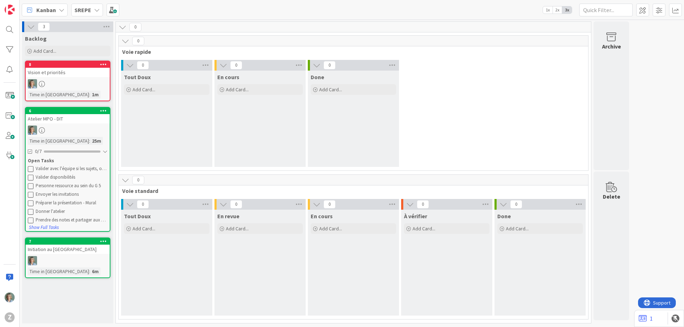
click at [74, 68] on div "Vision et priorités" at bounding box center [68, 72] width 84 height 9
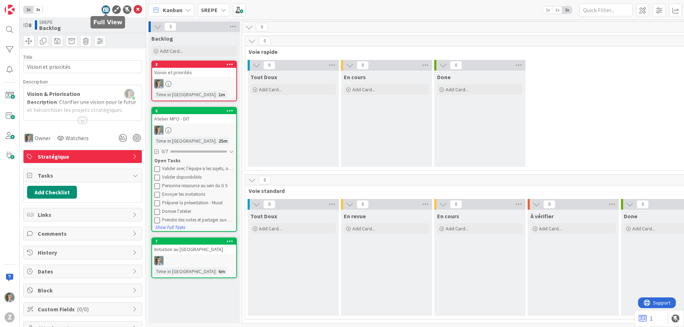
click at [104, 8] on icon at bounding box center [106, 9] width 9 height 9
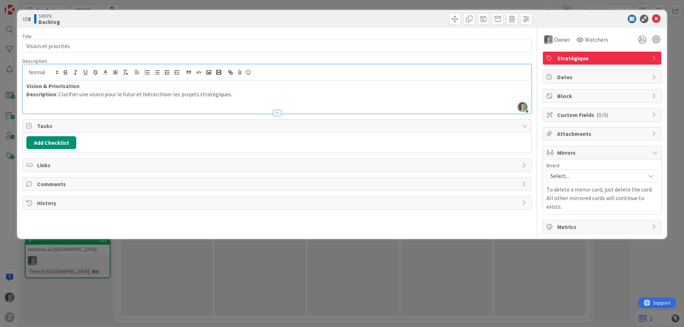
click at [89, 81] on div "Vision & Priorisation Description : Clarifier une vision pour le futur et hiéra…" at bounding box center [277, 97] width 508 height 33
drag, startPoint x: 82, startPoint y: 85, endPoint x: 44, endPoint y: 85, distance: 38.5
click at [44, 85] on p "Vision & Priorisation" at bounding box center [276, 86] width 501 height 8
drag, startPoint x: 230, startPoint y: 96, endPoint x: 148, endPoint y: 95, distance: 82.3
click at [133, 95] on p "Description : Clarifier une vision pour le futur et hiérarchiser les projets st…" at bounding box center [276, 94] width 501 height 8
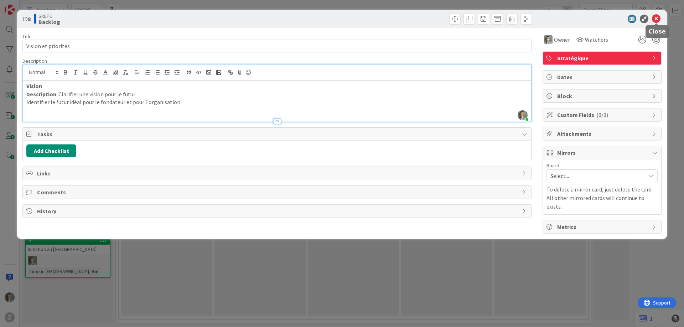
click at [658, 20] on icon at bounding box center [656, 19] width 9 height 9
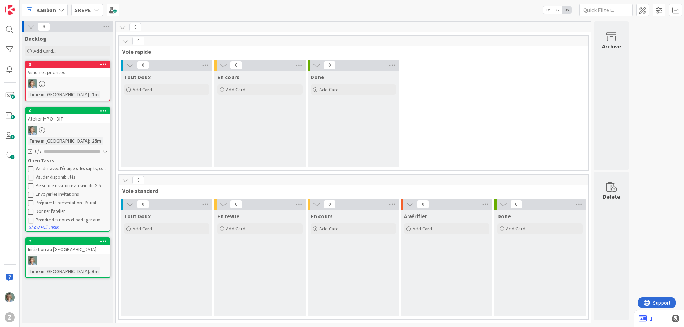
click at [75, 83] on div at bounding box center [68, 83] width 84 height 9
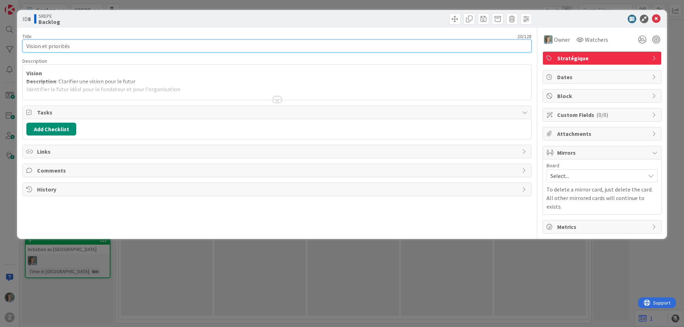
click at [48, 46] on input "Vision et priorités" at bounding box center [276, 46] width 509 height 13
type input "Vision et grandes priorités"
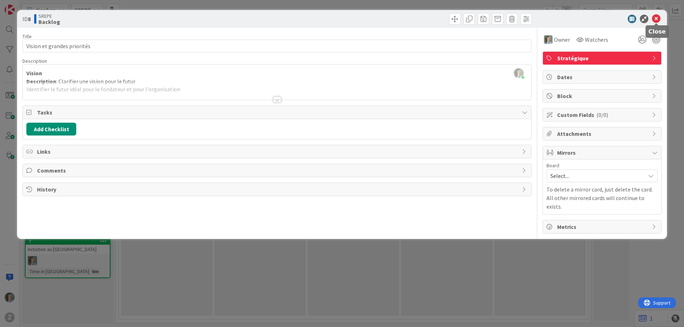
drag, startPoint x: 657, startPoint y: 18, endPoint x: 658, endPoint y: 29, distance: 11.1
click at [657, 18] on icon at bounding box center [656, 19] width 9 height 9
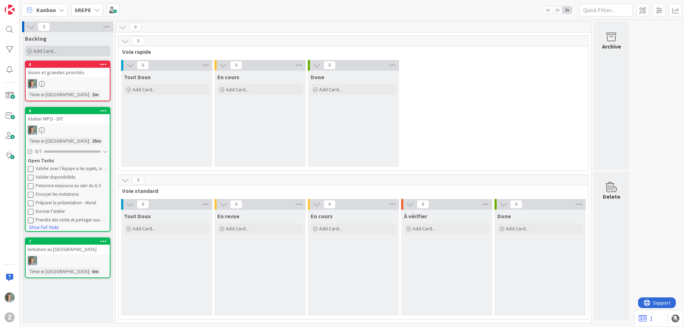
click at [46, 49] on span "Add Card..." at bounding box center [44, 51] width 23 height 6
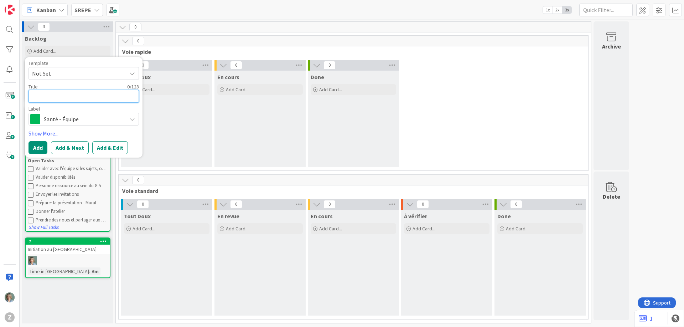
type textarea "x"
type textarea "P"
type textarea "x"
type textarea "Pr"
type textarea "x"
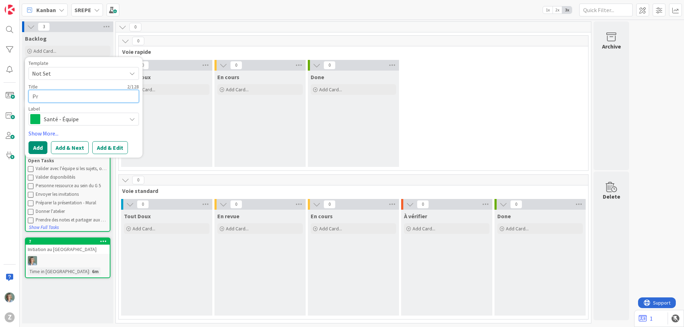
type textarea "Pri"
type textarea "x"
type textarea "Prio"
type textarea "x"
type textarea "Prior"
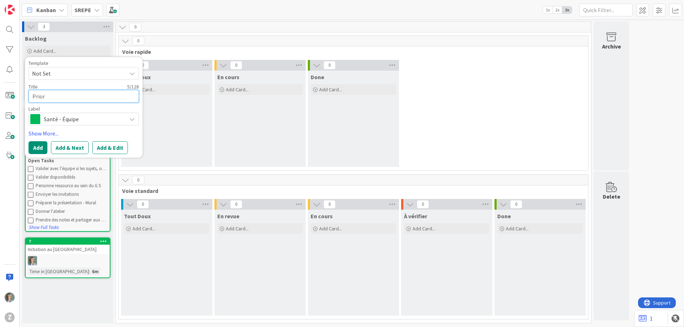
type textarea "x"
type textarea "Priori"
type textarea "x"
type textarea "Prioris"
type textarea "x"
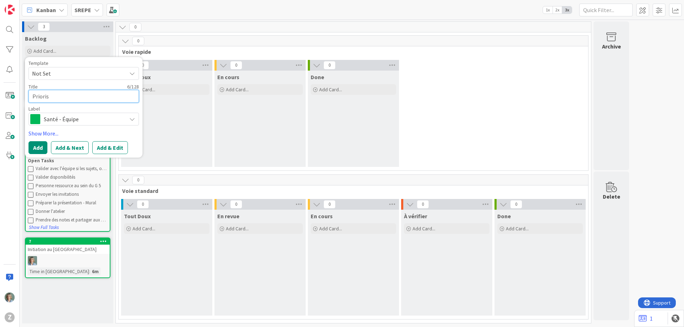
type textarea "Priorisa"
type textarea "x"
type textarea "Priorisat"
type textarea "x"
type textarea "Priorisatio"
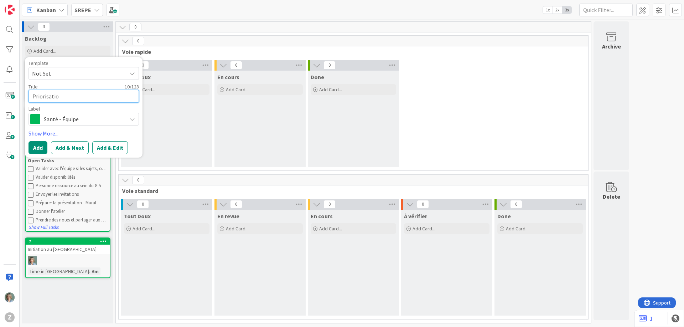
type textarea "x"
type textarea "Priorisation"
type textarea "x"
click at [48, 99] on textarea "Priorisation automne 2025" at bounding box center [83, 96] width 110 height 13
click at [100, 116] on span "Santé - Équipe" at bounding box center [83, 119] width 79 height 10
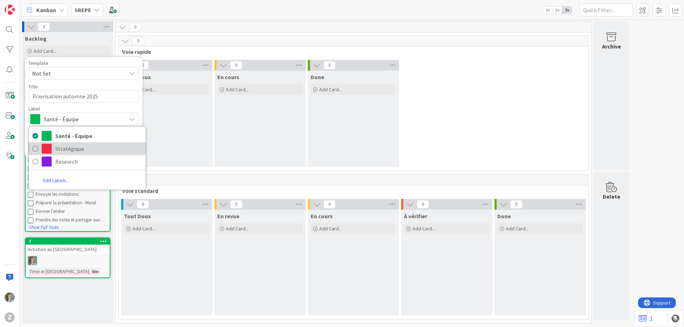
drag, startPoint x: 60, startPoint y: 153, endPoint x: 66, endPoint y: 152, distance: 5.5
click at [60, 153] on span "Stratégique" at bounding box center [98, 148] width 87 height 11
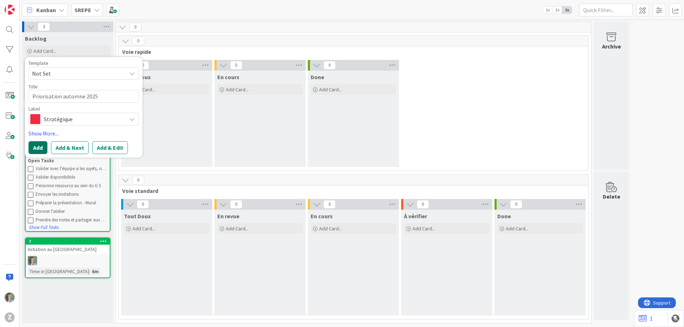
click at [36, 145] on button "Add" at bounding box center [37, 147] width 19 height 13
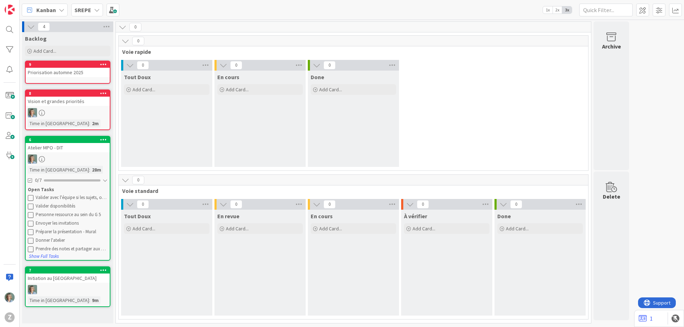
click at [80, 74] on div "Priorisation automne 2025" at bounding box center [68, 72] width 84 height 9
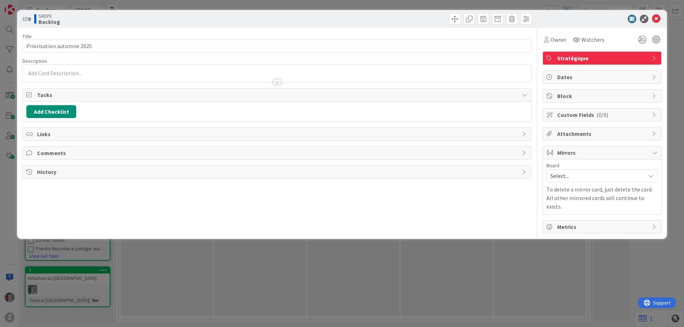
click at [54, 73] on div at bounding box center [277, 73] width 508 height 18
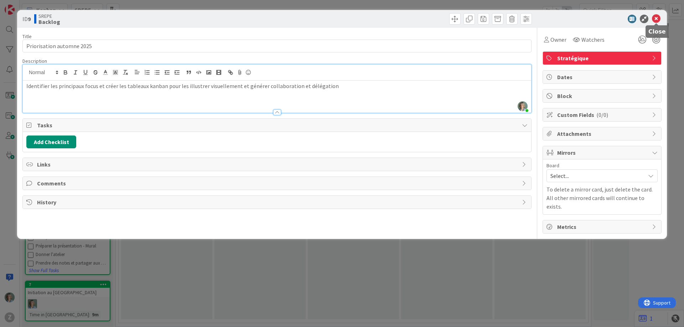
click at [657, 18] on icon at bounding box center [656, 19] width 9 height 9
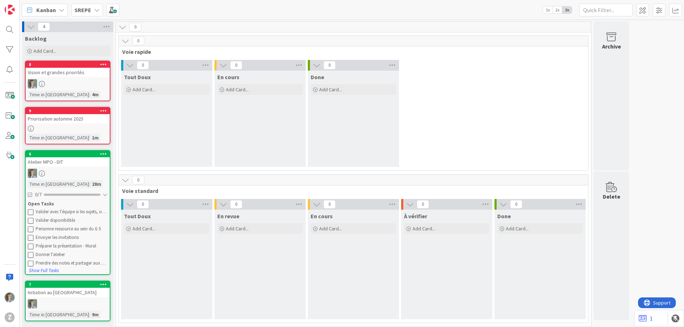
click at [84, 84] on div at bounding box center [68, 83] width 84 height 9
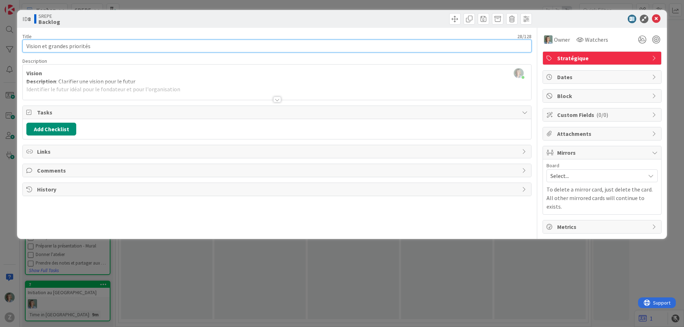
drag, startPoint x: 90, startPoint y: 45, endPoint x: 42, endPoint y: 45, distance: 47.7
click at [42, 45] on input "Vision et grandes priorités" at bounding box center [276, 46] width 509 height 13
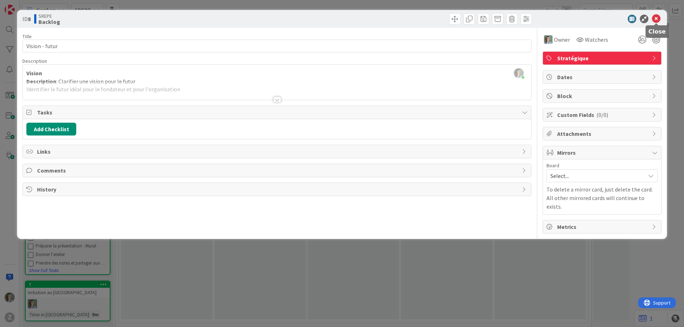
click at [657, 20] on icon at bounding box center [656, 19] width 9 height 9
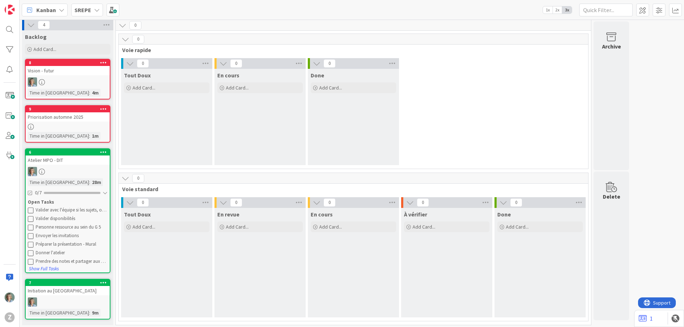
scroll to position [4, 0]
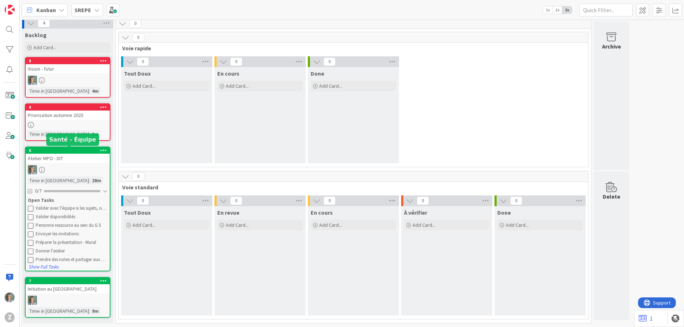
click at [84, 151] on div "6" at bounding box center [69, 150] width 81 height 5
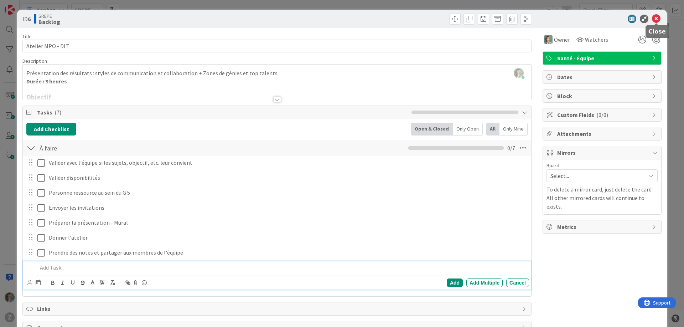
click at [658, 17] on icon at bounding box center [656, 19] width 9 height 9
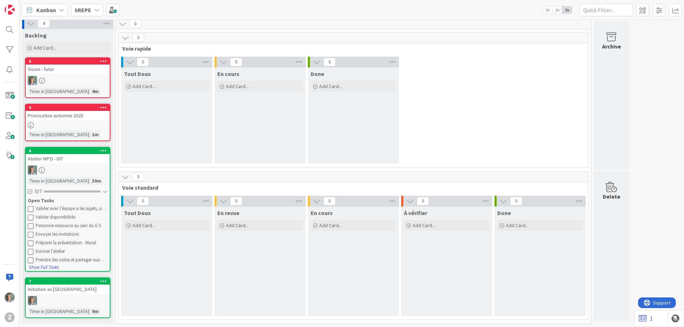
scroll to position [4, 0]
click at [78, 296] on div at bounding box center [68, 299] width 84 height 9
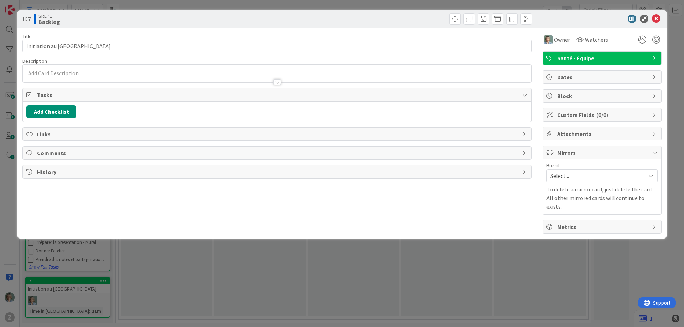
click at [64, 72] on div at bounding box center [277, 73] width 508 height 18
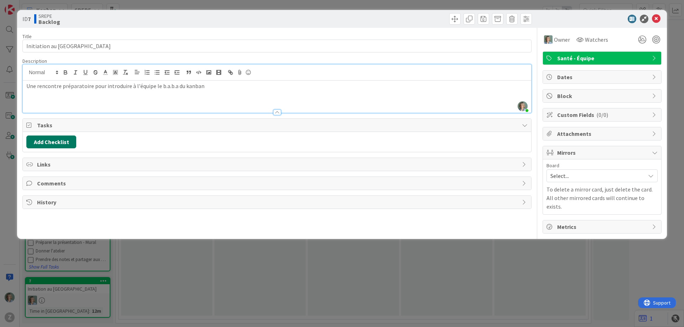
click at [58, 142] on button "Add Checklist" at bounding box center [51, 141] width 50 height 13
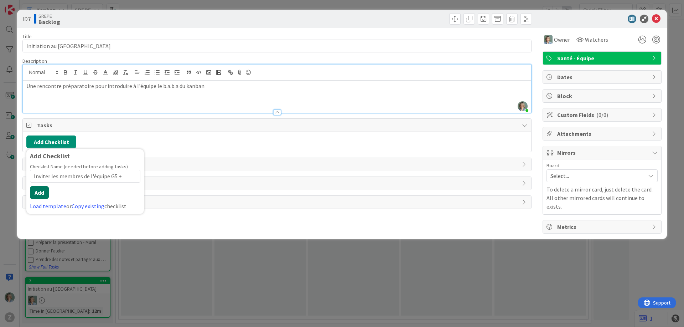
click at [38, 191] on button "Add" at bounding box center [39, 192] width 19 height 13
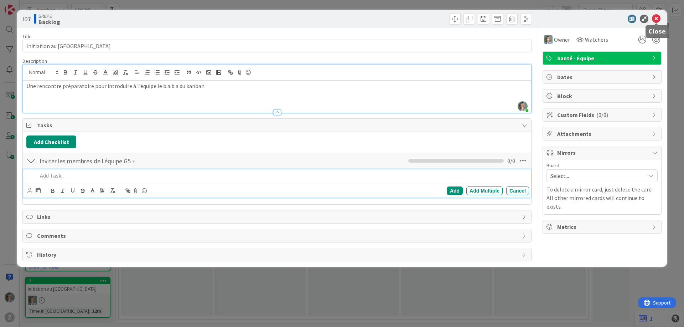
drag, startPoint x: 657, startPoint y: 16, endPoint x: 613, endPoint y: 39, distance: 49.1
click at [657, 16] on icon at bounding box center [656, 19] width 9 height 9
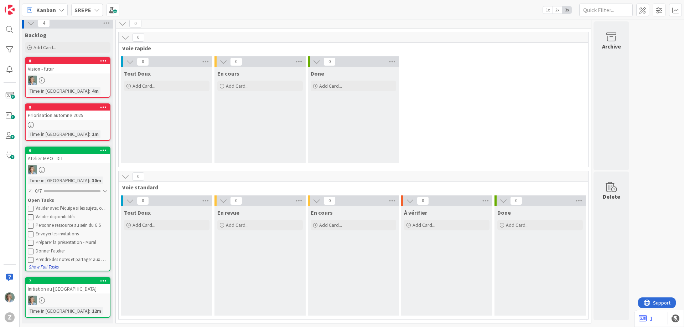
click at [49, 265] on button "Show Full Tasks" at bounding box center [43, 267] width 31 height 8
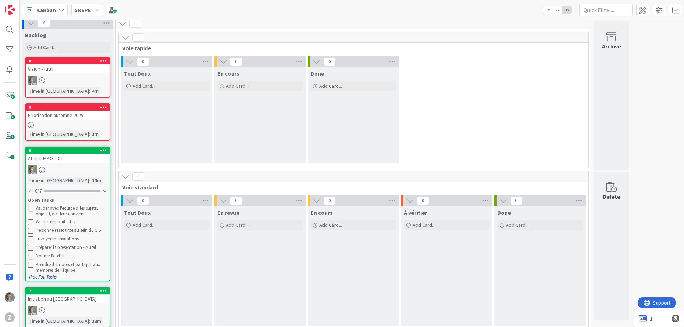
click at [52, 276] on button "Hide Full Tasks" at bounding box center [42, 277] width 28 height 8
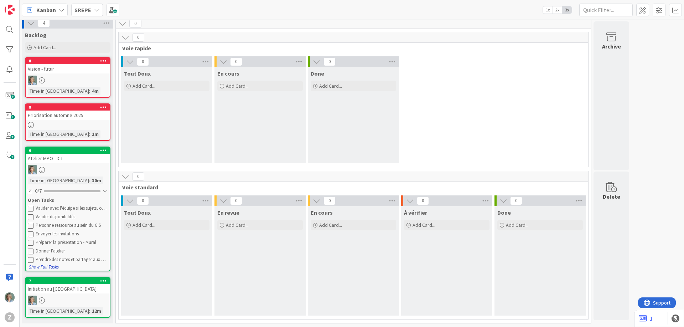
click at [49, 266] on button "Show Full Tasks" at bounding box center [43, 267] width 31 height 8
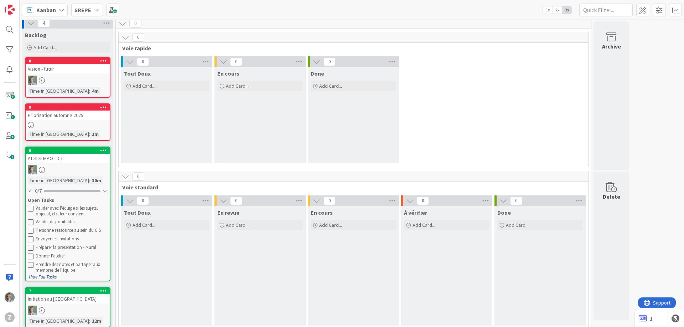
click at [52, 277] on button "Hide Full Tasks" at bounding box center [42, 277] width 28 height 8
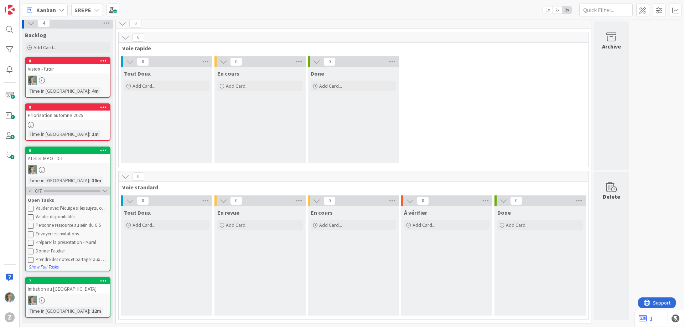
click at [105, 191] on div at bounding box center [105, 191] width 5 height 6
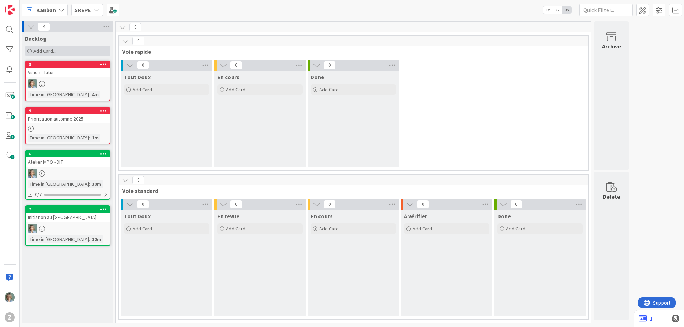
click at [51, 51] on span "Add Card..." at bounding box center [44, 51] width 23 height 6
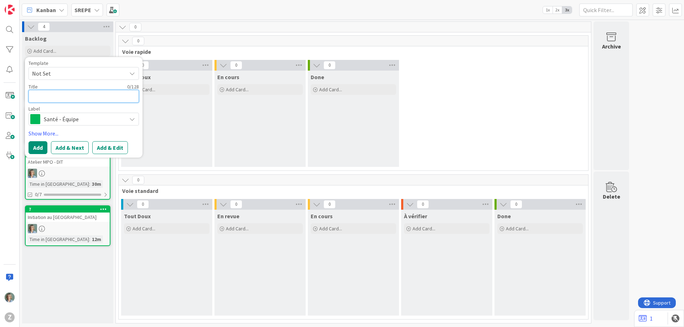
click at [54, 95] on textarea at bounding box center [83, 96] width 110 height 13
paste textarea "Comité de gestion"
click at [42, 146] on button "Add" at bounding box center [37, 147] width 19 height 13
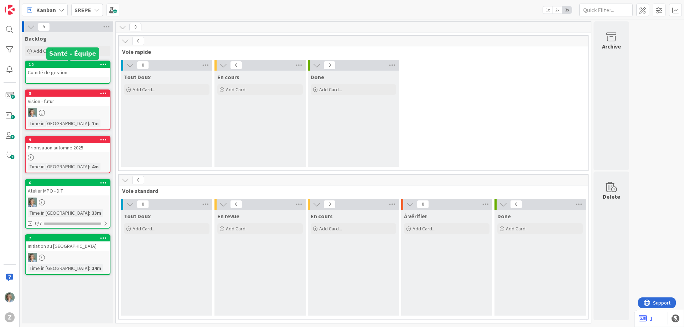
click at [81, 65] on div "10" at bounding box center [69, 64] width 81 height 5
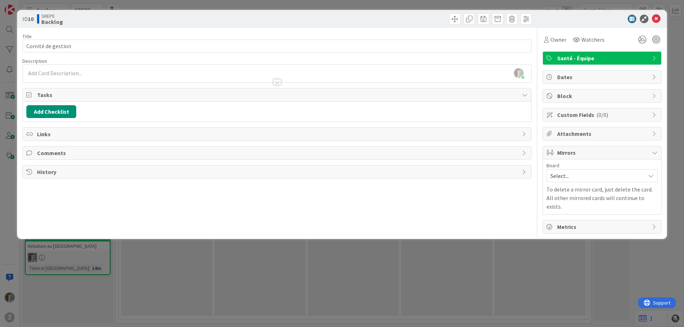
click at [82, 74] on div "Zélia Lefebvre just joined" at bounding box center [277, 73] width 508 height 18
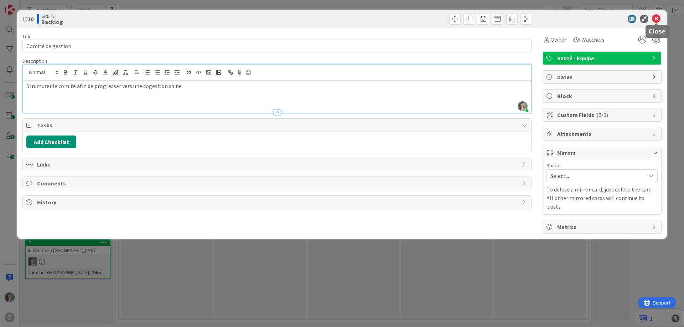
click at [656, 19] on icon at bounding box center [656, 19] width 9 height 9
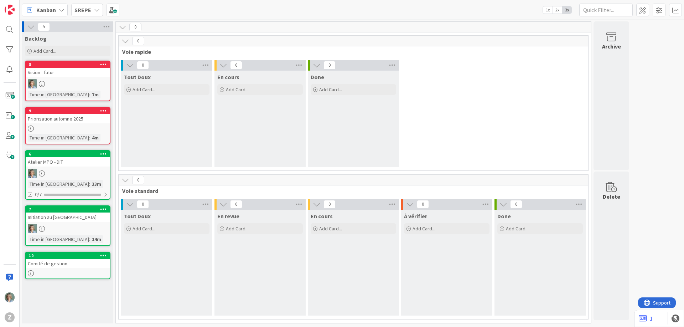
drag, startPoint x: 76, startPoint y: 66, endPoint x: 586, endPoint y: 0, distance: 514.4
click at [72, 270] on div at bounding box center [68, 273] width 84 height 6
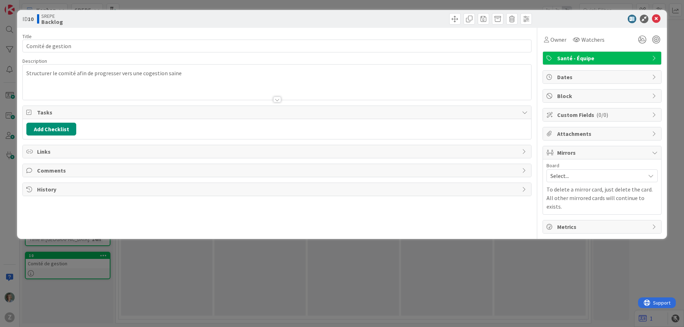
drag, startPoint x: 107, startPoint y: 85, endPoint x: 117, endPoint y: 85, distance: 10.0
click at [107, 85] on div at bounding box center [277, 91] width 508 height 18
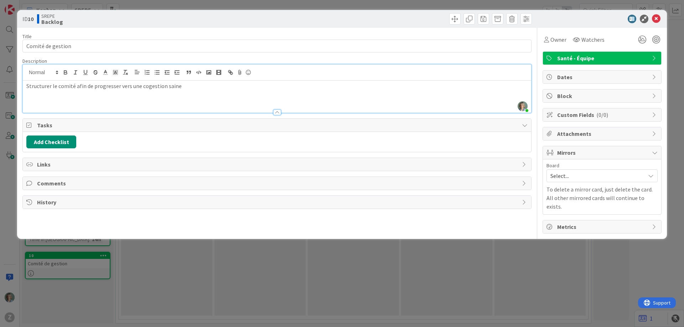
click at [187, 87] on p "Structurer le comité afin de progresser vers une cogestion saine" at bounding box center [276, 86] width 501 height 8
drag, startPoint x: 50, startPoint y: 94, endPoint x: 21, endPoint y: 93, distance: 29.2
click at [21, 93] on div "ID 10 SREPE Backlog Title 17 / 128 Comité de gestion Description Zélia Lefebvre…" at bounding box center [342, 124] width 650 height 229
drag, startPoint x: 141, startPoint y: 93, endPoint x: 119, endPoint y: 95, distance: 22.5
click at [119, 95] on p "Établir la gouvernance et répartir les mandats." at bounding box center [276, 94] width 501 height 8
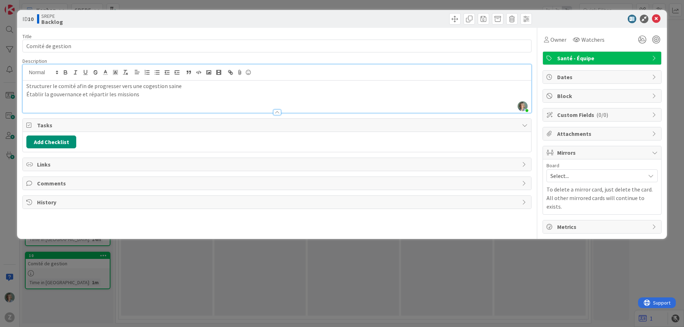
click at [27, 94] on p "Établir la gouvernance et répartir les missions" at bounding box center [276, 94] width 501 height 8
click at [156, 72] on line "button" at bounding box center [157, 72] width 3 height 0
click at [158, 94] on li "Établir la gouvernance et répartir les missions" at bounding box center [281, 94] width 493 height 8
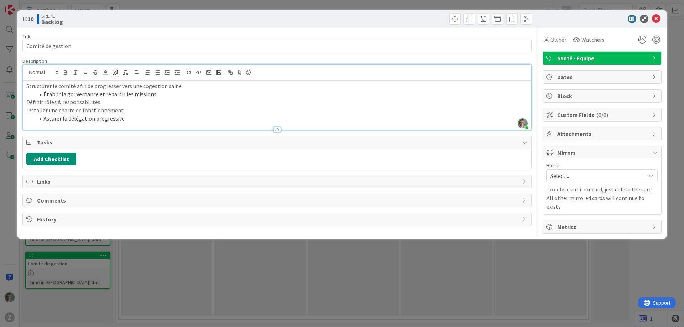
click at [26, 102] on div "Structurer le comité afin de progresser vers une cogestion saine Établir la gou…" at bounding box center [277, 105] width 508 height 49
click at [25, 110] on div "Structurer le comité afin de progresser vers une cogestion saine Établir la gou…" at bounding box center [277, 105] width 508 height 49
click at [168, 119] on li "Assurer la délégation progressive." at bounding box center [281, 118] width 493 height 8
drag, startPoint x: 180, startPoint y: 86, endPoint x: 23, endPoint y: 83, distance: 157.1
click at [24, 83] on div "Structurer le comité afin de progresser vers une cogestion saine Établir la gou…" at bounding box center [277, 105] width 508 height 49
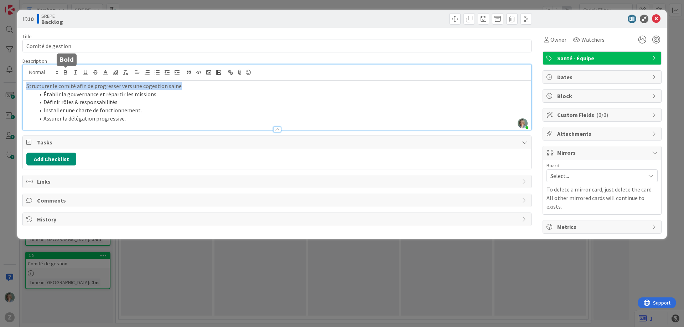
click at [66, 72] on icon "button" at bounding box center [65, 73] width 3 height 2
click at [141, 118] on li "Assurer la délégation progressive." at bounding box center [281, 118] width 493 height 8
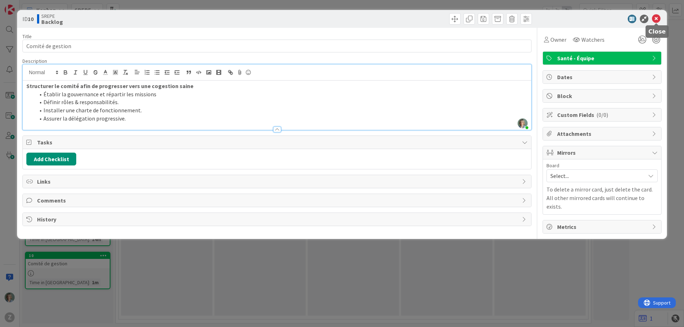
click at [659, 17] on icon at bounding box center [656, 19] width 9 height 9
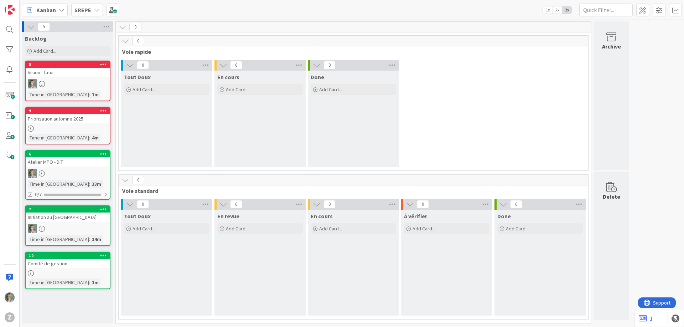
click at [83, 266] on div "Comité de gestion" at bounding box center [68, 263] width 84 height 9
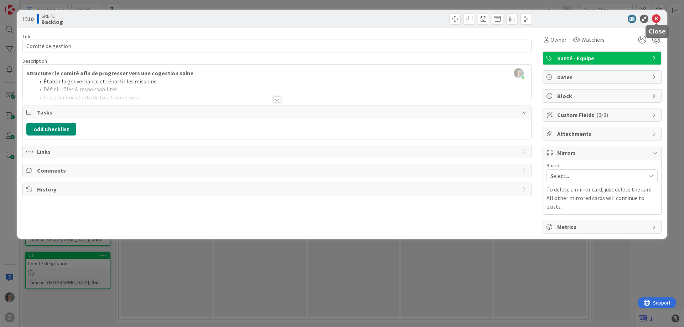
click at [657, 19] on icon at bounding box center [656, 19] width 9 height 9
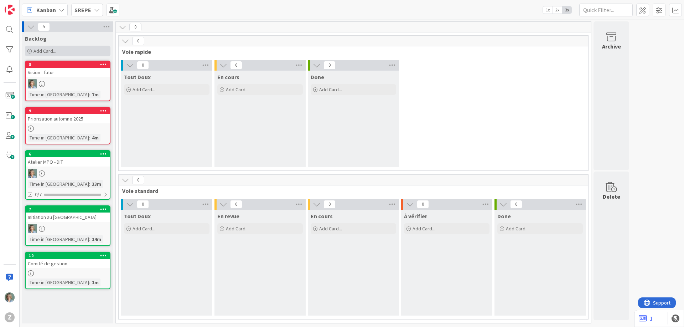
click at [59, 50] on div "Add Card..." at bounding box center [67, 51] width 85 height 11
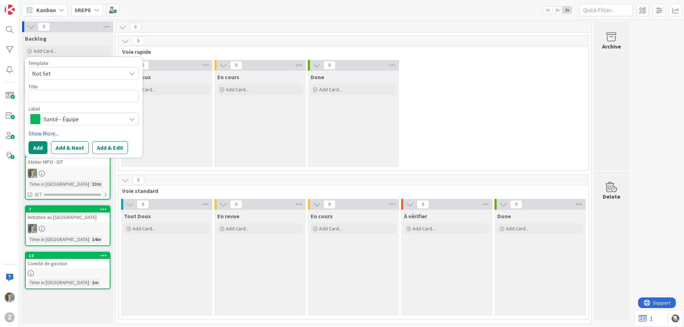
drag, startPoint x: 499, startPoint y: 27, endPoint x: 495, endPoint y: 23, distance: 5.6
click at [499, 27] on div "0" at bounding box center [353, 27] width 475 height 11
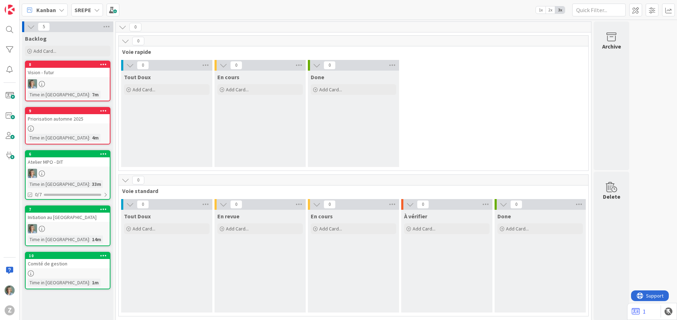
scroll to position [4, 0]
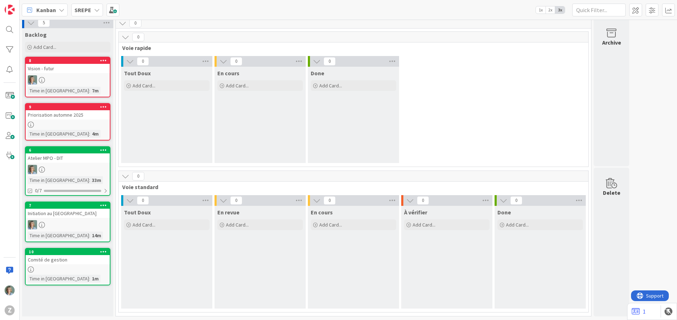
click at [92, 118] on div "Priorisation automne 2025" at bounding box center [68, 114] width 84 height 9
click at [92, 118] on div "5 Backlog Add Card... Template Not Set Title 0 / 128 Label Santé - Équipe Santé…" at bounding box center [348, 170] width 657 height 300
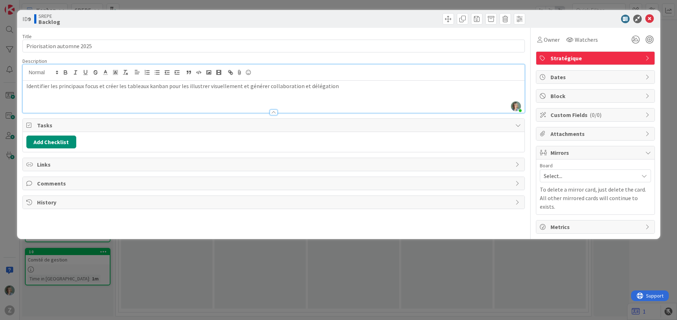
click at [113, 81] on div "Identifier les principaux focus et créer les tableaux kanban pour les illustrer…" at bounding box center [274, 97] width 502 height 32
click at [343, 88] on p "Identifier les principaux focus et créer les tableaux kanban pour les illustrer…" at bounding box center [273, 86] width 494 height 8
click at [649, 20] on icon at bounding box center [649, 19] width 9 height 9
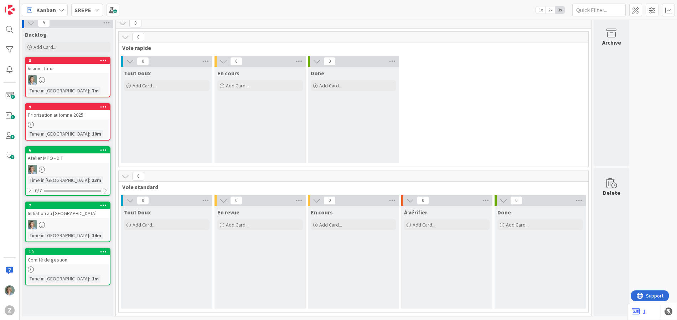
click at [98, 218] on link "7 Initiation au Kanban Time in Column : 14m" at bounding box center [67, 221] width 85 height 41
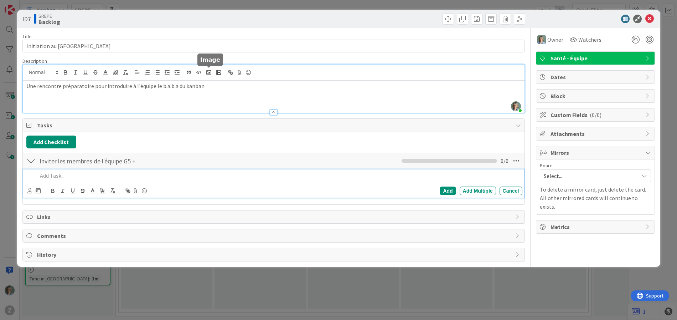
click at [210, 73] on div "Zélia Lefebvre just joined Une rencontre préparatoire pour introduire à l'équip…" at bounding box center [274, 88] width 502 height 48
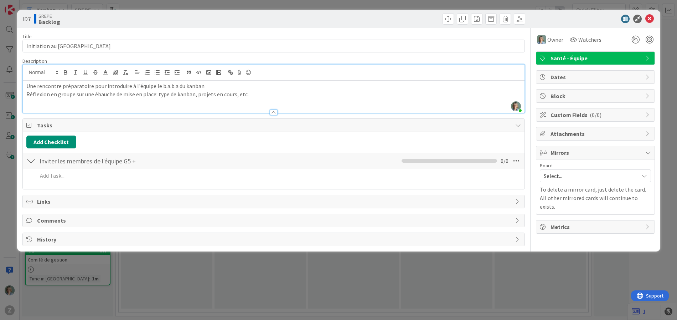
click at [265, 94] on p "Réflexion en groupe sur une ébauche de mise en place: type de kanban, projets e…" at bounding box center [273, 94] width 494 height 8
drag, startPoint x: 187, startPoint y: 91, endPoint x: 212, endPoint y: 92, distance: 25.7
click at [187, 91] on p "Réflexion en groupe sur une ébauche de mise en place: type de kanban, projets e…" at bounding box center [273, 94] width 494 height 8
click at [212, 88] on p "Une rencontre préparatoire pour introduire à l'équipe le b.a.b.a du kanban" at bounding box center [273, 86] width 494 height 8
click at [269, 98] on p "Réflexion en groupe sur une ébauche de mise en place: type de kanban, projets e…" at bounding box center [273, 94] width 494 height 8
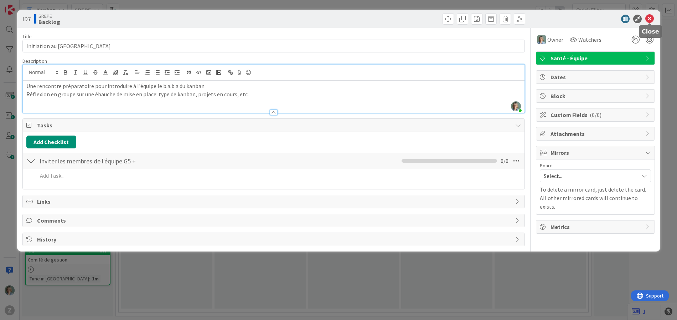
click at [650, 20] on icon at bounding box center [649, 19] width 9 height 9
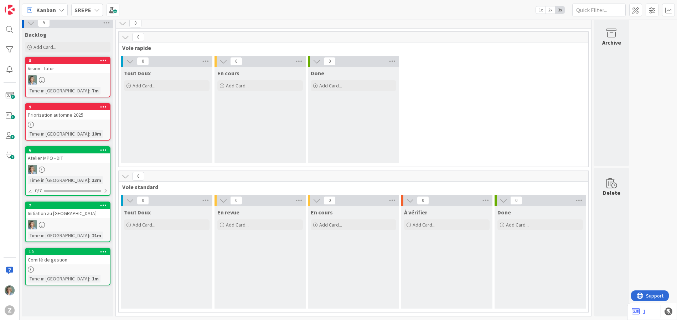
click at [82, 217] on div "Initiation au Kanban" at bounding box center [68, 212] width 84 height 9
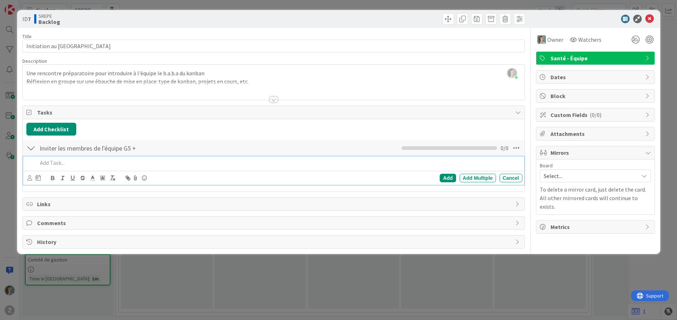
click at [209, 81] on div "Une rencontre préparatoire pour introduire à l'équipe le b.a.b.a du kanban Réfl…" at bounding box center [274, 84] width 502 height 32
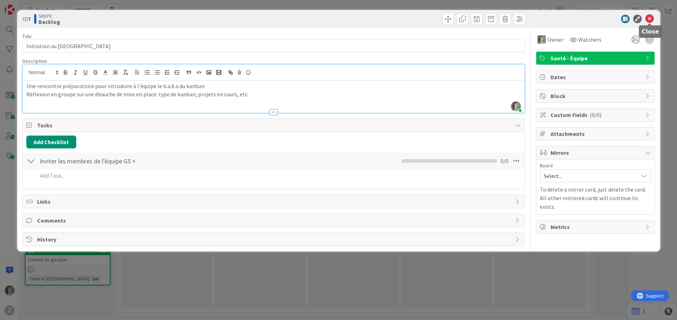
click at [649, 21] on icon at bounding box center [649, 19] width 9 height 9
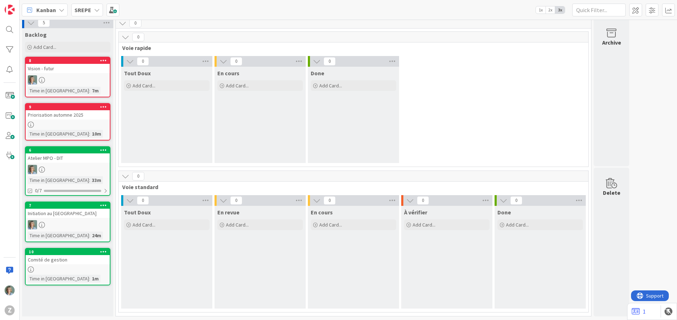
click at [492, 70] on div "0 Tout Doux Add Card... 0 En cours Add Card... 0 Done Add Card..." at bounding box center [353, 111] width 467 height 110
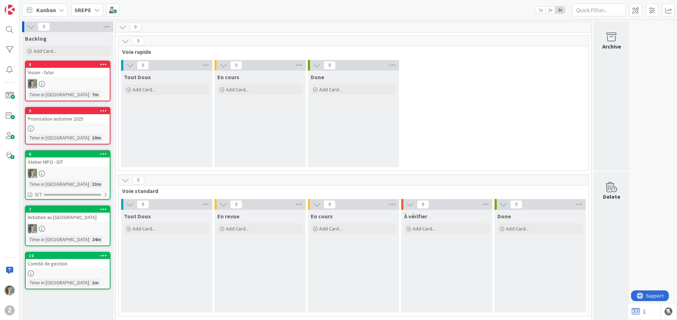
scroll to position [4, 0]
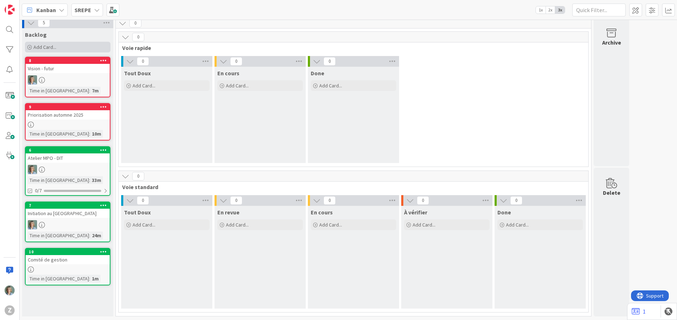
click at [49, 47] on span "Add Card..." at bounding box center [44, 47] width 23 height 6
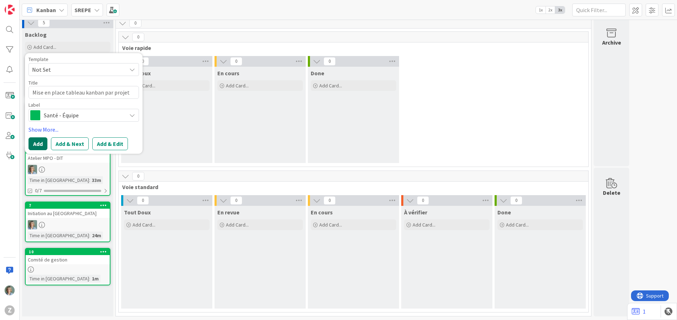
click at [38, 141] on button "Add" at bounding box center [37, 143] width 19 height 13
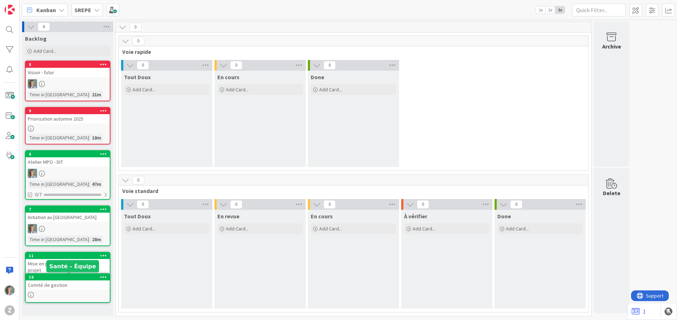
scroll to position [11, 0]
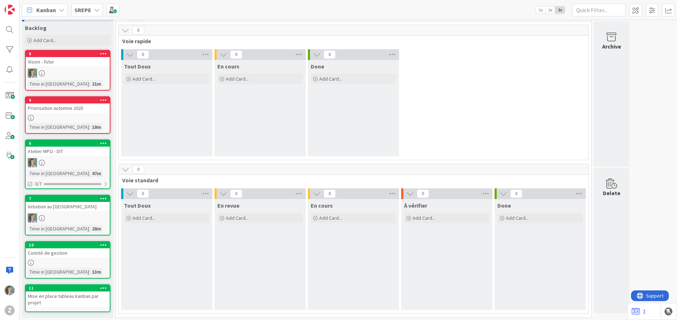
click at [95, 117] on div at bounding box center [68, 118] width 84 height 6
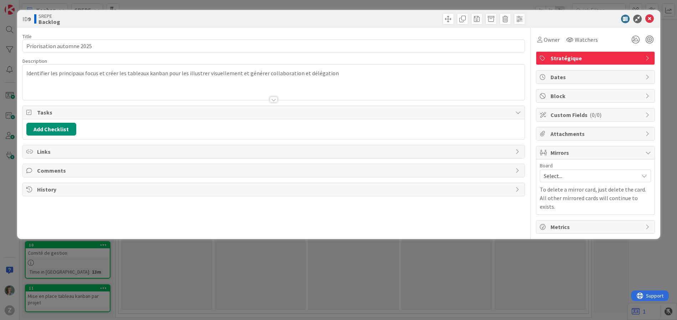
click at [128, 87] on div at bounding box center [274, 91] width 502 height 18
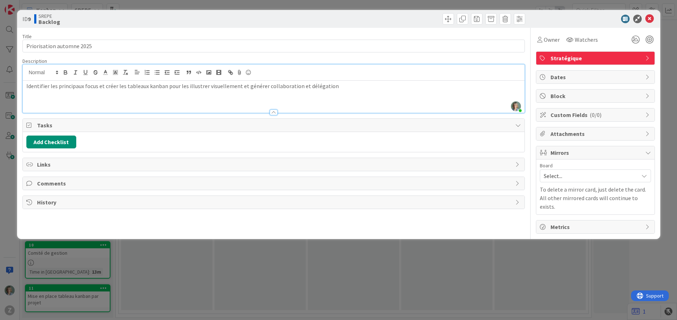
click at [164, 88] on p "Identifier les principaux focus et créer les tableaux kanban pour les illustrer…" at bounding box center [273, 86] width 494 height 8
click at [351, 93] on div "Identifier les principaux focus et créer les tableaux kanban et taches pour les…" at bounding box center [274, 97] width 502 height 32
click at [650, 20] on icon at bounding box center [649, 19] width 9 height 9
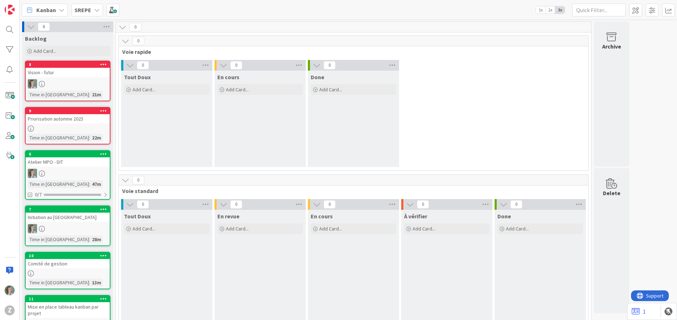
click at [82, 77] on link "8 Vision - futur Time in Column : 21m" at bounding box center [67, 81] width 85 height 41
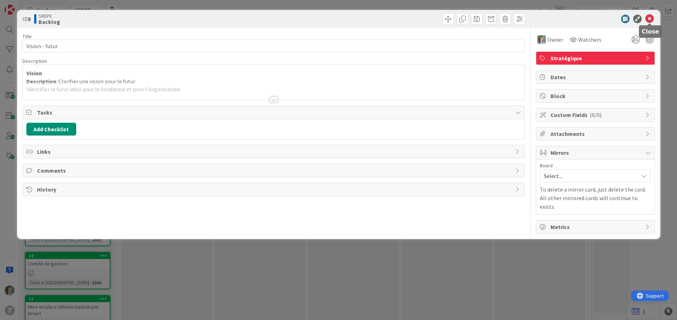
click at [648, 18] on icon at bounding box center [649, 19] width 9 height 9
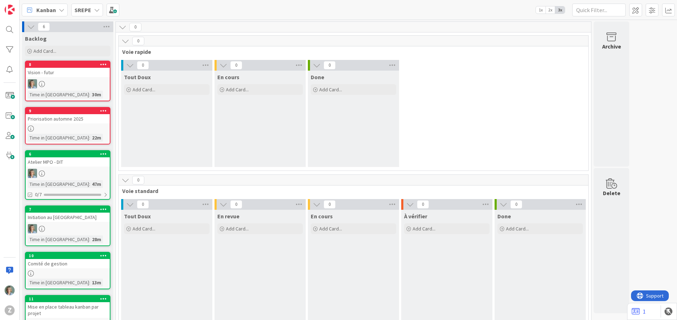
click at [87, 224] on div at bounding box center [68, 228] width 84 height 9
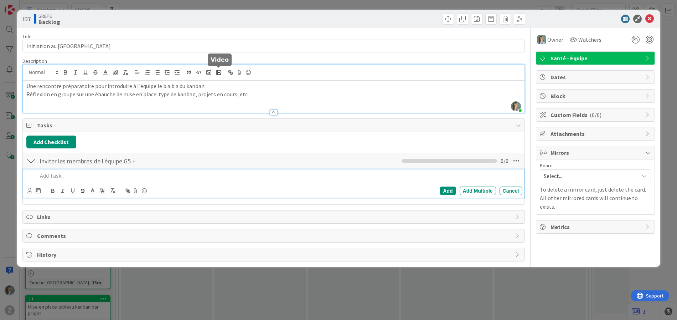
click at [213, 73] on div "Zélia Lefebvre just joined Une rencontre préparatoire pour introduire à l'équip…" at bounding box center [274, 88] width 502 height 48
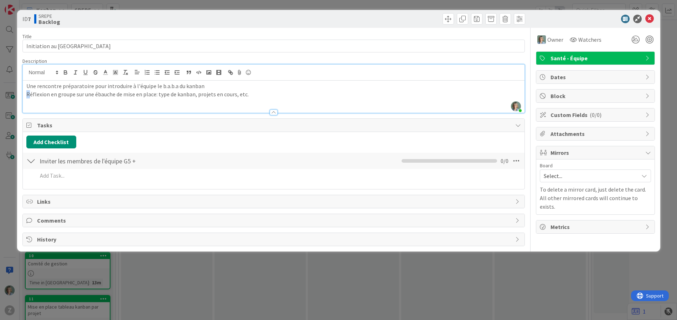
click at [29, 95] on p "Réflexion en groupe sur une ébauche de mise en place: type de kanban, projets e…" at bounding box center [273, 94] width 494 height 8
click at [212, 85] on p "Une rencontre préparatoire pour introduire à l'équipe le b.a.b.a du kanban" at bounding box center [273, 86] width 494 height 8
click at [284, 94] on p "Début de réflexion en groupe sur une ébauche de mise en place: type de kanban, …" at bounding box center [273, 94] width 494 height 8
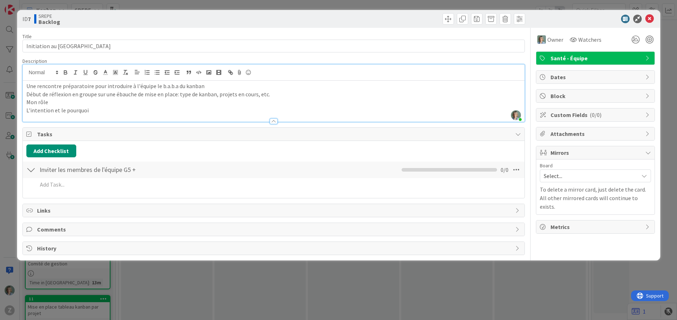
click at [111, 107] on p "L'intention et le pourquoi" at bounding box center [273, 110] width 494 height 8
drag, startPoint x: 105, startPoint y: 111, endPoint x: 25, endPoint y: 110, distance: 80.5
click at [25, 110] on div "Une rencontre préparatoire pour introduire à l'équipe le b.a.b.a du kanban Débu…" at bounding box center [274, 101] width 502 height 41
click at [209, 86] on p "Une rencontre préparatoire pour introduire à l'équipe le b.a.b.a du kanban" at bounding box center [273, 86] width 494 height 8
drag, startPoint x: 90, startPoint y: 109, endPoint x: 23, endPoint y: 108, distance: 67.0
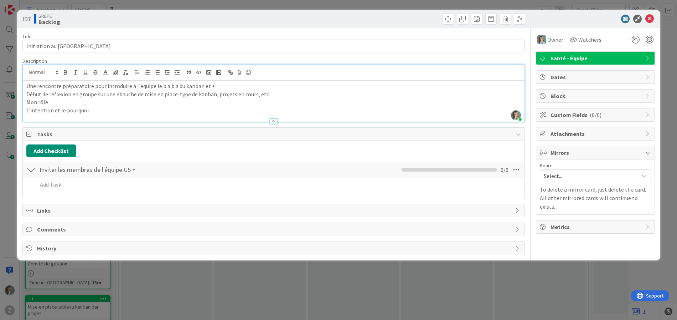
click at [23, 108] on div "Une rencontre préparatoire pour introduire à l'équipe le b.a.b.a du kanban et +…" at bounding box center [274, 101] width 502 height 41
click at [218, 84] on p "Une rencontre préparatoire pour introduire à l'équipe le b.a.b.a du kanban et +" at bounding box center [273, 86] width 494 height 8
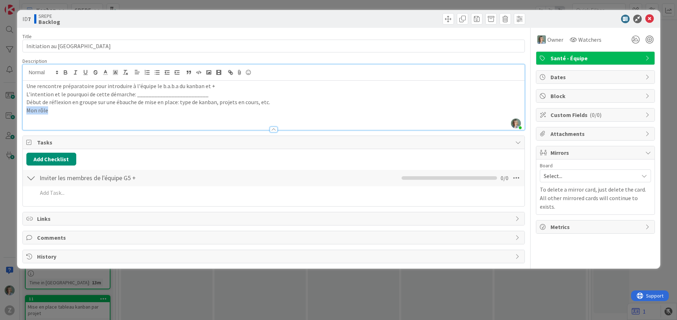
drag, startPoint x: 52, startPoint y: 108, endPoint x: 24, endPoint y: 109, distance: 28.5
click at [24, 109] on div "Une rencontre préparatoire pour introduire à l'équipe le b.a.b.a du kanban et +…" at bounding box center [274, 105] width 502 height 49
click at [211, 94] on p "L'intention et le pourquoi de cette démarche: _________________________" at bounding box center [273, 94] width 494 height 8
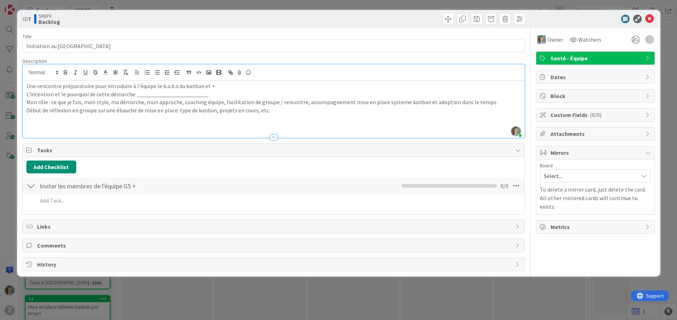
click at [276, 110] on p "Début de réflexion en groupe sur une ébauche de mise en place: type de kanban, …" at bounding box center [273, 110] width 494 height 8
click at [227, 94] on p "L'intention et le pourquoi de cette démarche: _________________________" at bounding box center [273, 94] width 494 height 8
click at [131, 95] on p "L'intention et le pourquoi de cette démarche: _________________________" at bounding box center [273, 94] width 494 height 8
click at [280, 110] on p "Début de réflexion en groupe sur une ébauche de mise en place: type de kanban, …" at bounding box center [273, 110] width 494 height 8
click at [648, 18] on icon at bounding box center [649, 19] width 9 height 9
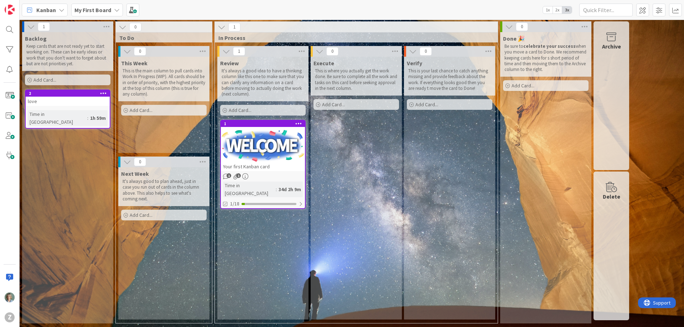
click at [63, 11] on icon at bounding box center [62, 10] width 6 height 6
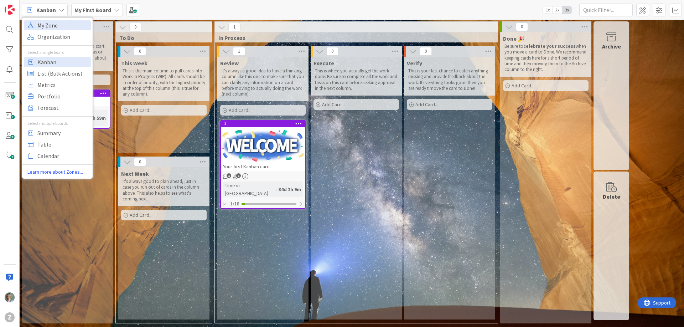
click at [51, 22] on span "My Zone" at bounding box center [62, 25] width 51 height 11
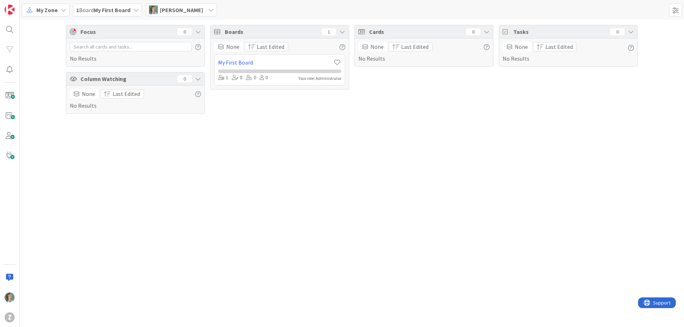
click at [62, 7] on icon at bounding box center [64, 10] width 6 height 6
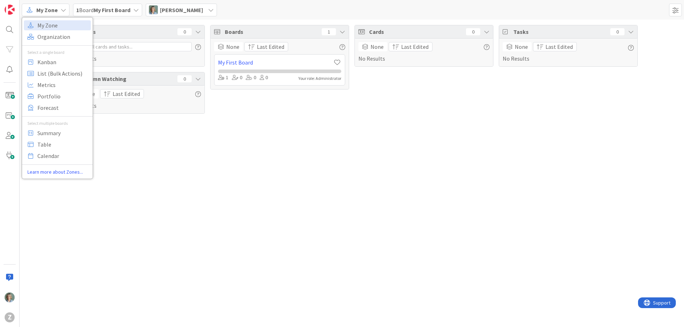
click at [62, 7] on icon at bounding box center [64, 10] width 6 height 6
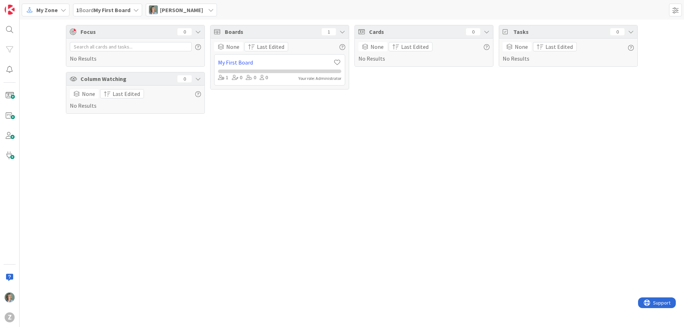
click at [138, 10] on icon at bounding box center [136, 10] width 6 height 6
drag, startPoint x: 131, startPoint y: 132, endPoint x: 126, endPoint y: 21, distance: 110.9
click at [131, 131] on div "Focus 0 No Results Column Watching 0 None Last Edited No Results Boards 1 None …" at bounding box center [352, 173] width 664 height 307
